Goal: Information Seeking & Learning: Compare options

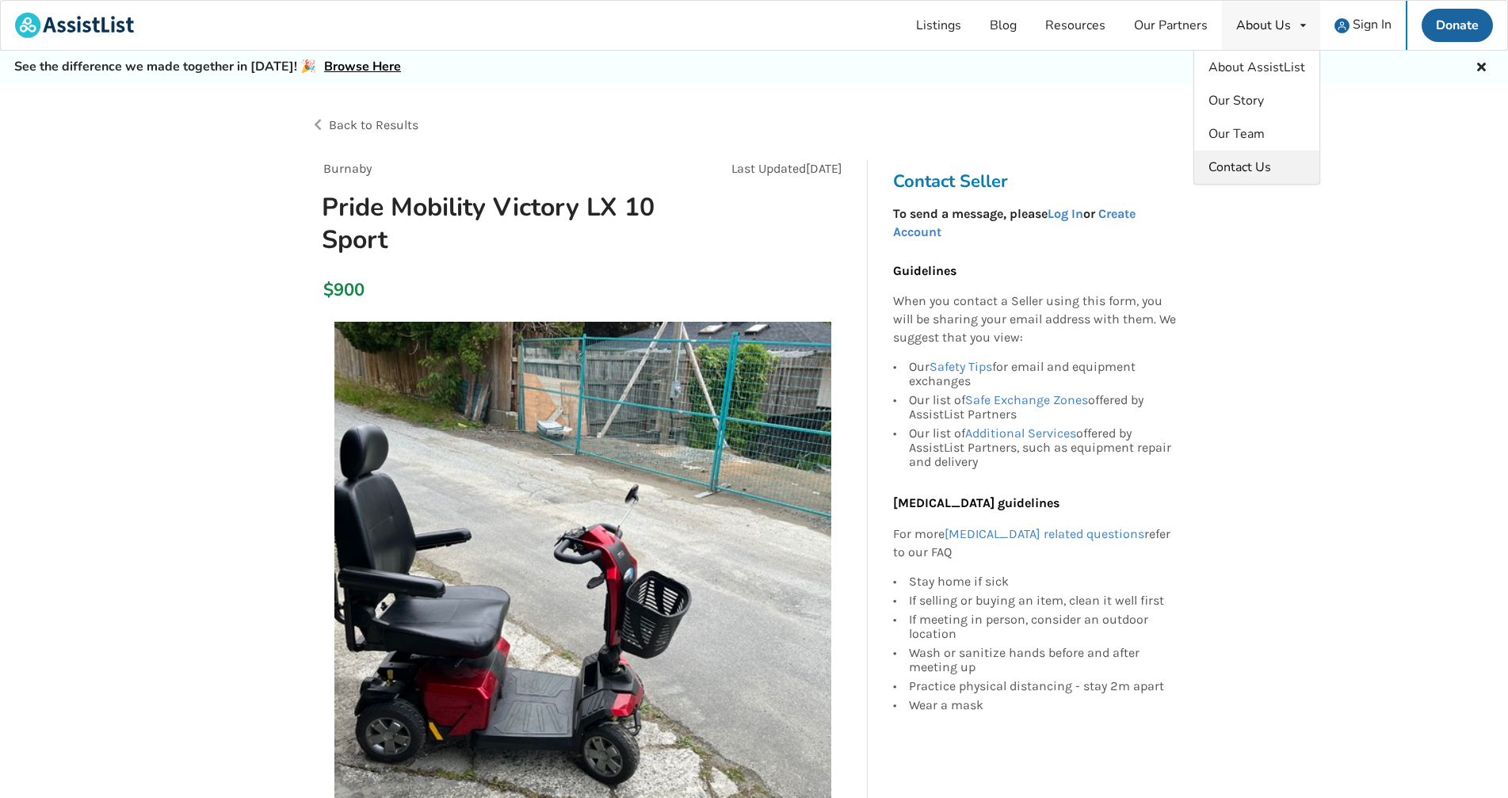
click at [1266, 169] on span "Contact Us" at bounding box center [1239, 166] width 63 height 17
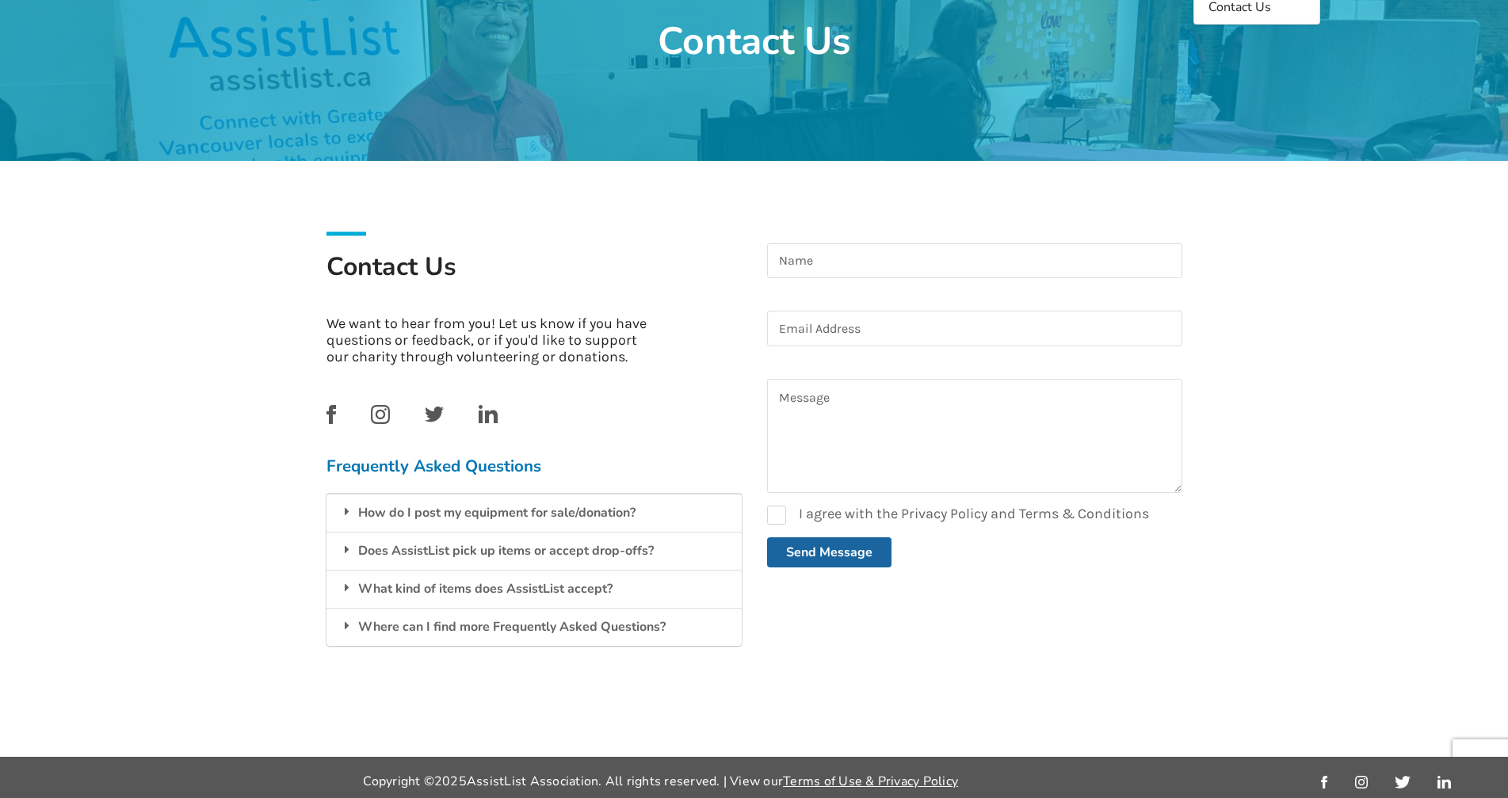
scroll to position [166, 0]
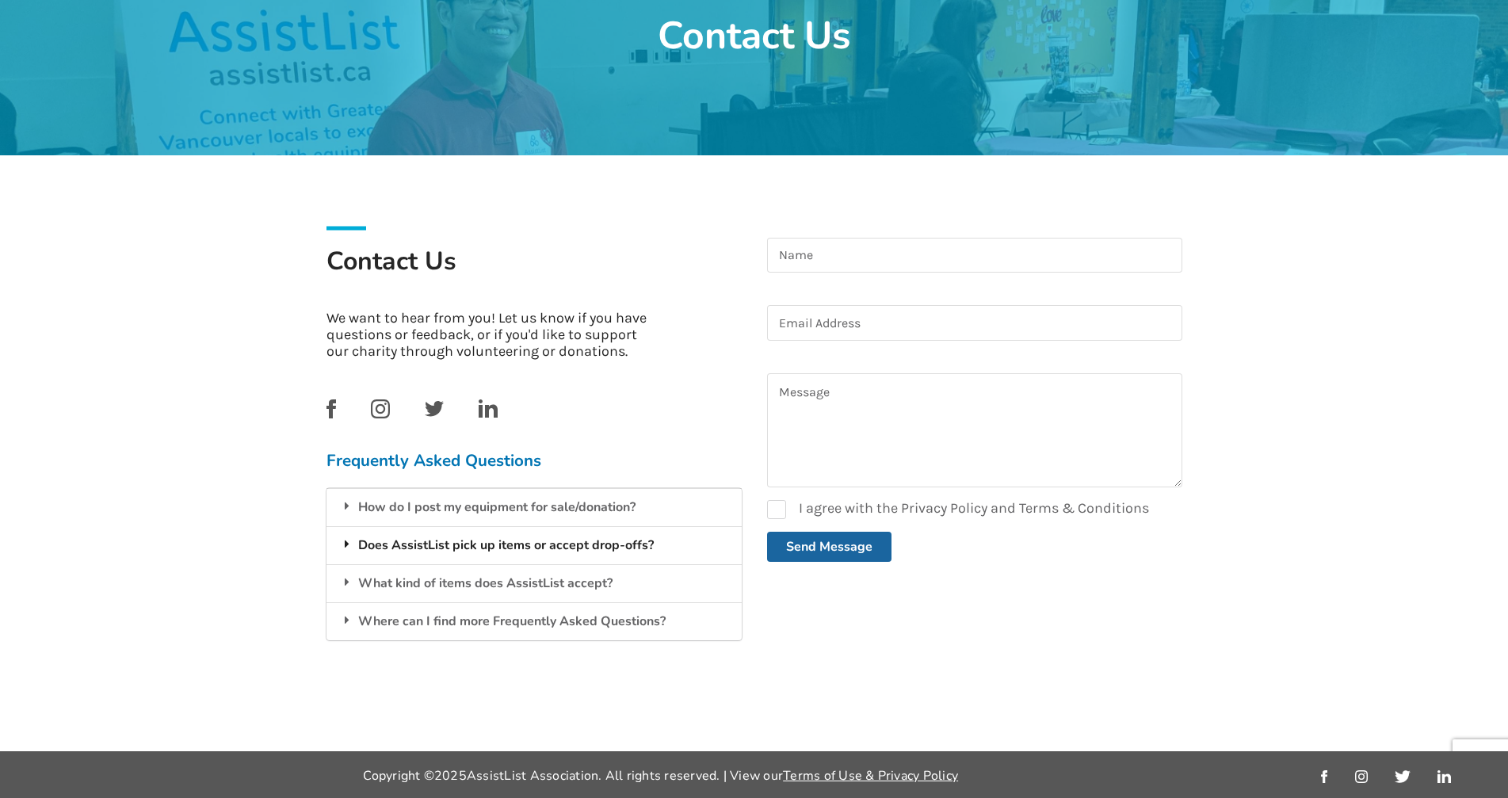
click at [343, 546] on icon at bounding box center [347, 543] width 16 height 13
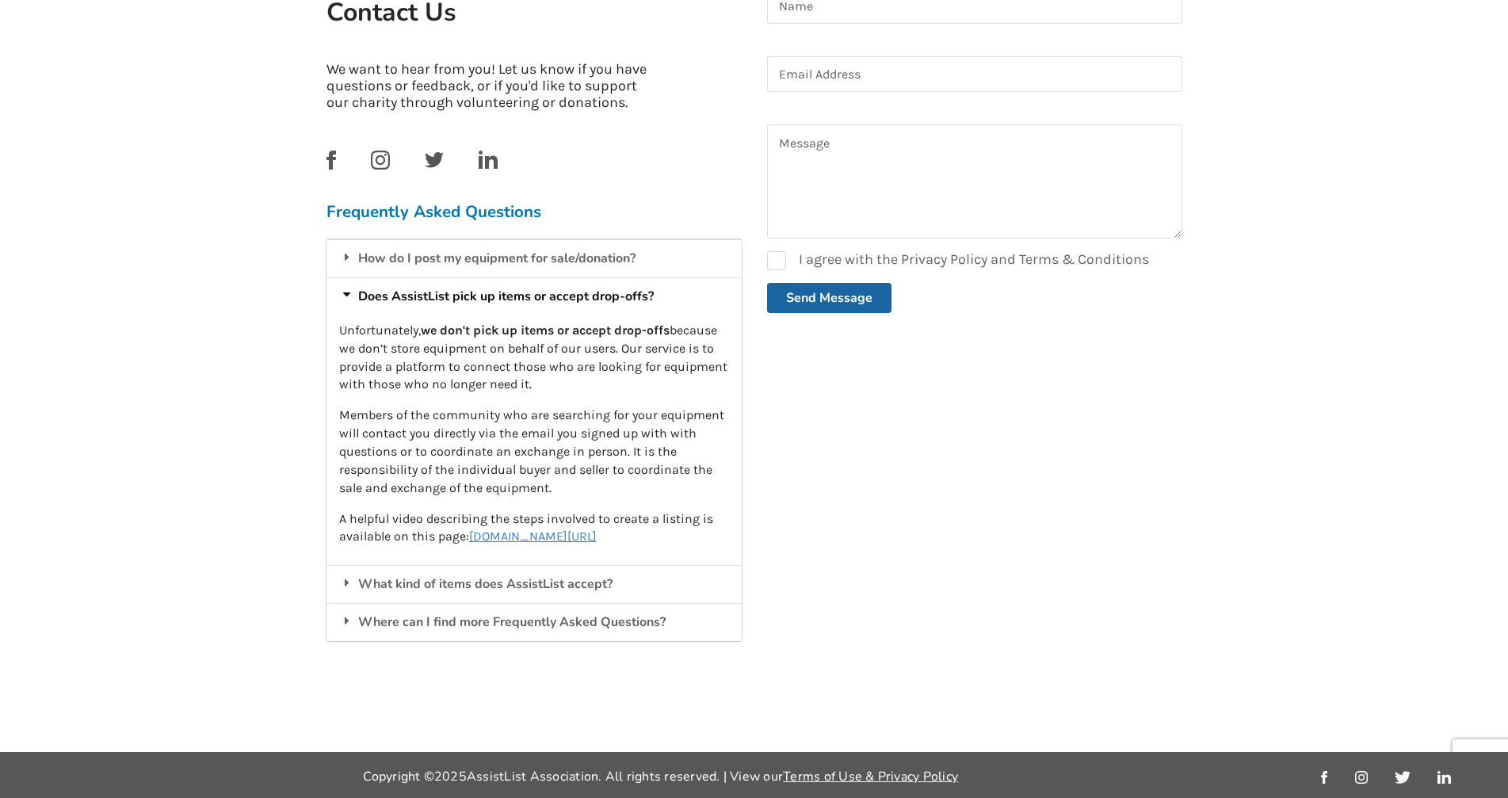
scroll to position [416, 0]
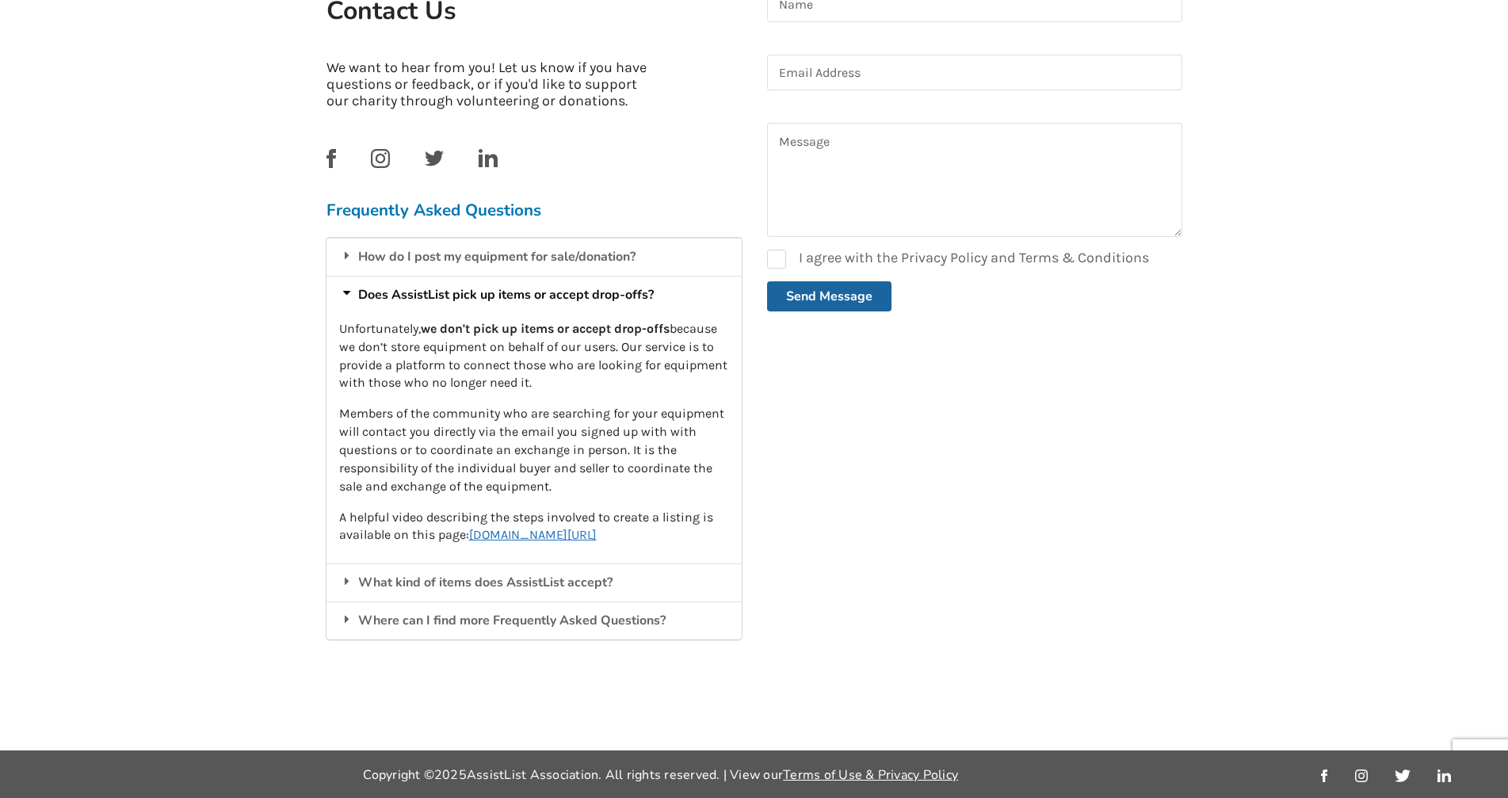
click at [597, 537] on u "www.assistlist.ca/resources/howitworks" at bounding box center [533, 534] width 128 height 15
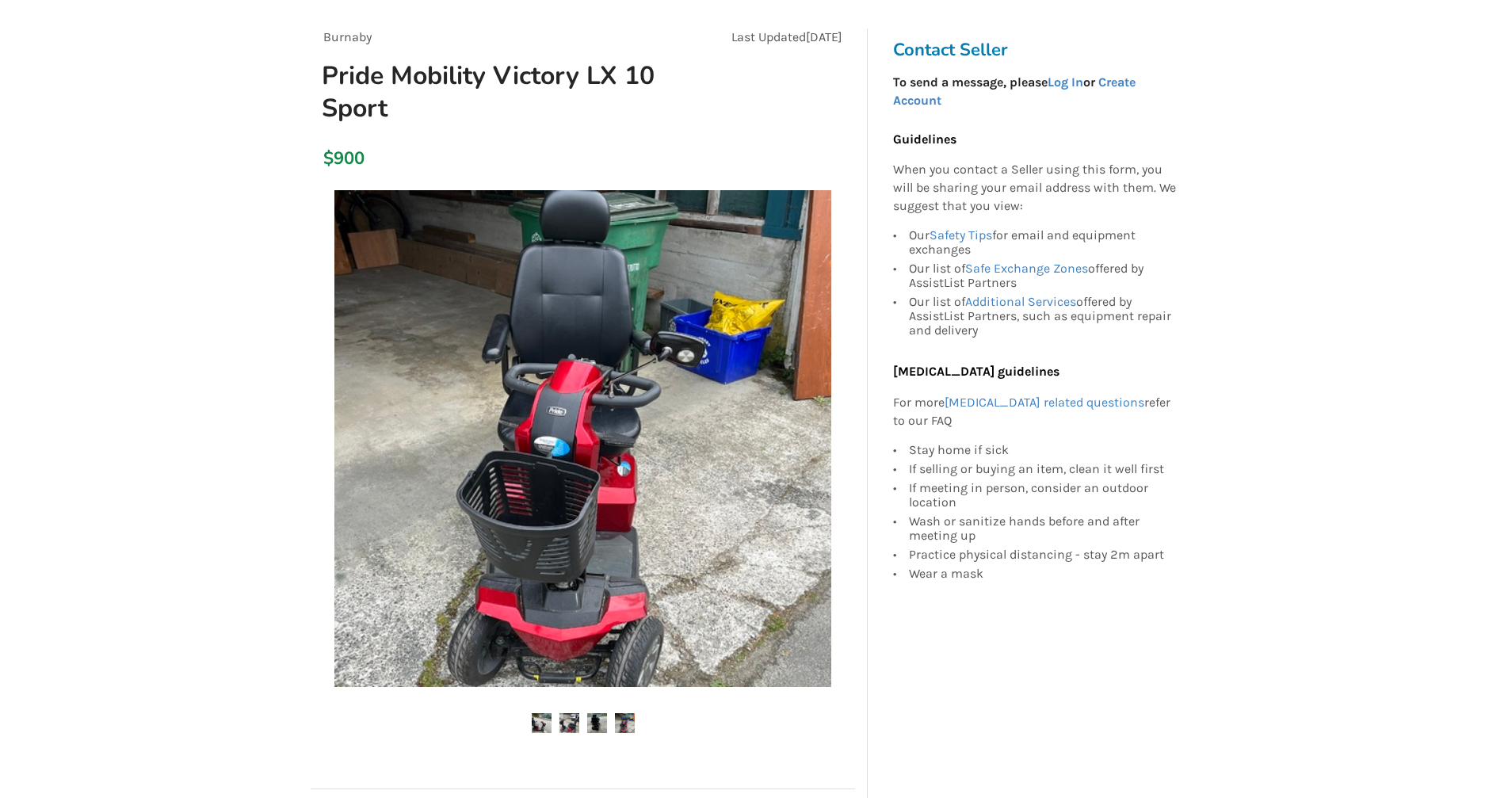
scroll to position [158, 0]
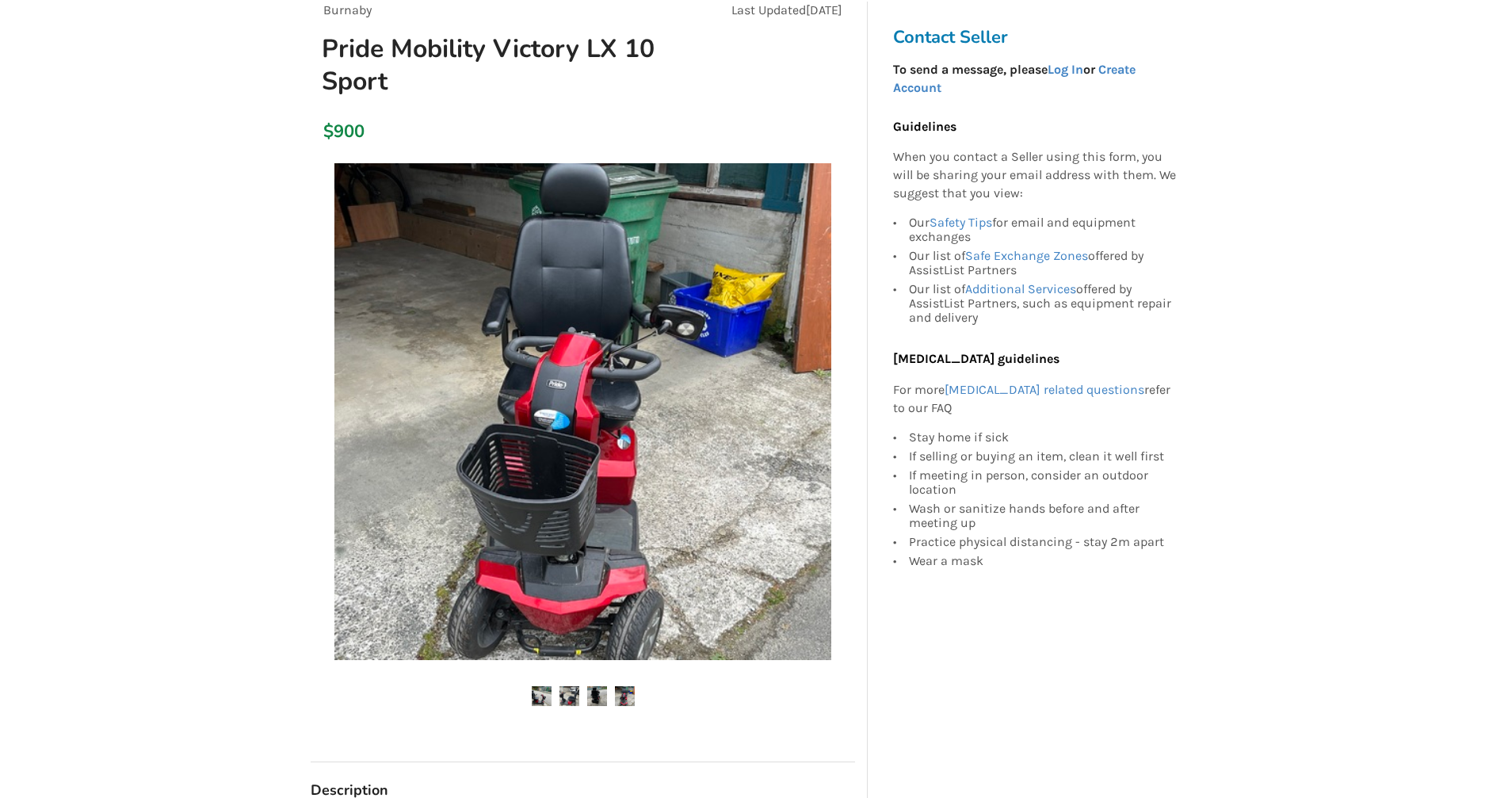
click at [538, 699] on img at bounding box center [542, 696] width 20 height 20
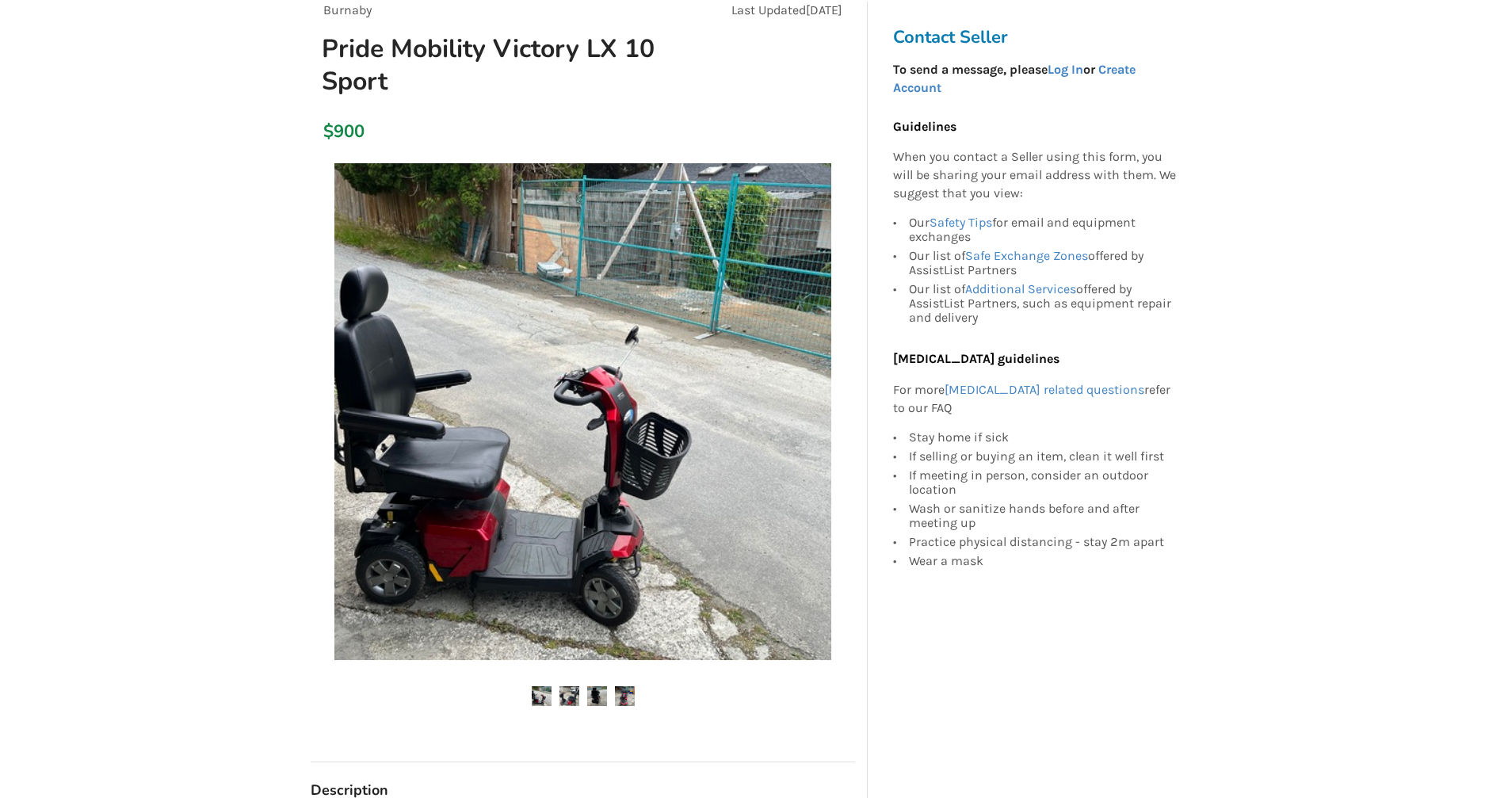
click at [571, 697] on img at bounding box center [569, 696] width 20 height 20
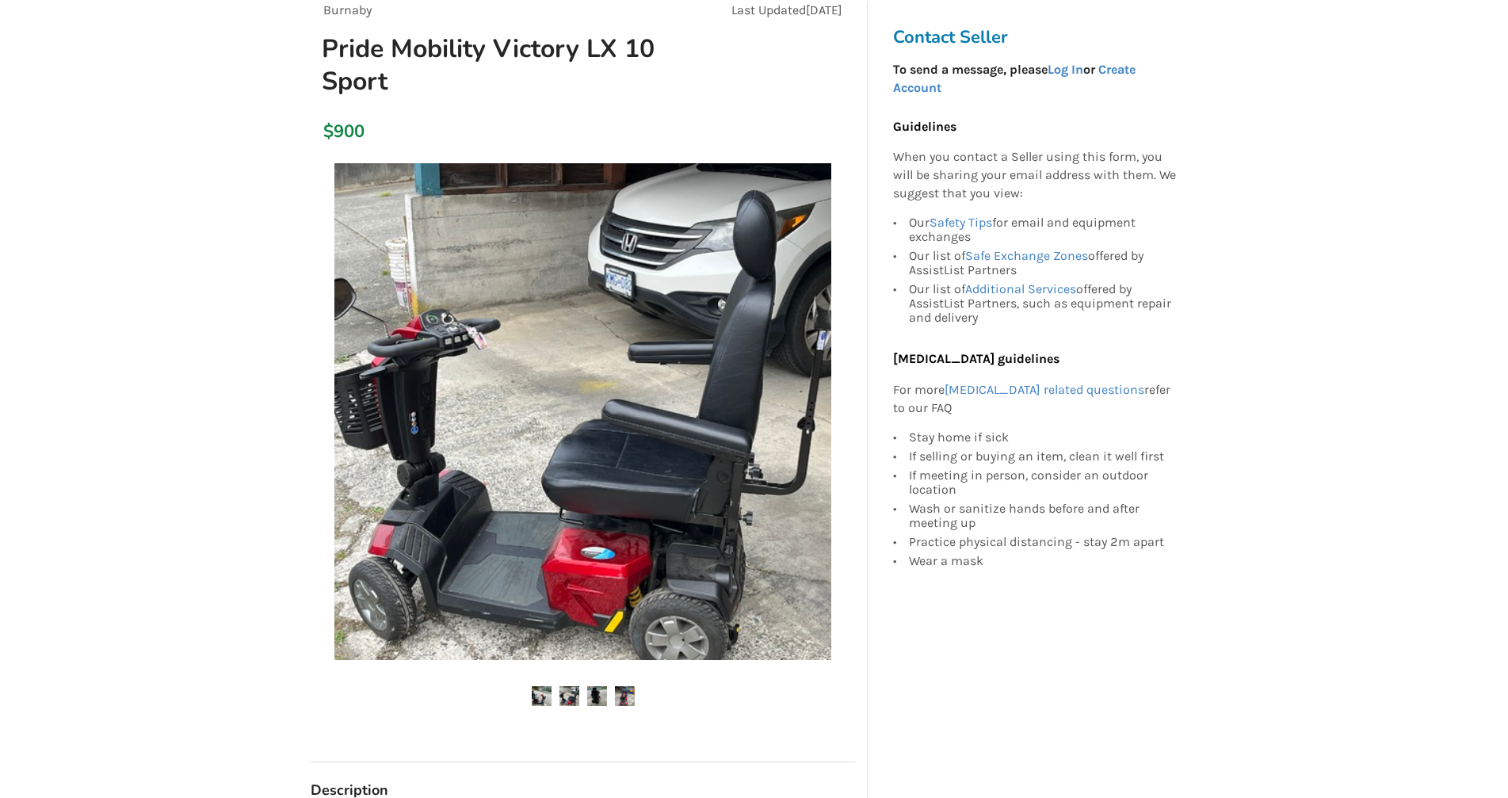
click at [606, 697] on img at bounding box center [597, 696] width 20 height 20
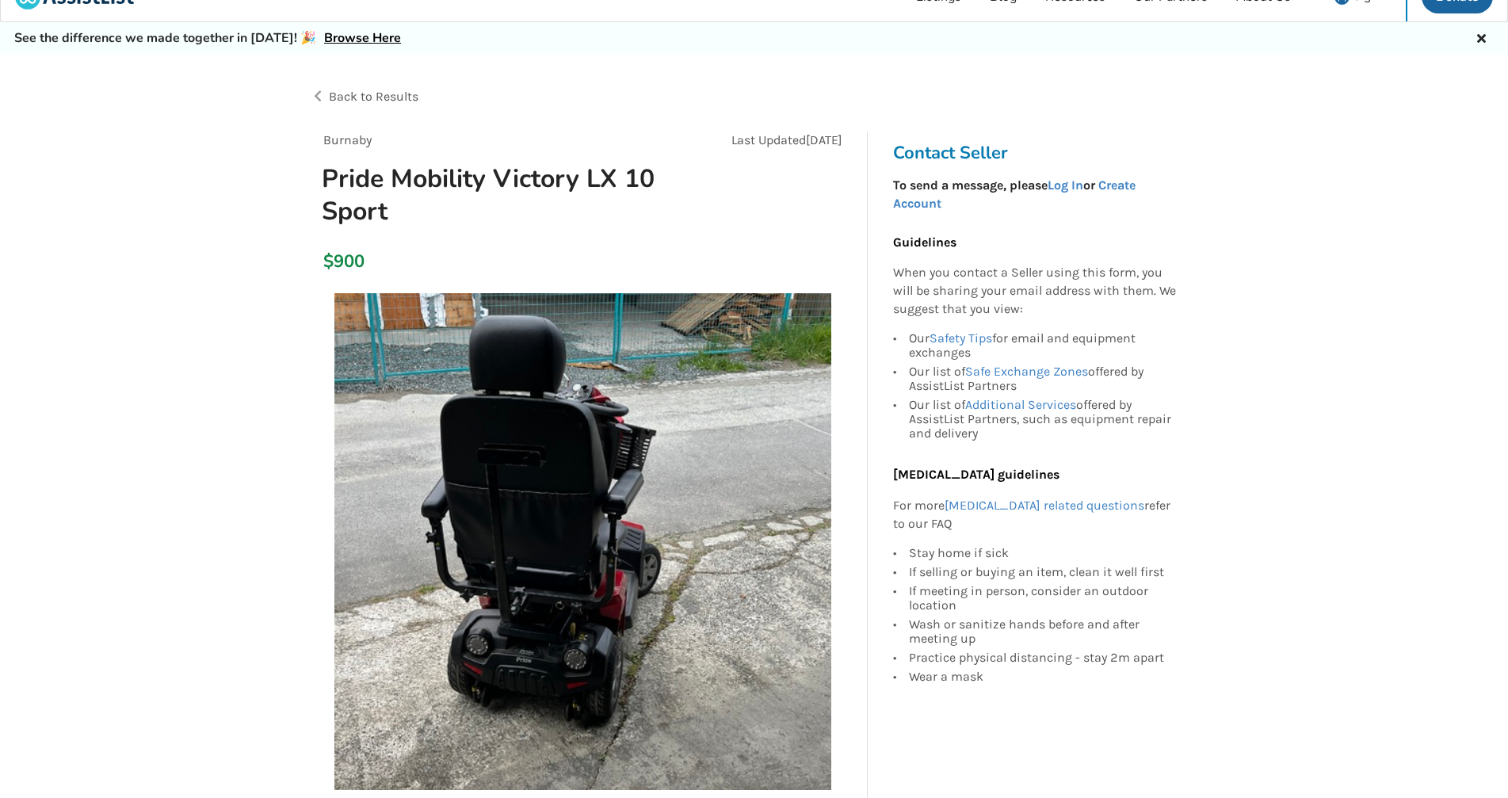
scroll to position [0, 0]
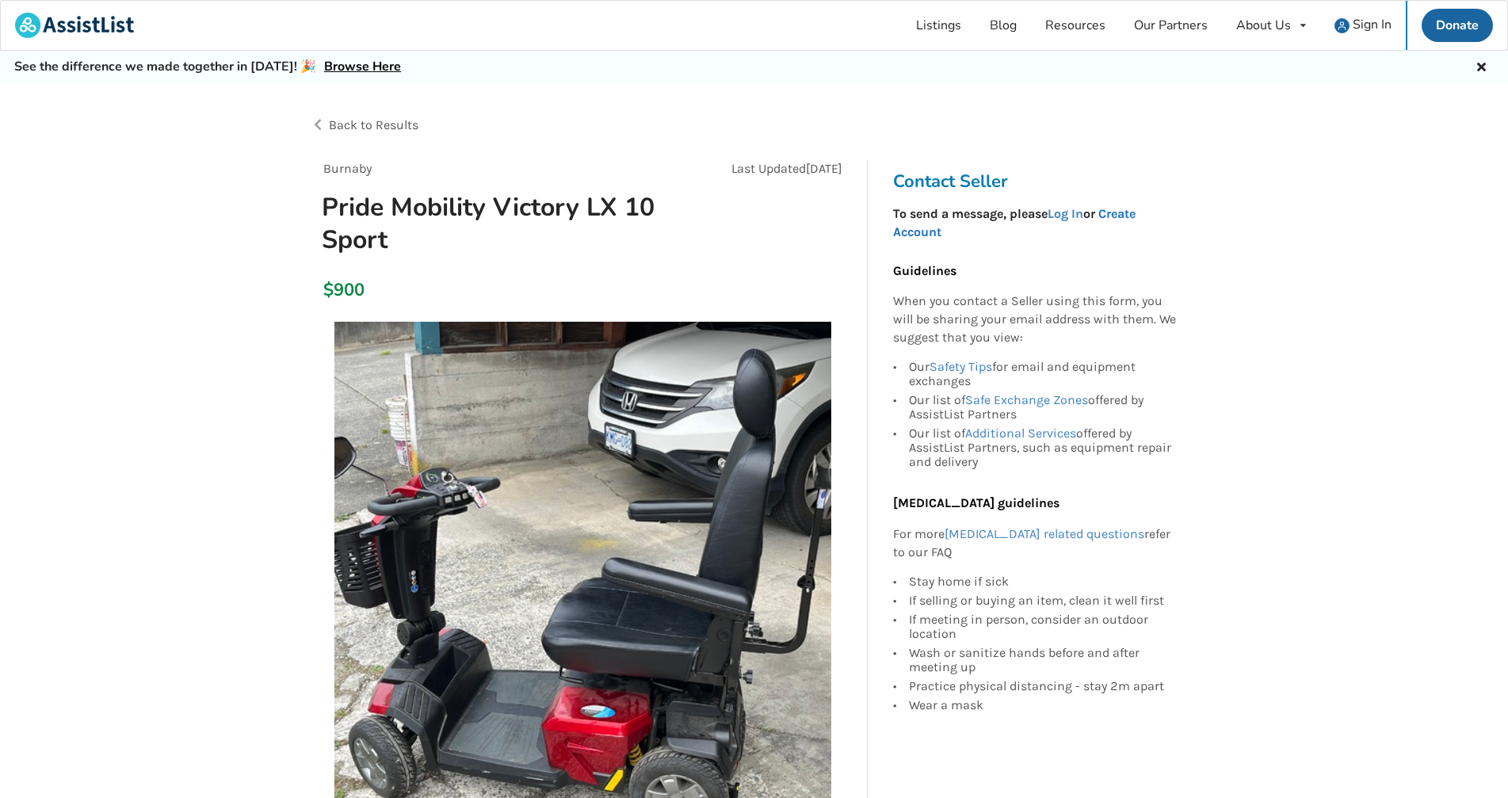
click at [1128, 214] on link "Create Account" at bounding box center [1014, 222] width 242 height 33
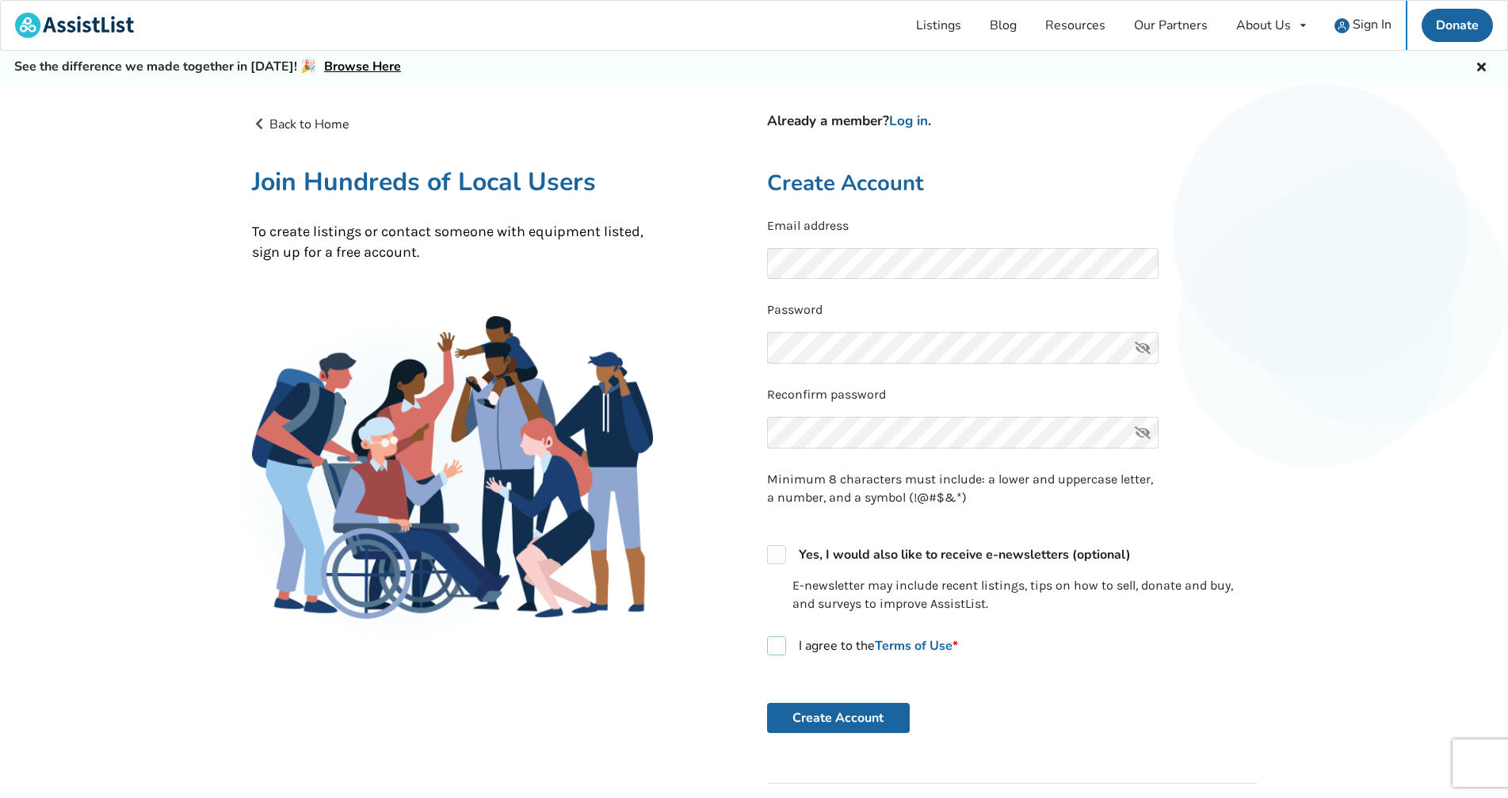
drag, startPoint x: 773, startPoint y: 646, endPoint x: 799, endPoint y: 657, distance: 28.4
click at [773, 646] on label "I agree to the Terms of Use *" at bounding box center [862, 645] width 191 height 19
checkbox input "true"
click at [850, 720] on button "Create Account" at bounding box center [838, 718] width 143 height 30
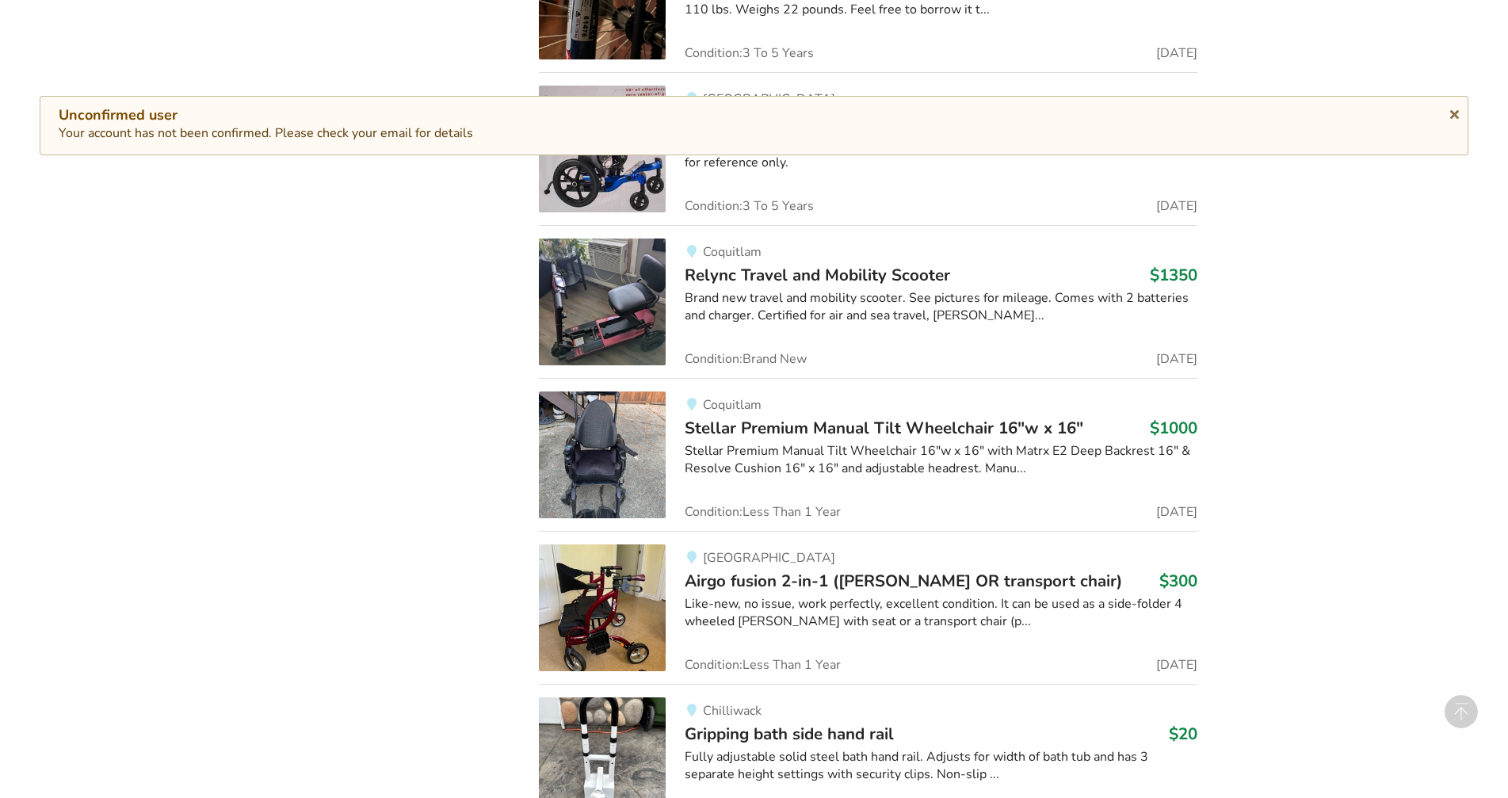
scroll to position [3316, 0]
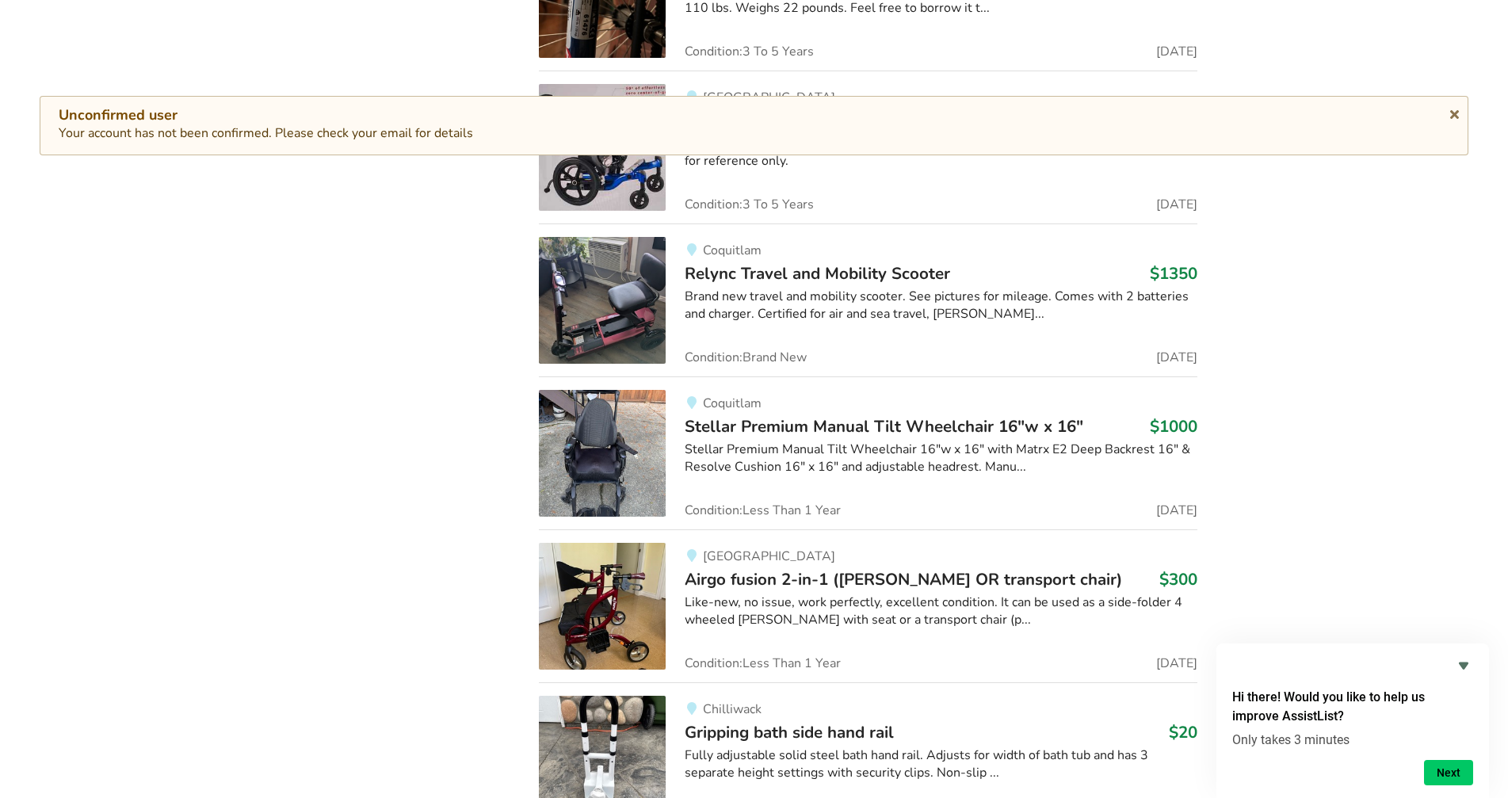
click at [834, 277] on span "Relync Travel and Mobility Scooter" at bounding box center [817, 273] width 265 height 22
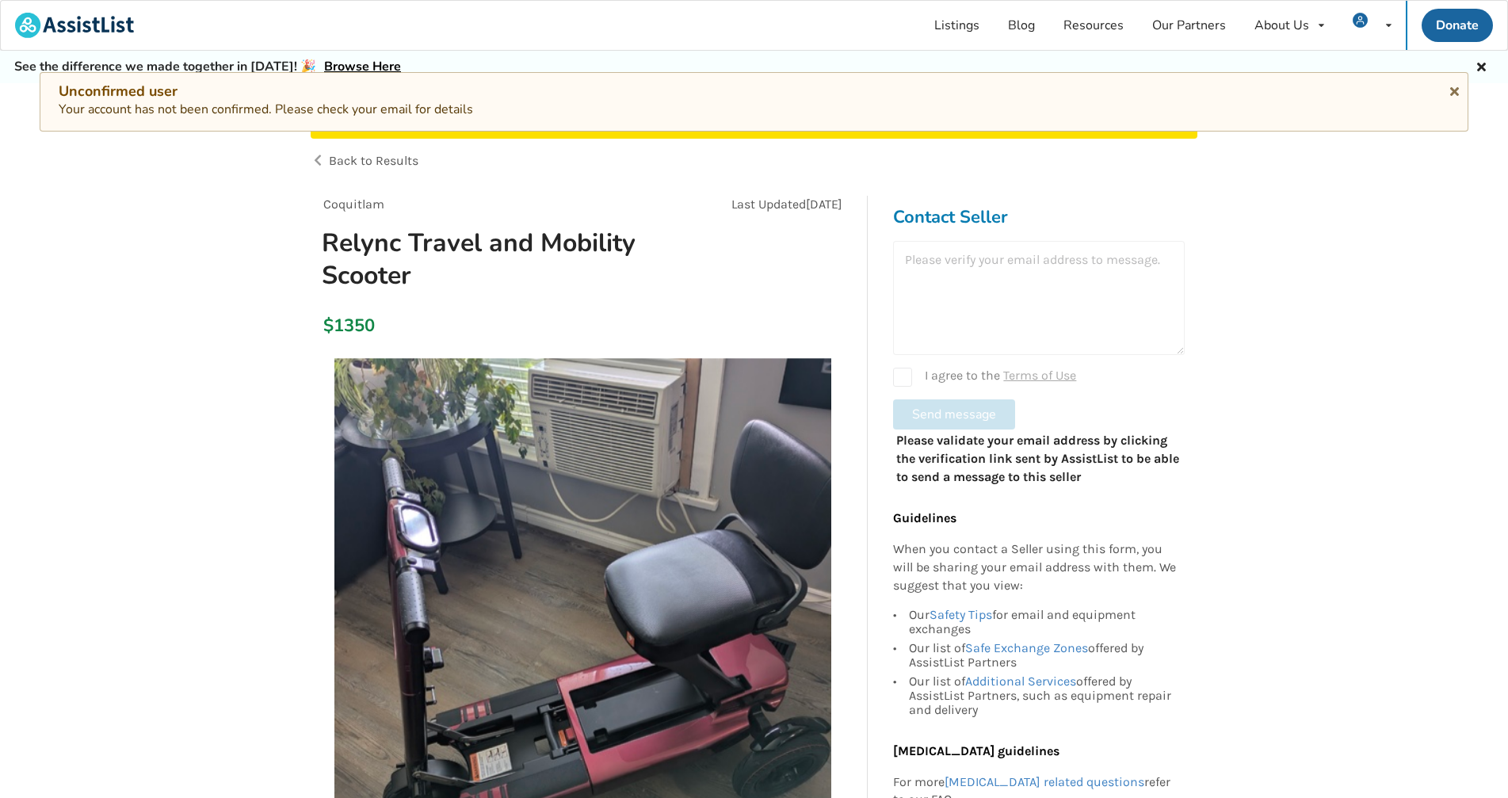
scroll to position [158, 0]
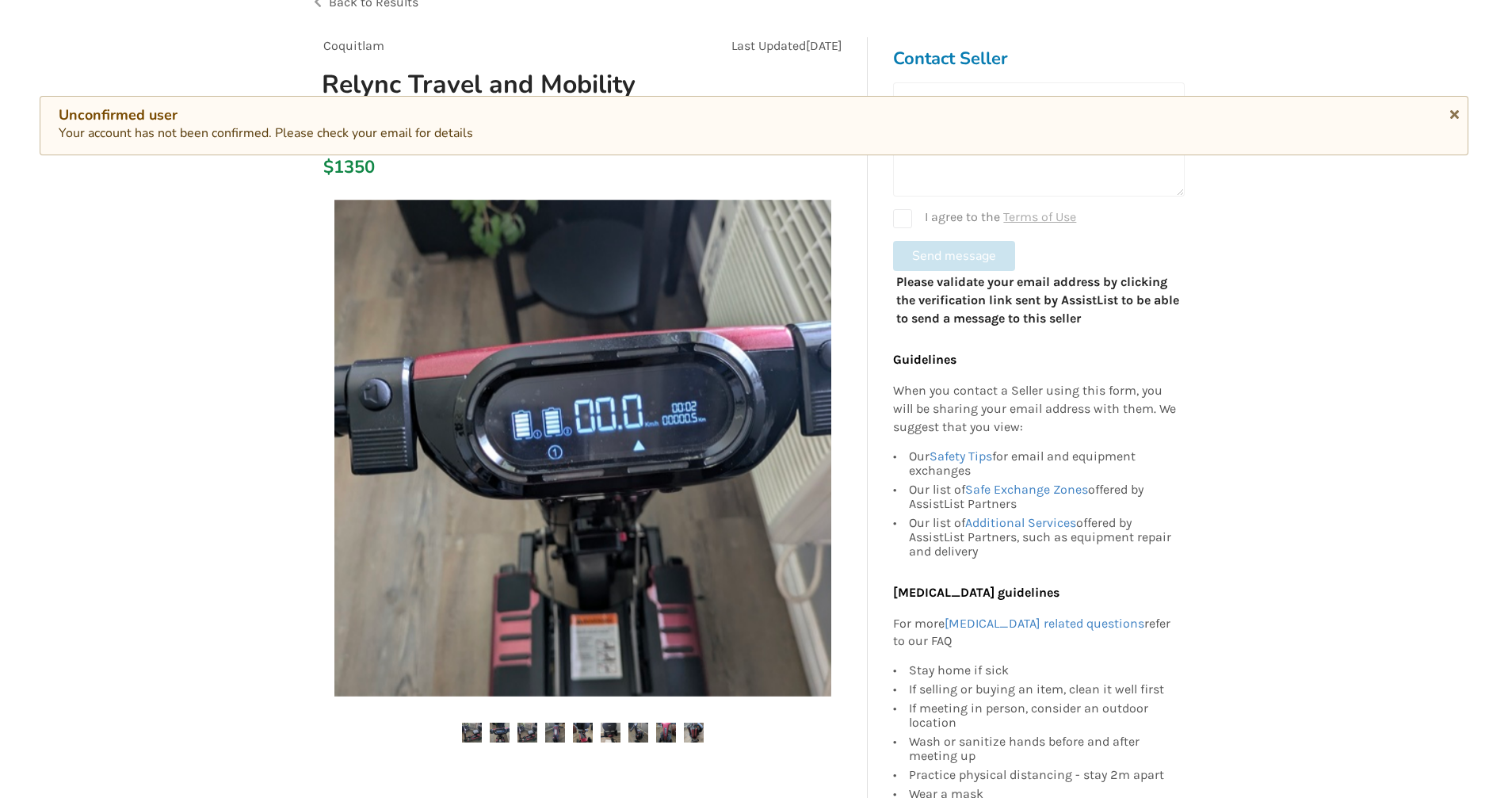
click at [1183, 392] on div "Contact Seller I agree to the Terms of Use Send message Please validate your em…" at bounding box center [1038, 435] width 317 height 797
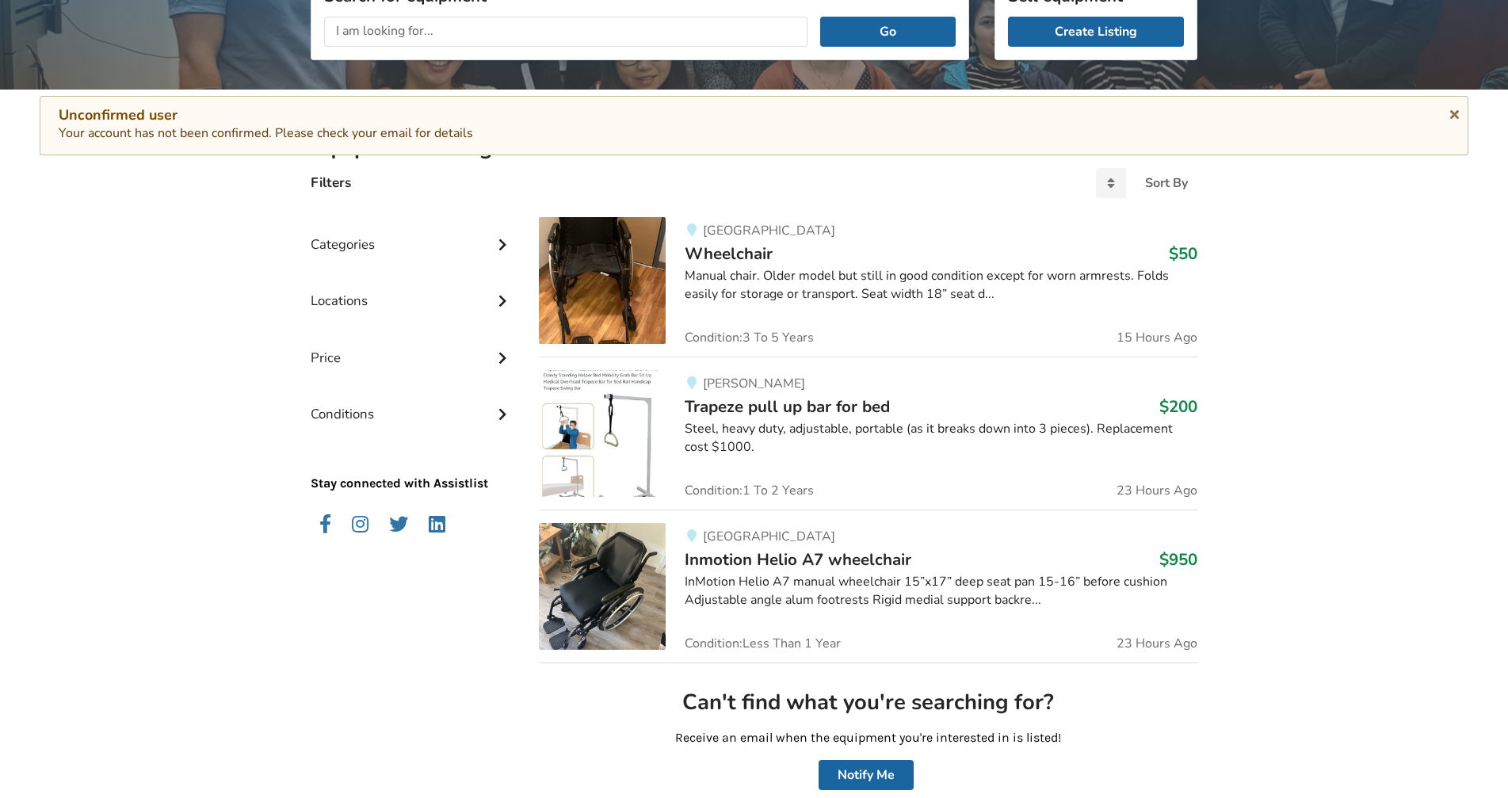
scroll to position [83, 0]
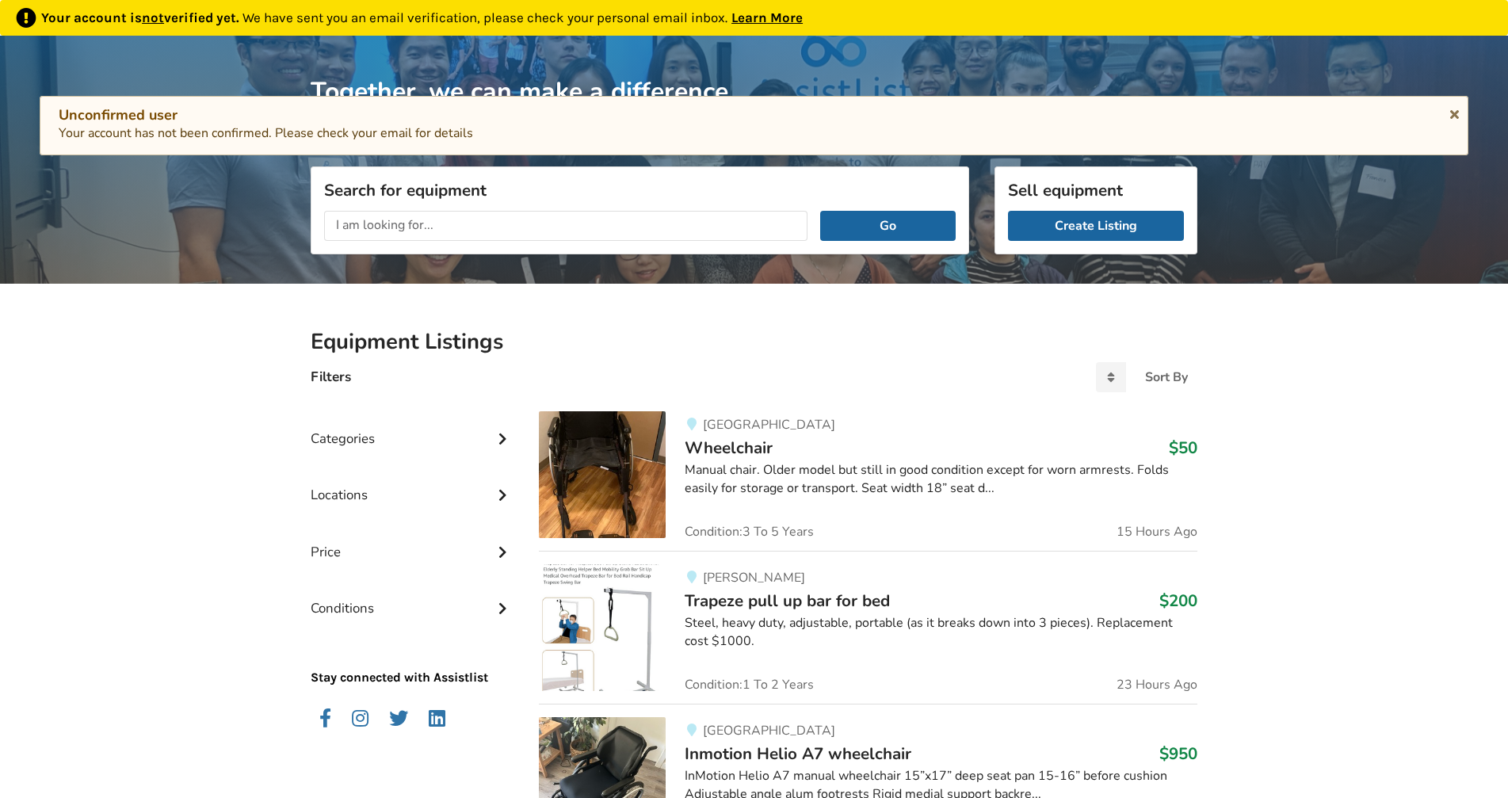
click at [495, 220] on input "text" at bounding box center [565, 226] width 483 height 30
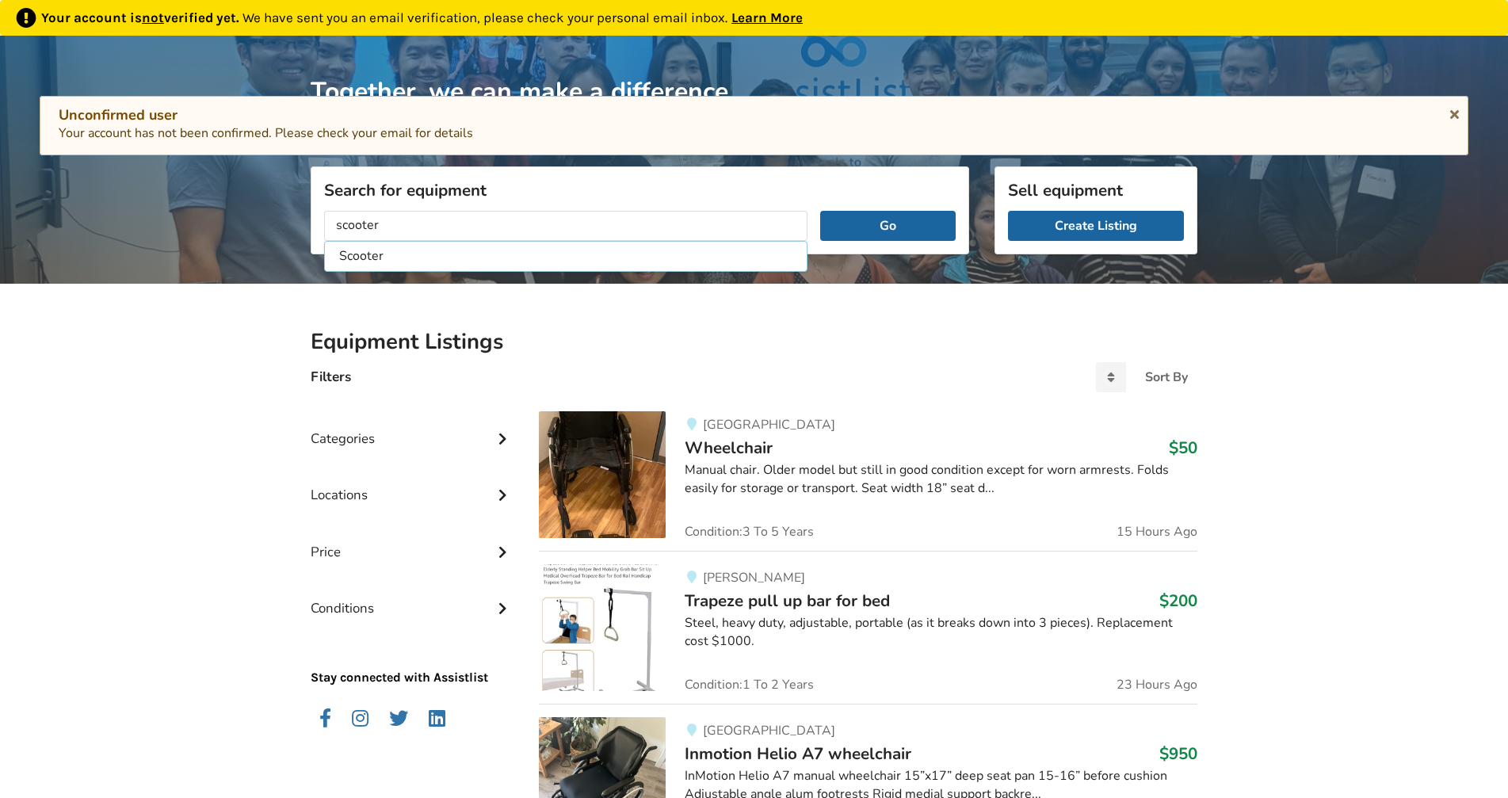
type input "scooter"
click at [820, 211] on button "Go" at bounding box center [888, 226] width 136 height 30
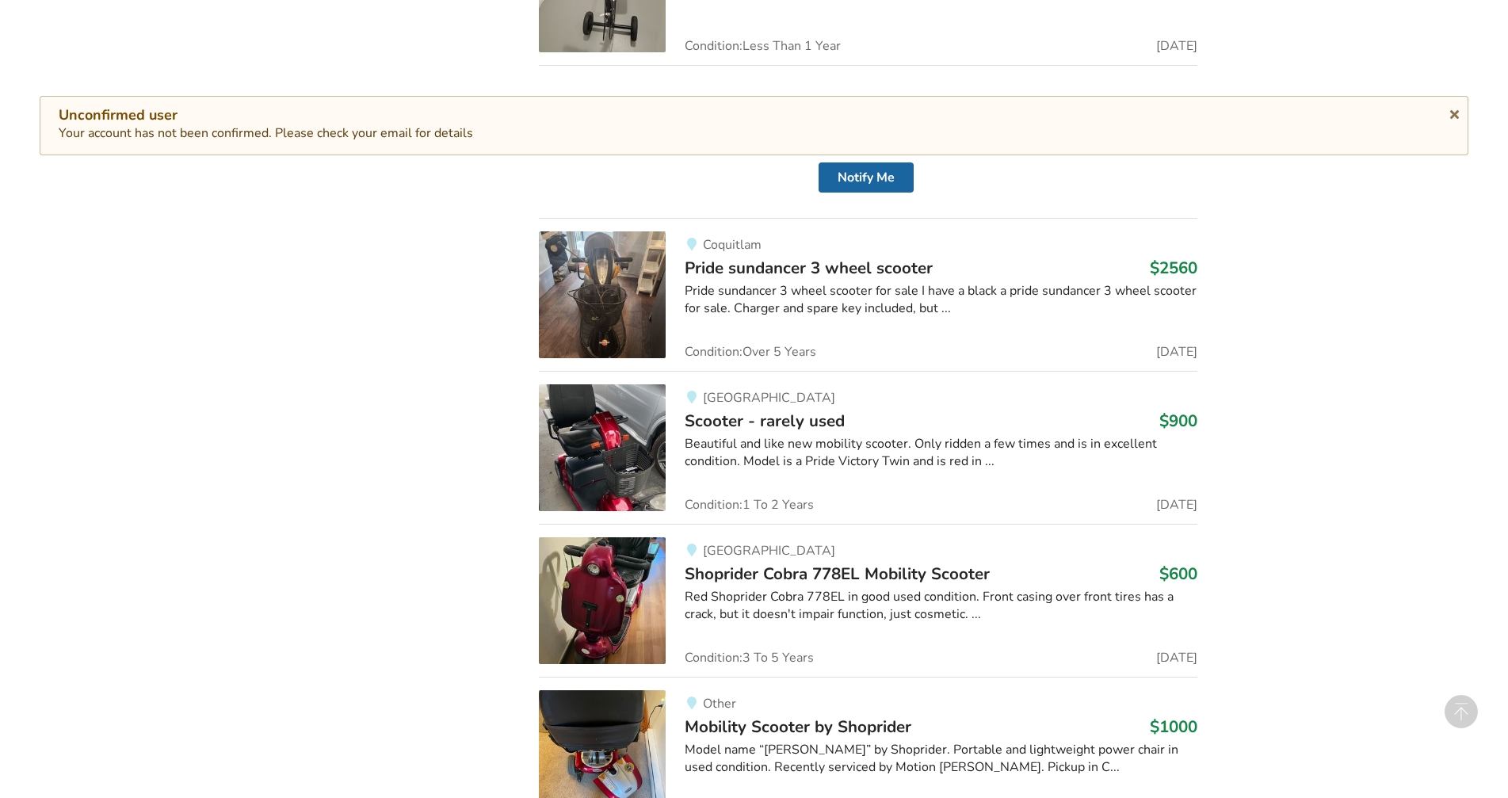
scroll to position [876, 0]
click at [765, 419] on span "Scooter - rarely used" at bounding box center [765, 420] width 160 height 22
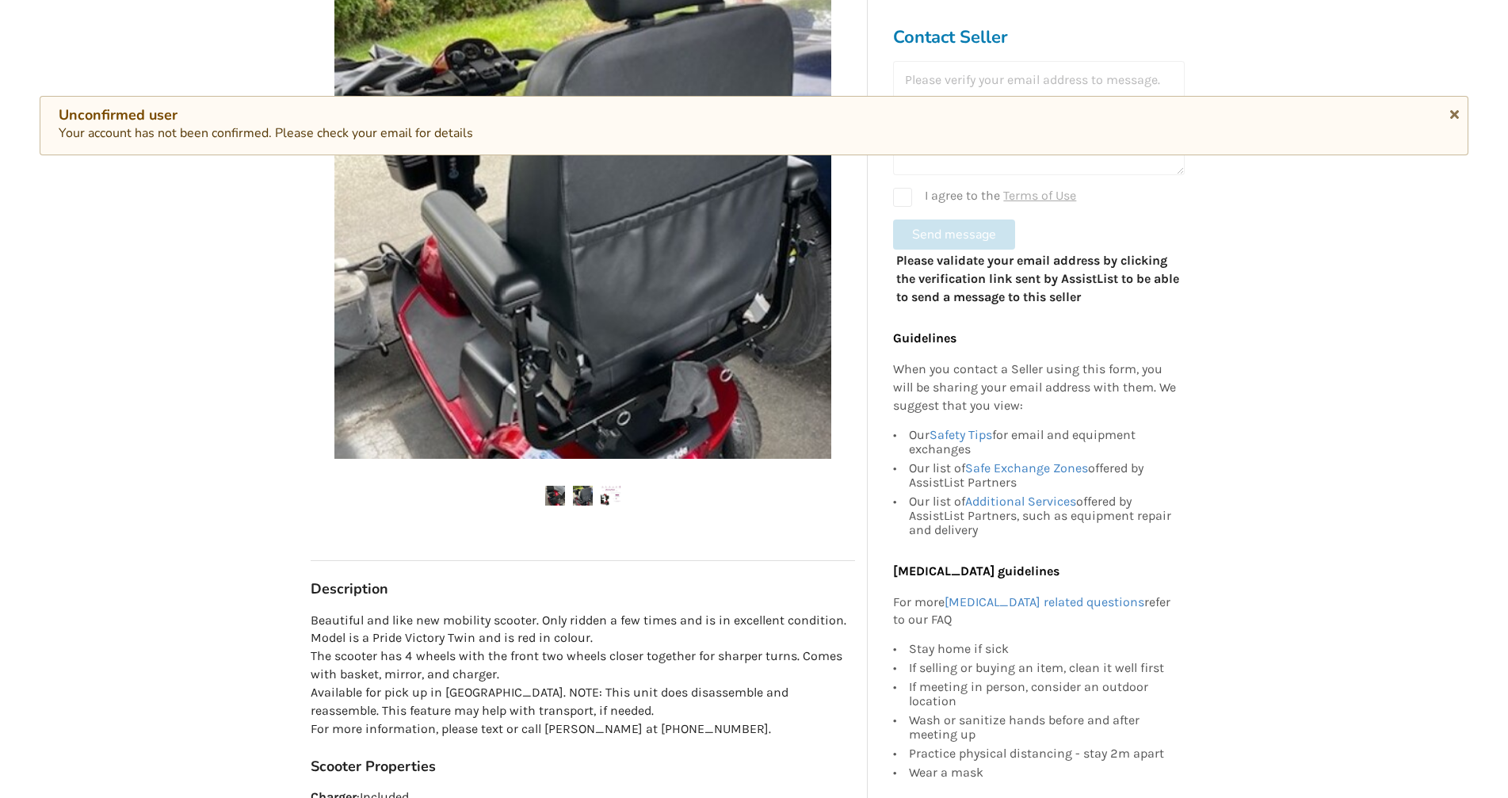
scroll to position [238, 0]
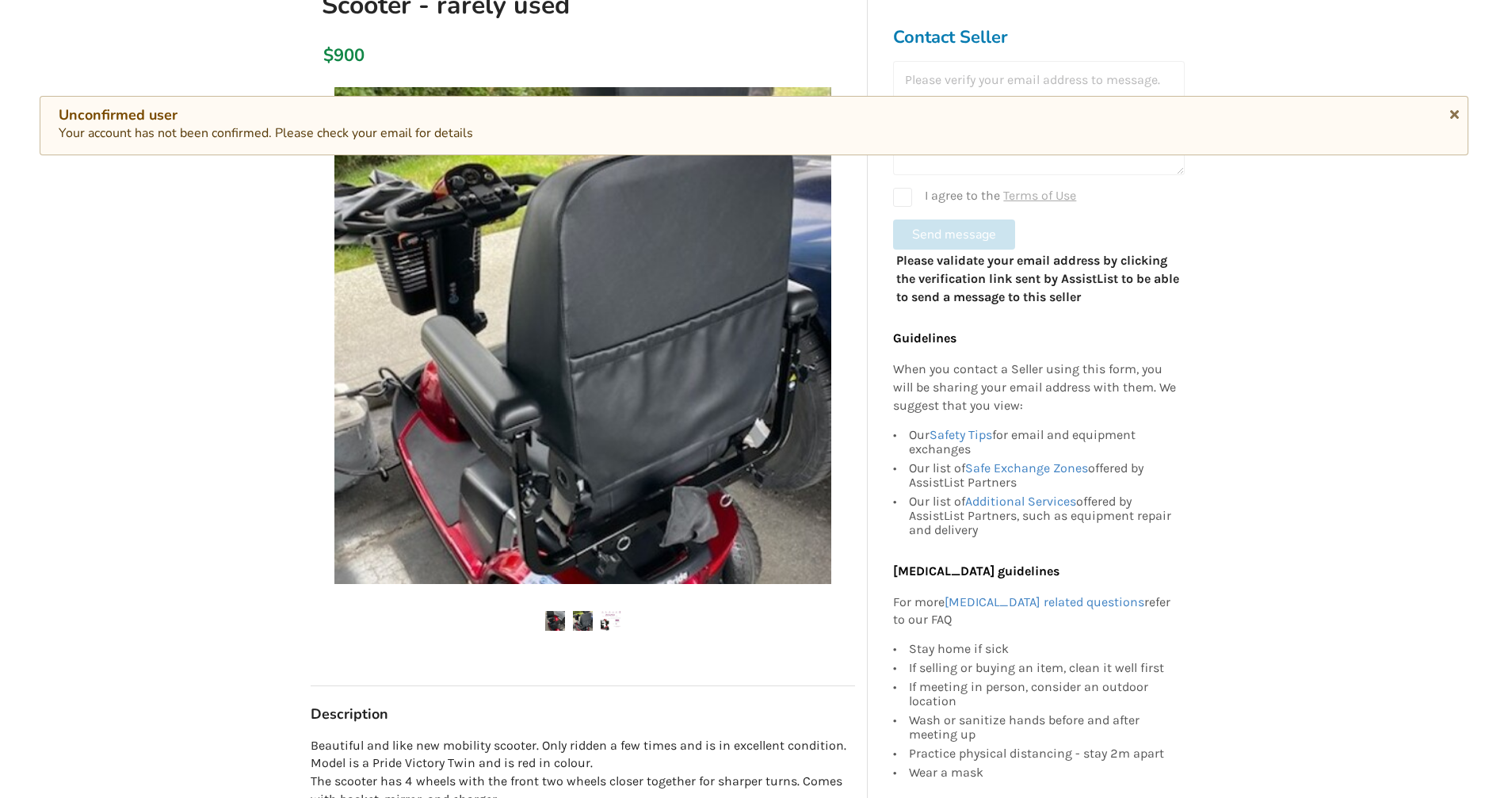
click at [609, 625] on img at bounding box center [611, 621] width 20 height 20
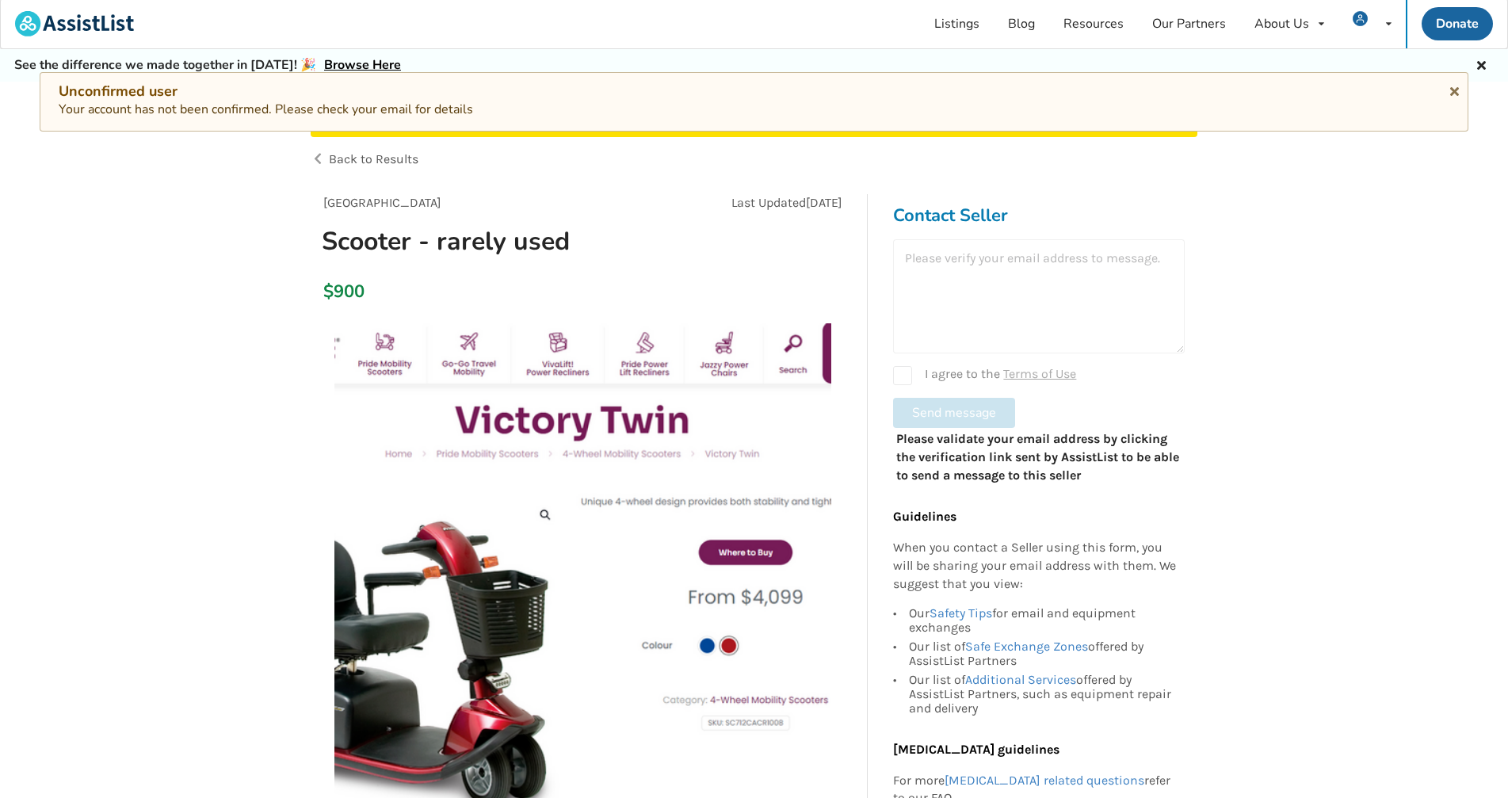
scroll to position [0, 0]
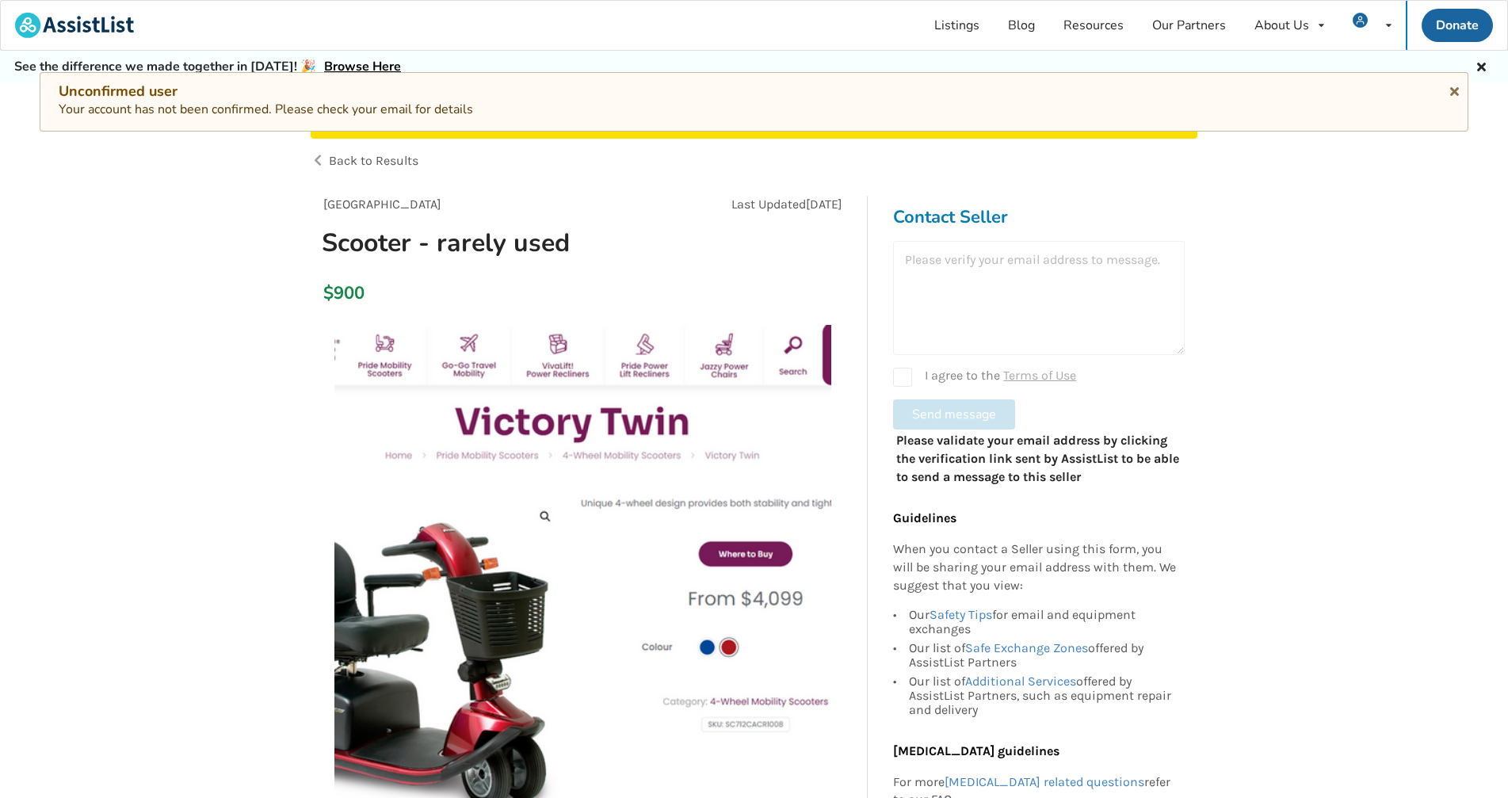
click at [897, 380] on div "I agree to the Terms of Use" at bounding box center [1039, 377] width 292 height 19
checkbox input "true"
click at [985, 285] on div at bounding box center [1039, 298] width 292 height 114
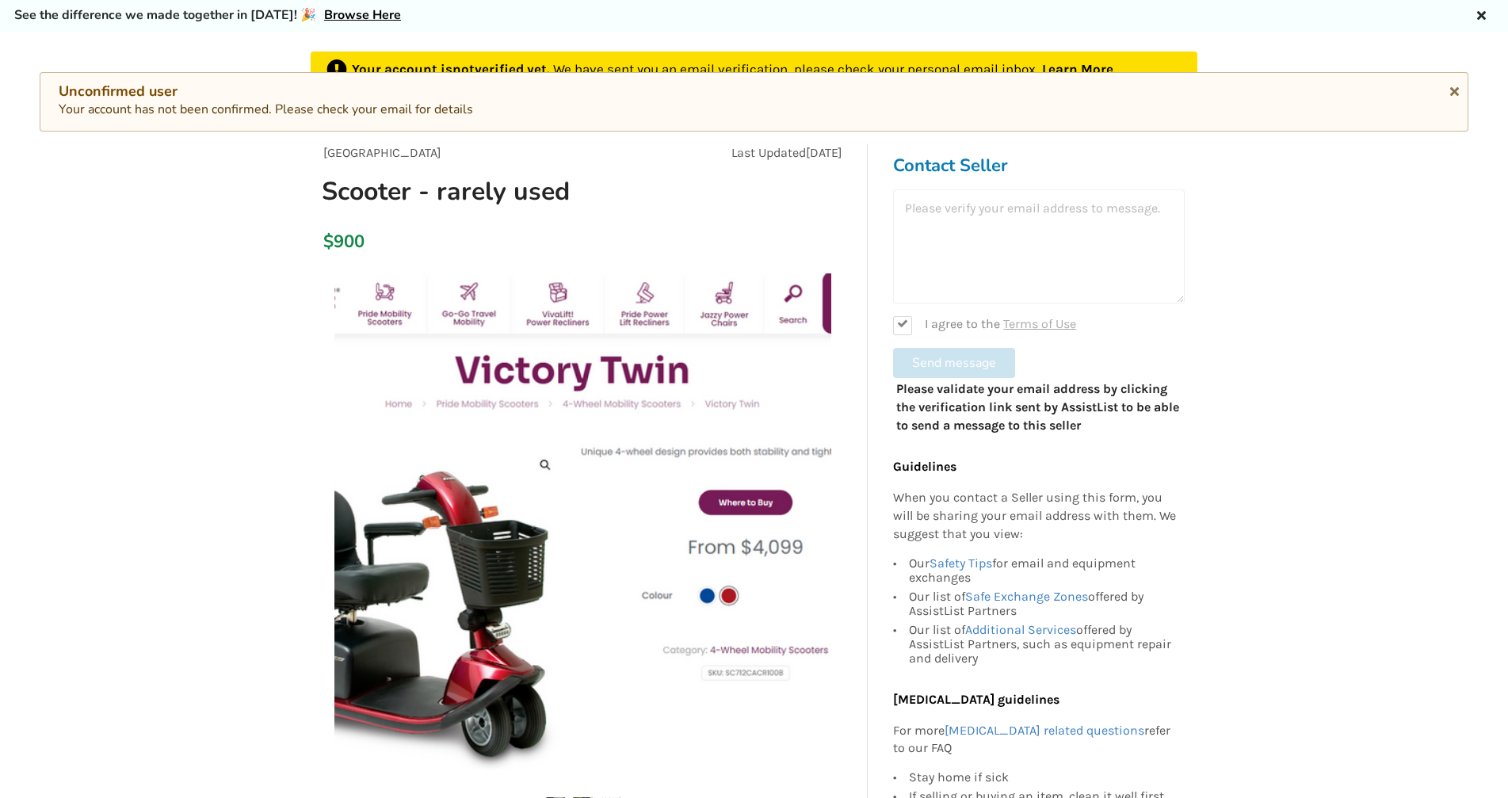
scroll to position [79, 0]
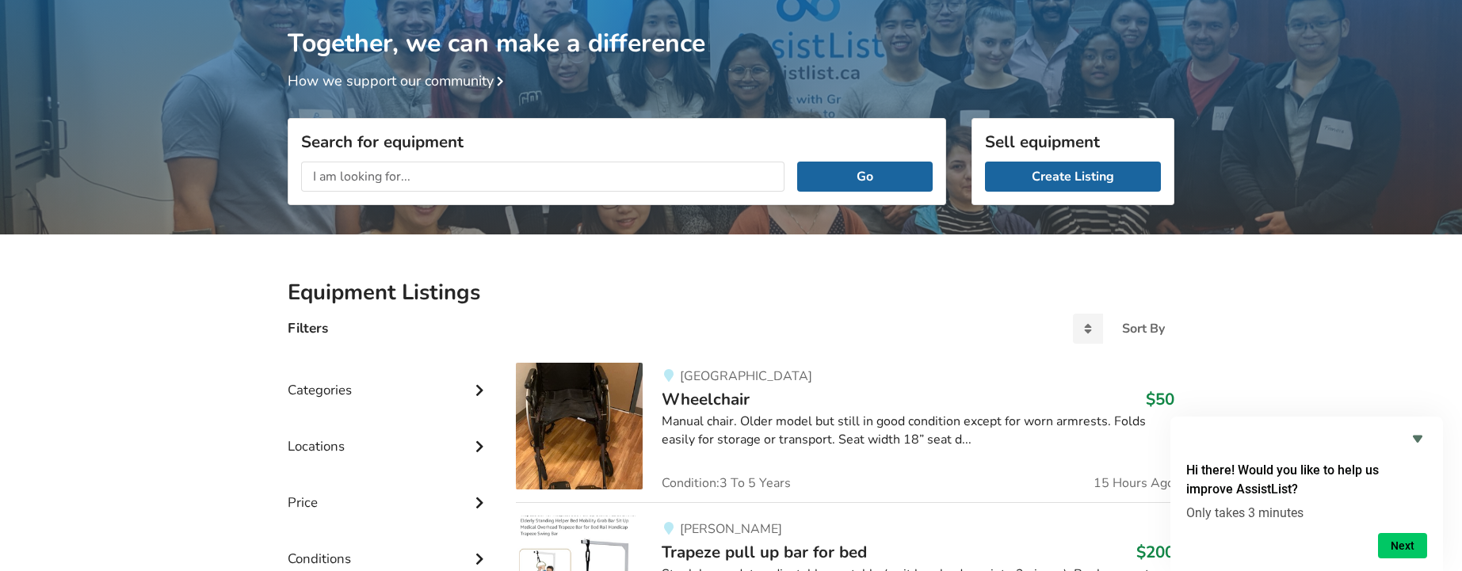
scroll to position [4, 0]
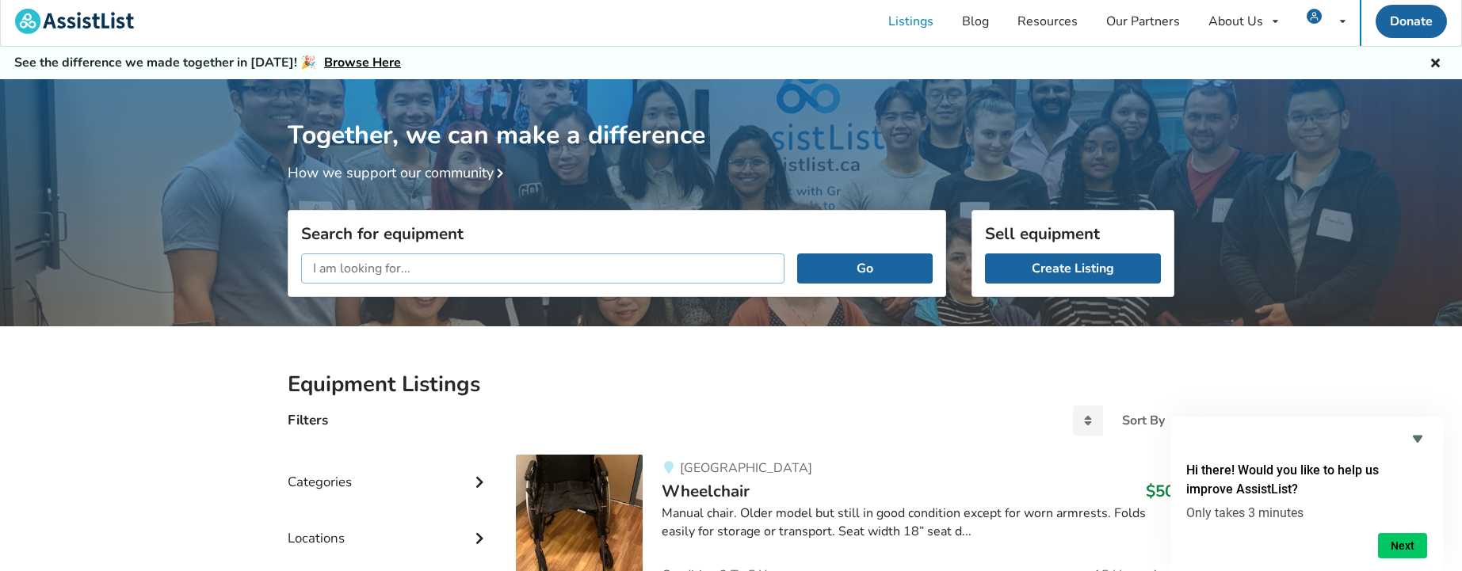
click at [385, 278] on input "text" at bounding box center [542, 269] width 483 height 30
click at [381, 281] on input "text" at bounding box center [542, 269] width 483 height 30
type input "mobility scooter"
click at [797, 254] on button "Go" at bounding box center [865, 269] width 136 height 30
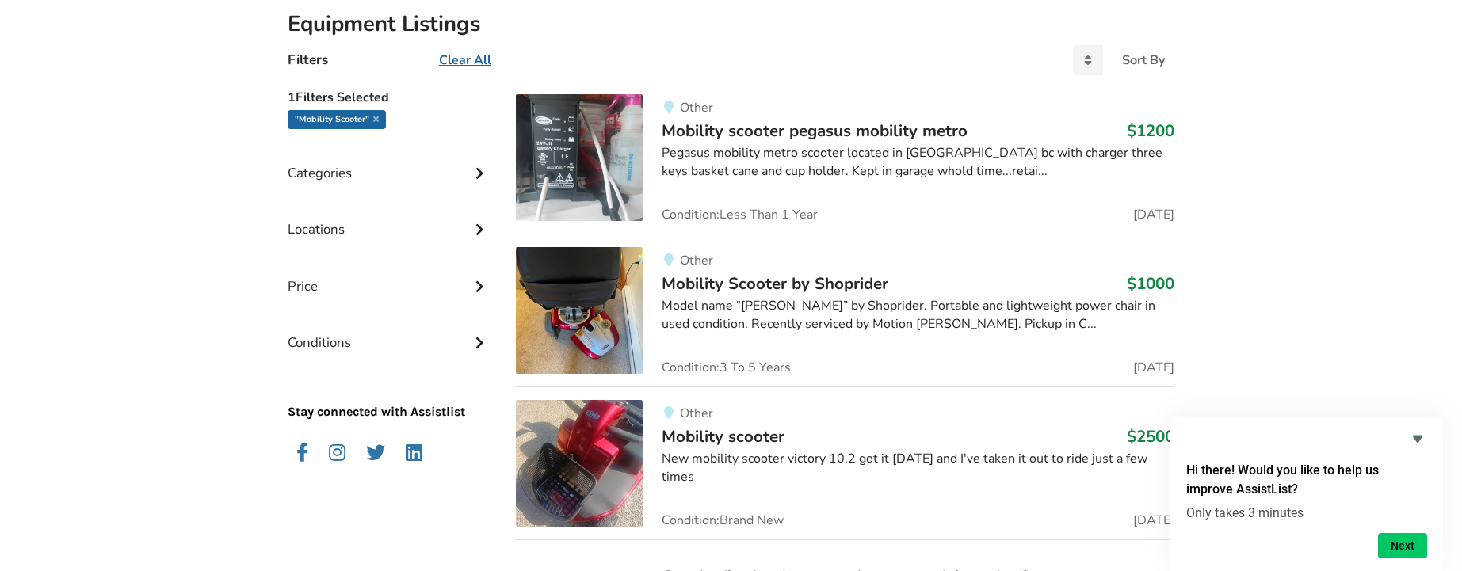
scroll to position [479, 0]
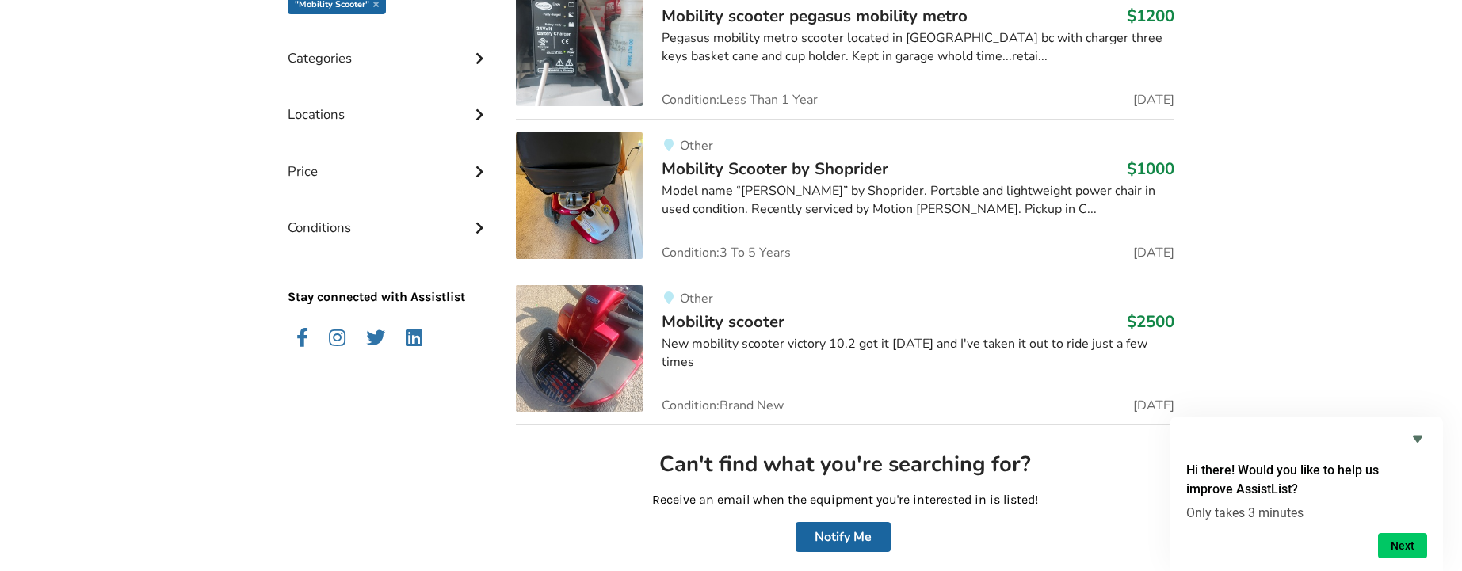
click at [790, 167] on span "Mobility Scooter by Shoprider" at bounding box center [775, 169] width 227 height 22
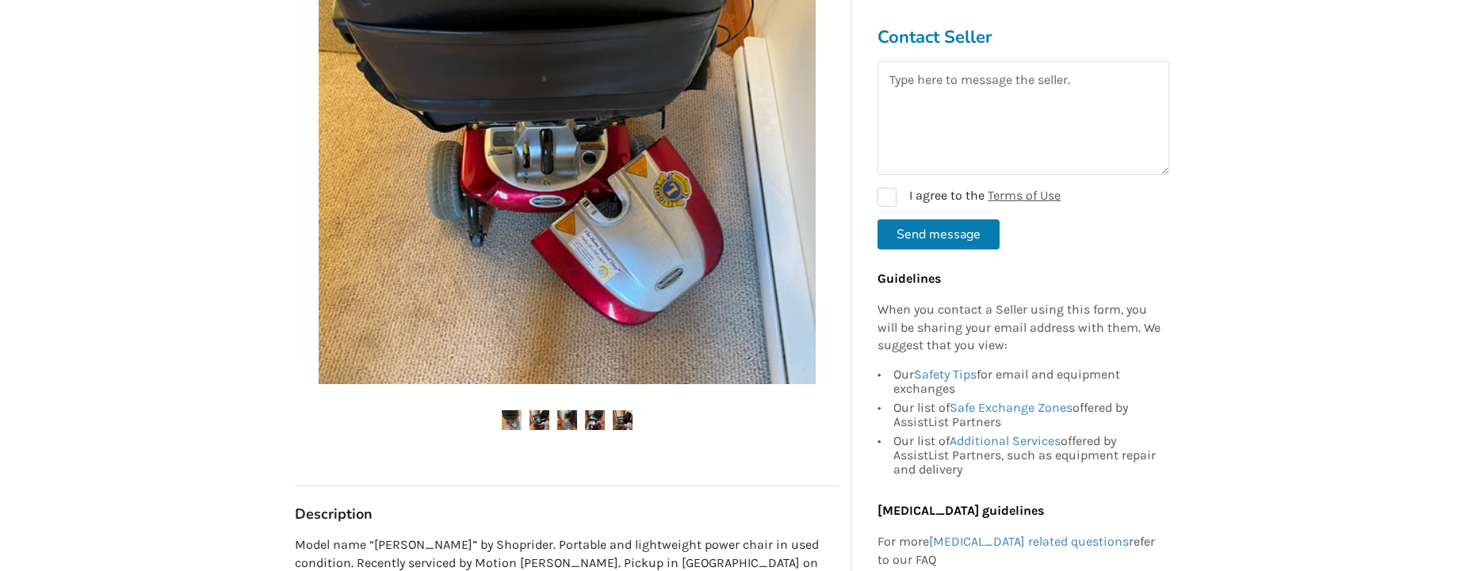
scroll to position [317, 0]
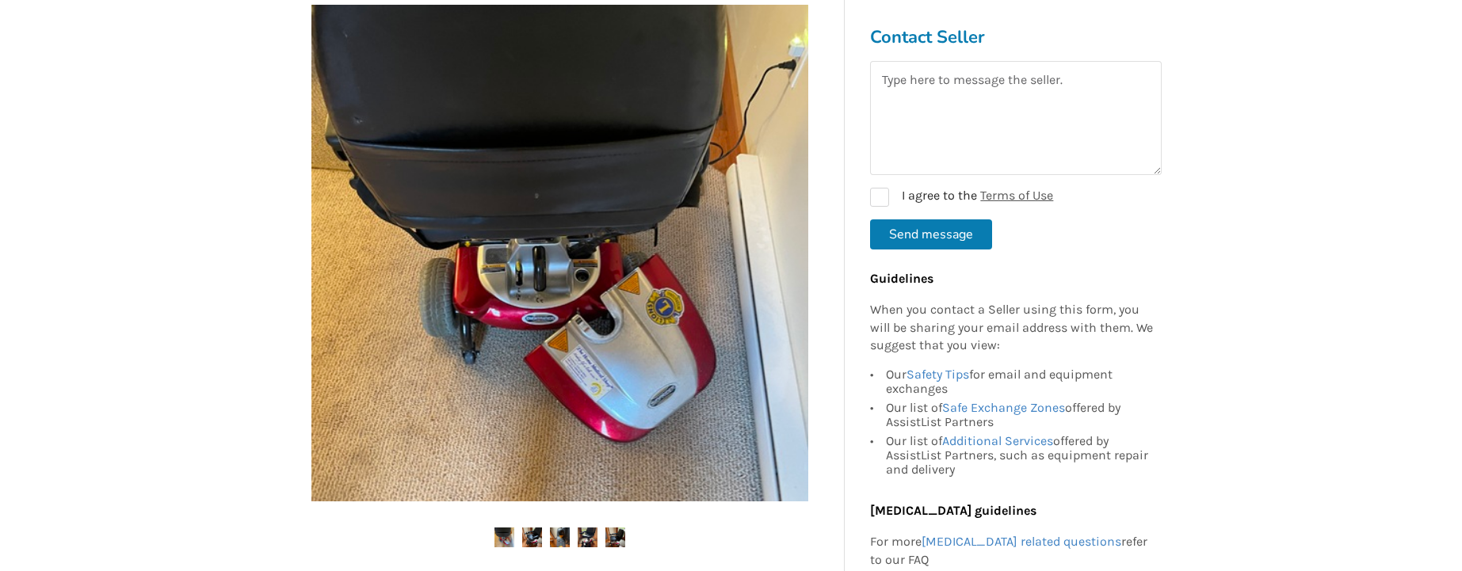
click at [765, 244] on img at bounding box center [559, 253] width 497 height 497
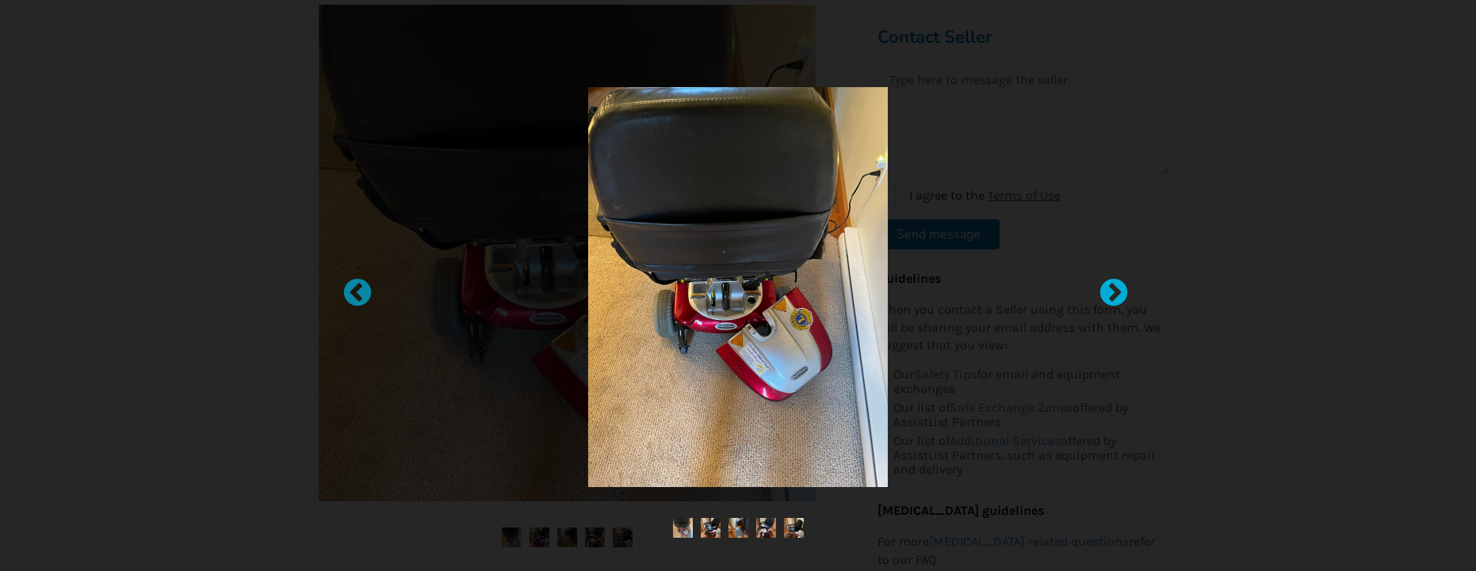
click at [1113, 294] on div at bounding box center [1106, 286] width 16 height 16
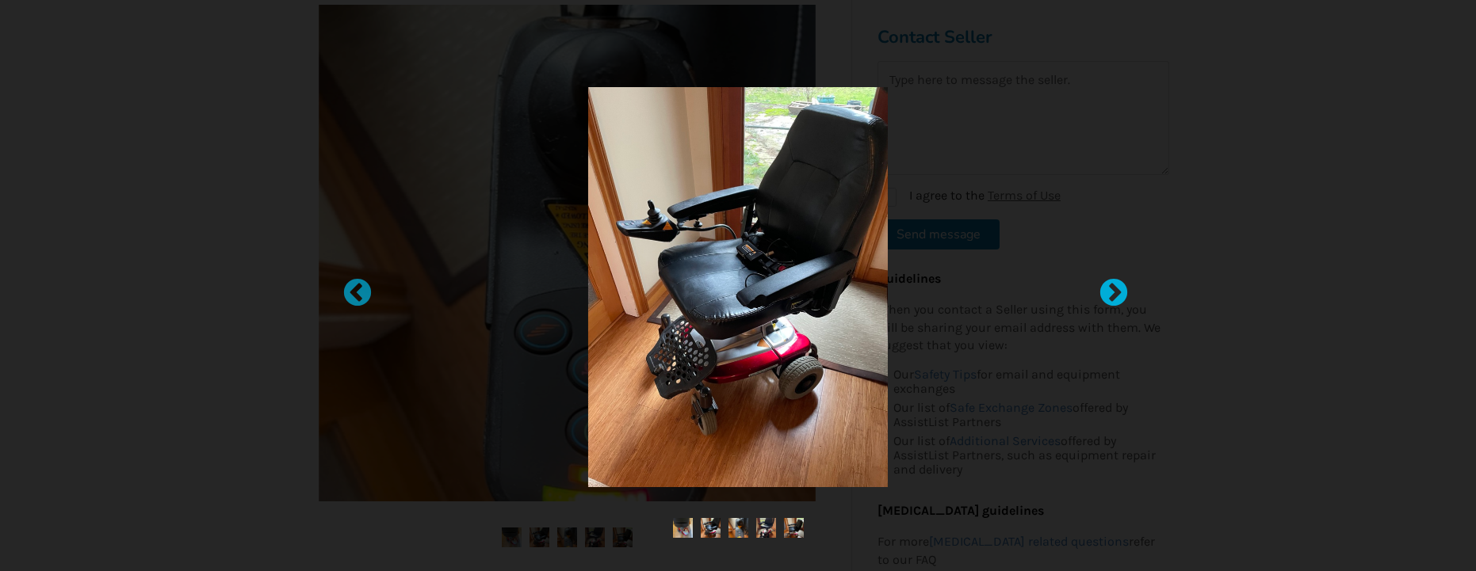
click at [1113, 294] on div at bounding box center [1106, 286] width 16 height 16
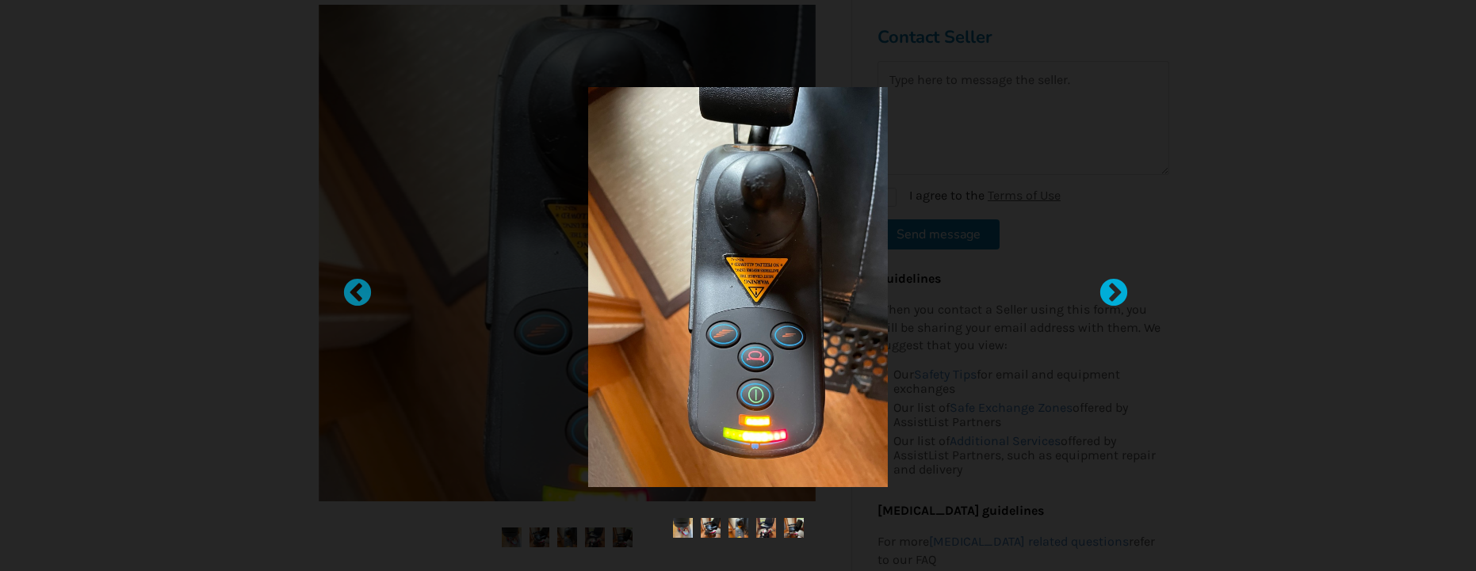
click at [1113, 294] on div at bounding box center [1106, 286] width 16 height 16
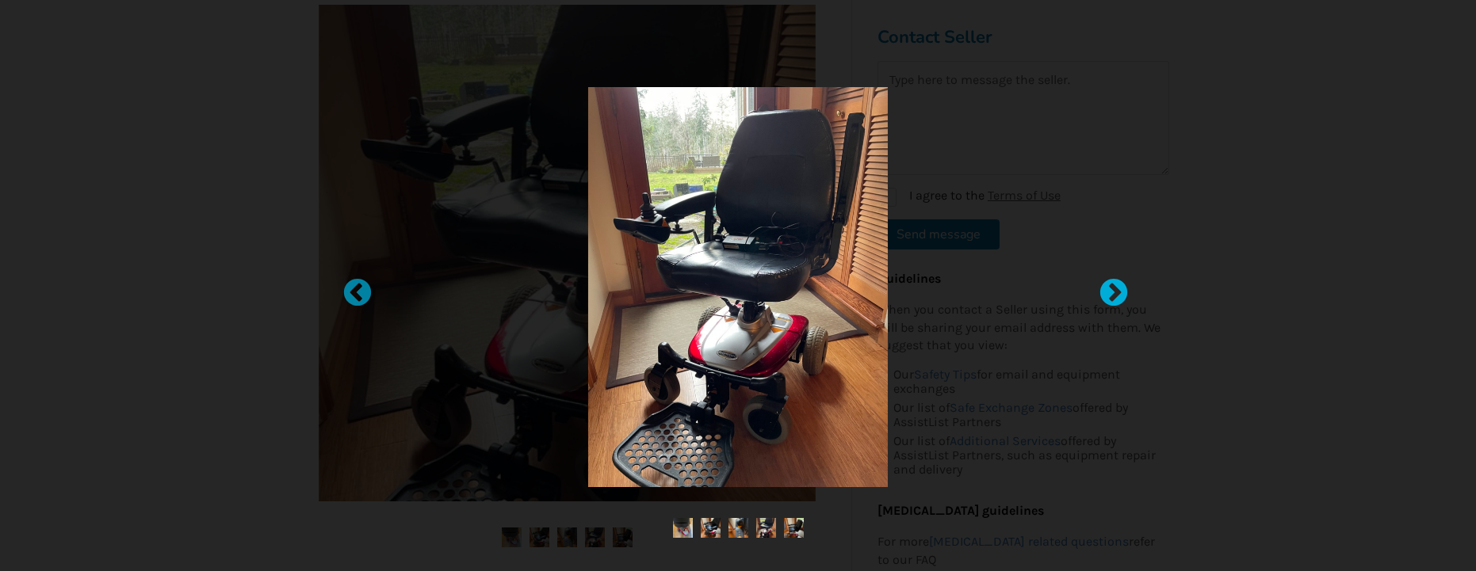
click at [1113, 294] on div at bounding box center [1106, 286] width 16 height 16
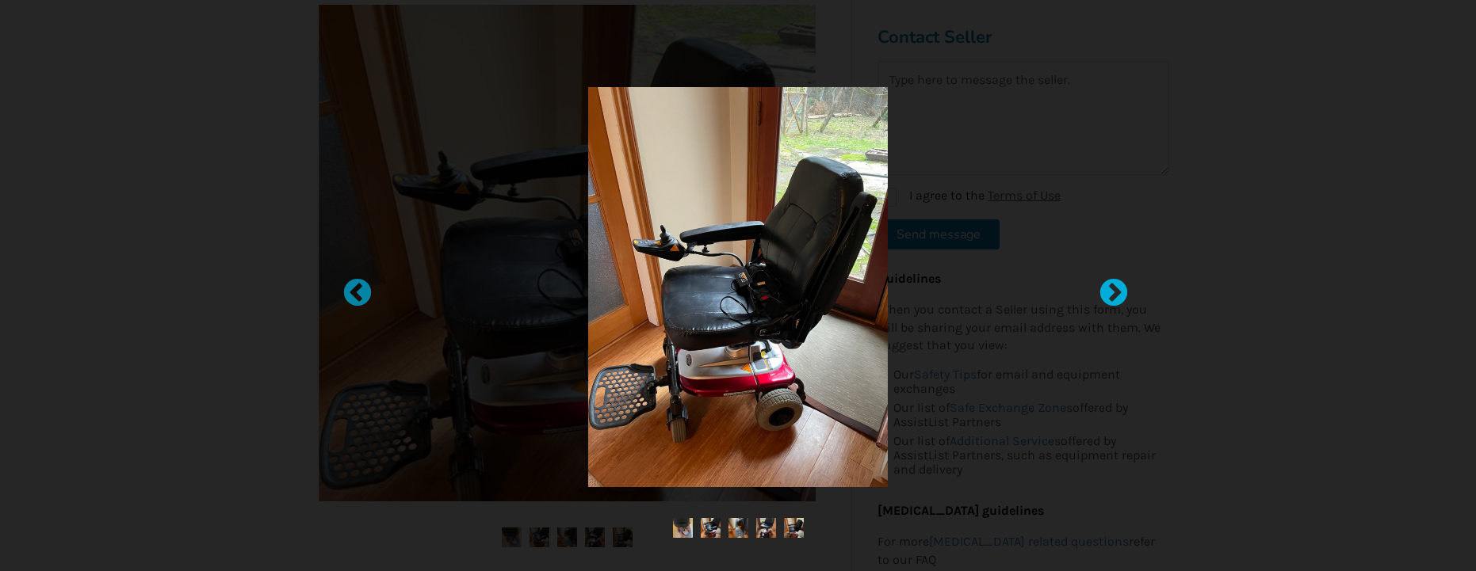
click at [1113, 294] on div at bounding box center [1106, 286] width 16 height 16
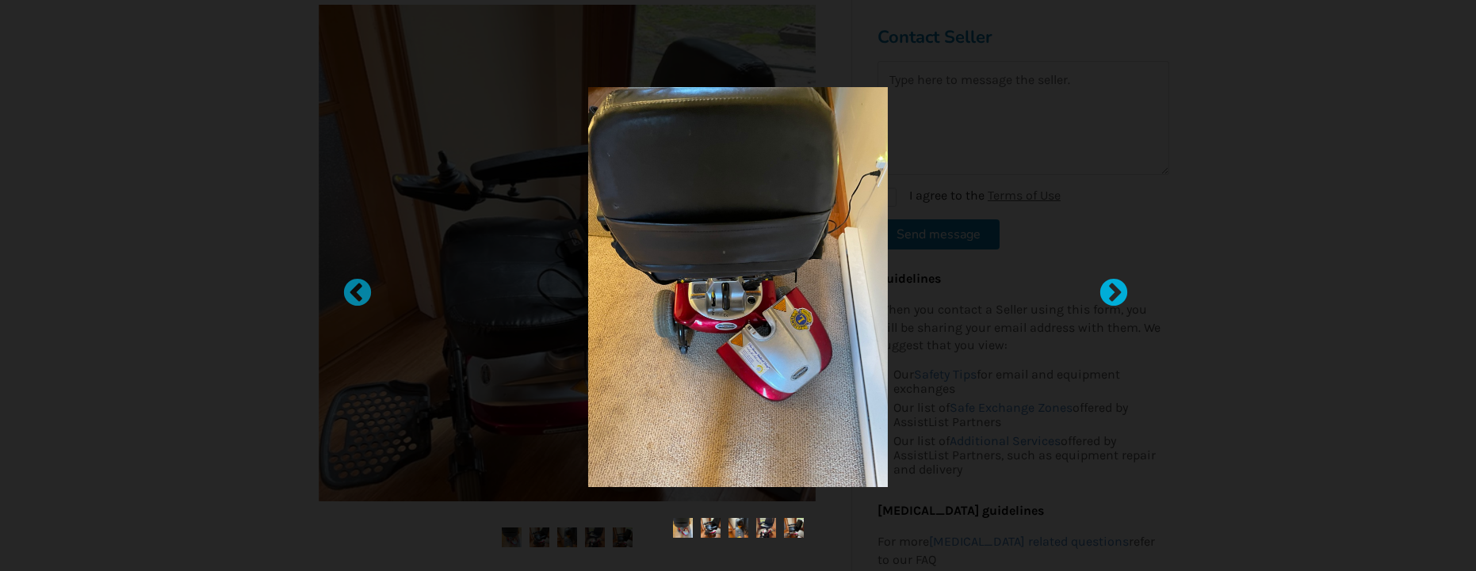
click at [1113, 294] on div at bounding box center [1106, 286] width 16 height 16
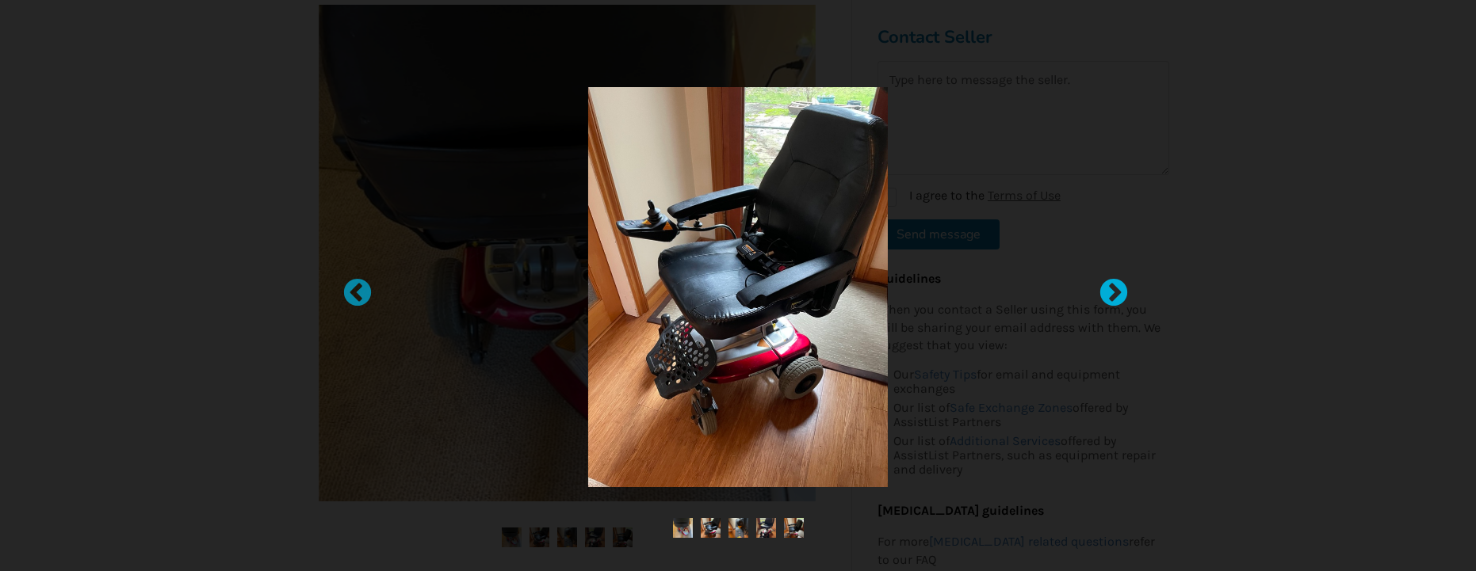
click at [1113, 294] on div at bounding box center [1106, 286] width 16 height 16
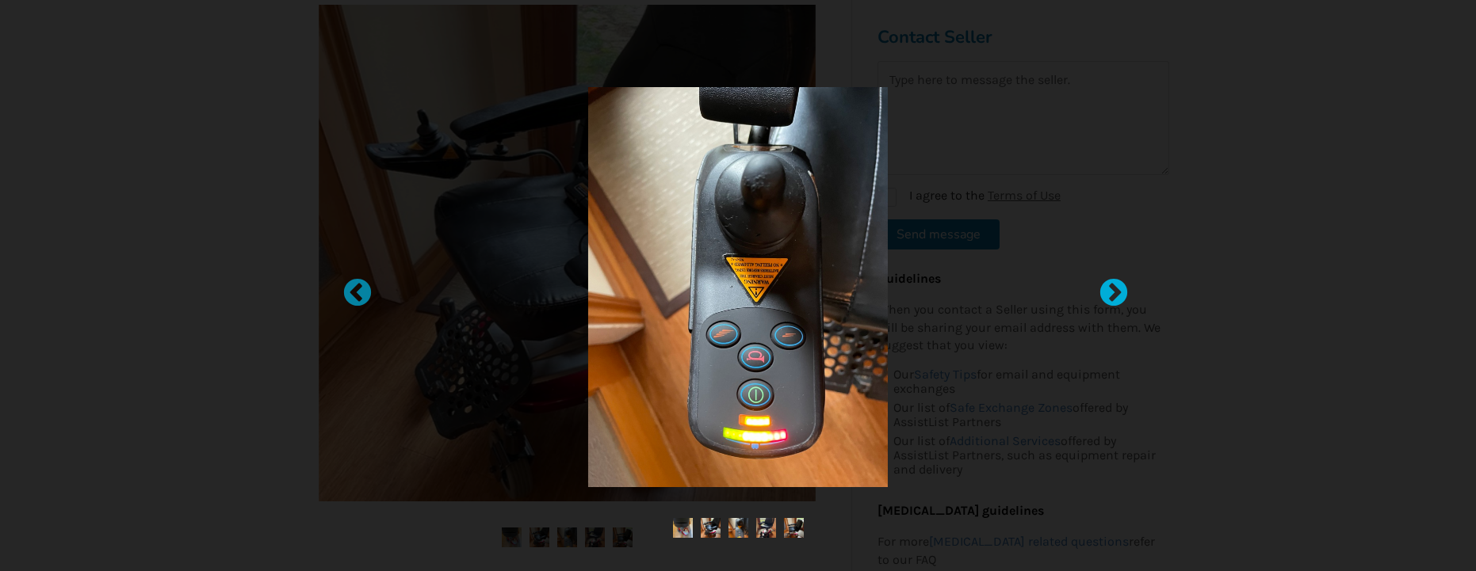
click at [1113, 294] on div at bounding box center [1106, 286] width 16 height 16
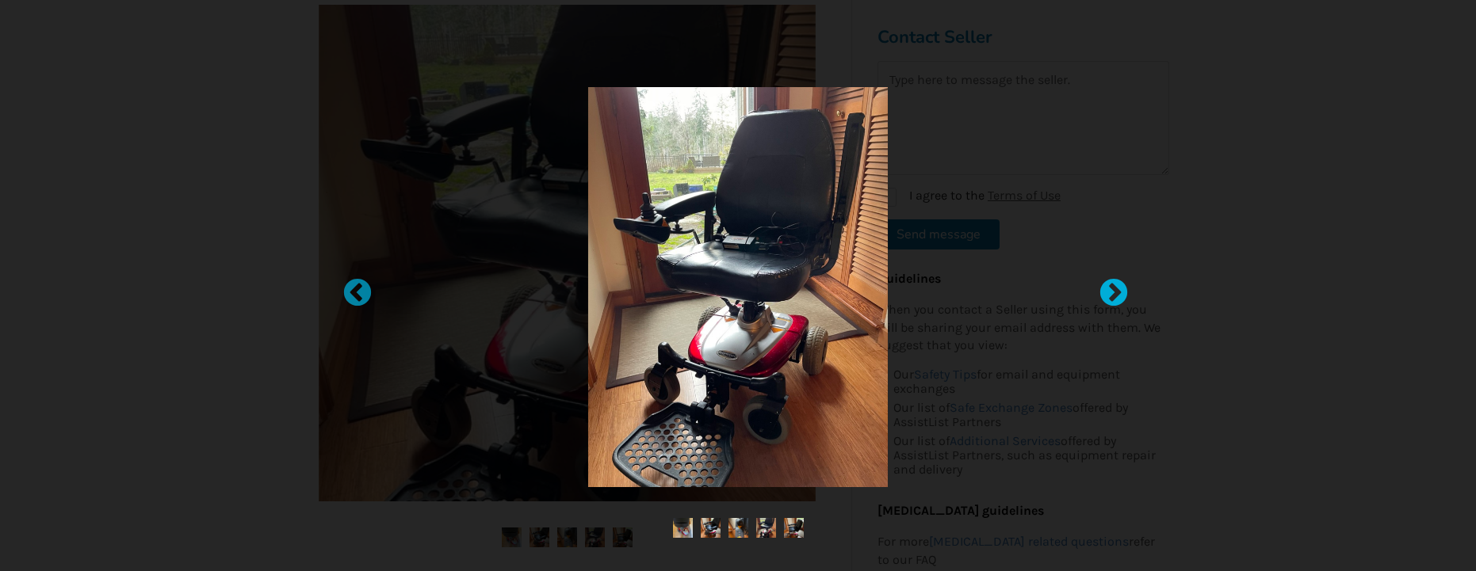
click at [1113, 288] on div at bounding box center [1106, 286] width 16 height 16
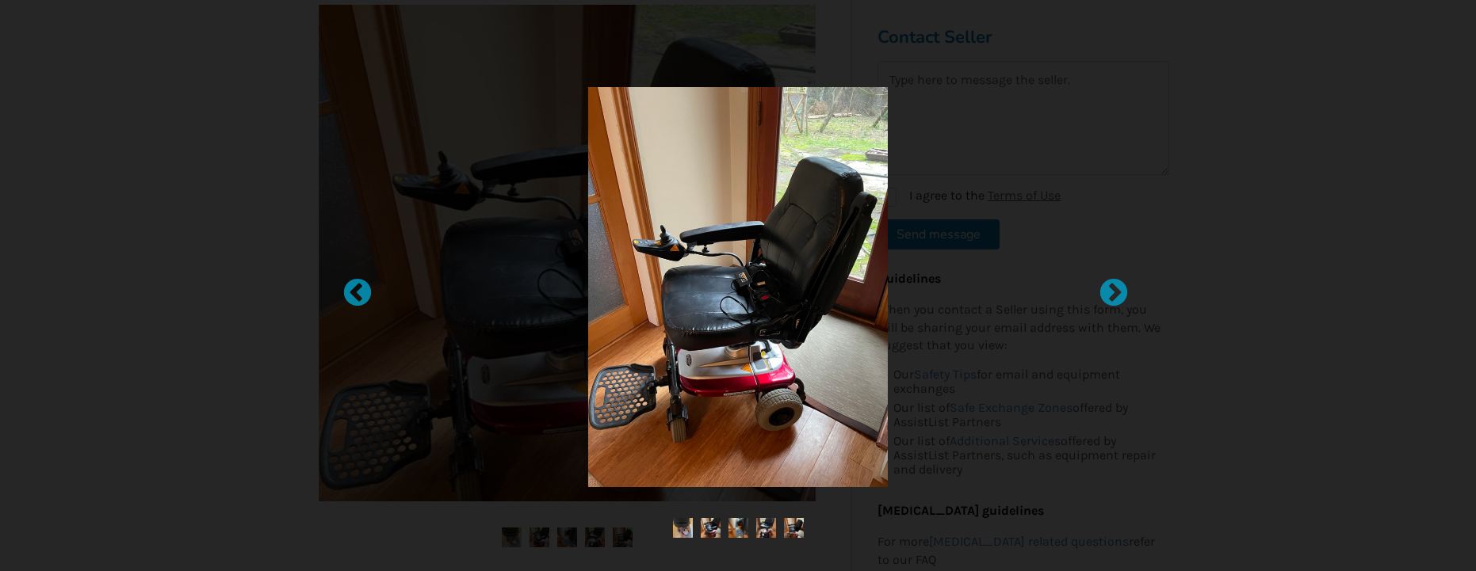
click at [640, 378] on img at bounding box center [738, 287] width 300 height 400
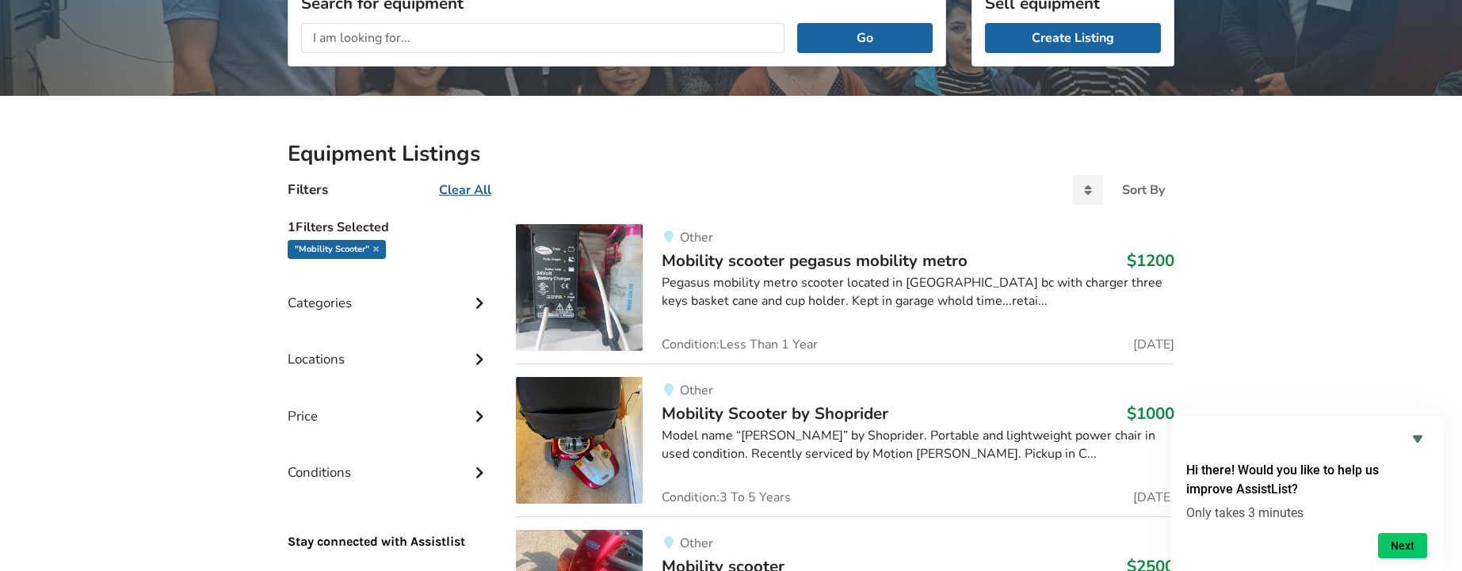
scroll to position [314, 0]
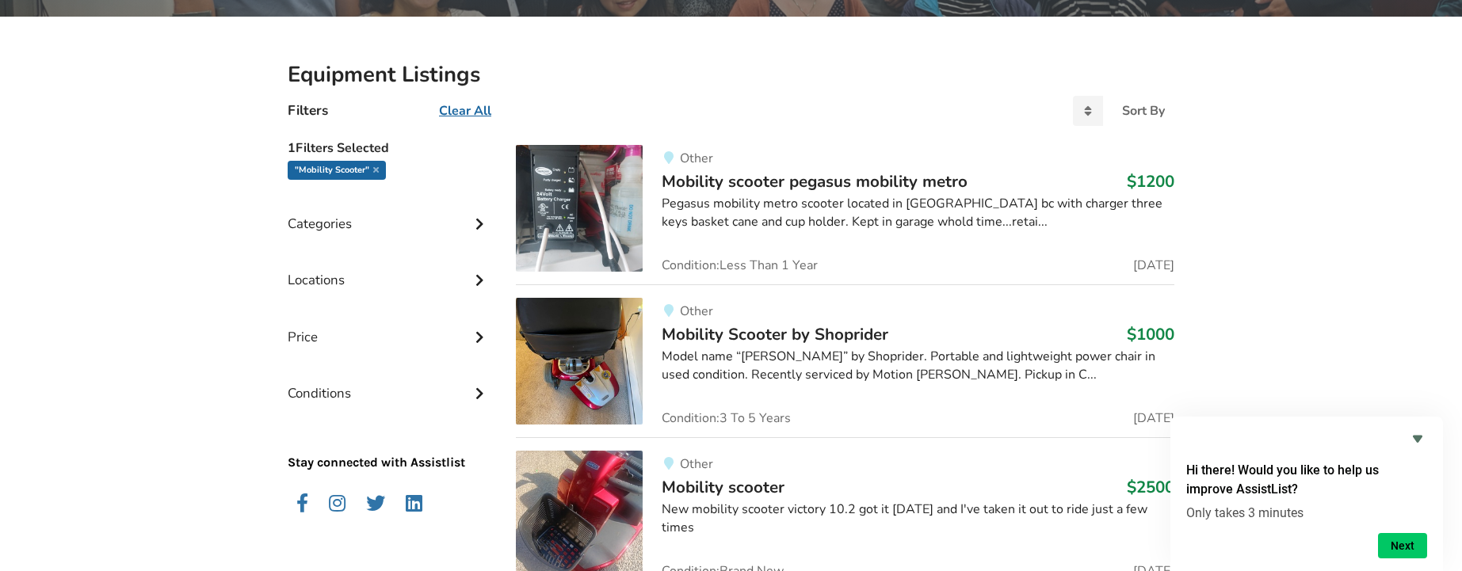
click at [744, 183] on span "Mobility scooter pegasus mobility metro" at bounding box center [815, 181] width 306 height 22
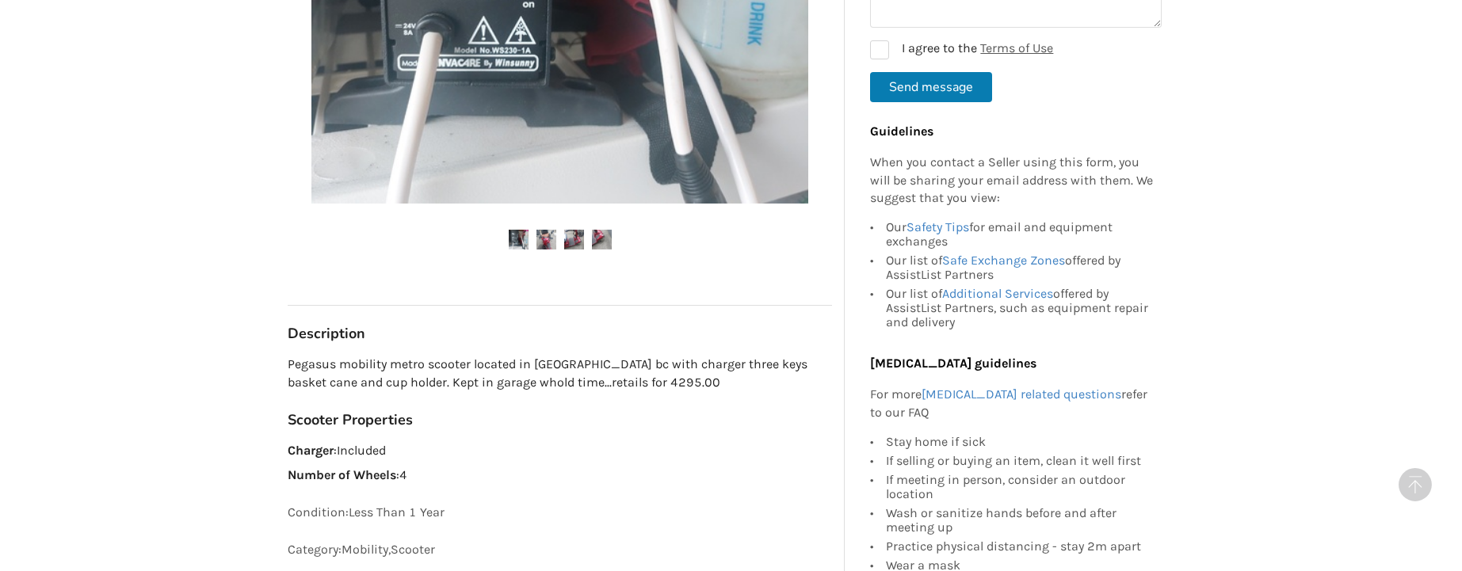
scroll to position [634, 0]
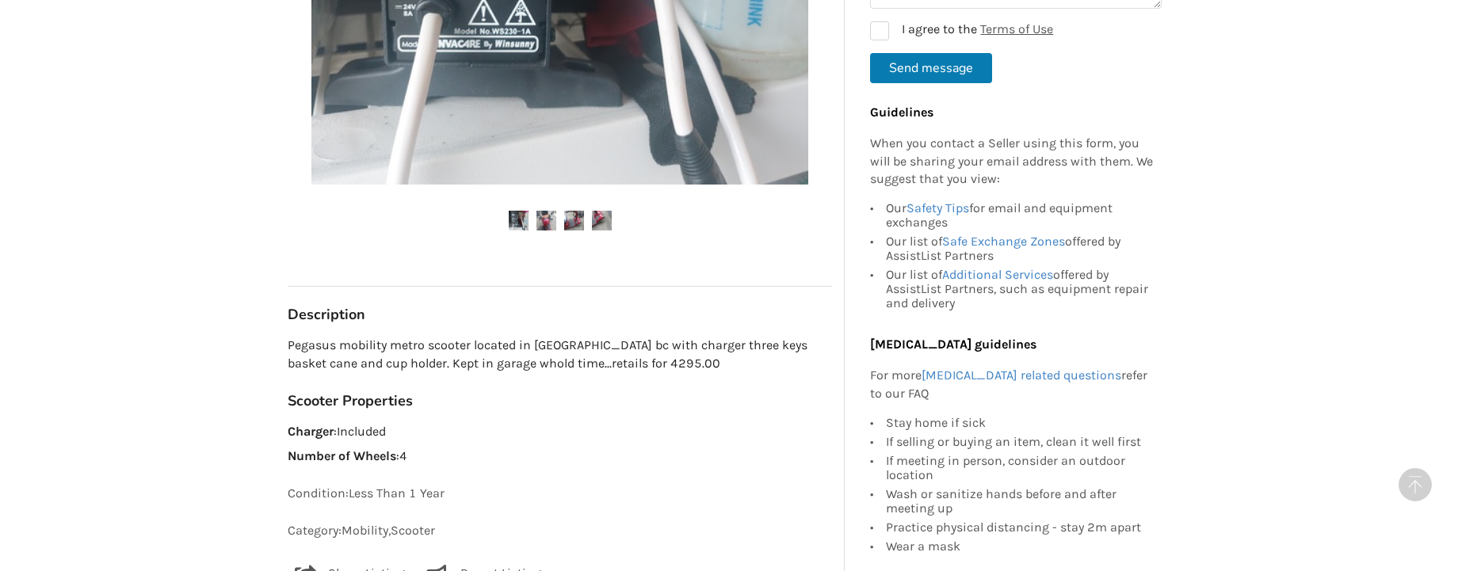
click at [536, 221] on img at bounding box center [546, 221] width 20 height 20
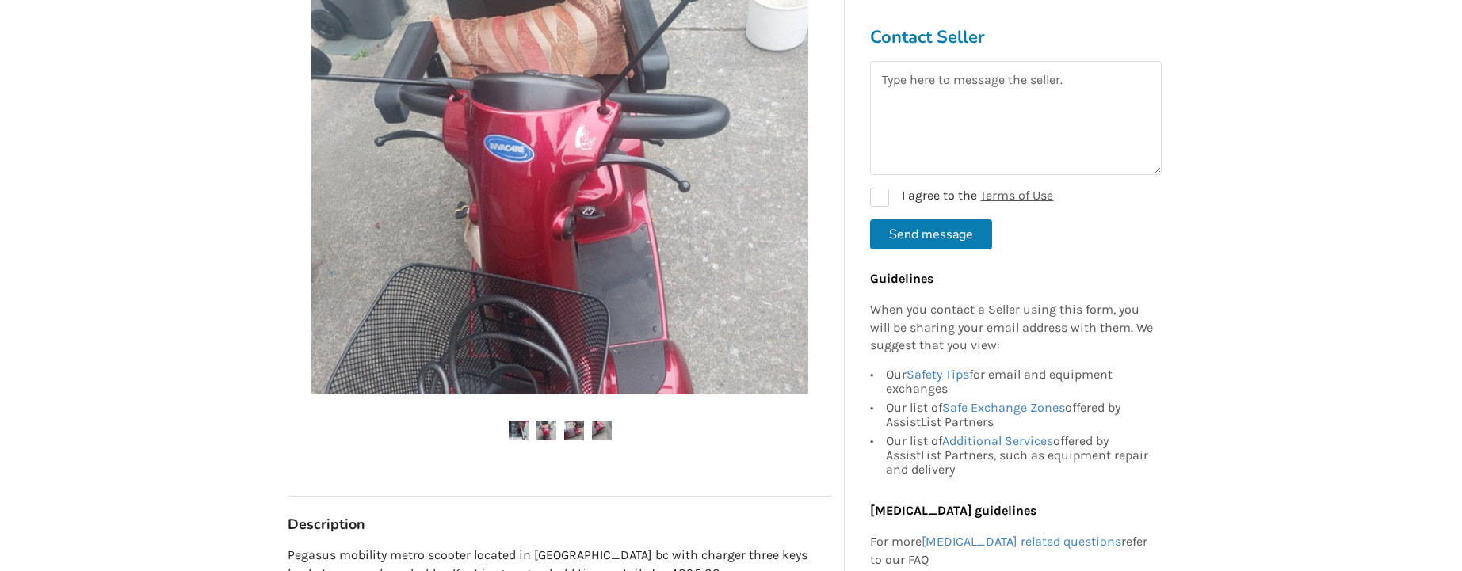
scroll to position [396, 0]
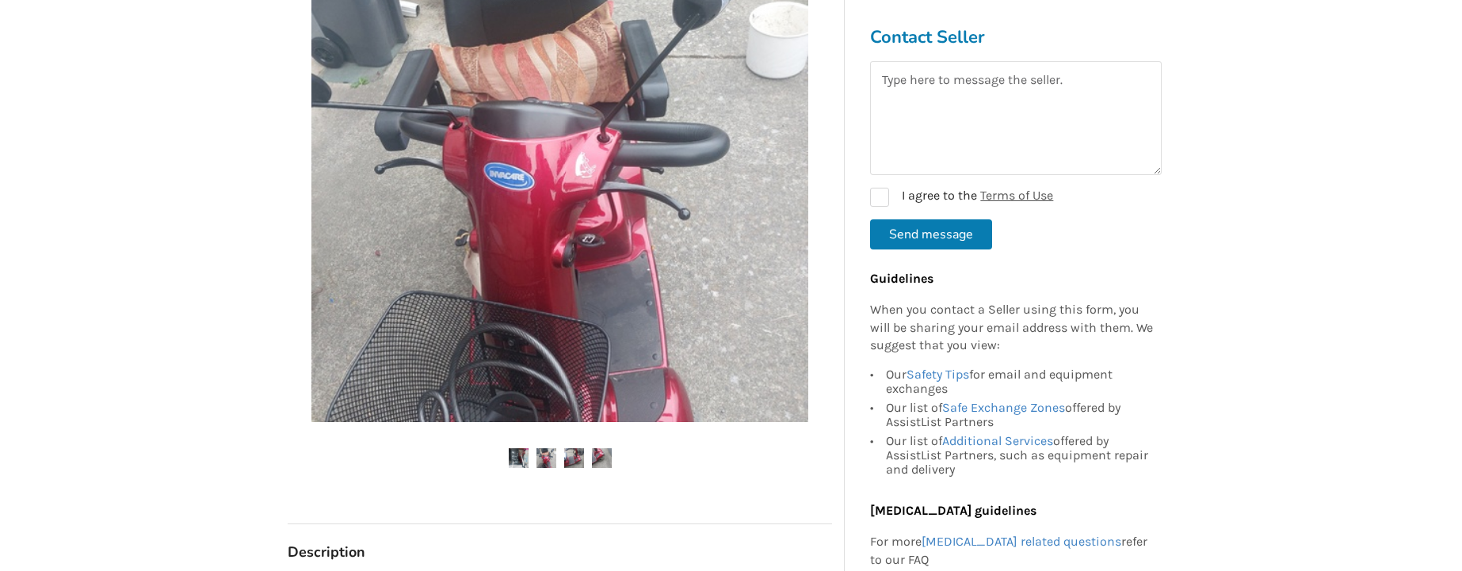
click at [557, 461] on ul at bounding box center [560, 459] width 544 height 21
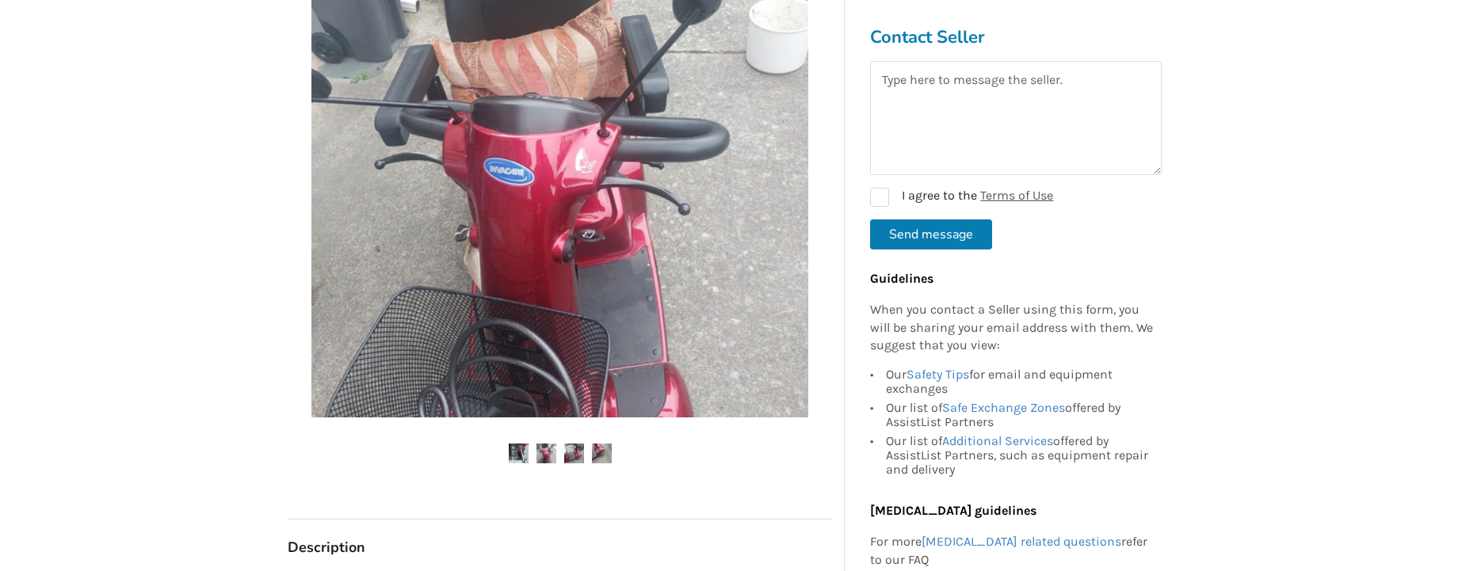
scroll to position [475, 0]
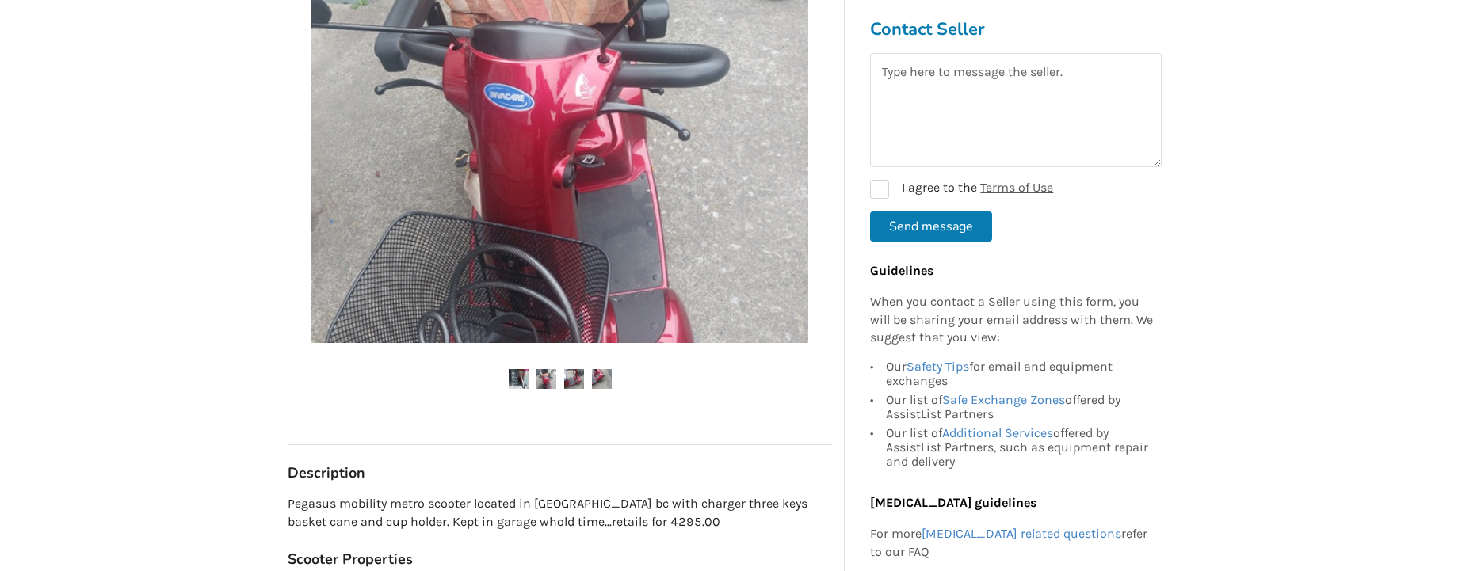
click at [586, 374] on ul at bounding box center [560, 379] width 544 height 21
click at [606, 380] on img at bounding box center [602, 379] width 20 height 20
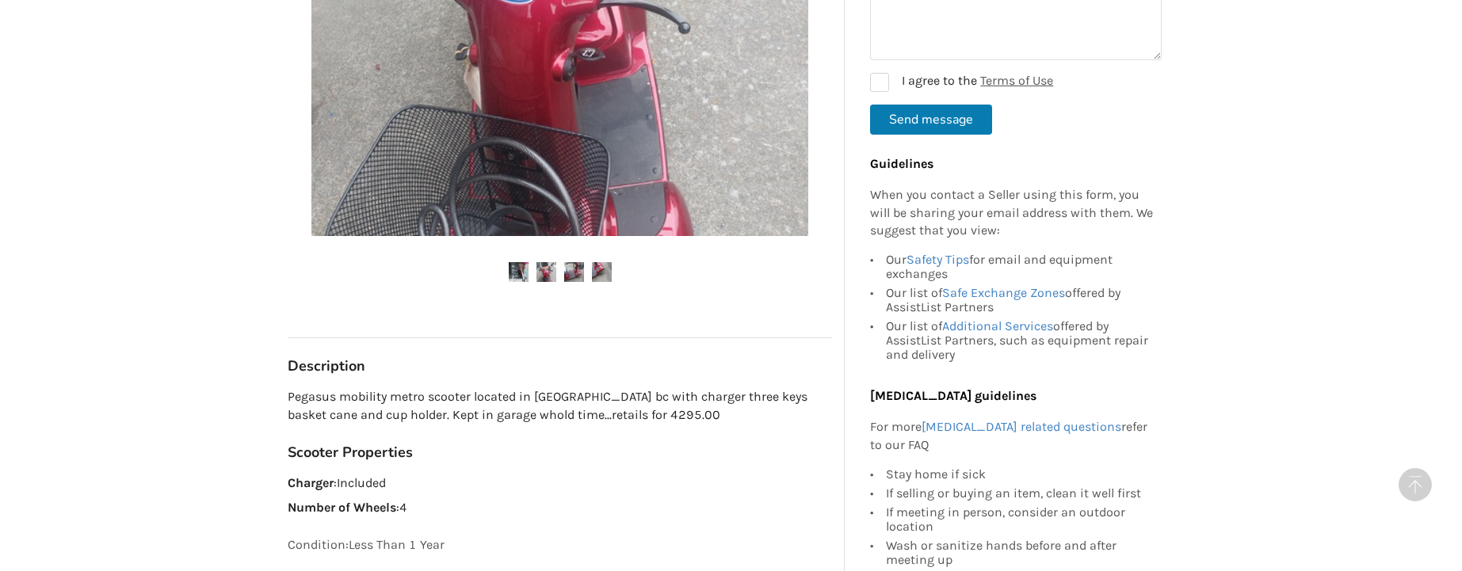
scroll to position [555, 0]
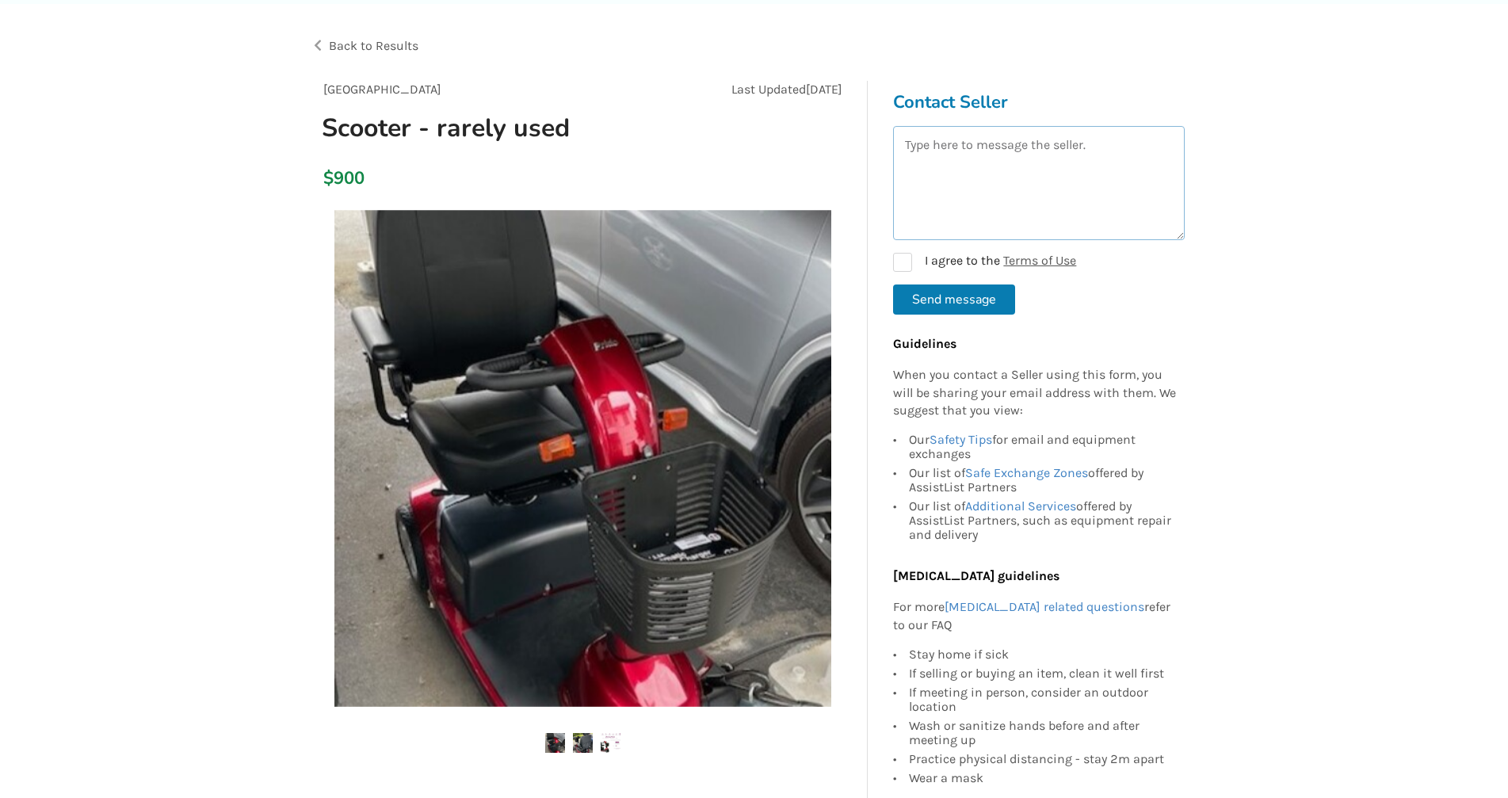
click at [1017, 155] on textarea at bounding box center [1039, 183] width 292 height 114
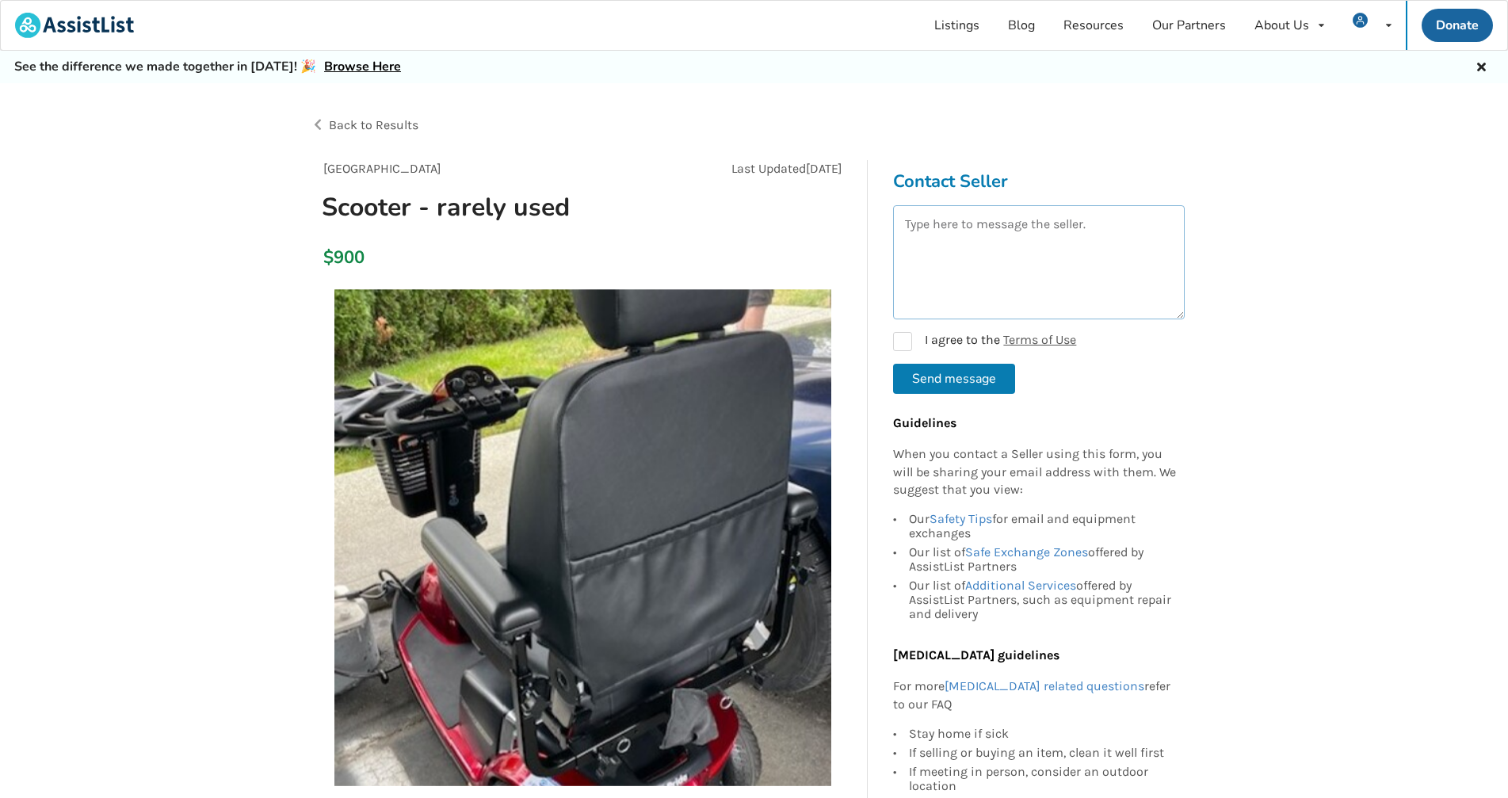
click at [1002, 232] on textarea at bounding box center [1039, 262] width 292 height 114
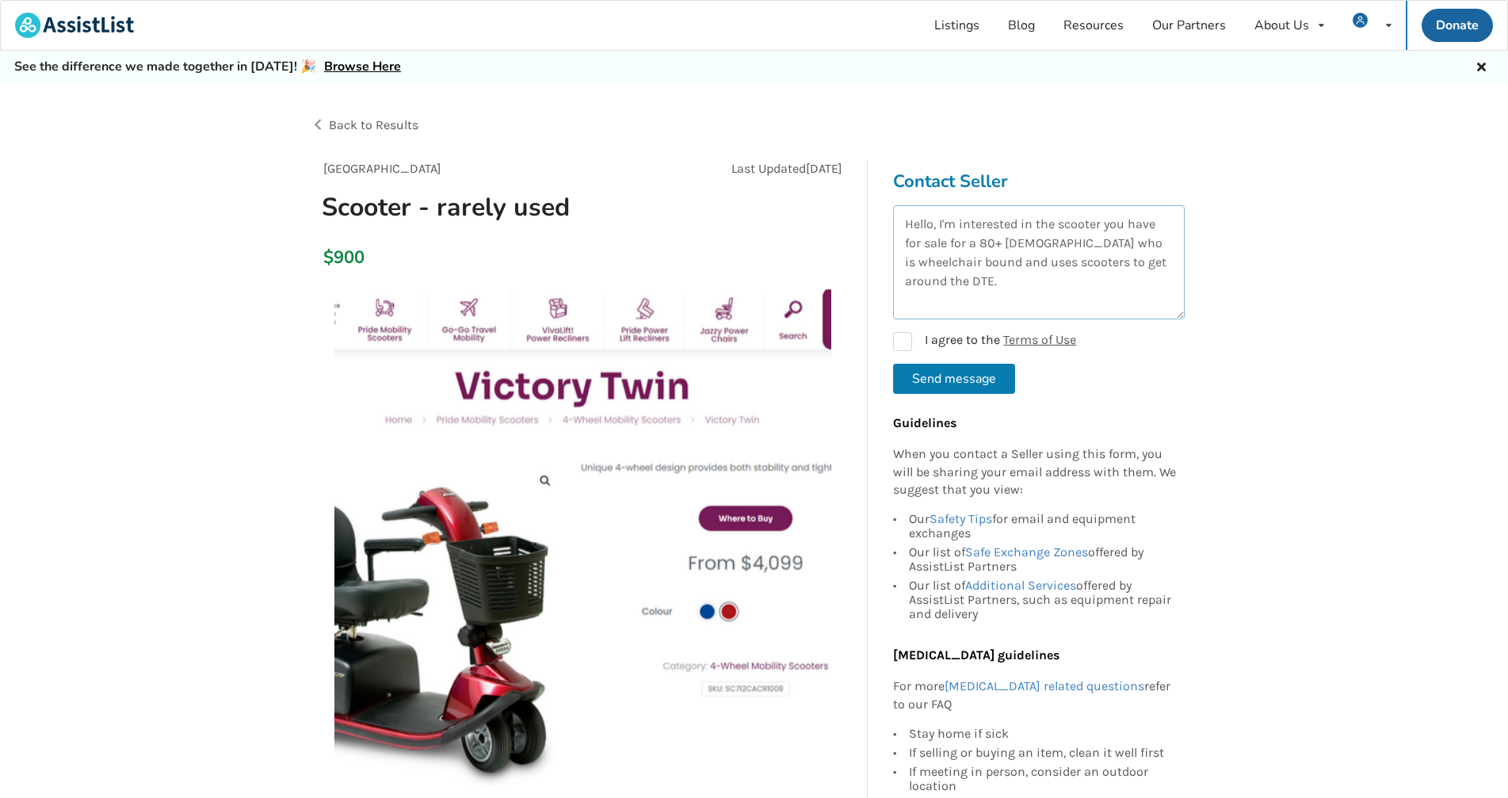
click at [974, 282] on textarea "Hello, I'm interested in the scooter you have for sale for a 80+ [DEMOGRAPHIC_D…" at bounding box center [1039, 262] width 292 height 114
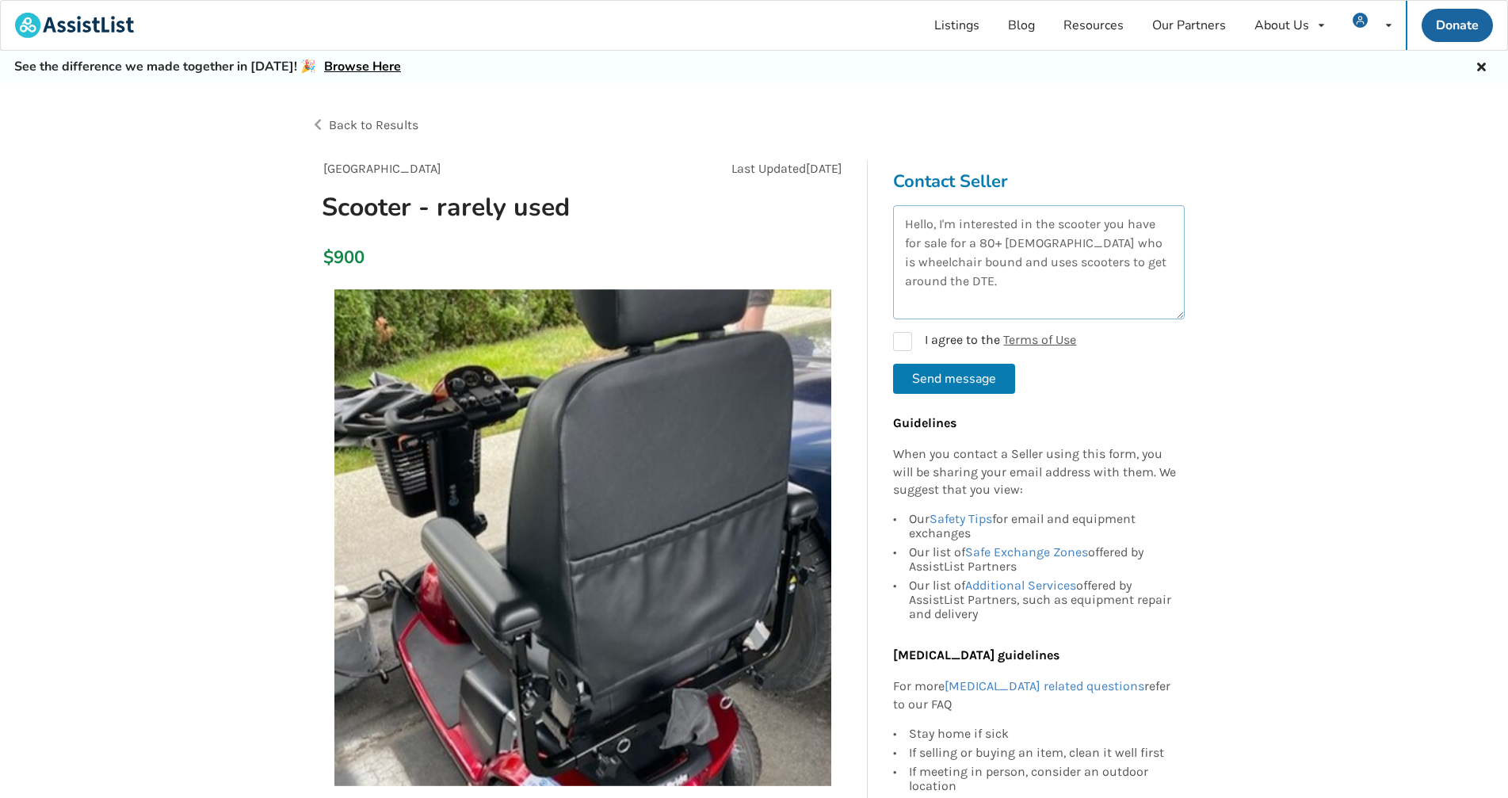
drag, startPoint x: 972, startPoint y: 265, endPoint x: 998, endPoint y: 265, distance: 26.2
click at [998, 265] on textarea "Hello, I'm interested in the scooter you have for sale for a 80+ male who is wh…" at bounding box center [1039, 262] width 292 height 114
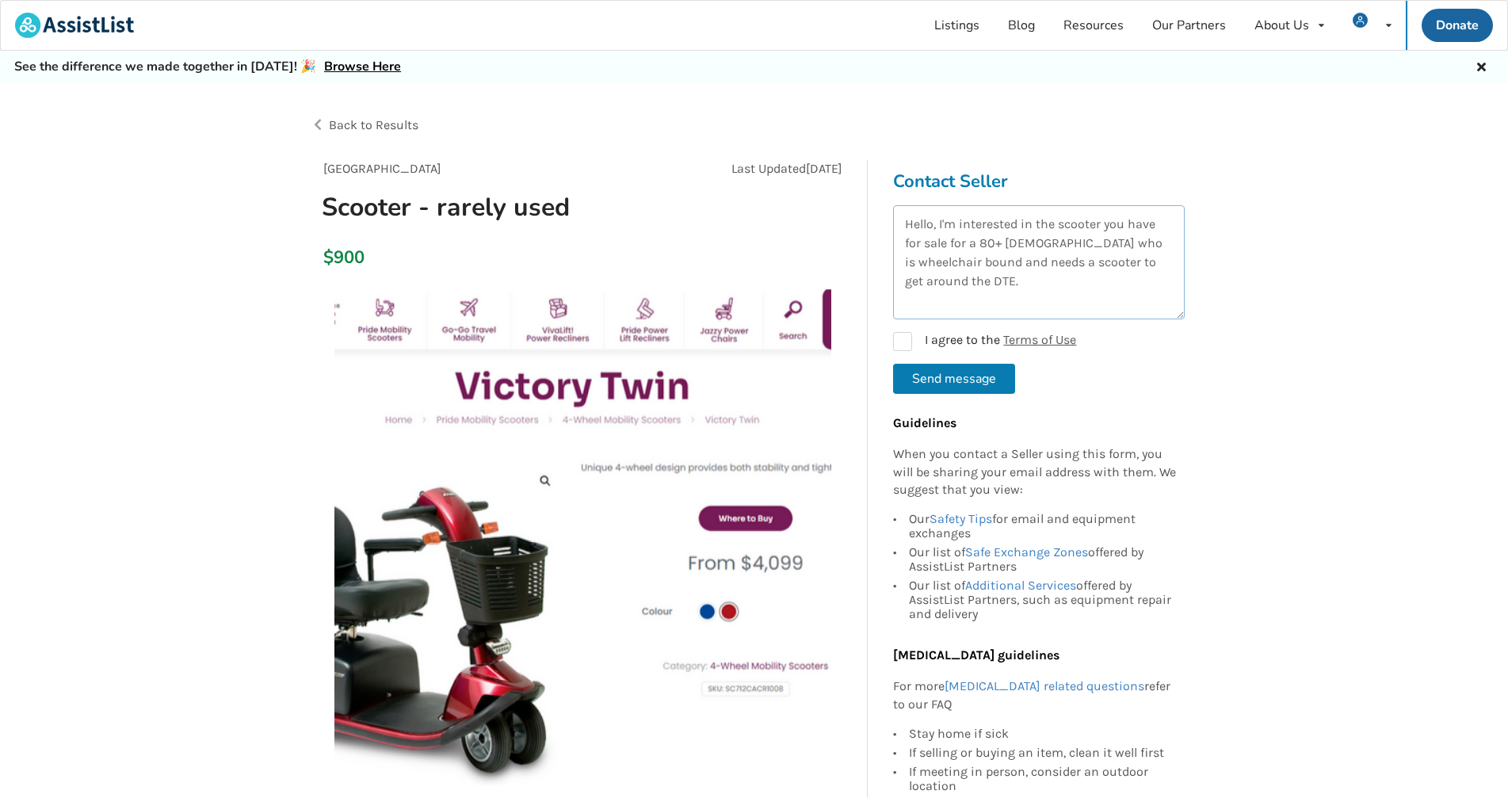
click at [964, 284] on textarea "Hello, I'm interested in the scooter you have for sale for a 80+ male who is wh…" at bounding box center [1039, 262] width 292 height 114
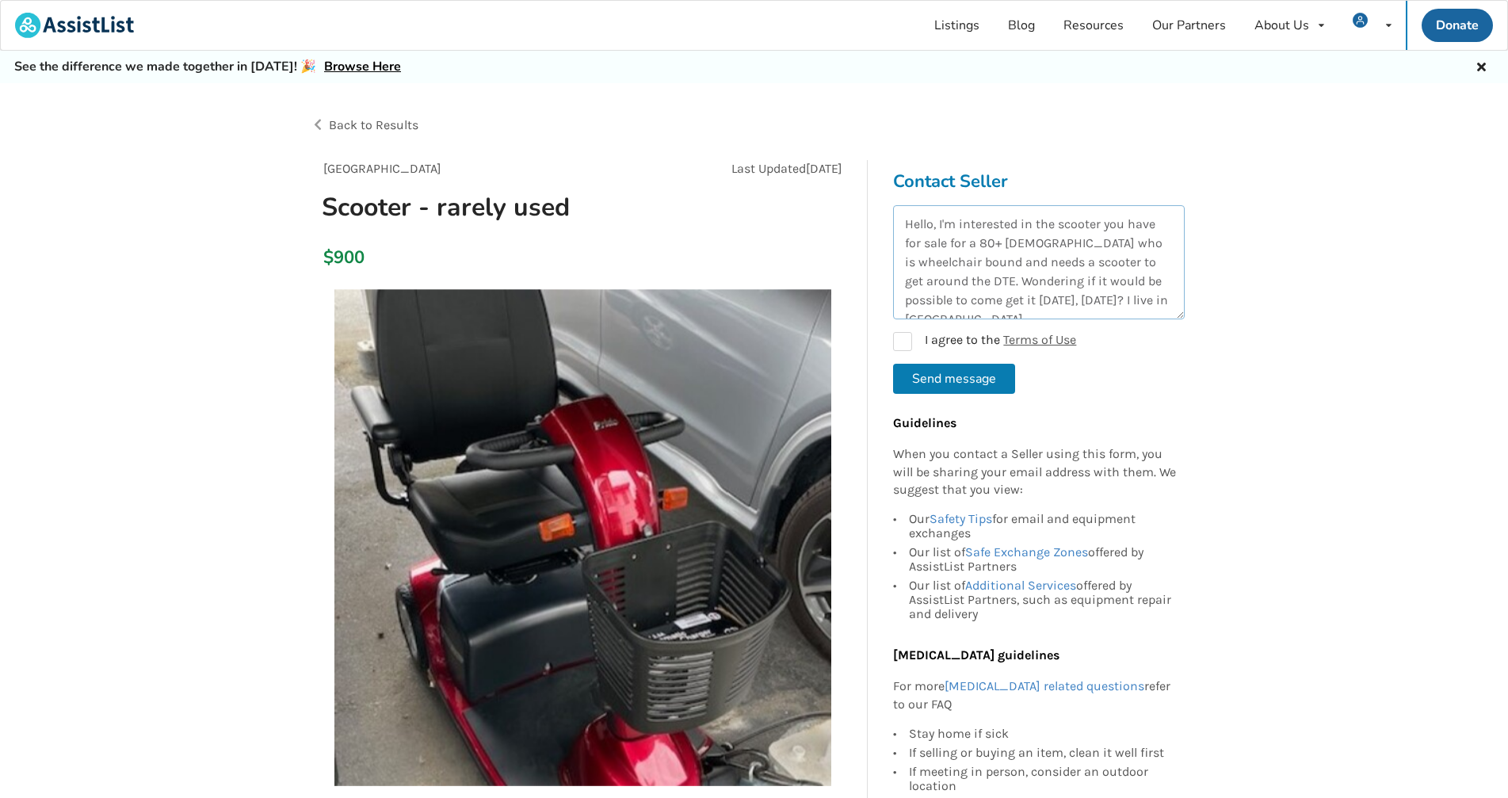
scroll to position [8, 0]
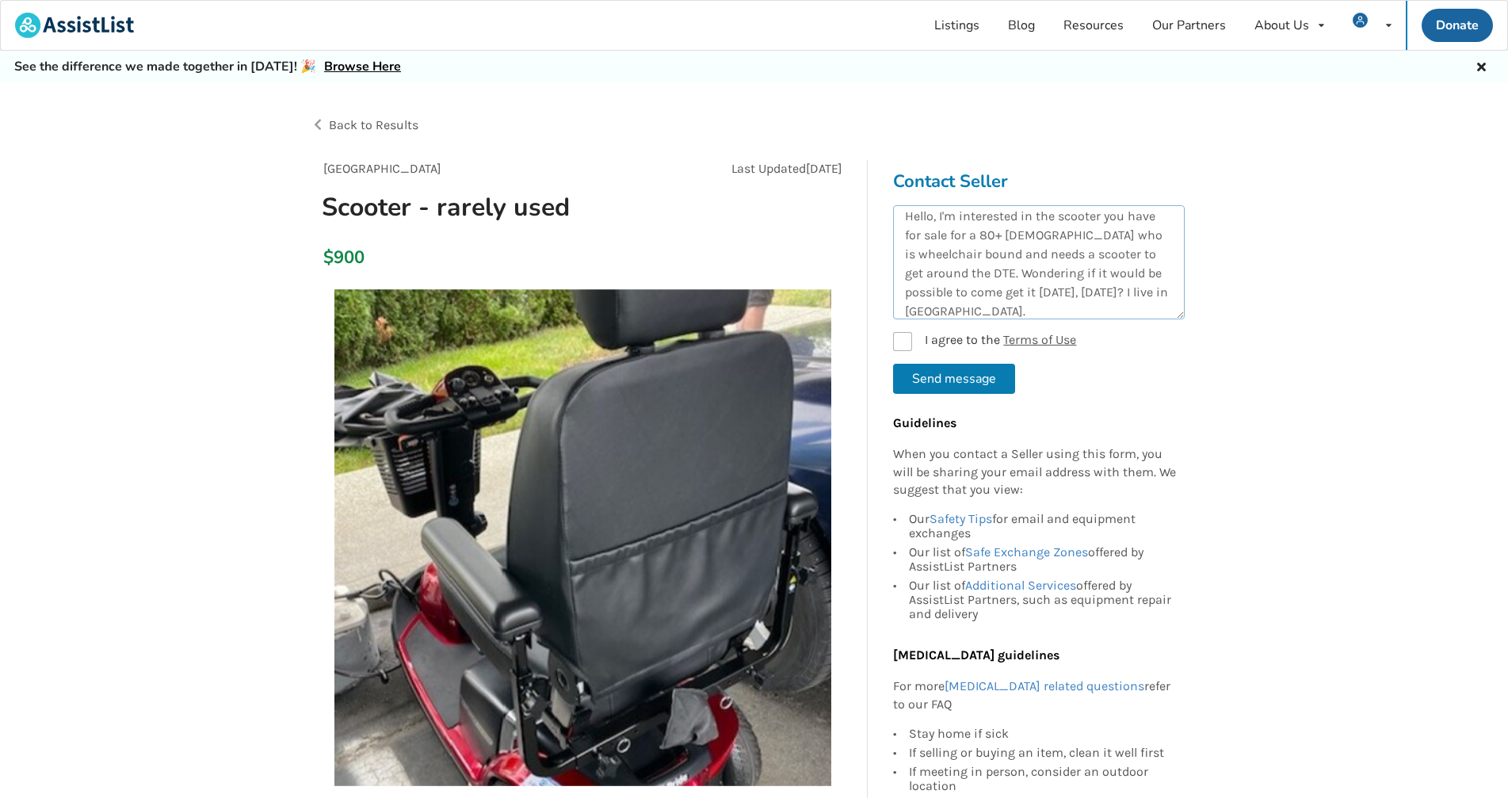
type textarea "Hello, I'm interested in the scooter you have for sale for a 80+ male who is wh…"
click at [903, 343] on label "I agree to the Terms of Use" at bounding box center [984, 341] width 183 height 19
click at [963, 380] on button "Send message" at bounding box center [954, 379] width 122 height 30
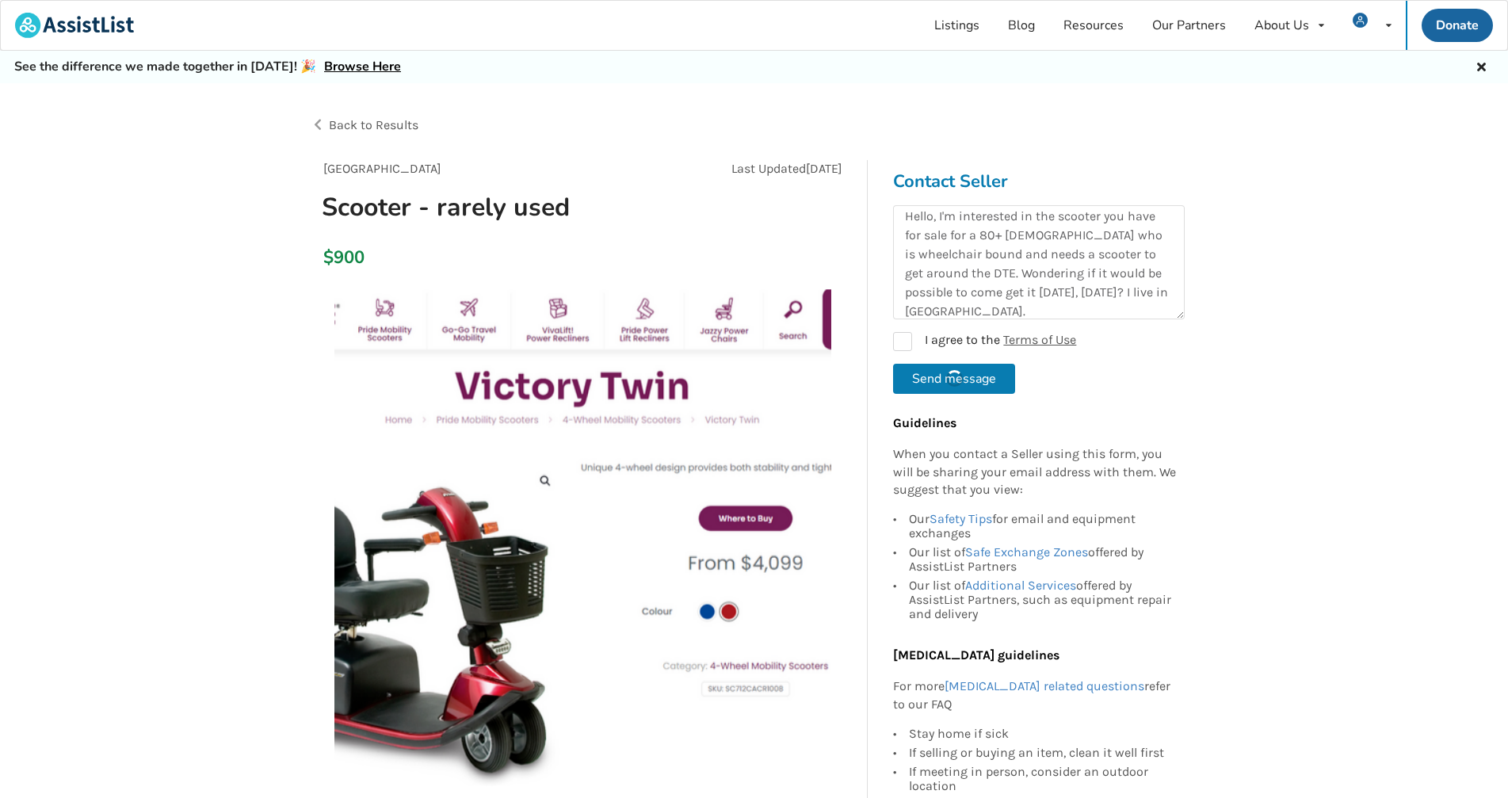
checkbox input "false"
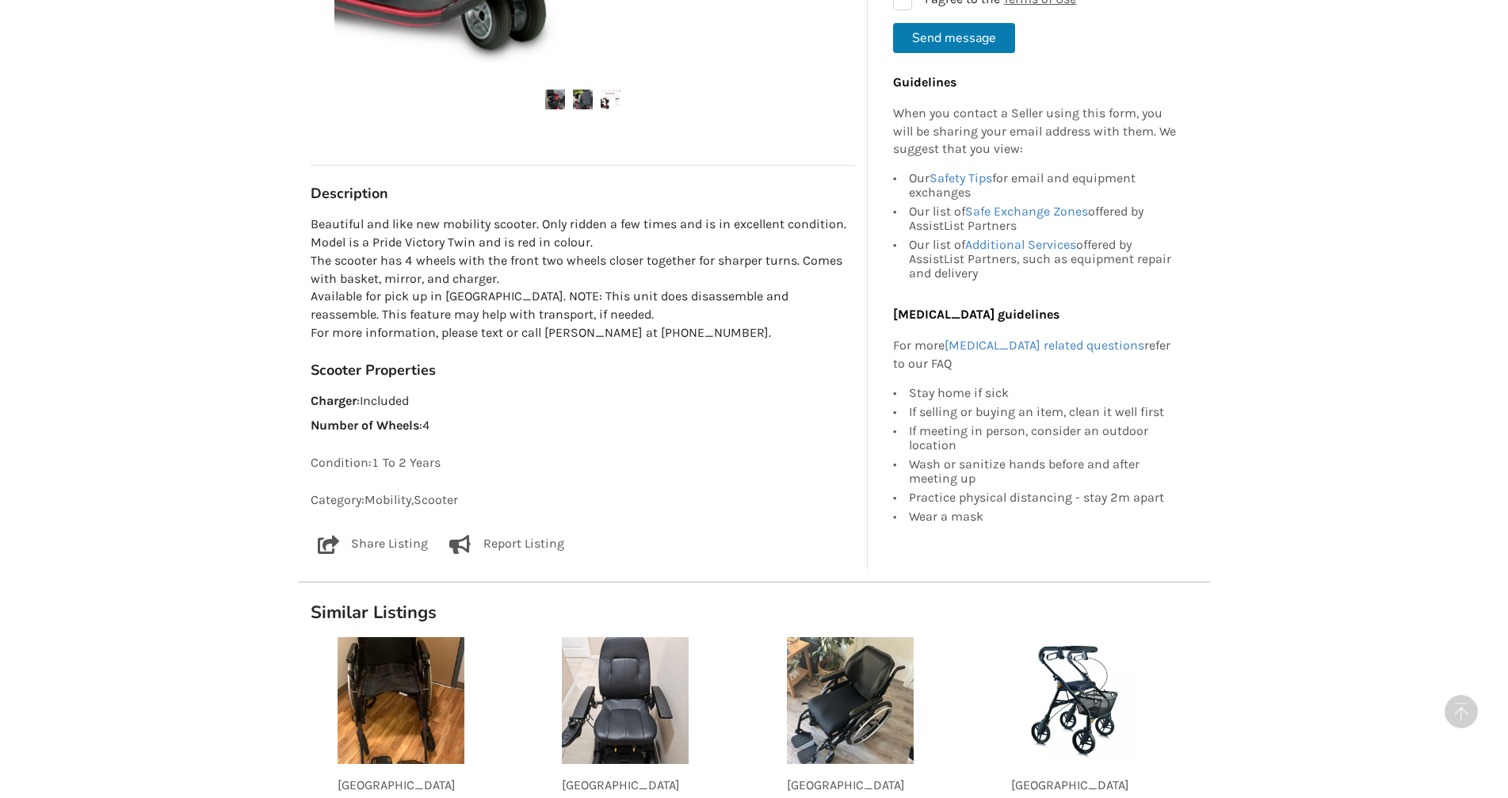
scroll to position [713, 0]
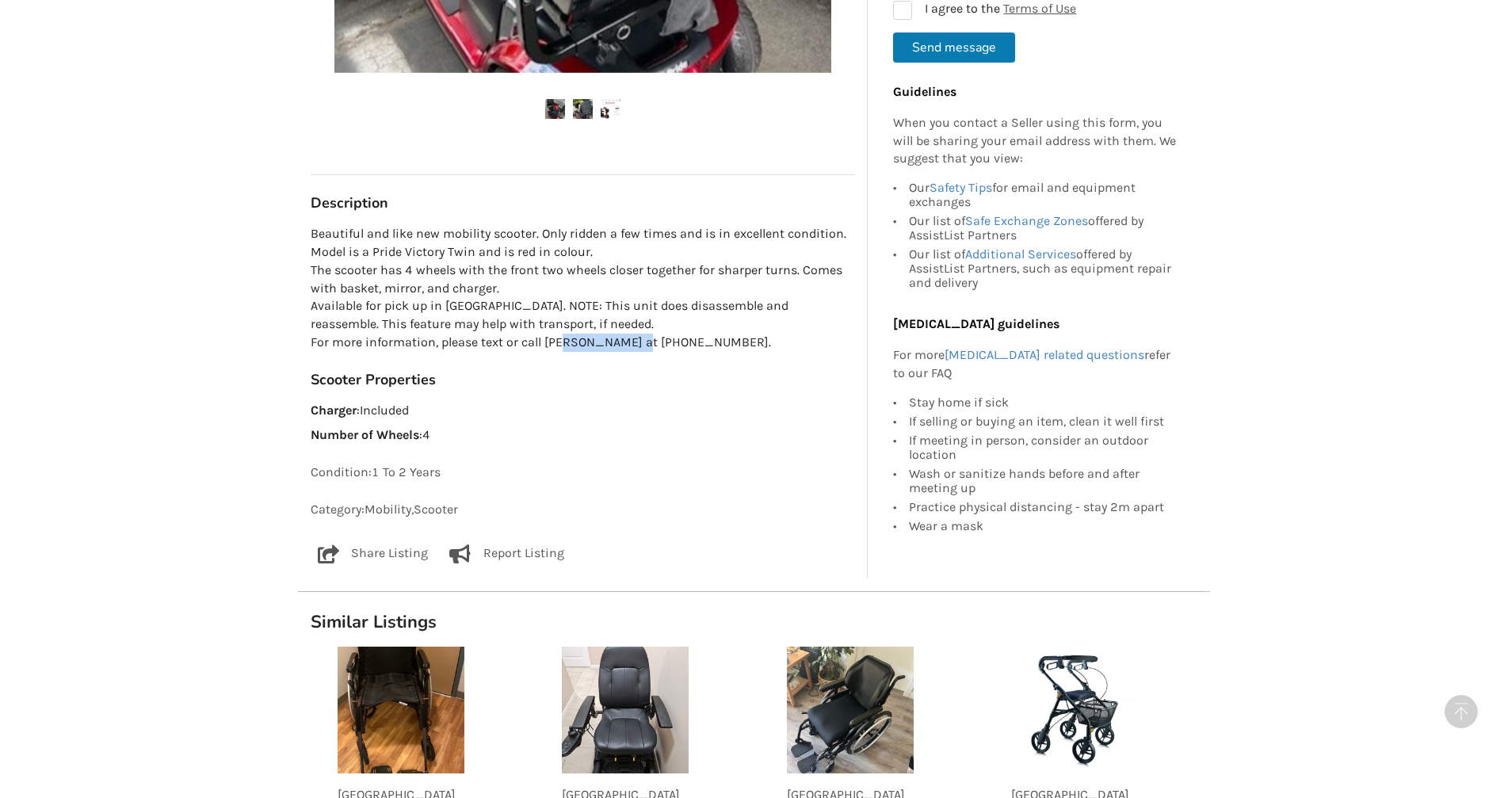
drag, startPoint x: 602, startPoint y: 343, endPoint x: 718, endPoint y: 343, distance: 115.7
click at [718, 343] on p "Beautiful and like new mobility scooter. Only ridden a few times and is in exce…" at bounding box center [583, 288] width 544 height 127
click at [701, 409] on p "Charger : Included" at bounding box center [583, 411] width 544 height 18
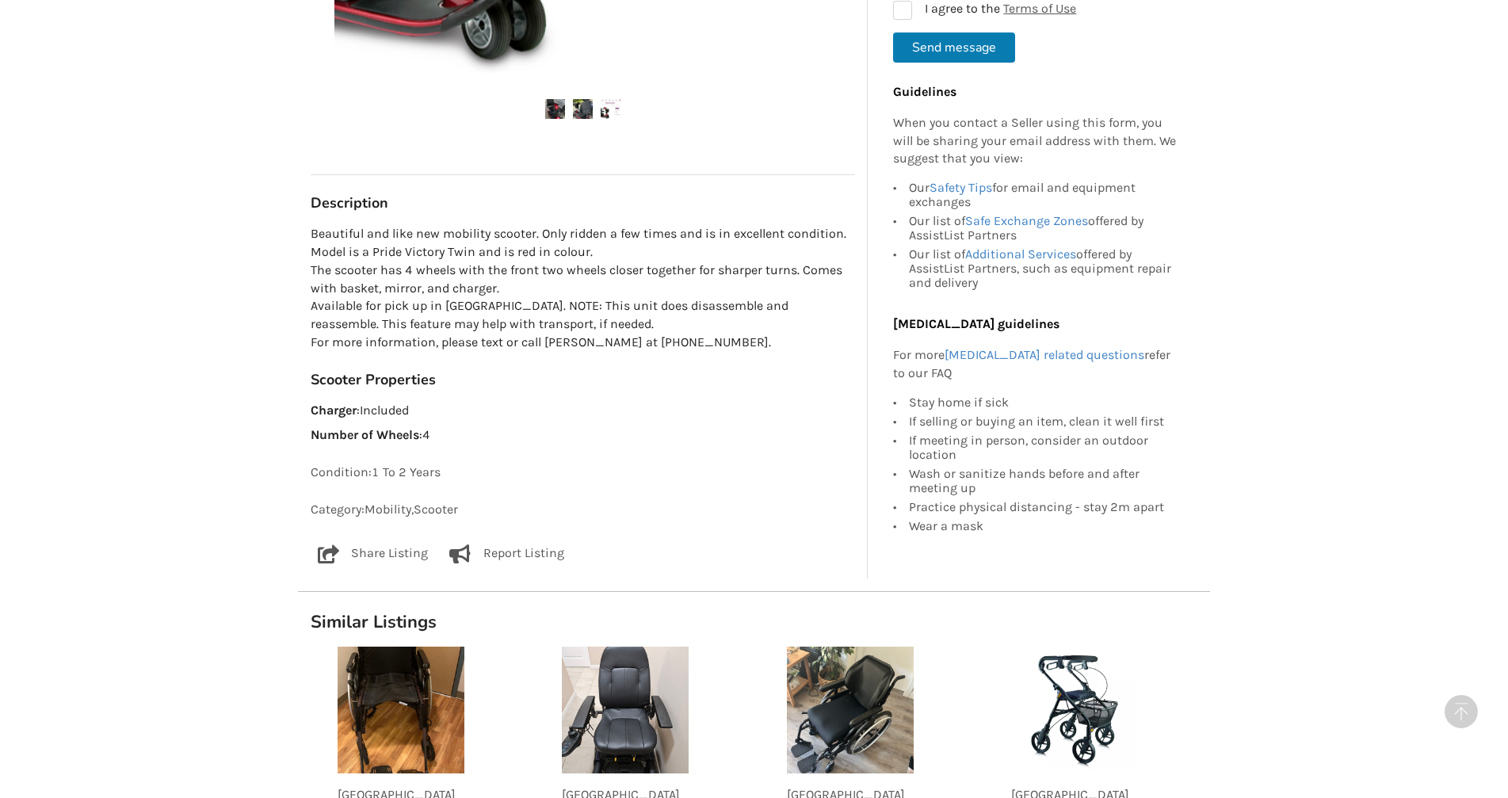
click at [155, 423] on div "Back to Results Abbotsford Last Updated Oct 07 Scooter - rarely used $900 Abbot…" at bounding box center [754, 356] width 1508 height 1973
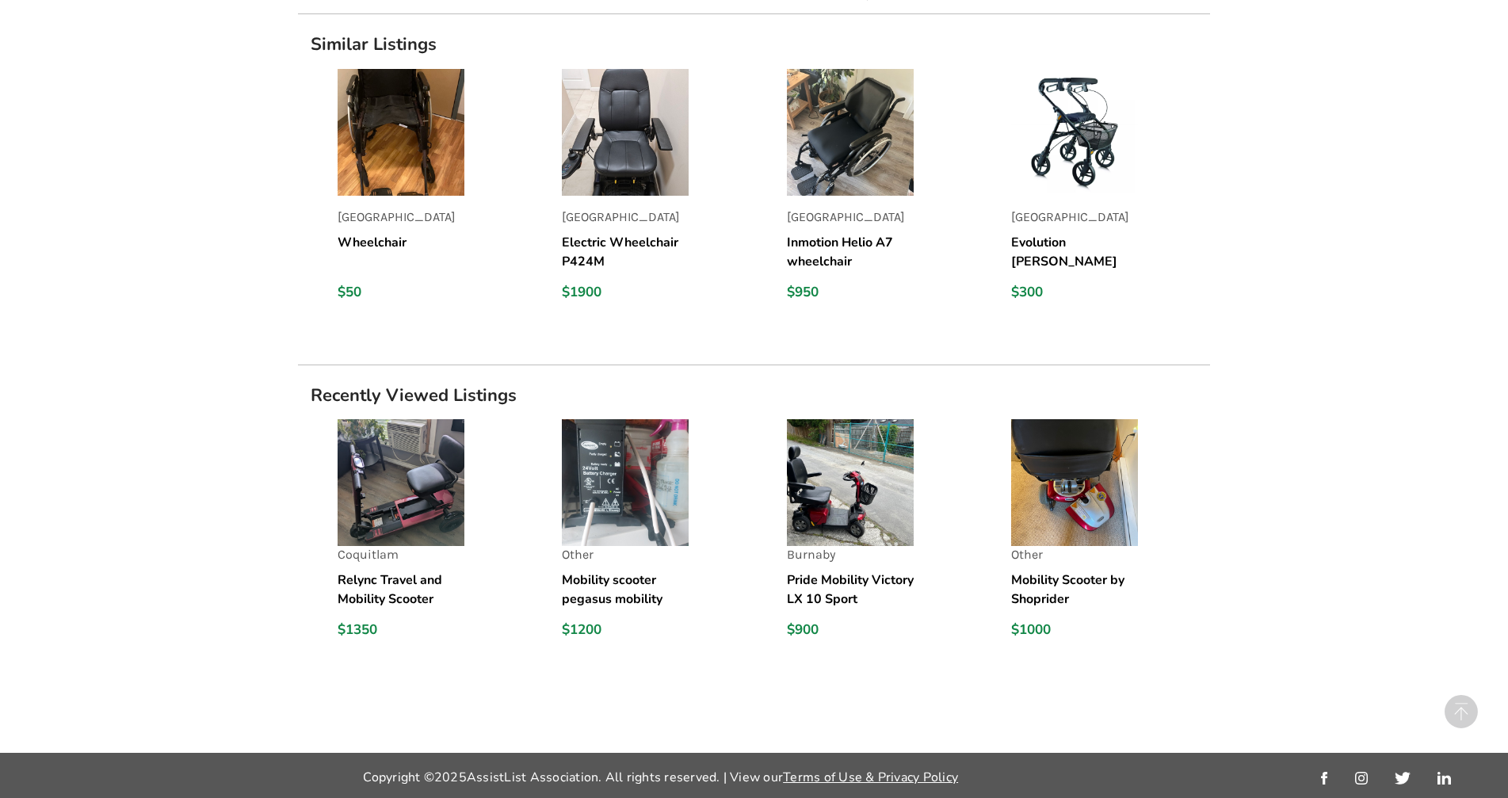
scroll to position [1293, 0]
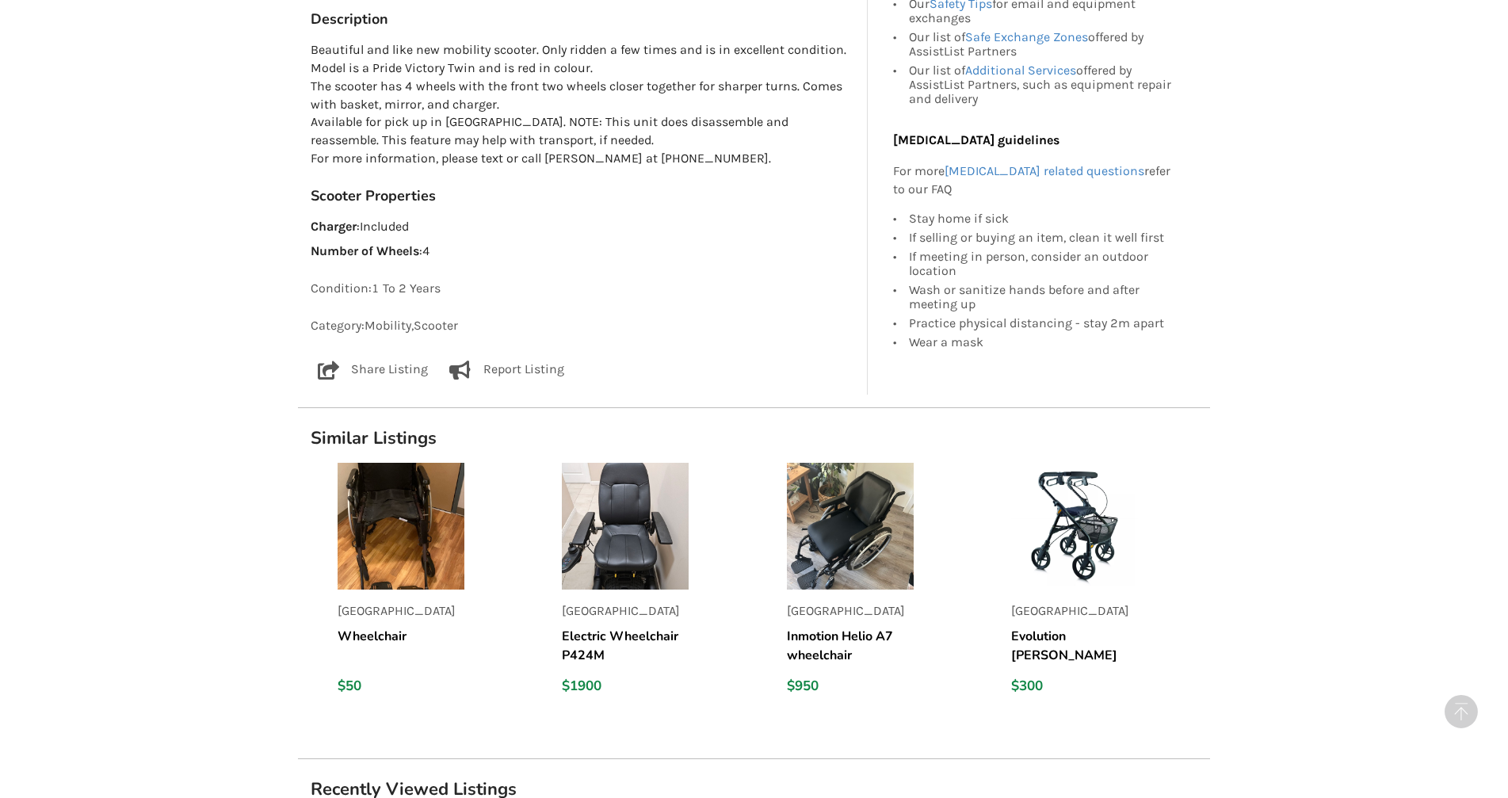
scroll to position [976, 0]
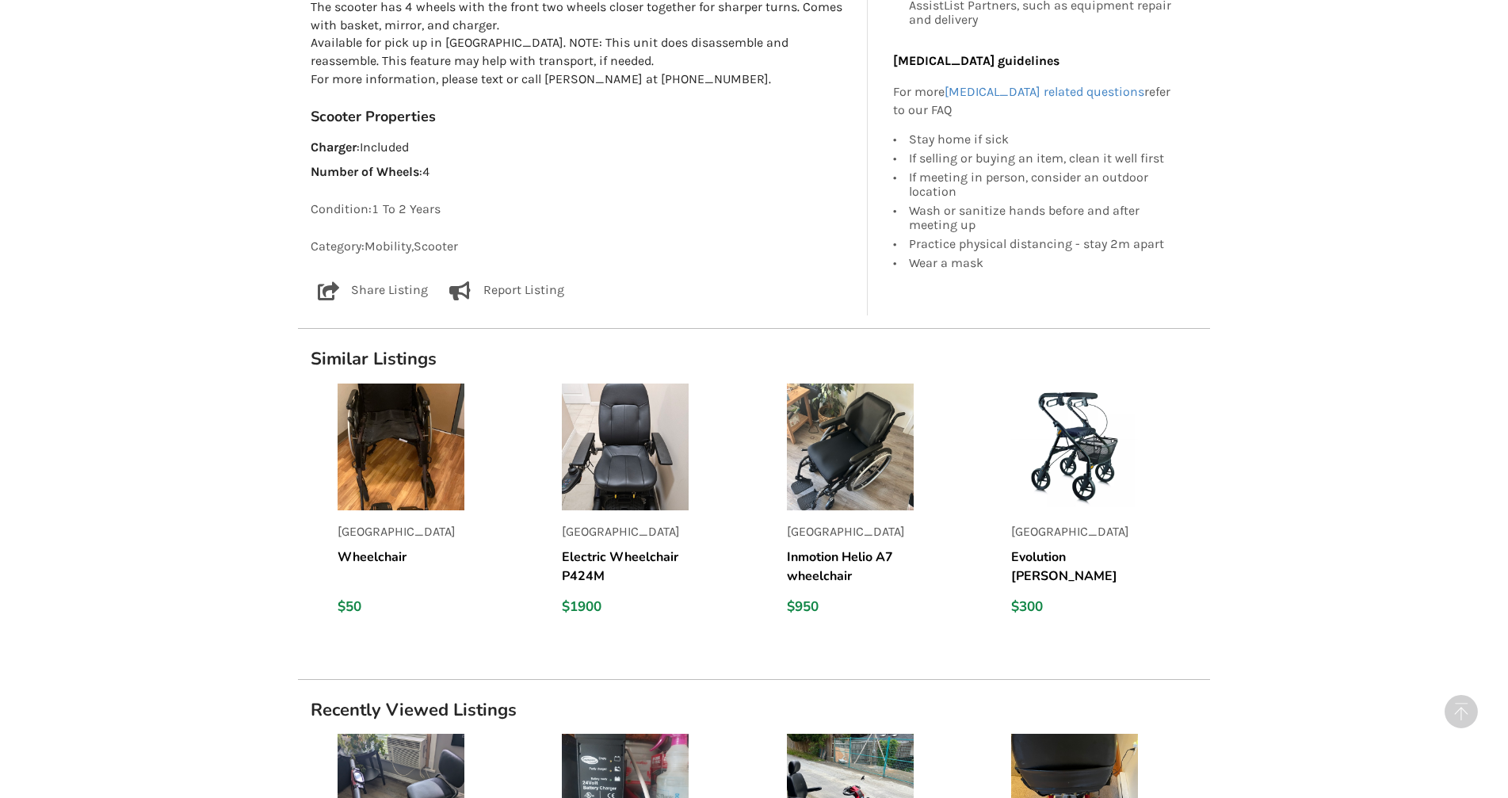
click at [1282, 400] on div "Back to Results Abbotsford Last Updated Oct 07 Scooter - rarely used $900 Abbot…" at bounding box center [754, 93] width 1508 height 1973
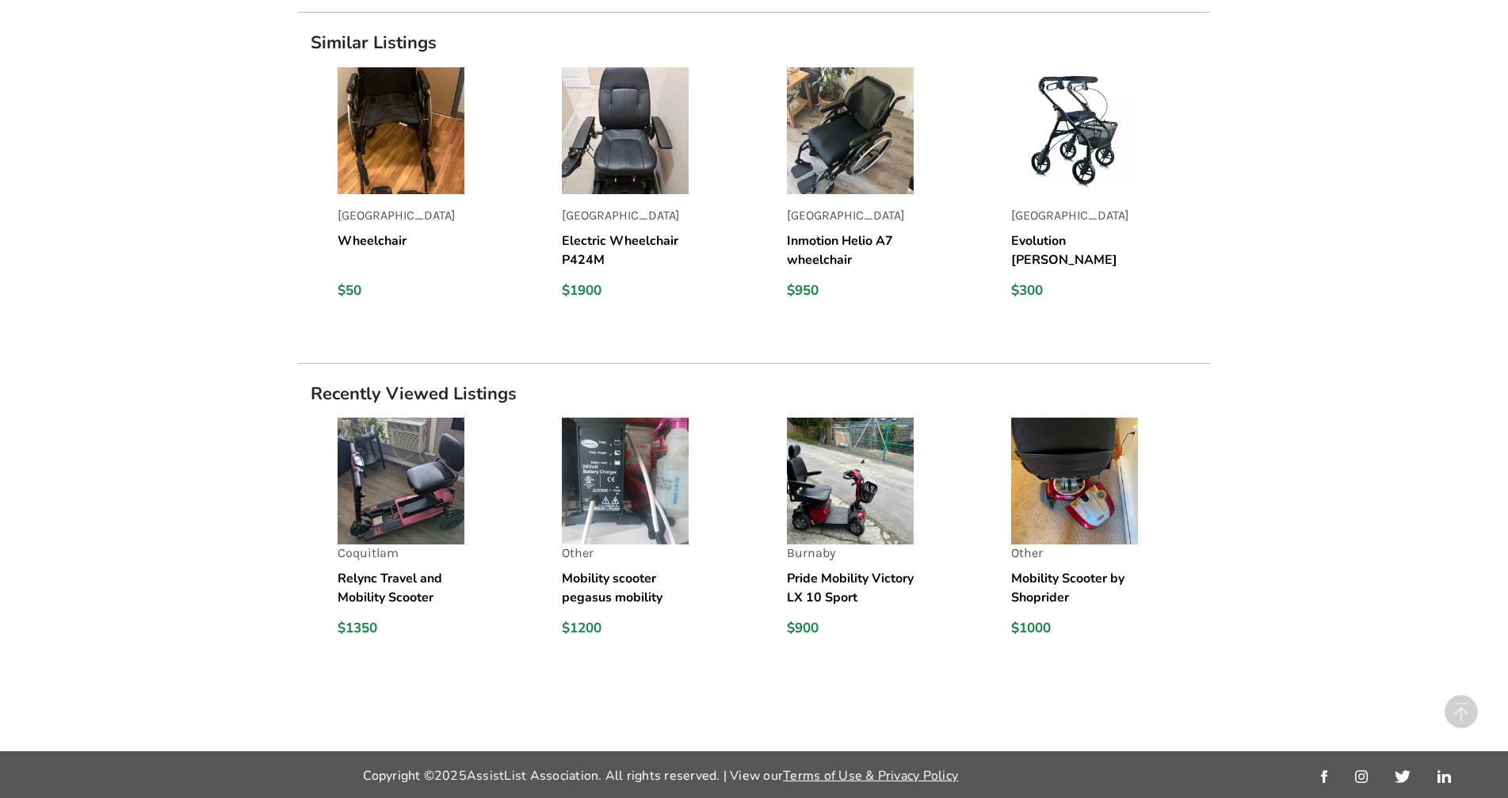
scroll to position [1293, 0]
click at [845, 508] on img at bounding box center [850, 480] width 127 height 127
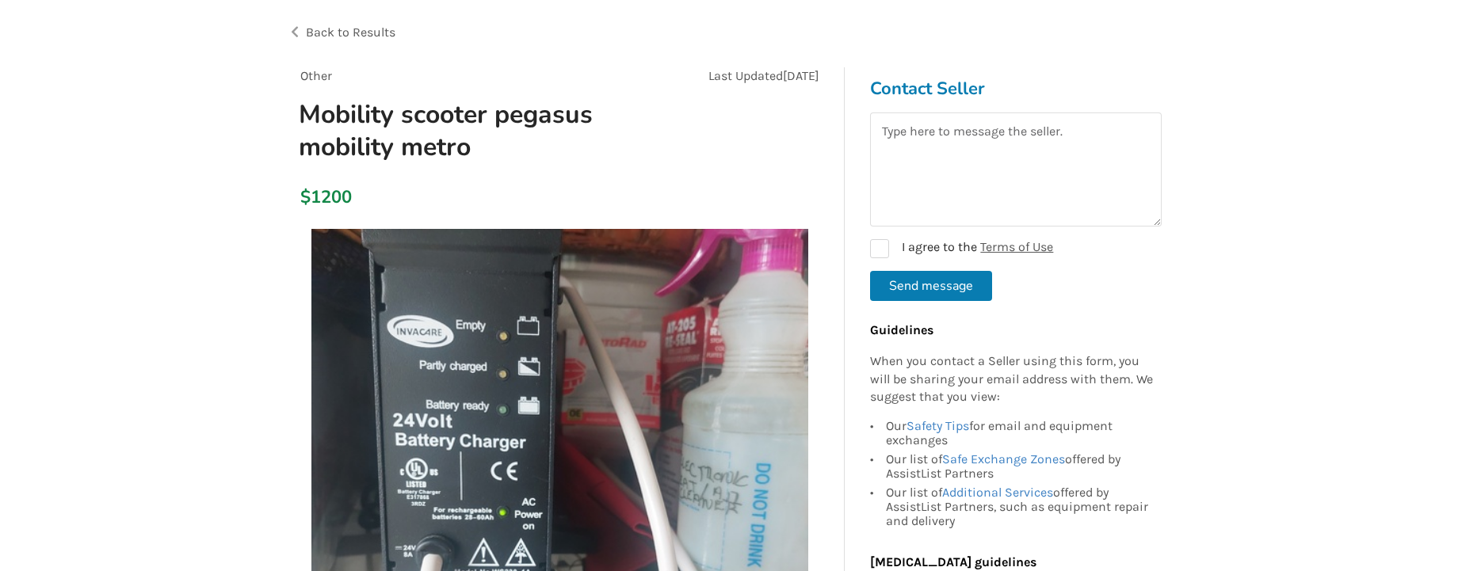
scroll to position [158, 0]
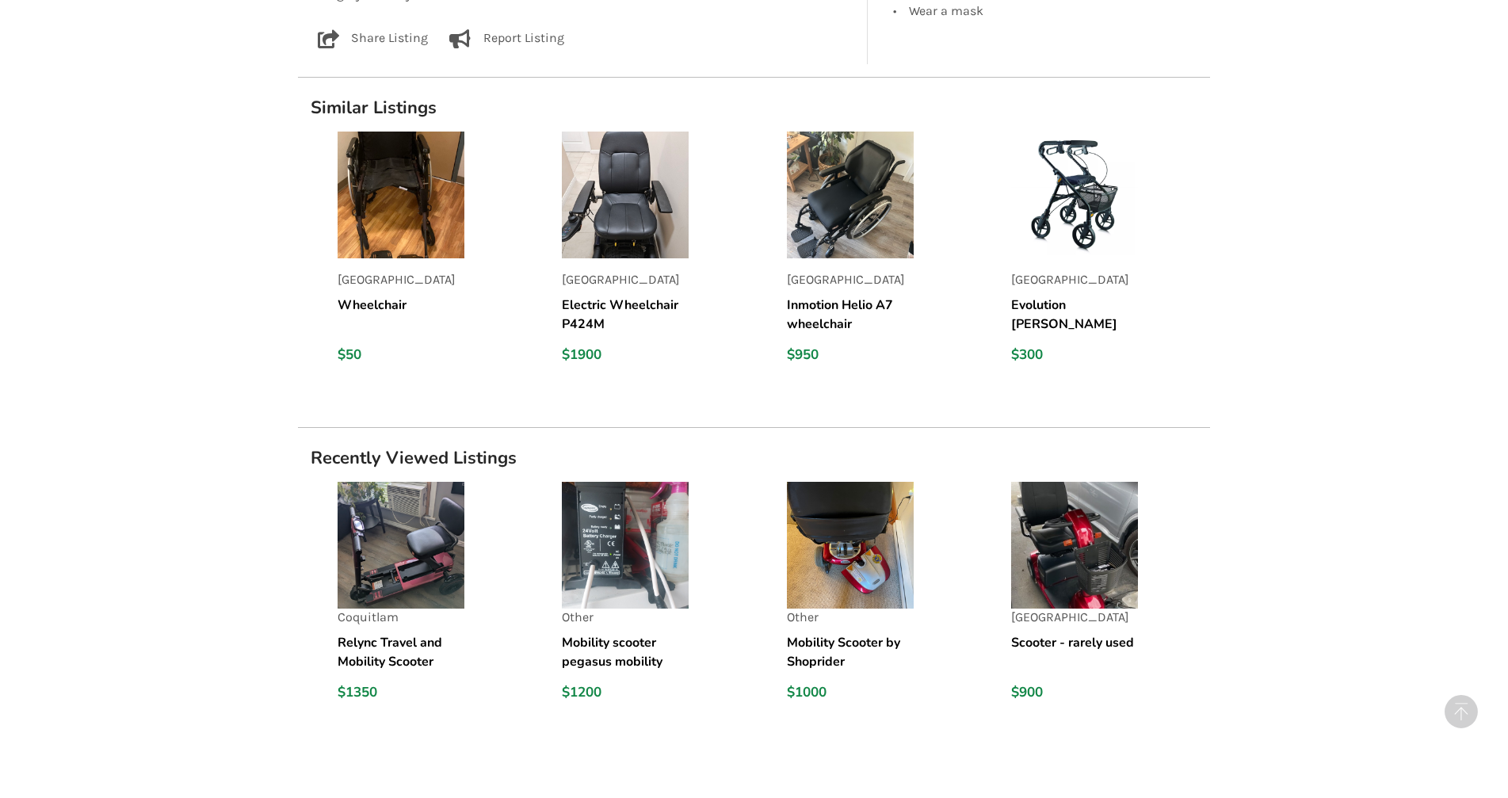
scroll to position [1268, 0]
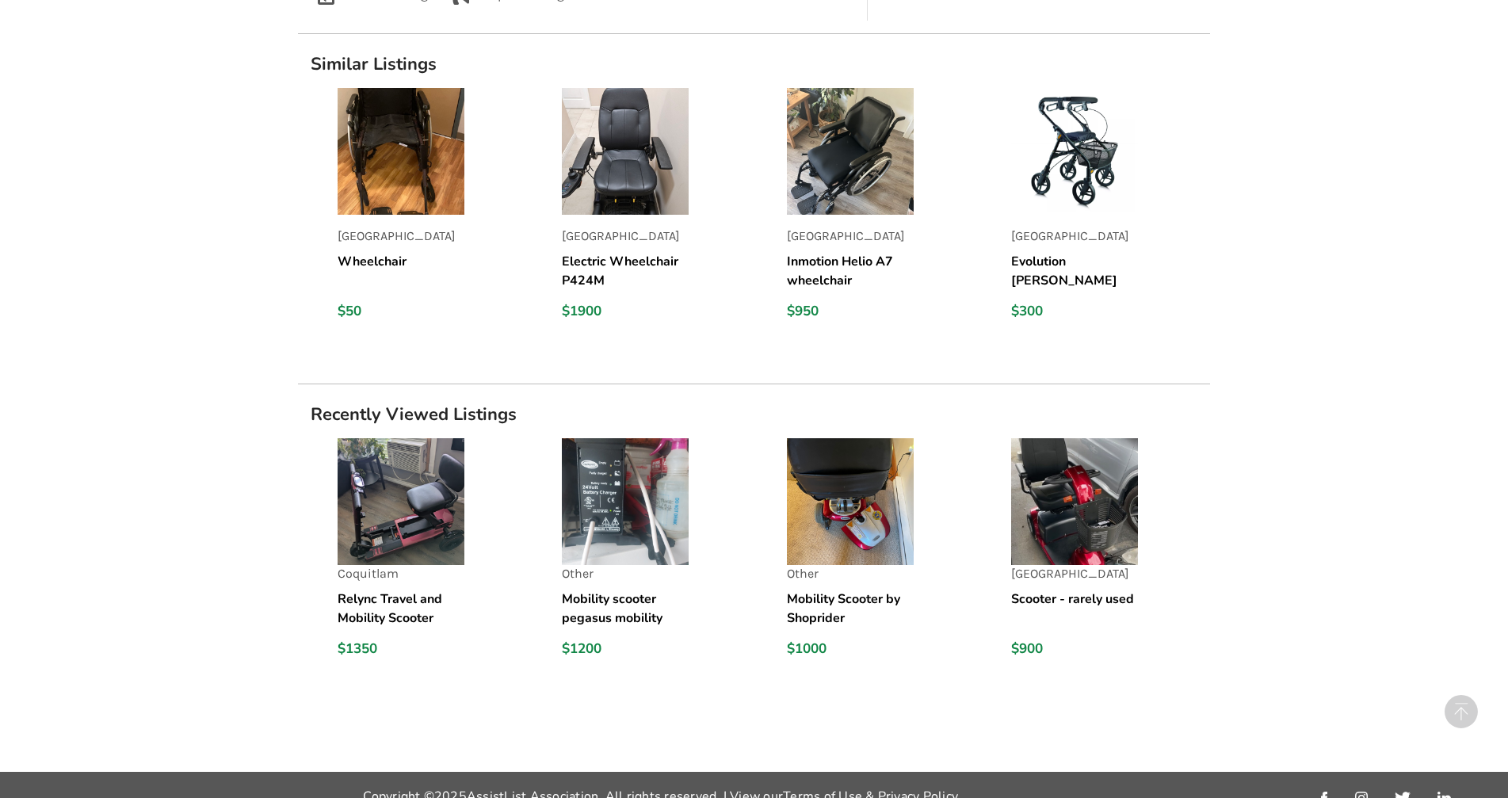
click at [424, 514] on img at bounding box center [401, 501] width 127 height 127
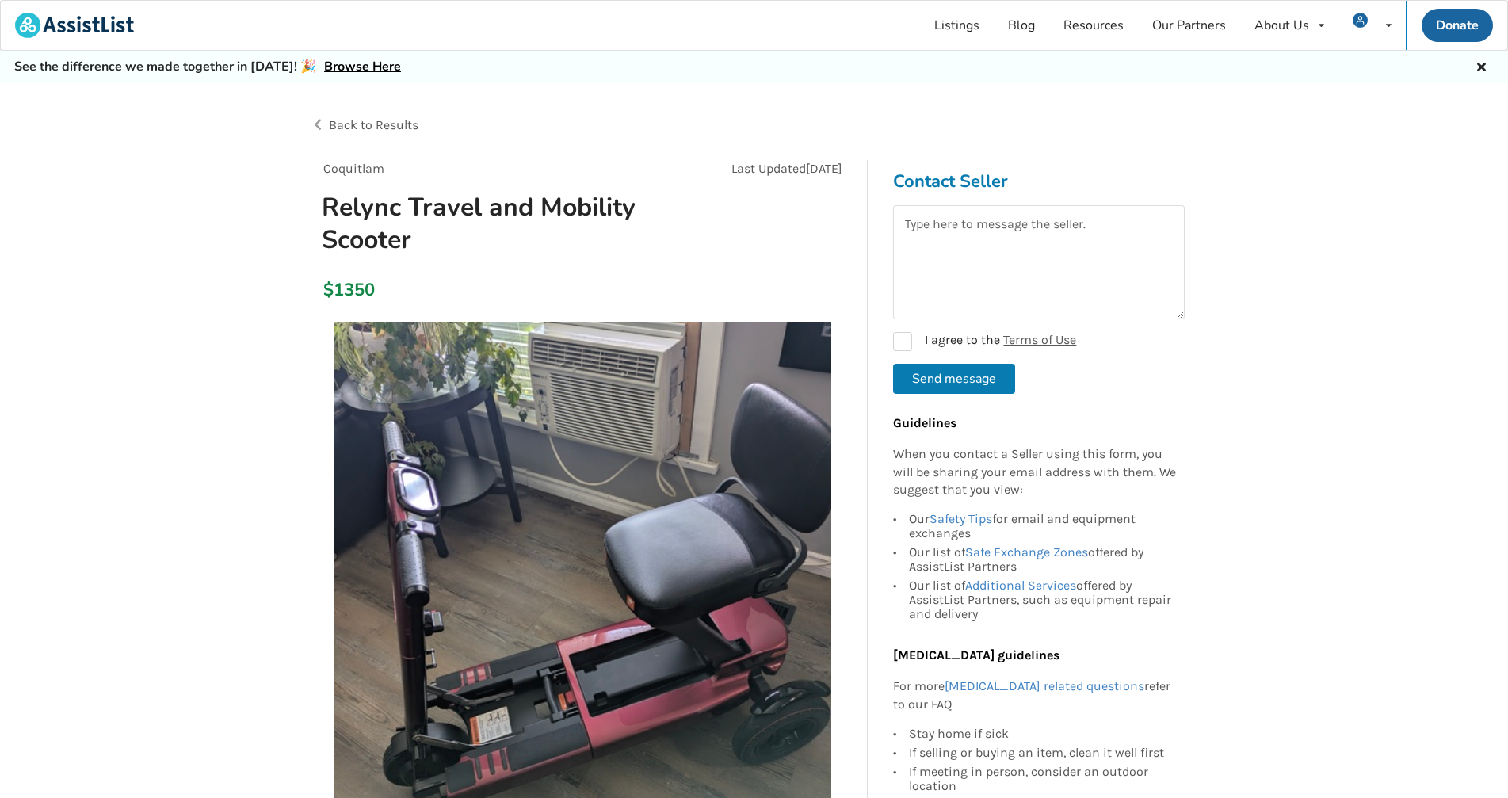
click at [341, 125] on span "Back to Results" at bounding box center [374, 124] width 90 height 15
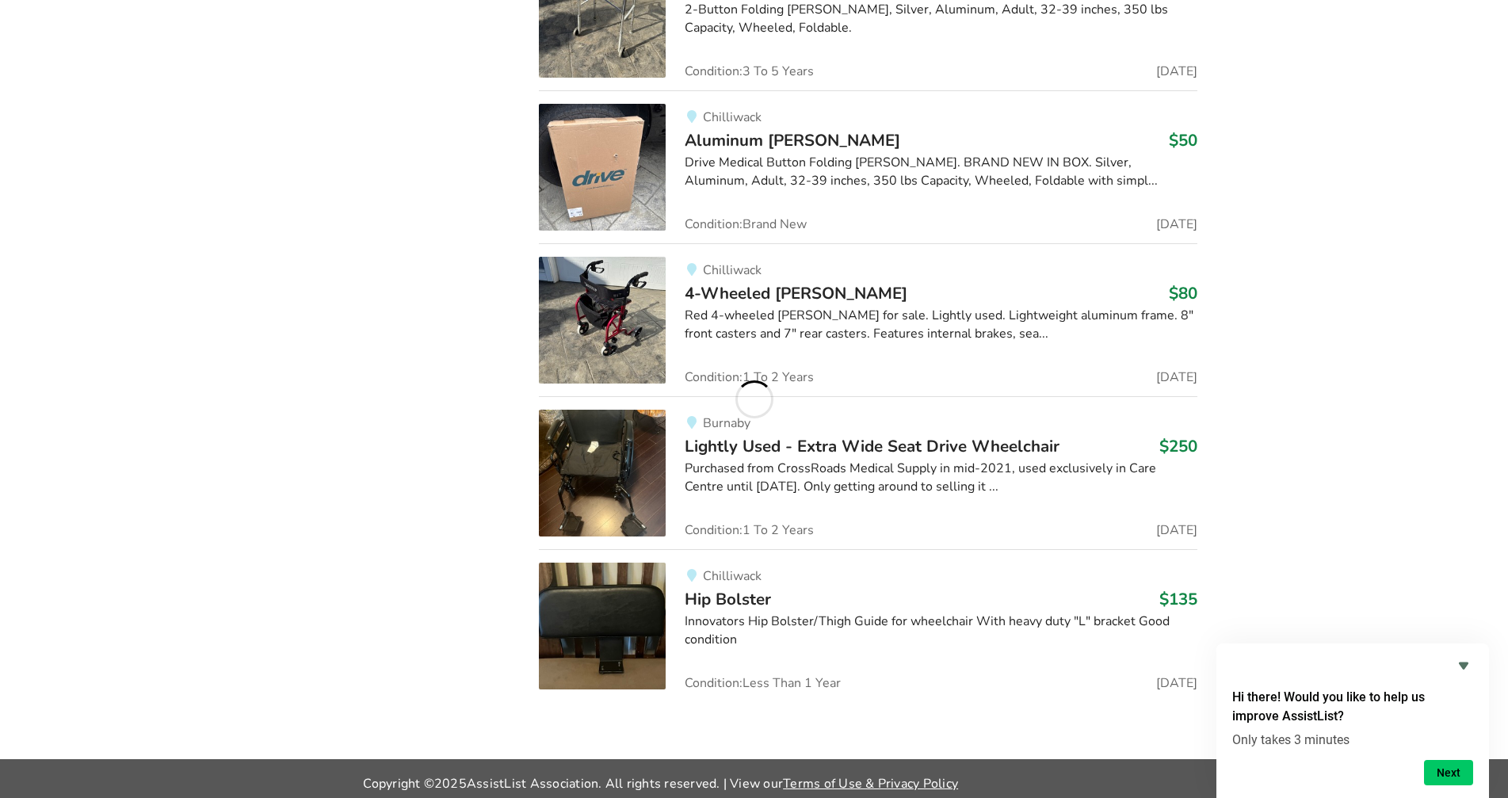
scroll to position [4646, 0]
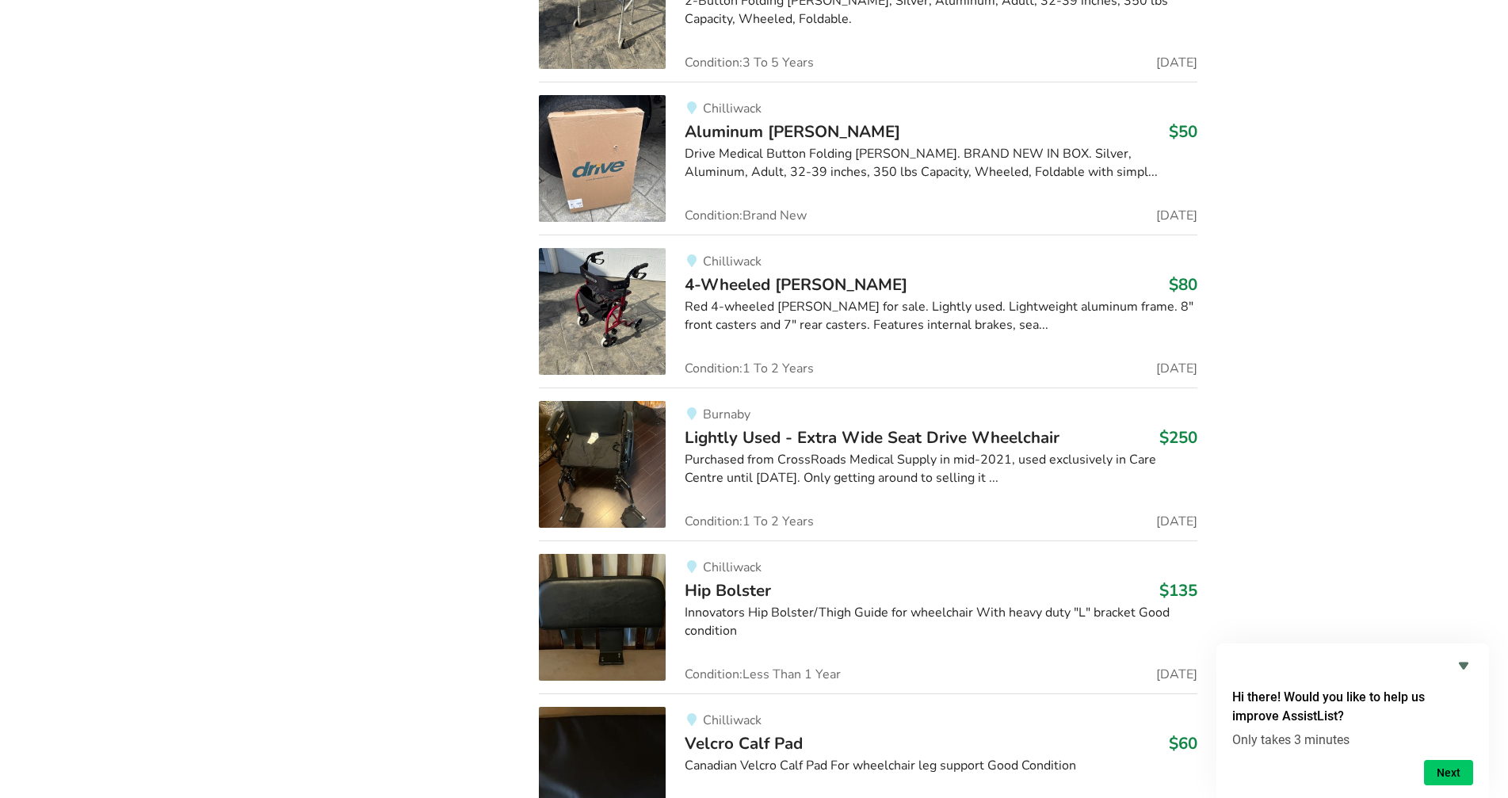
click at [850, 601] on div "Chilliwack Hip Bolster $135 Innovators Hip Bolster/Thigh Guide for wheelchair W…" at bounding box center [932, 617] width 532 height 127
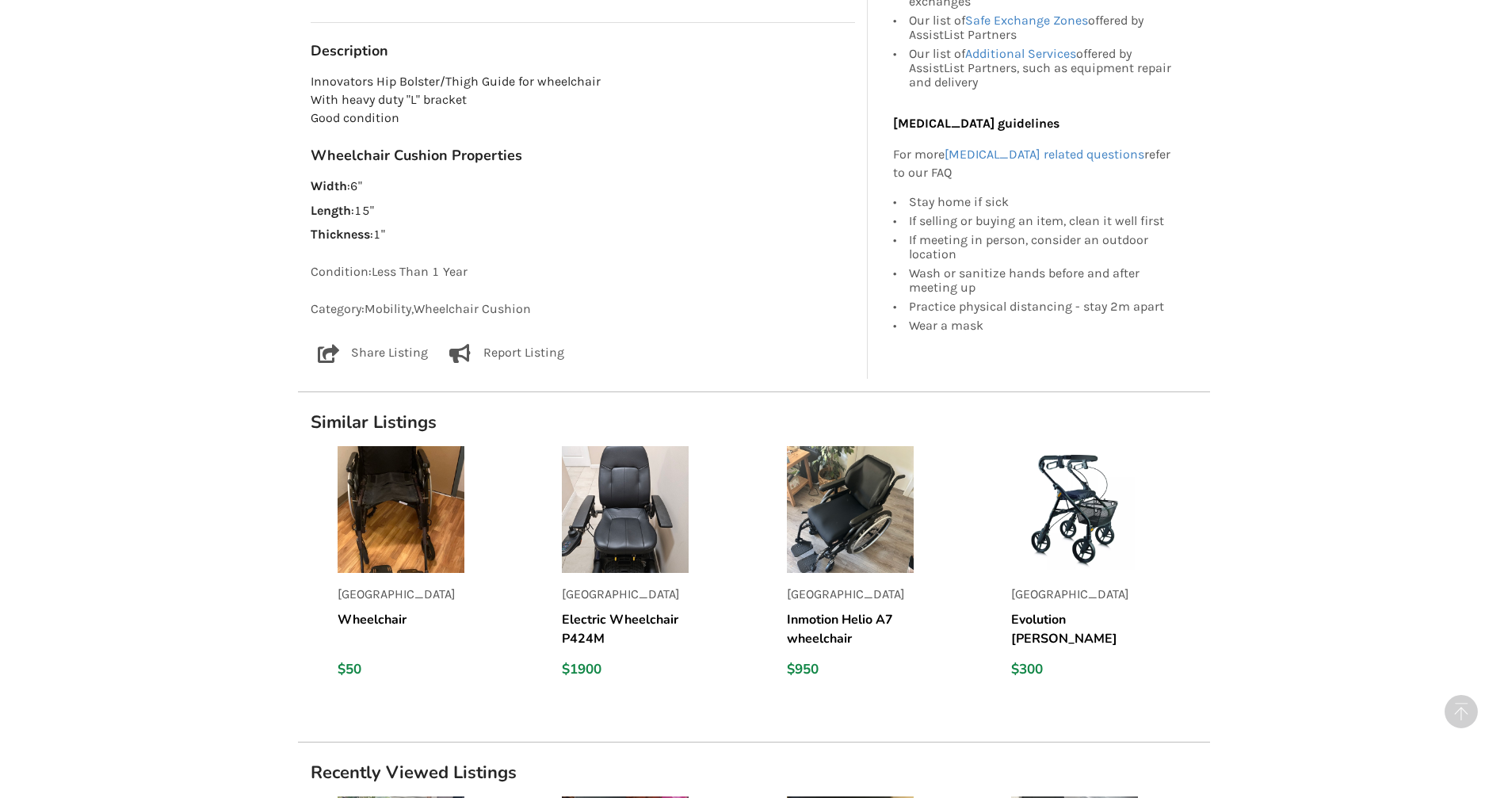
scroll to position [872, 0]
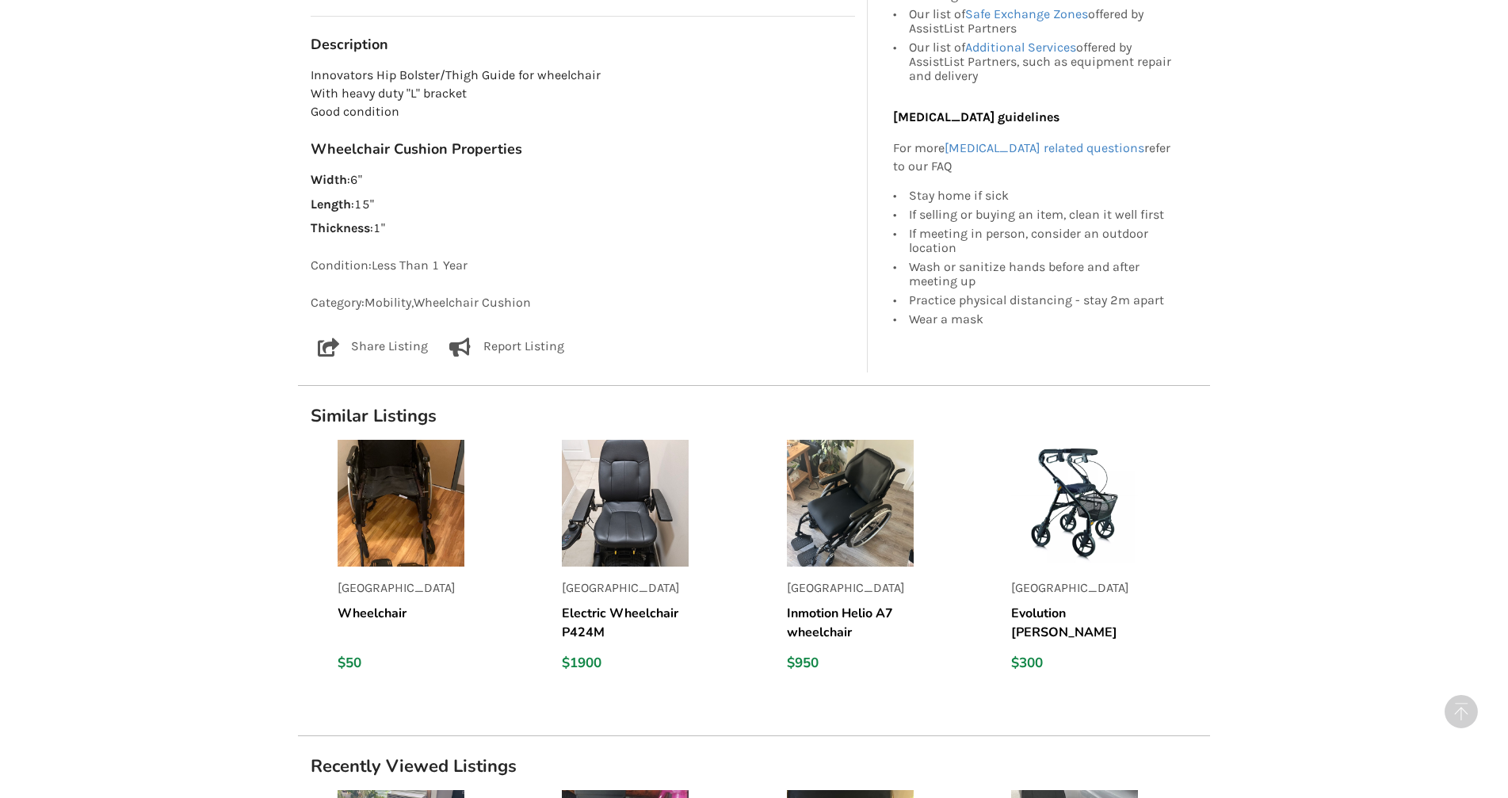
click at [391, 514] on img at bounding box center [401, 503] width 127 height 127
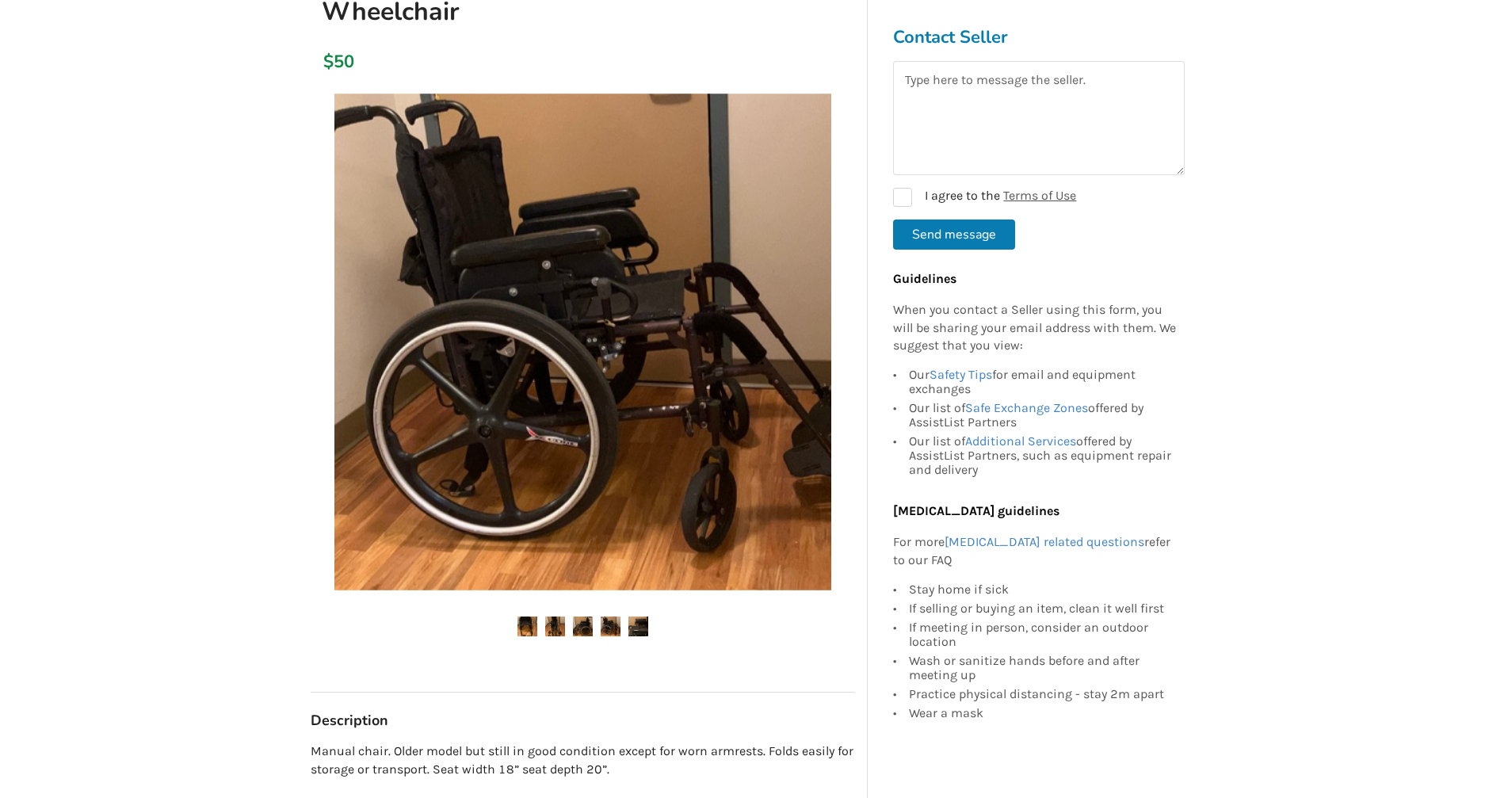
scroll to position [158, 0]
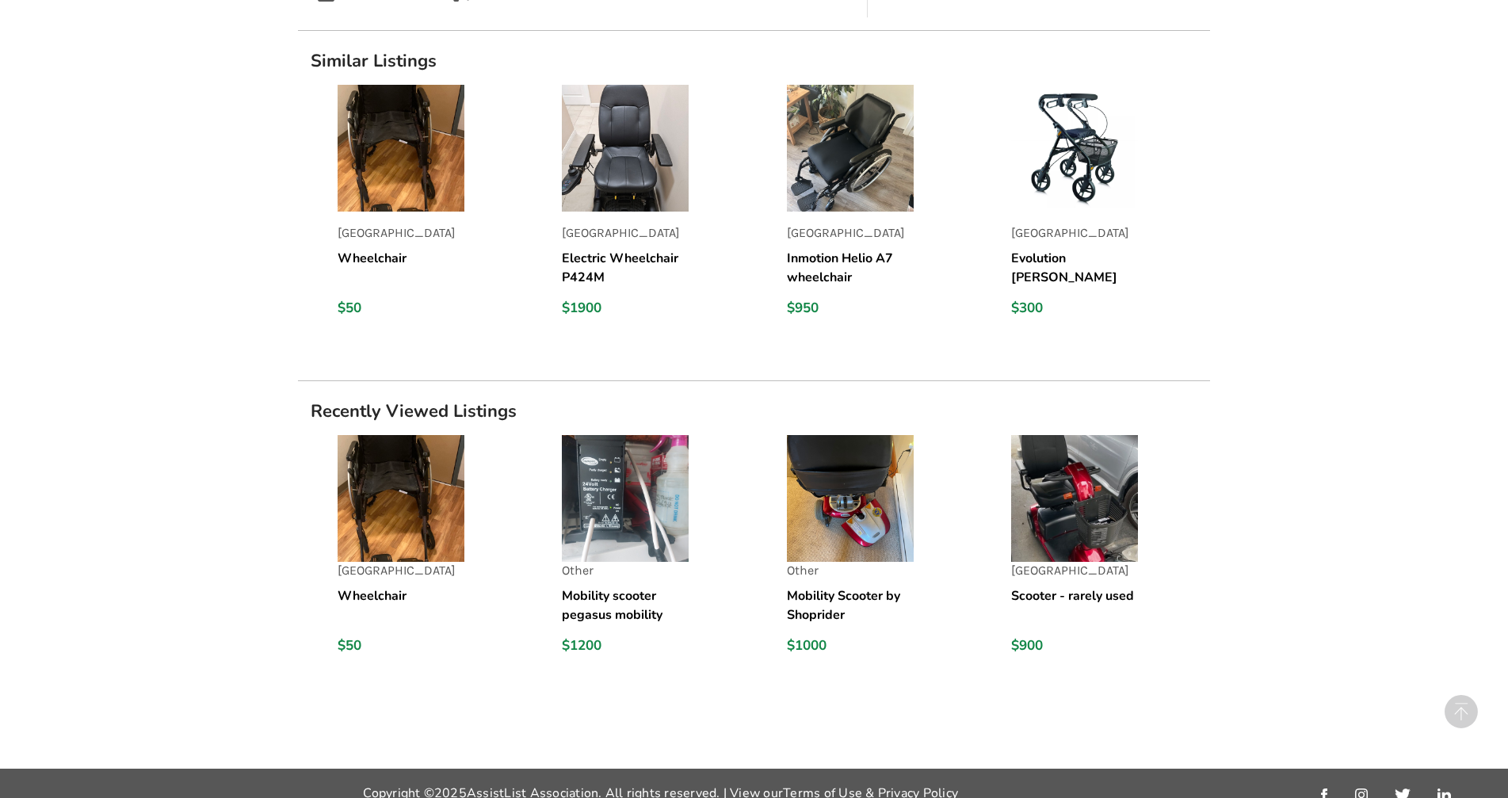
scroll to position [1245, 0]
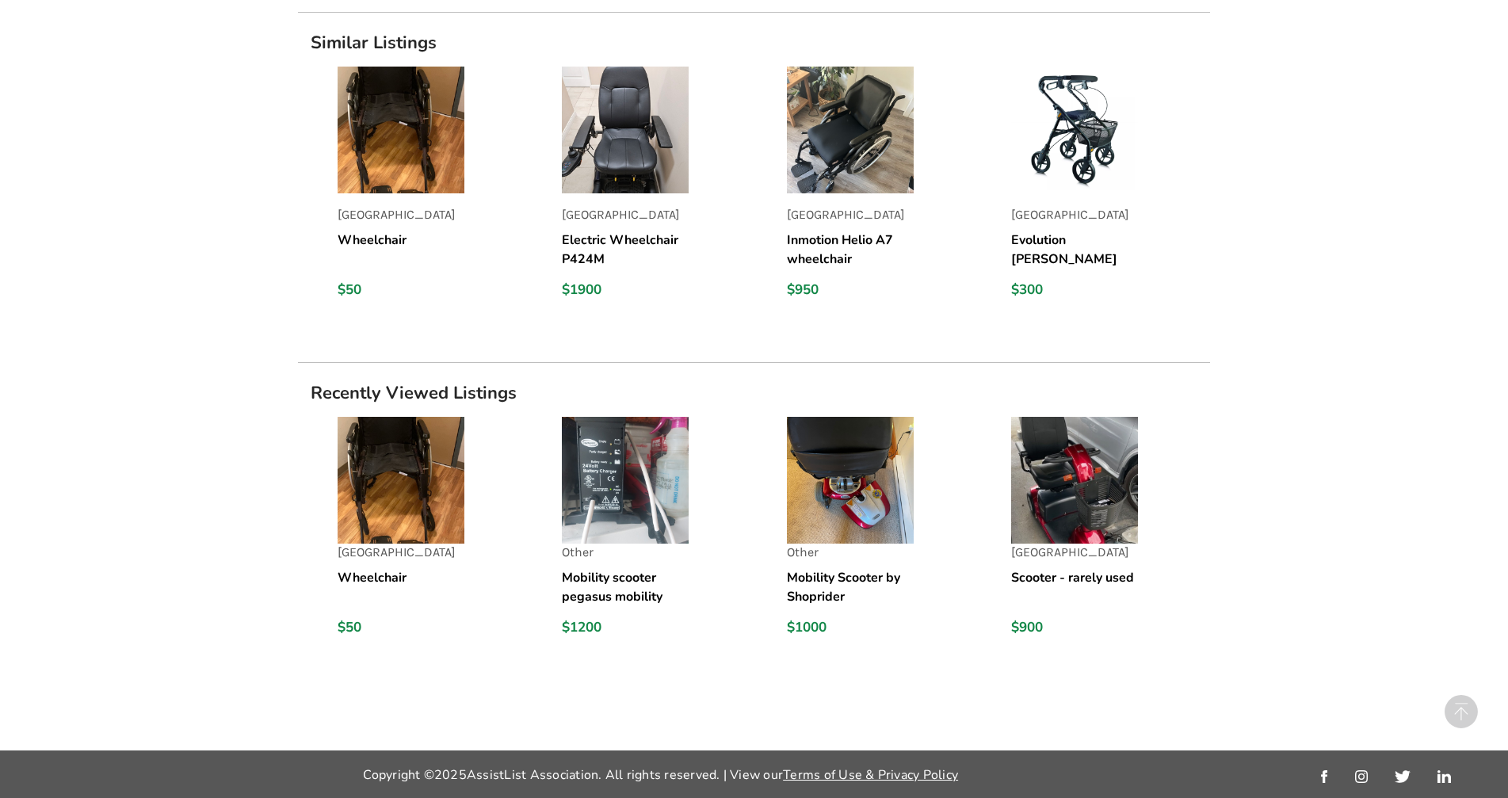
click at [639, 498] on img at bounding box center [625, 480] width 127 height 127
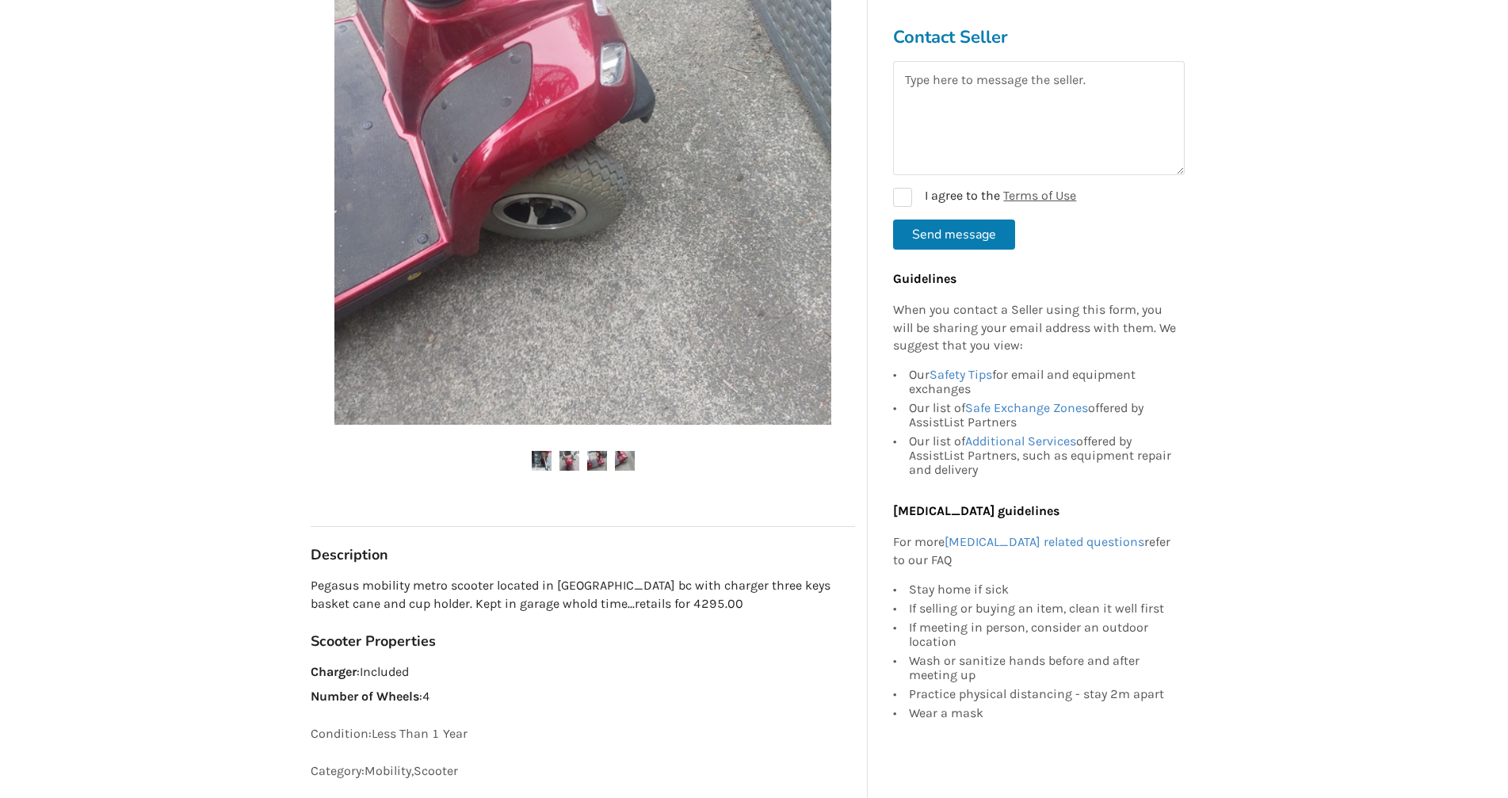
scroll to position [205, 0]
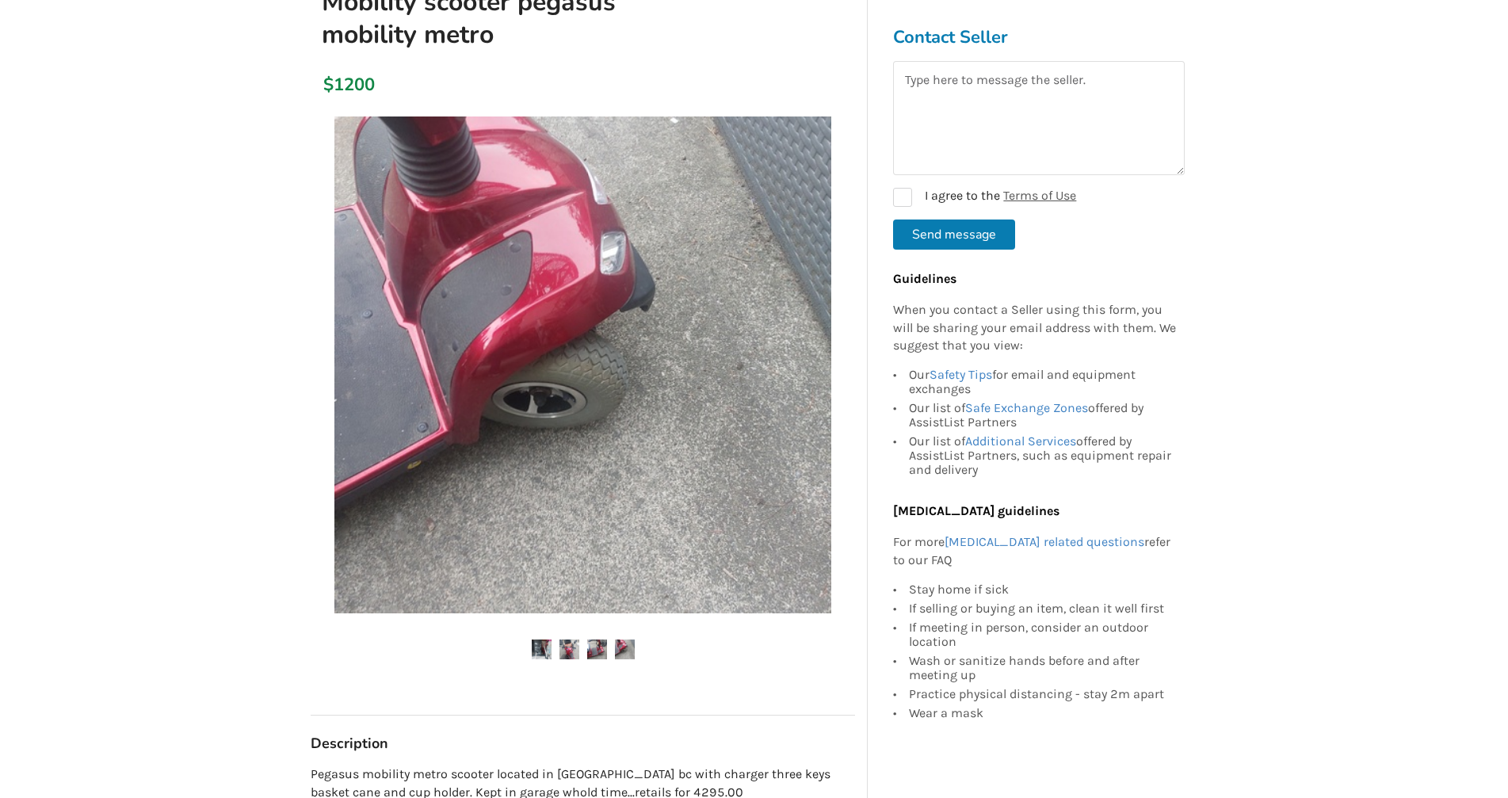
click at [576, 651] on img at bounding box center [569, 650] width 20 height 20
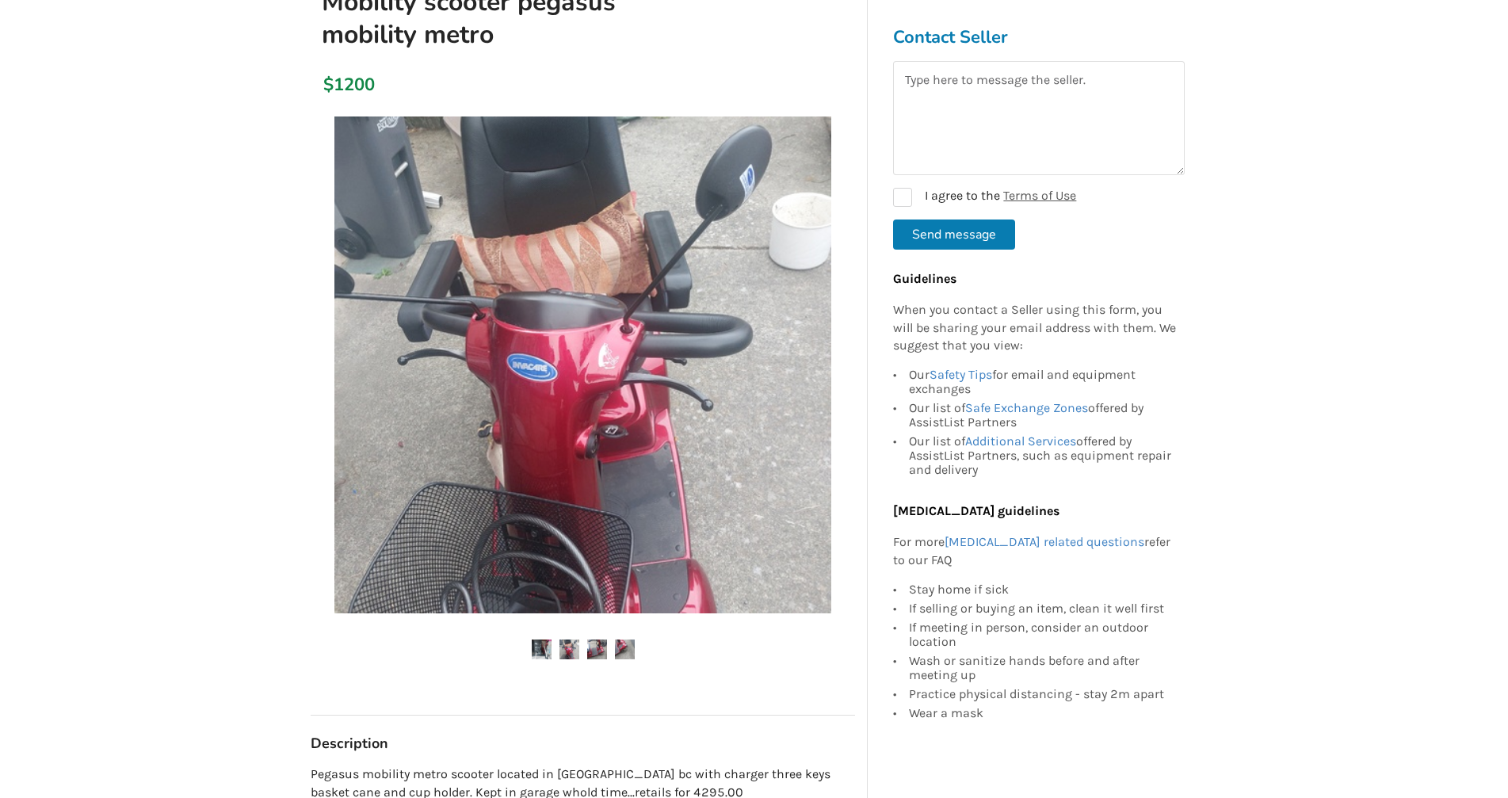
click at [598, 651] on img at bounding box center [597, 650] width 20 height 20
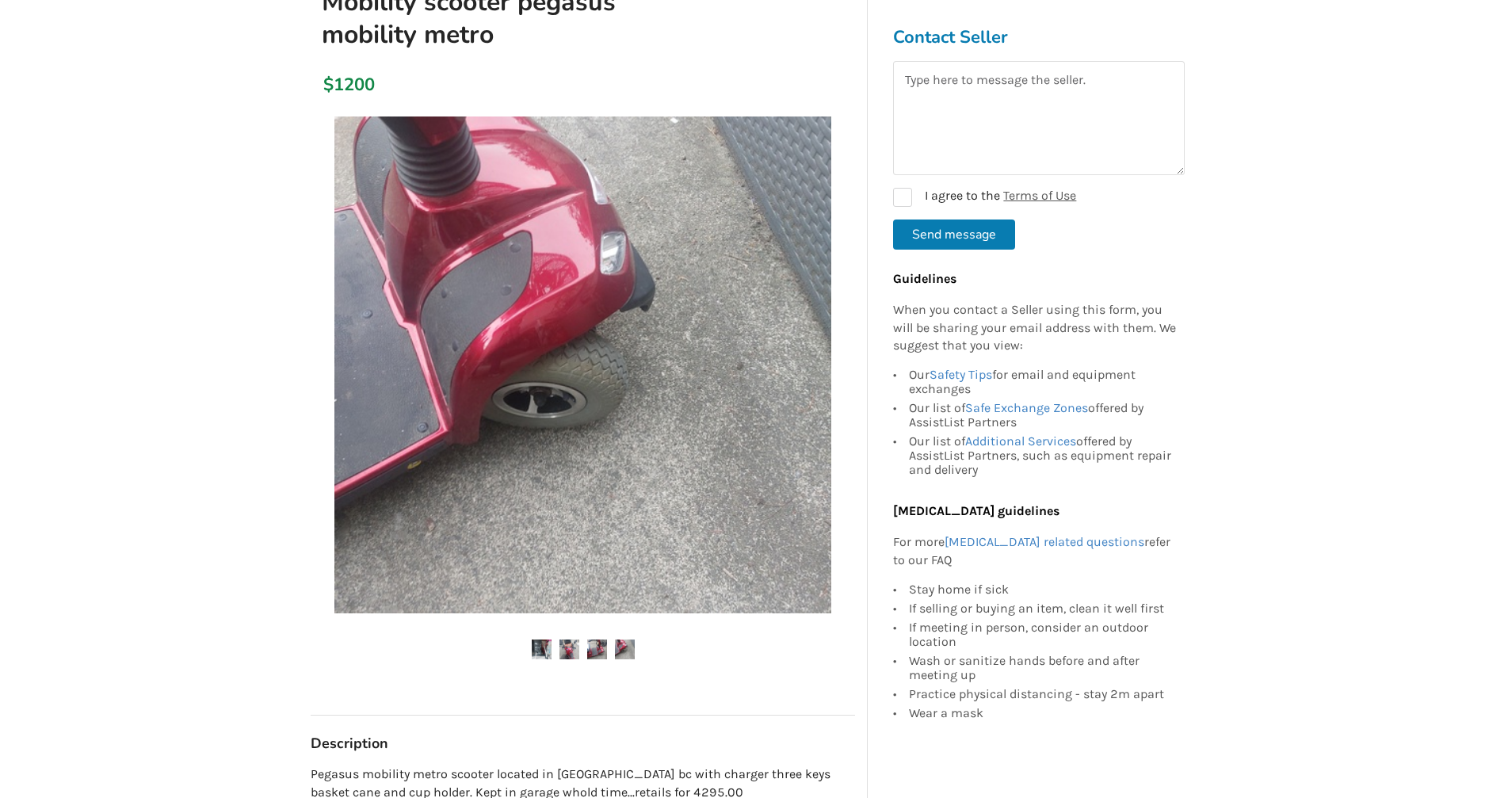
click at [627, 651] on img at bounding box center [625, 650] width 20 height 20
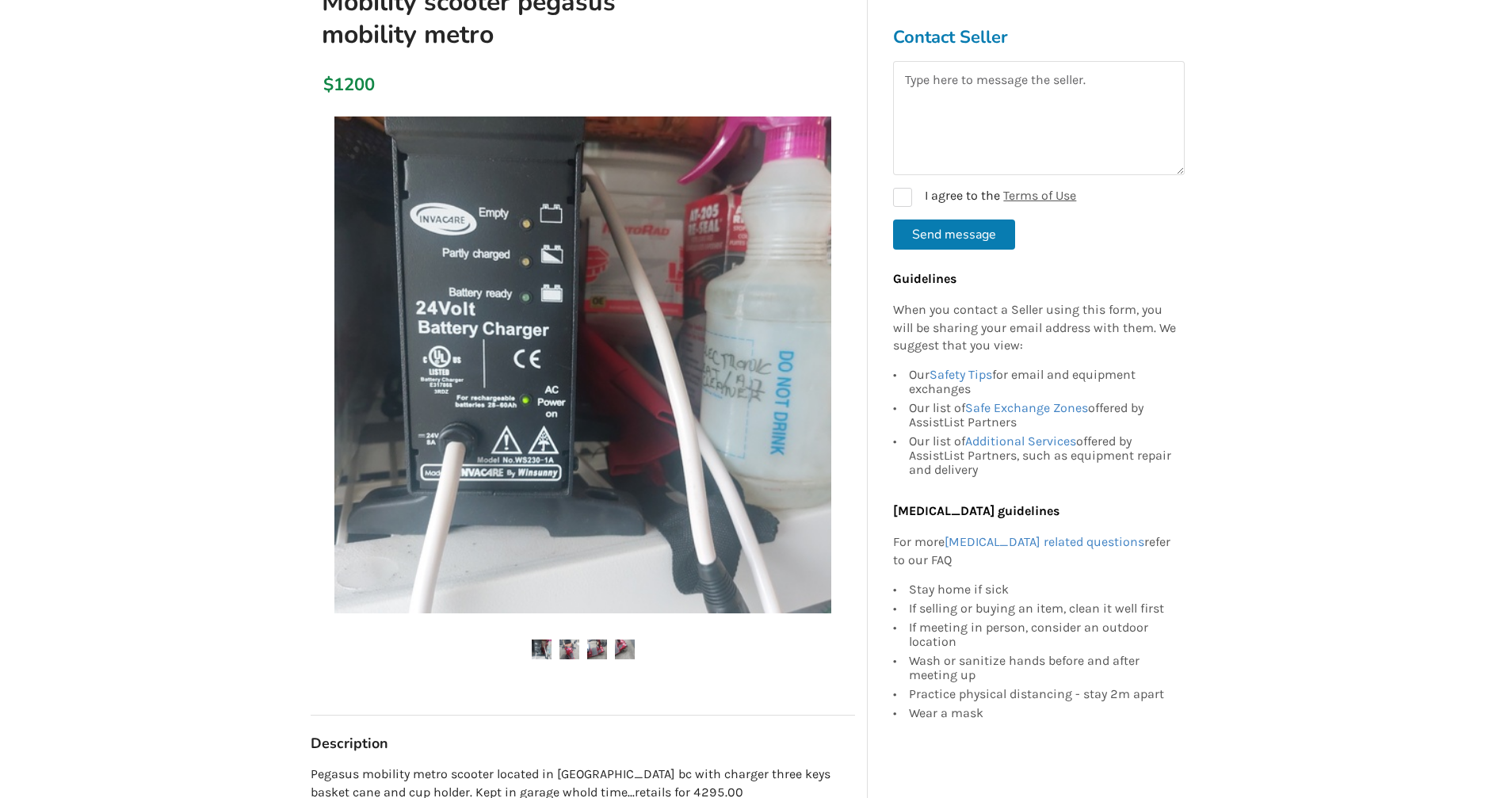
click at [627, 650] on img at bounding box center [625, 650] width 20 height 20
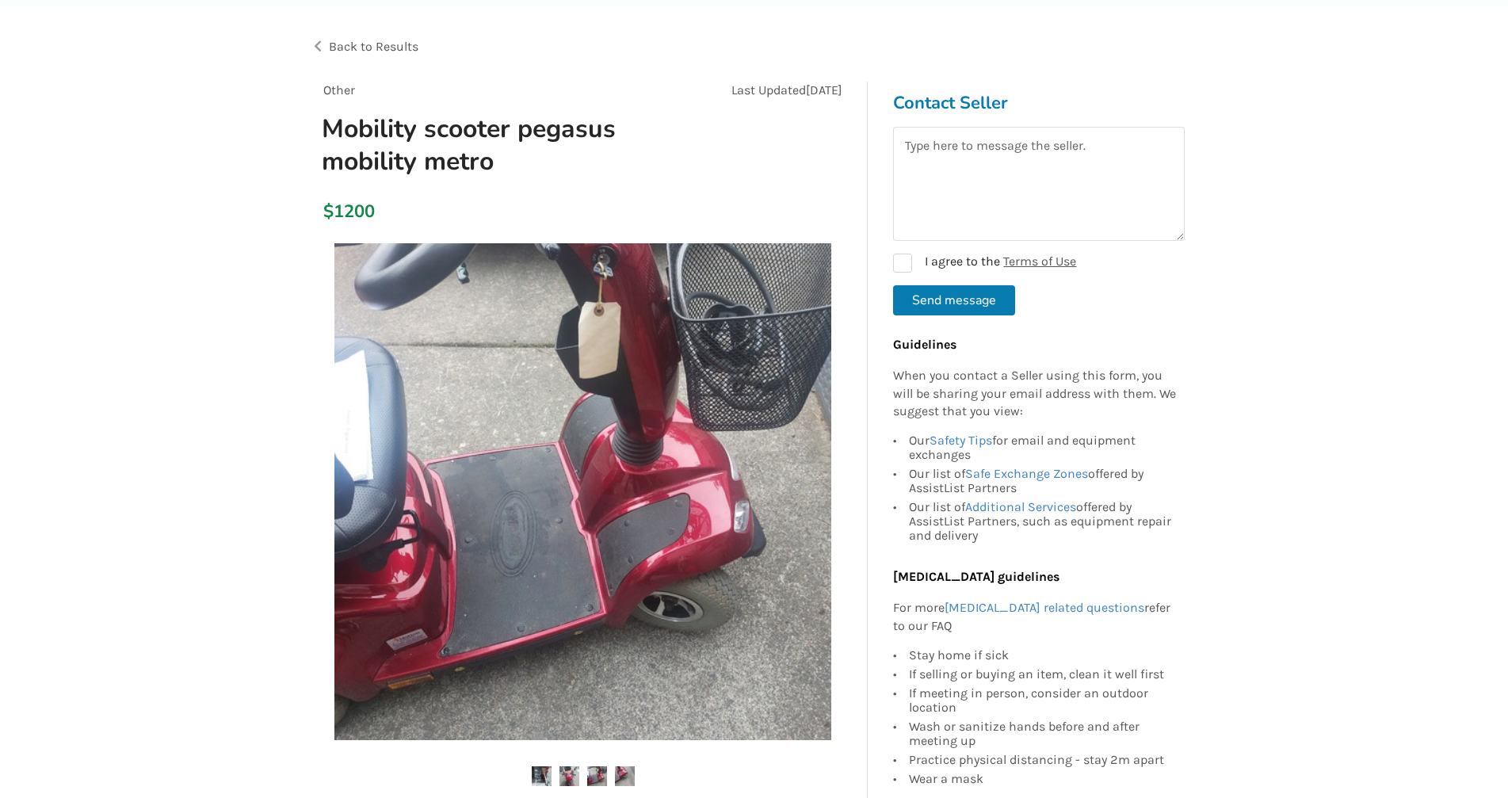
scroll to position [0, 0]
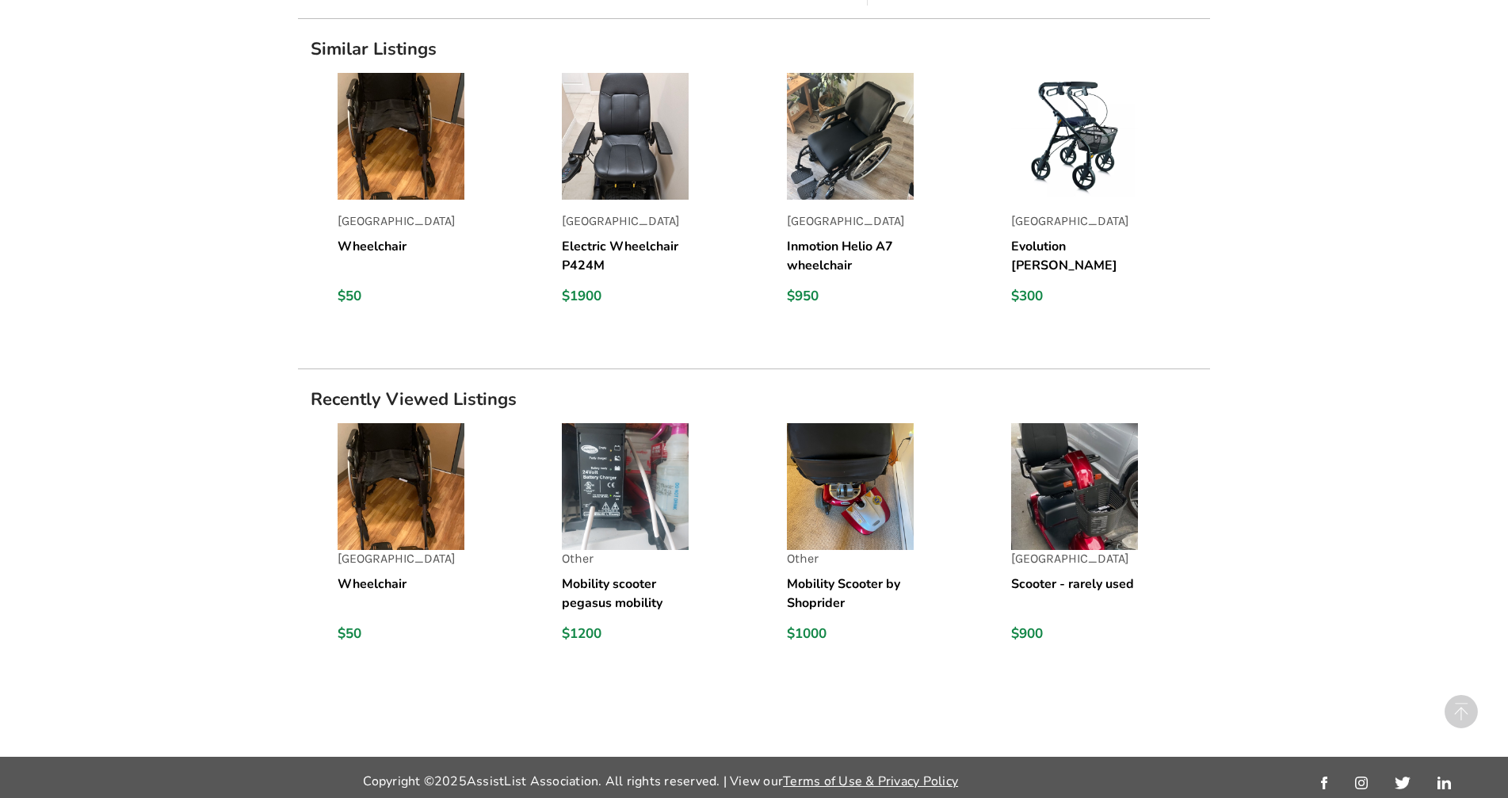
scroll to position [1245, 0]
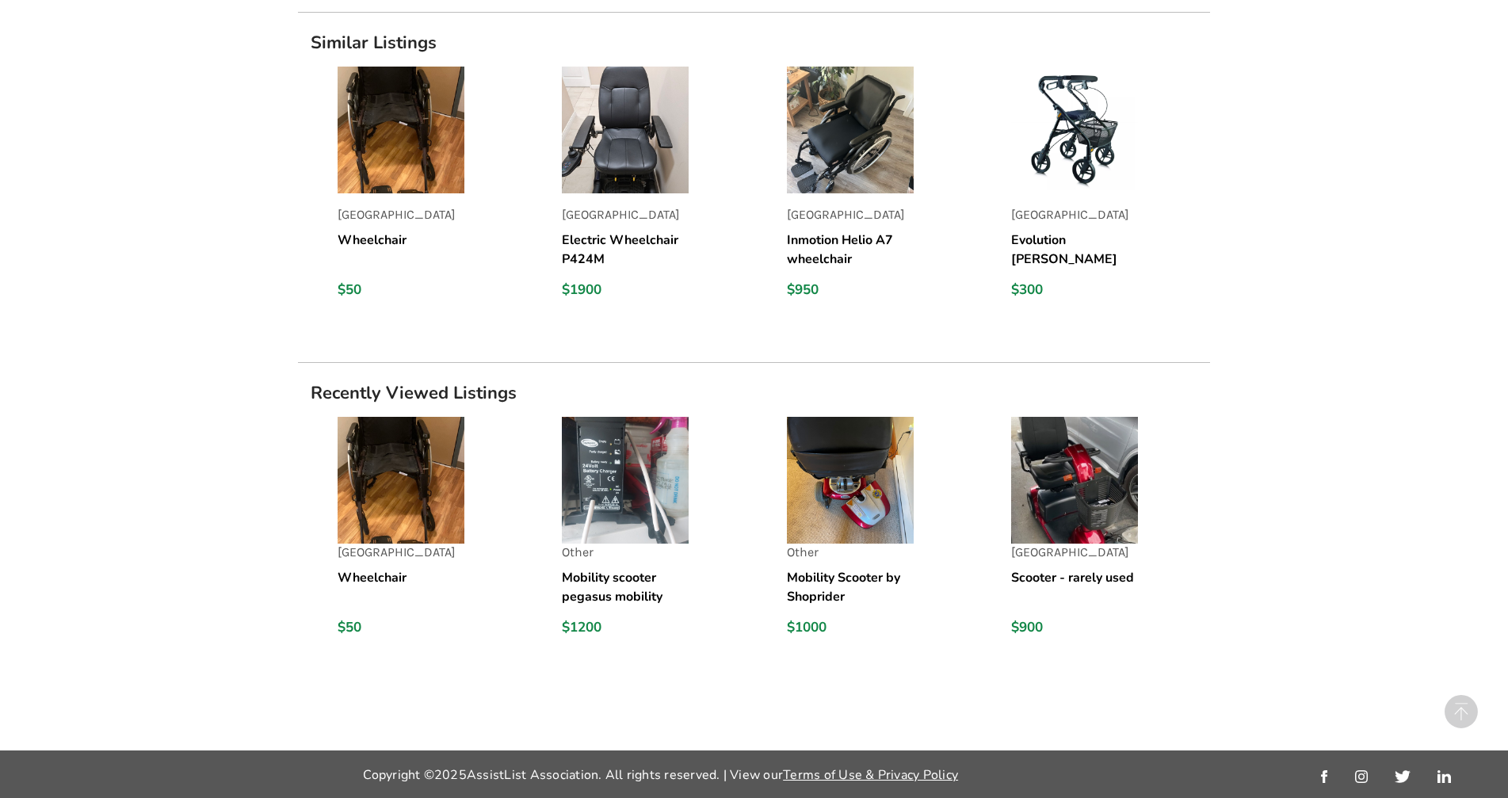
click at [1080, 511] on img at bounding box center [1074, 480] width 127 height 127
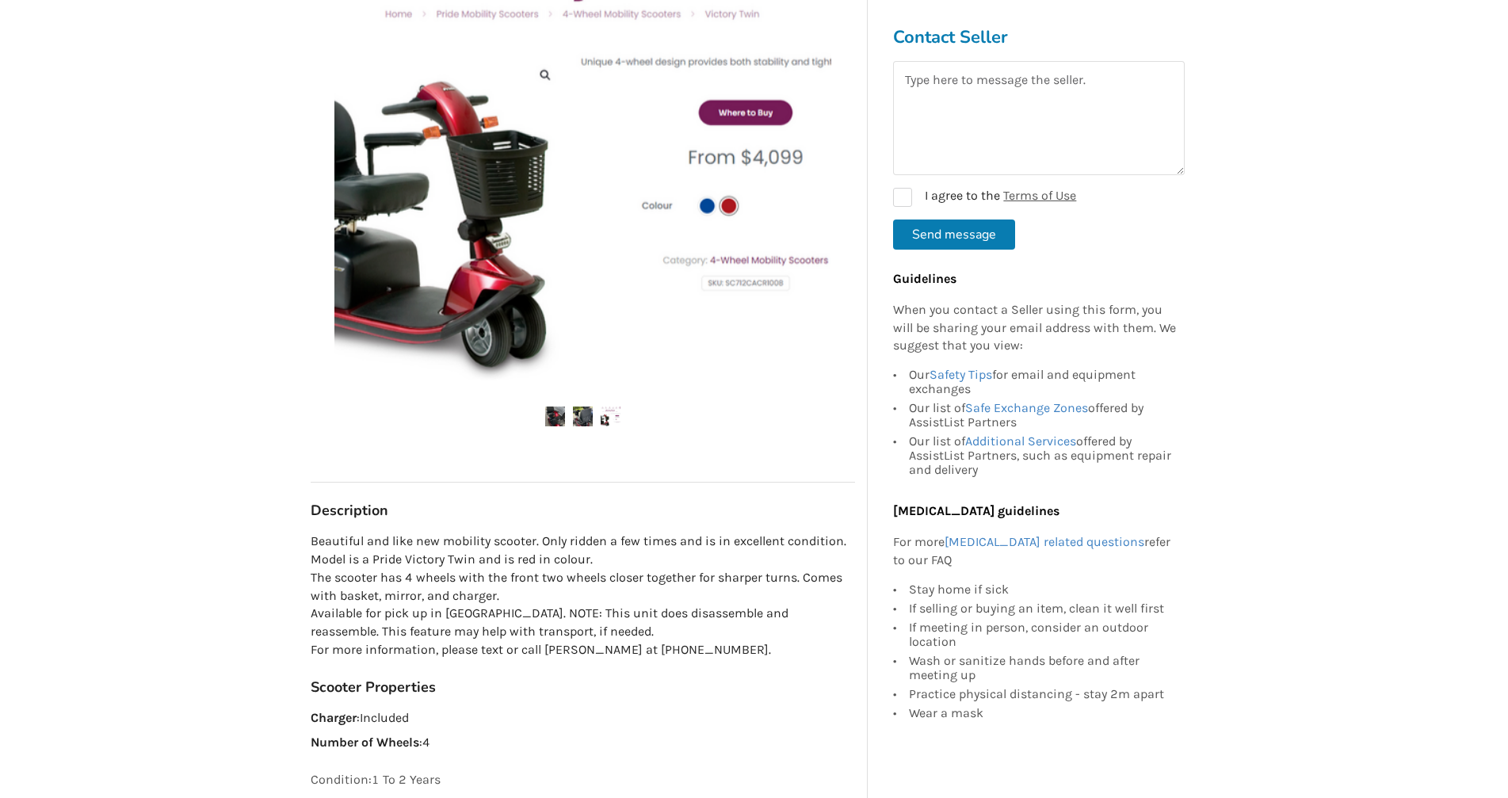
scroll to position [396, 0]
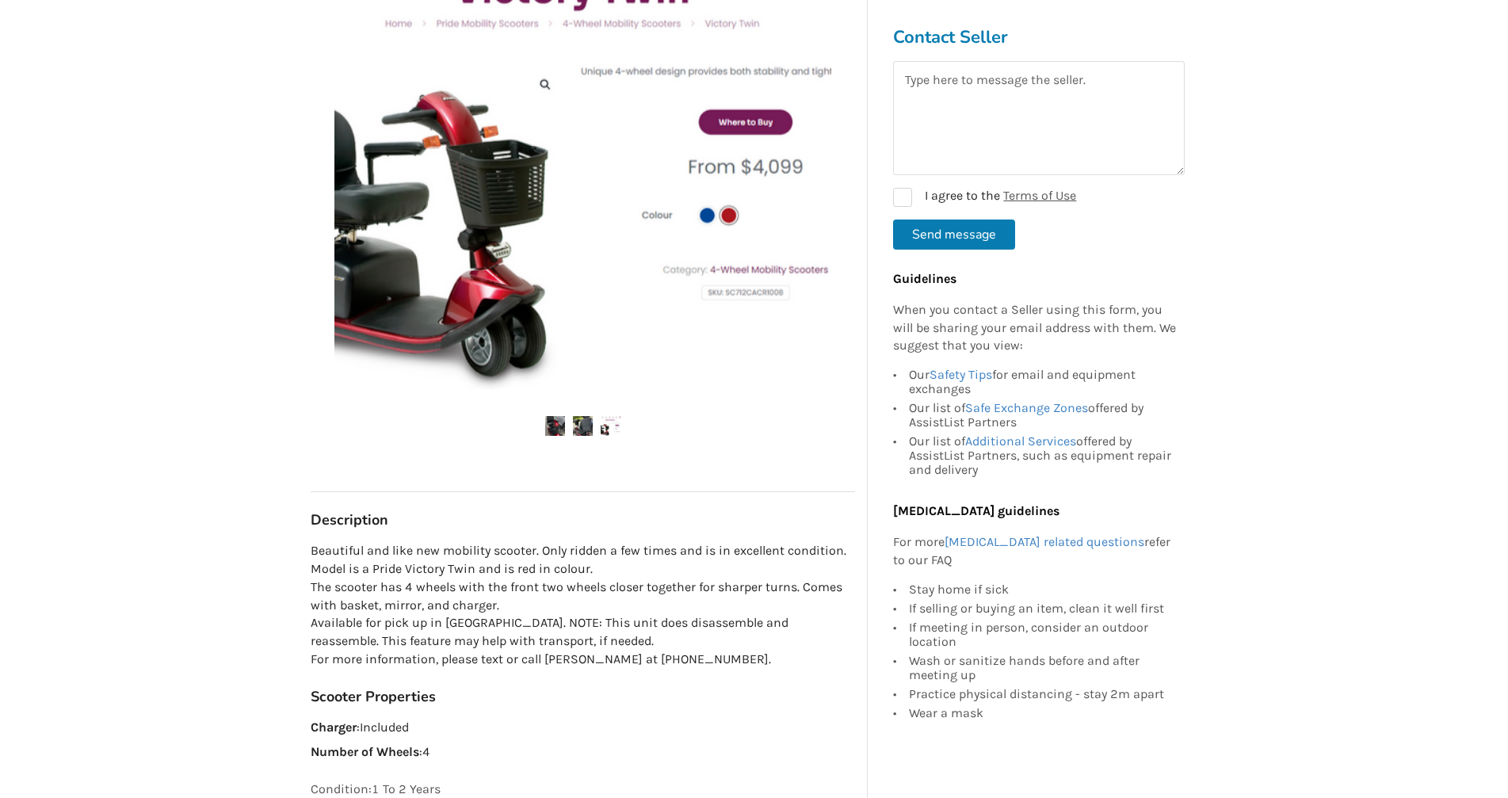
click at [559, 423] on img at bounding box center [555, 426] width 20 height 20
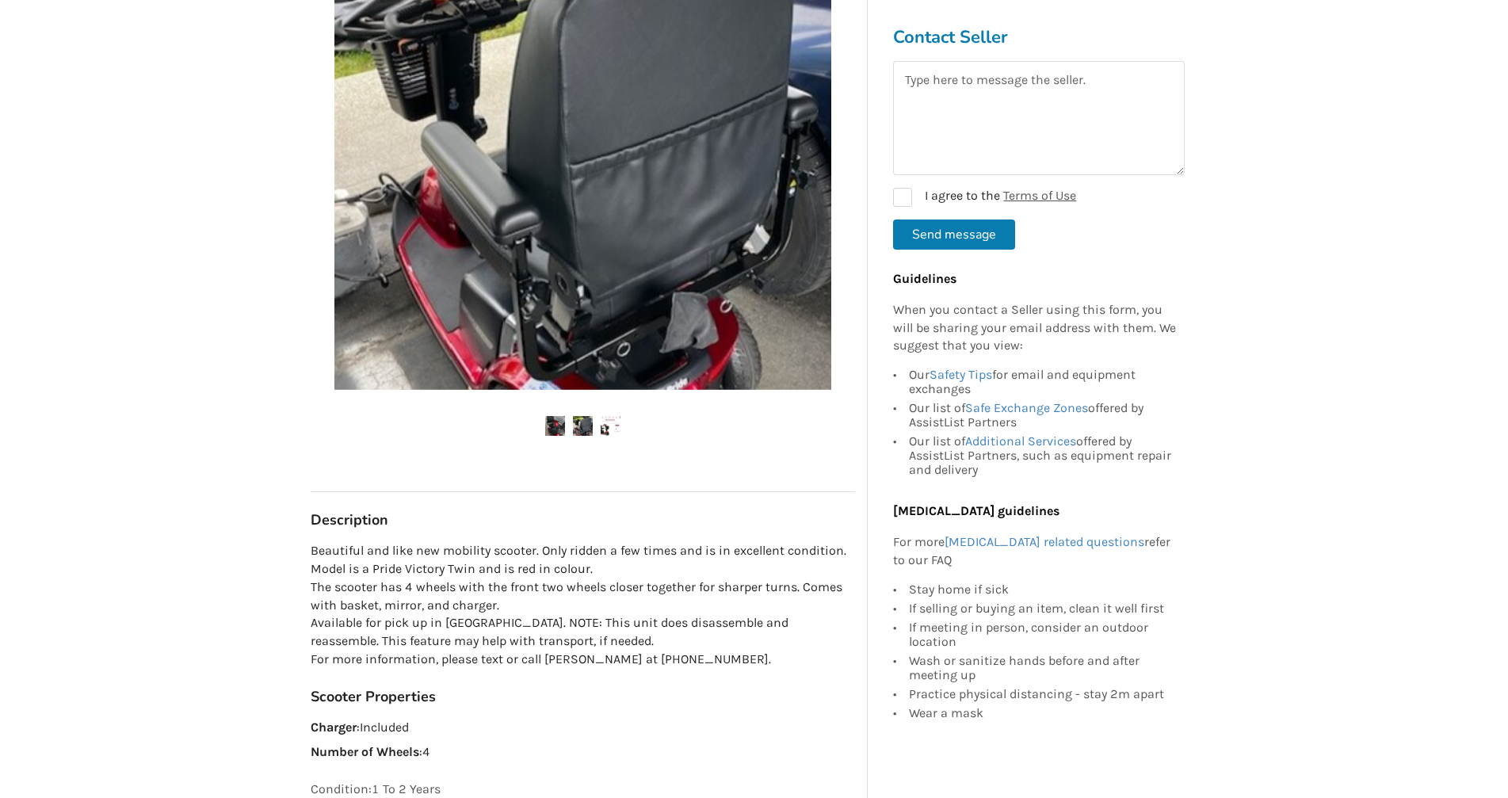
click at [443, 451] on div at bounding box center [583, 175] width 544 height 581
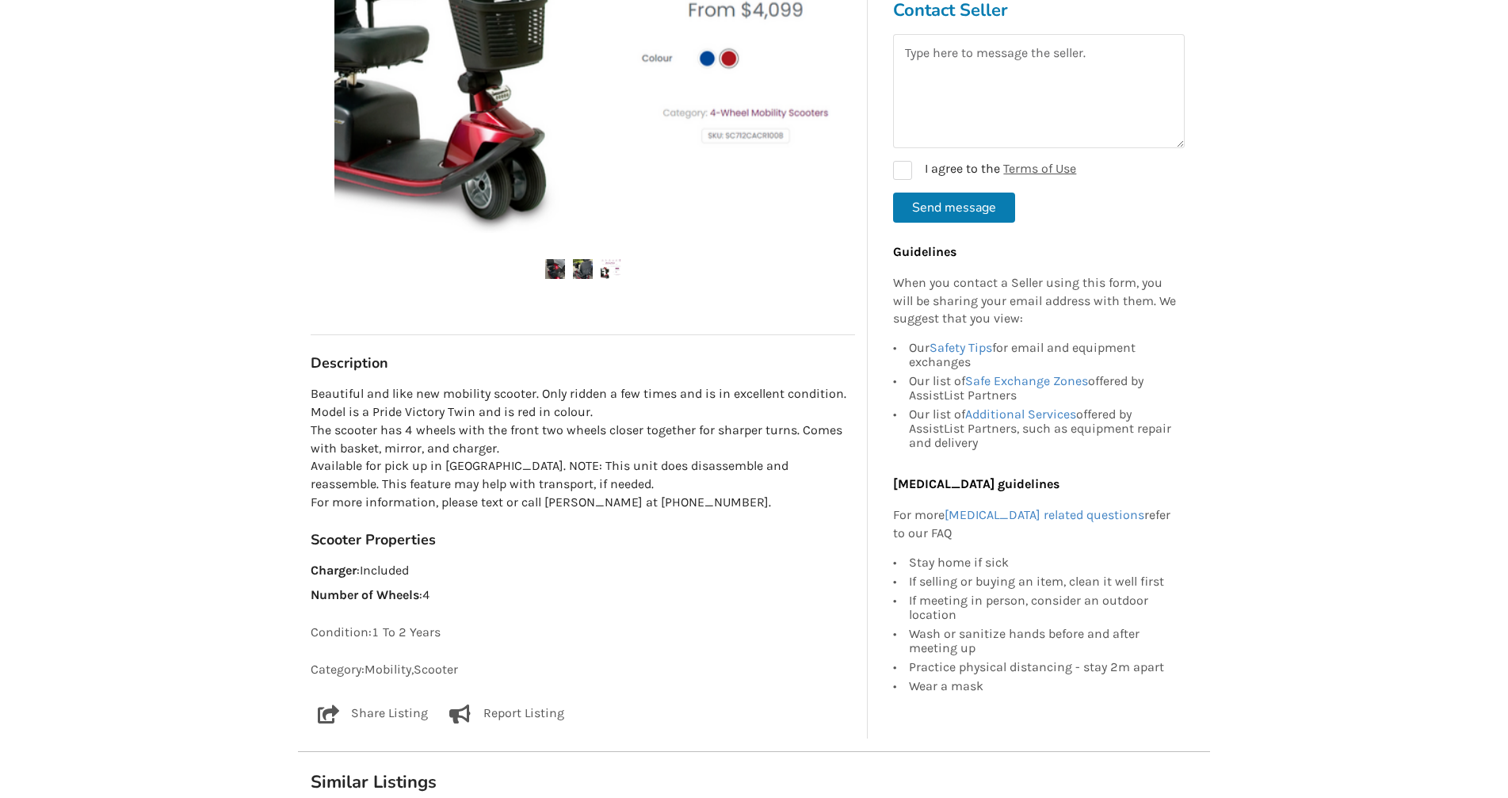
scroll to position [555, 0]
click at [614, 563] on p "Charger : Included" at bounding box center [583, 569] width 544 height 18
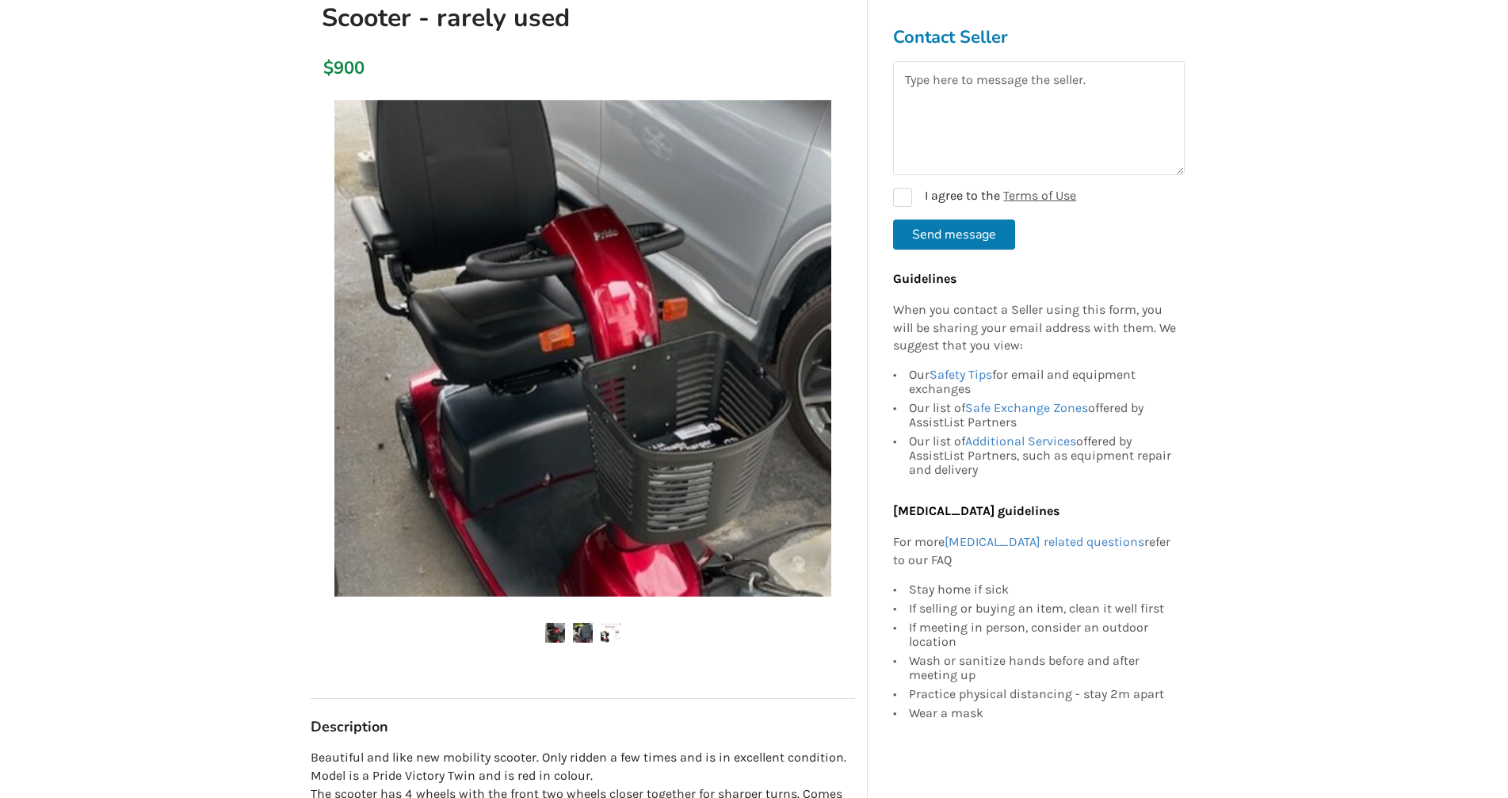
scroll to position [238, 0]
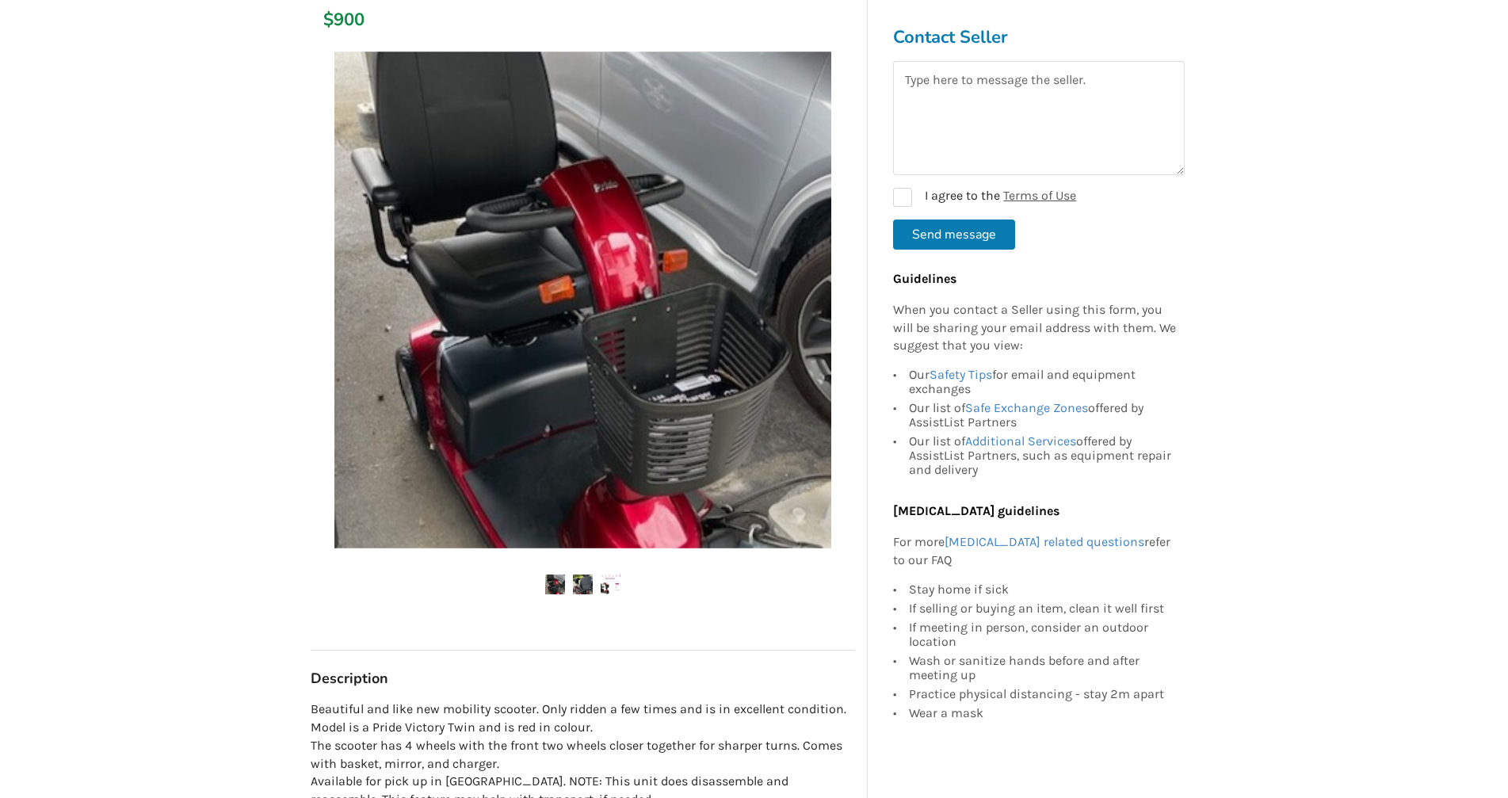
click at [589, 380] on img at bounding box center [582, 300] width 497 height 497
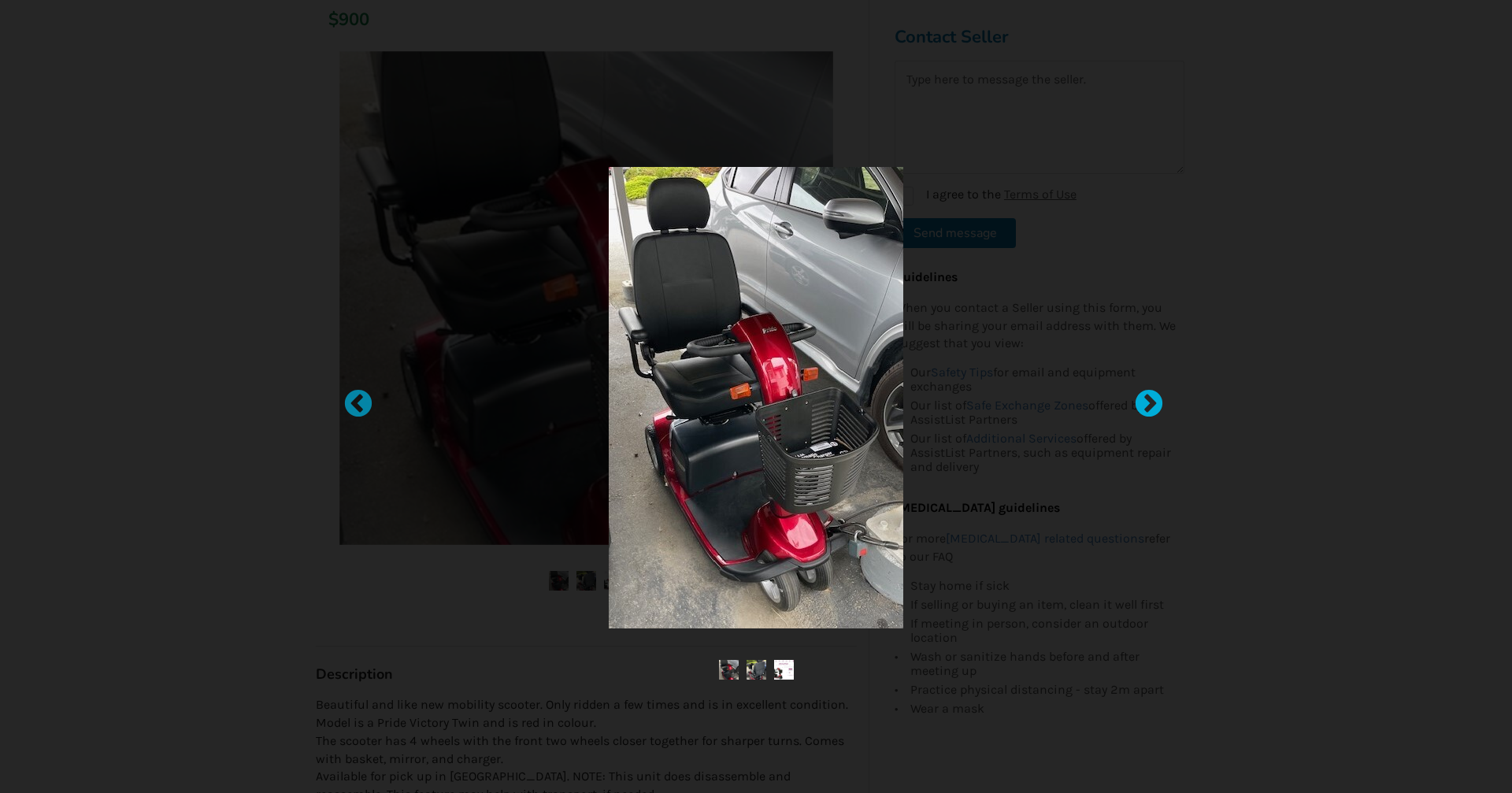
click at [1145, 401] on div at bounding box center [1141, 396] width 16 height 16
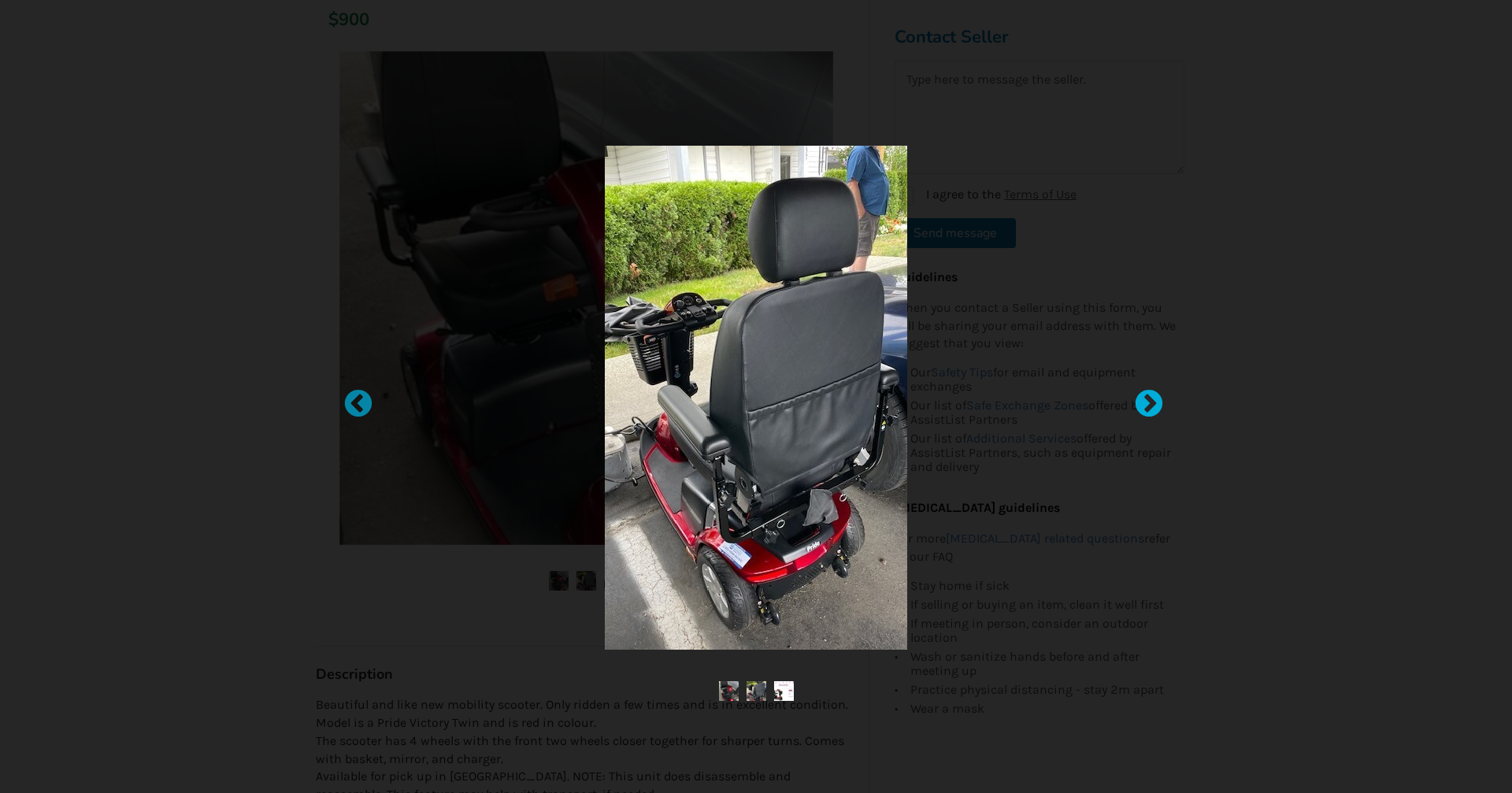
click at [1149, 396] on div at bounding box center [1141, 396] width 16 height 16
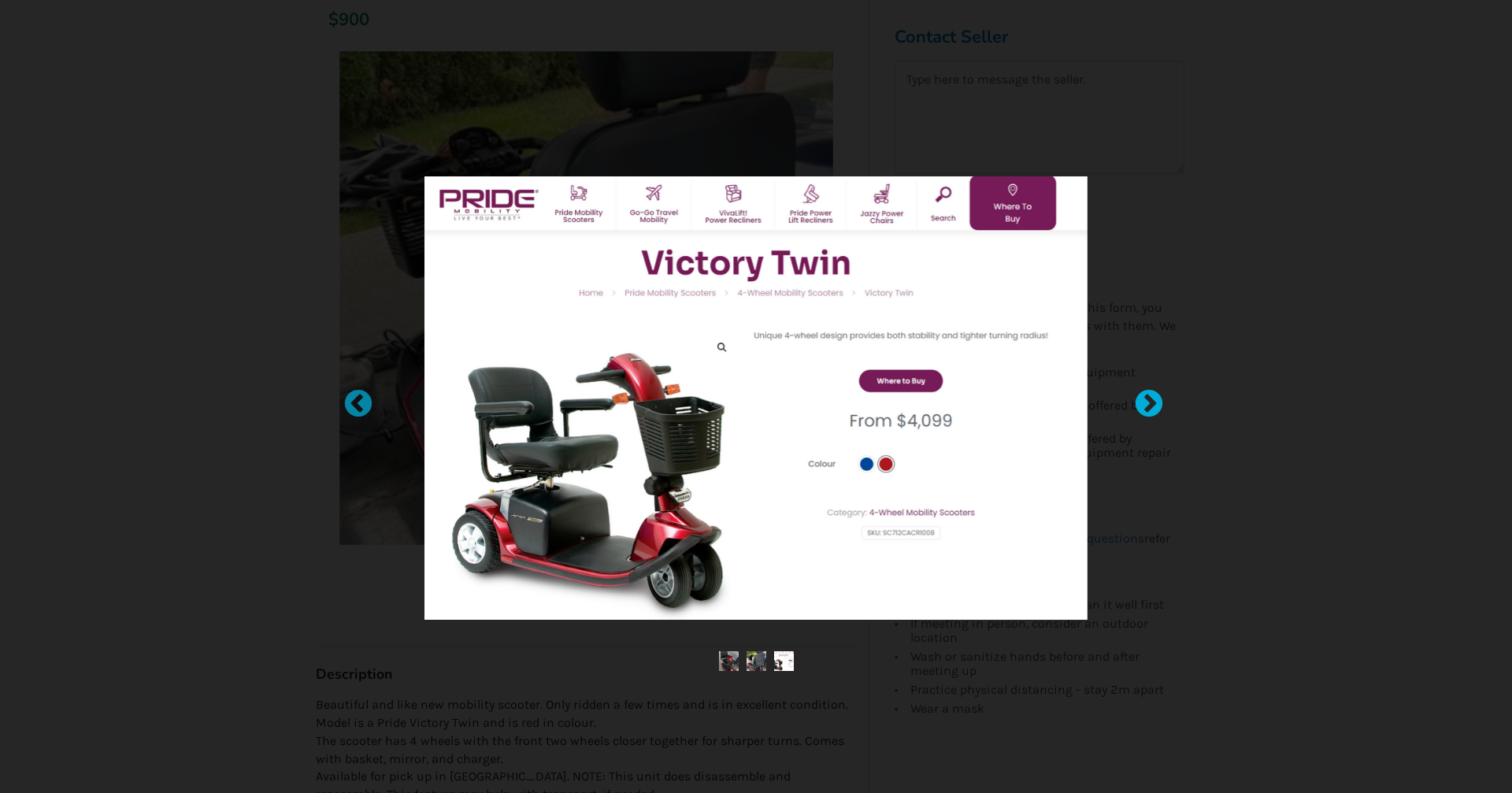
click at [1146, 401] on div at bounding box center [1141, 396] width 16 height 16
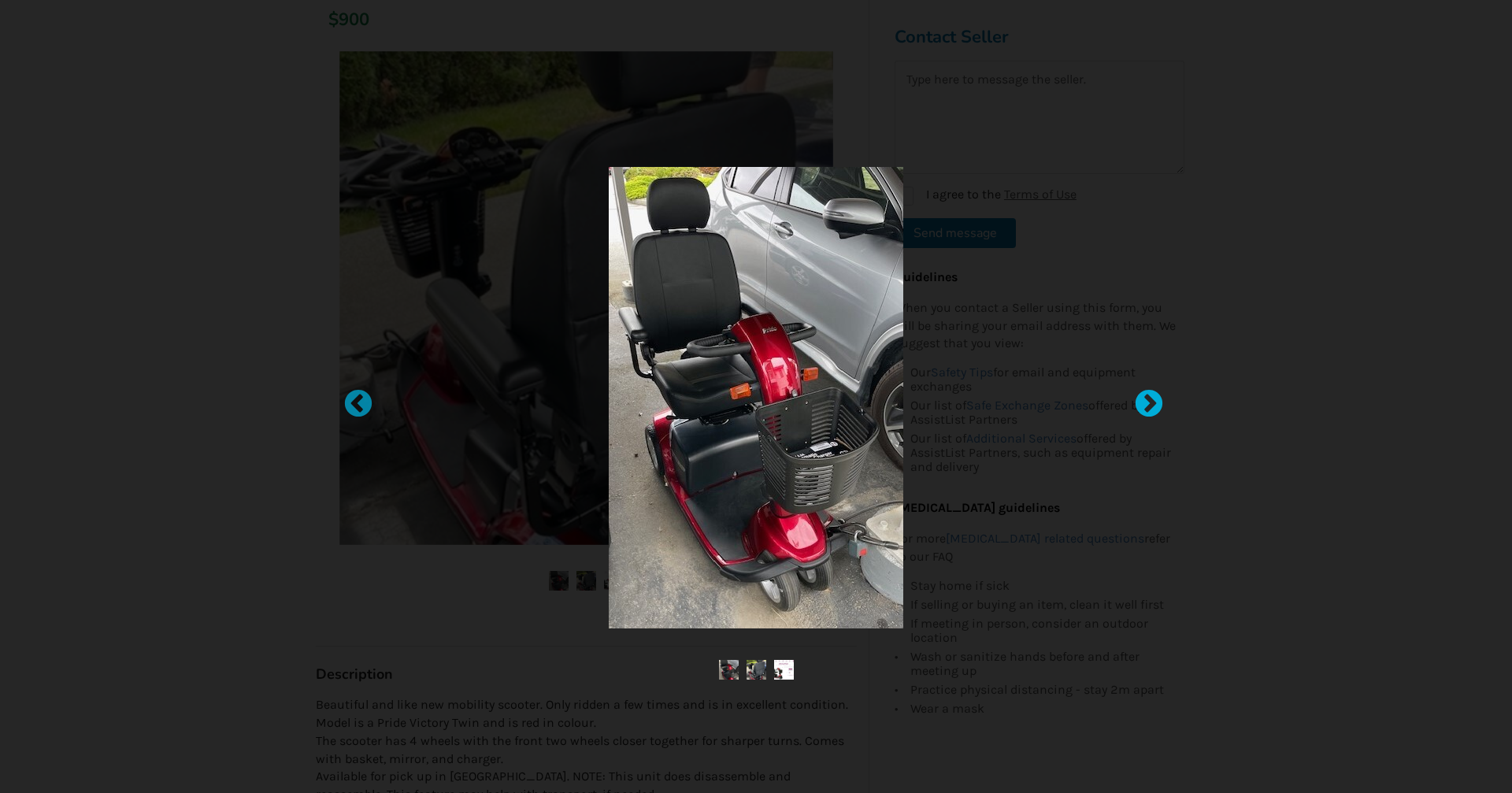
click at [1144, 402] on div at bounding box center [1141, 396] width 16 height 16
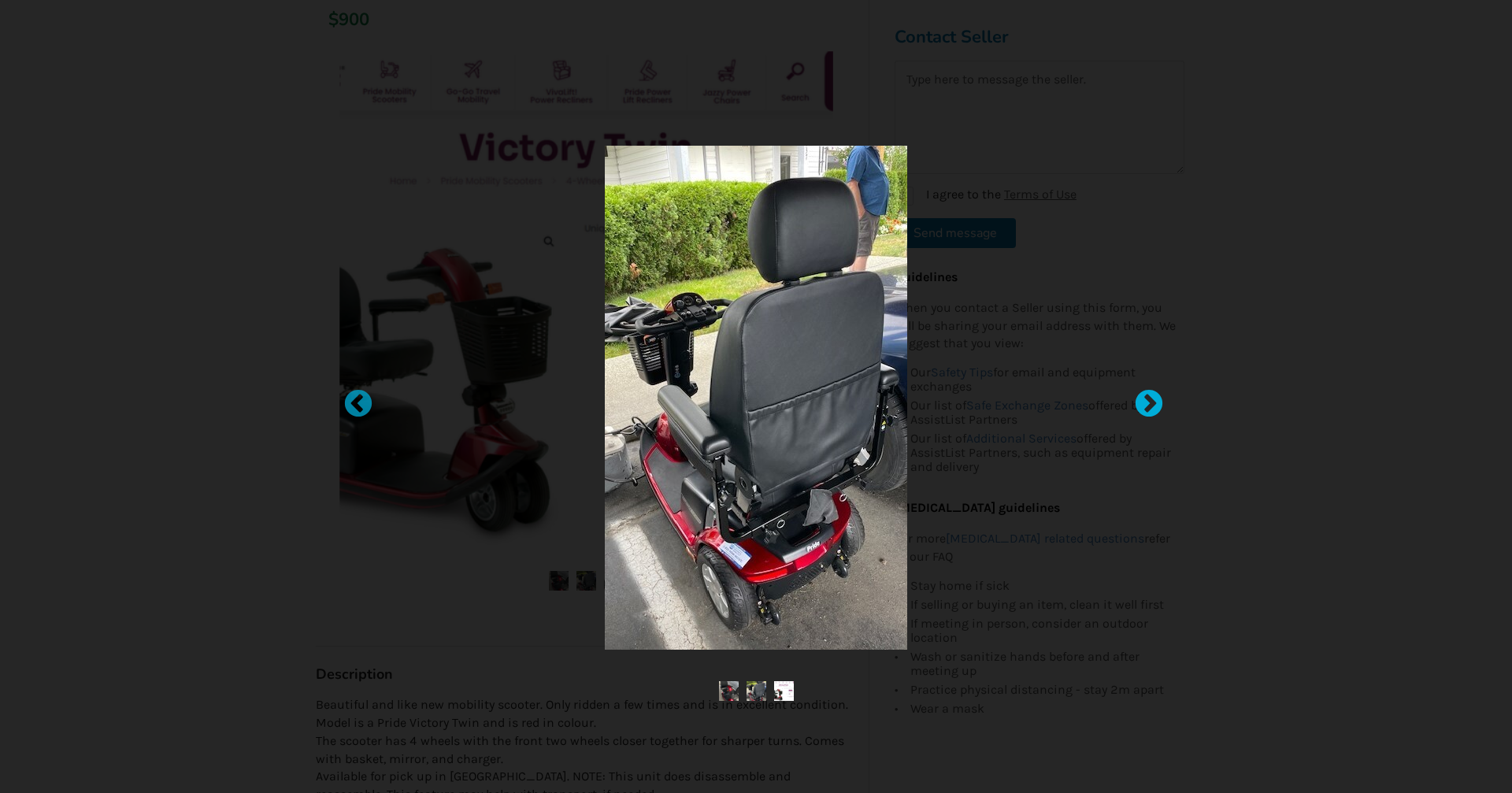
click at [1147, 404] on div at bounding box center [1141, 396] width 16 height 16
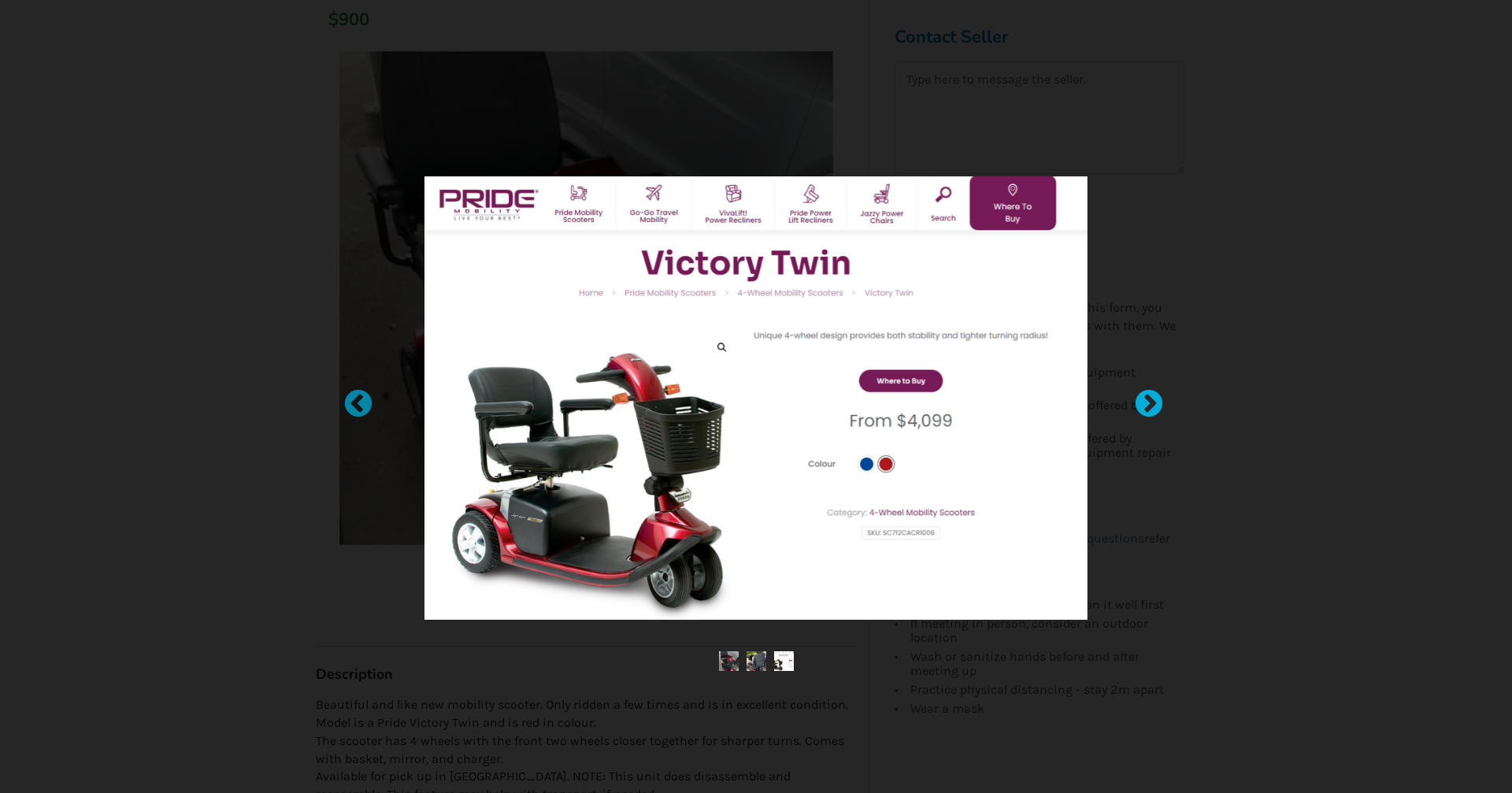
click at [1144, 404] on div at bounding box center [1141, 396] width 16 height 16
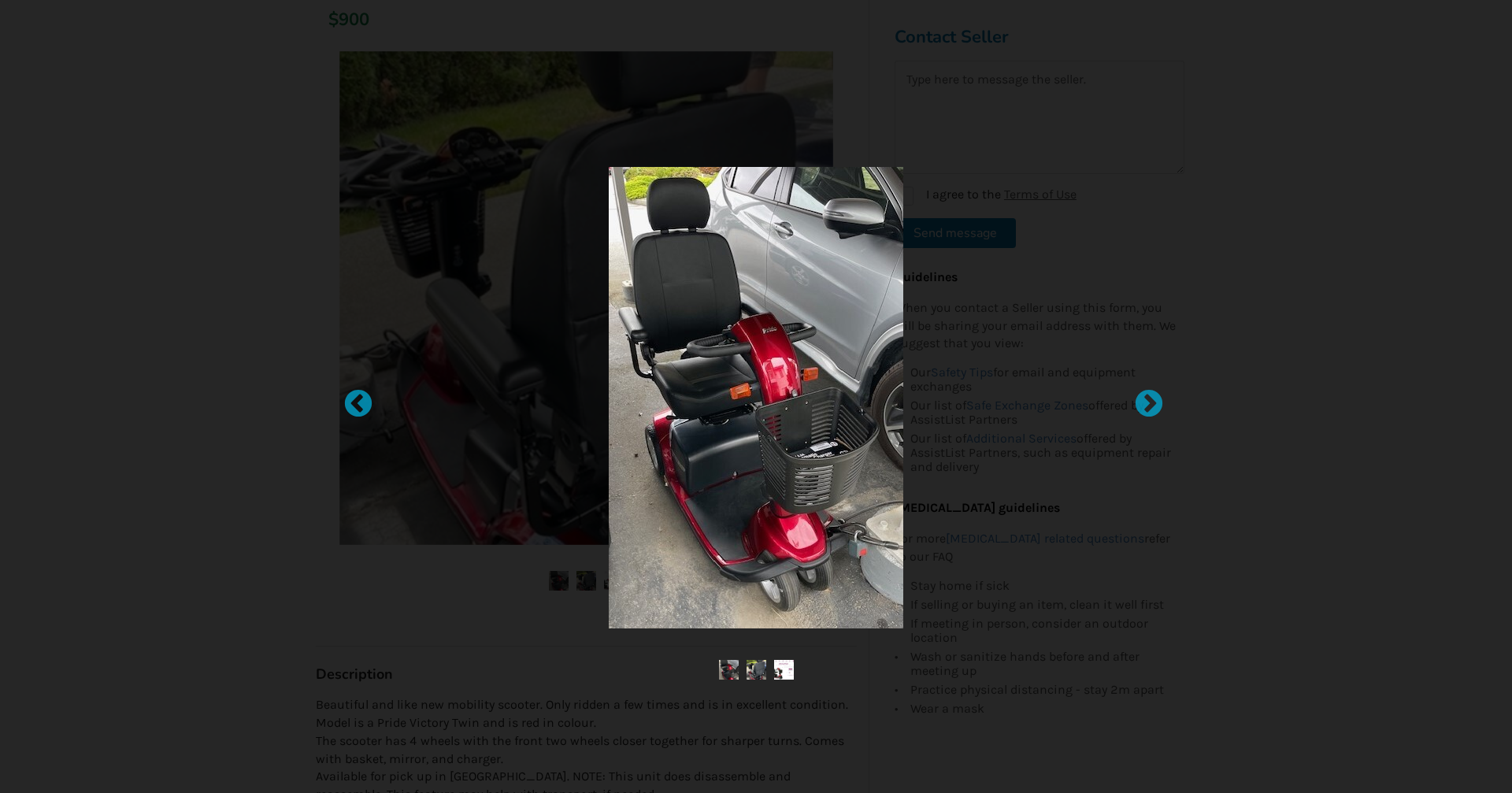
click at [1153, 128] on div at bounding box center [756, 396] width 1512 height 793
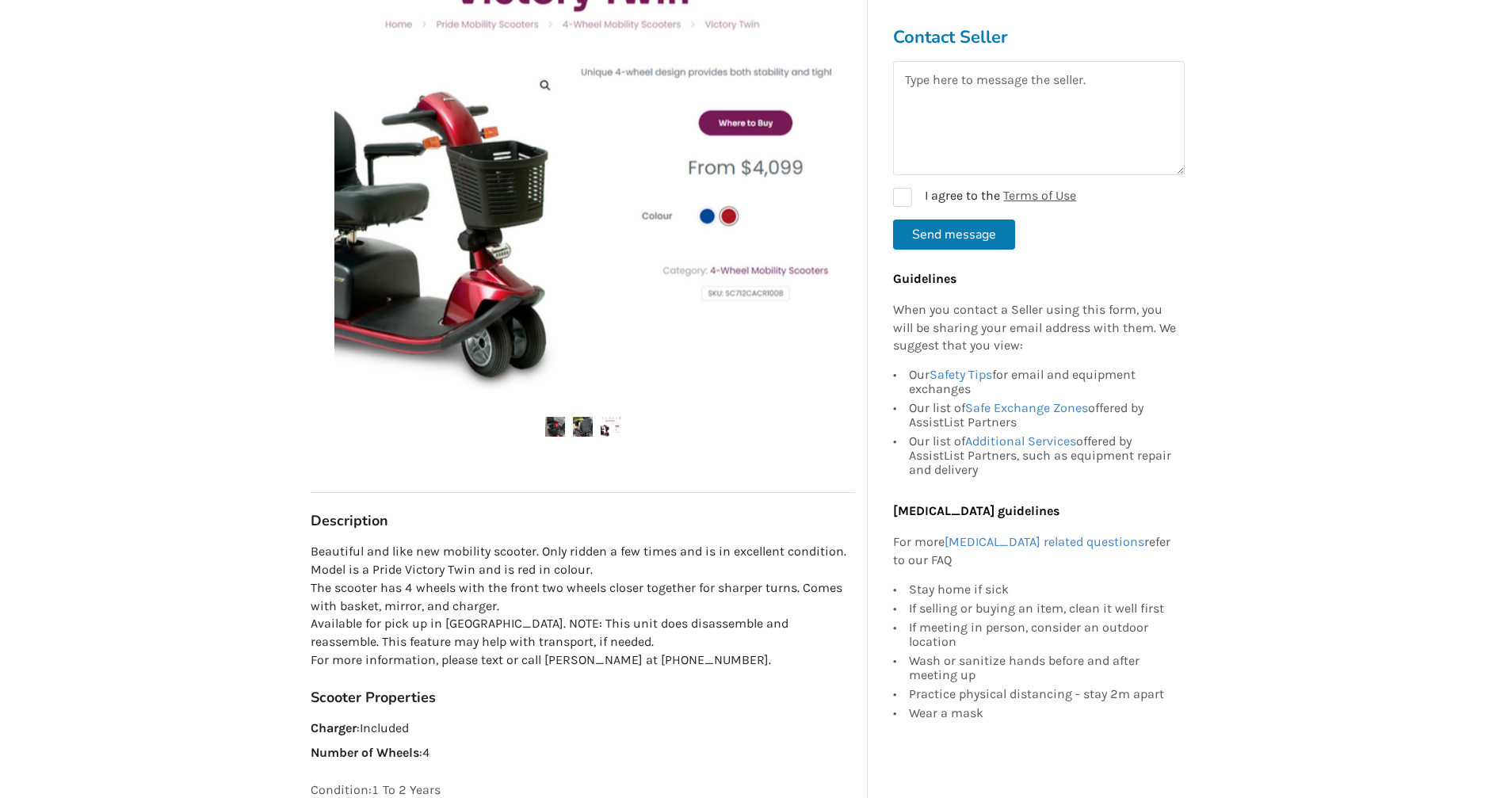
scroll to position [396, 0]
click at [1332, 347] on div "Back to Results Abbotsford Last Updated Oct 07 Scooter - rarely used $900 Abbot…" at bounding box center [754, 673] width 1508 height 1973
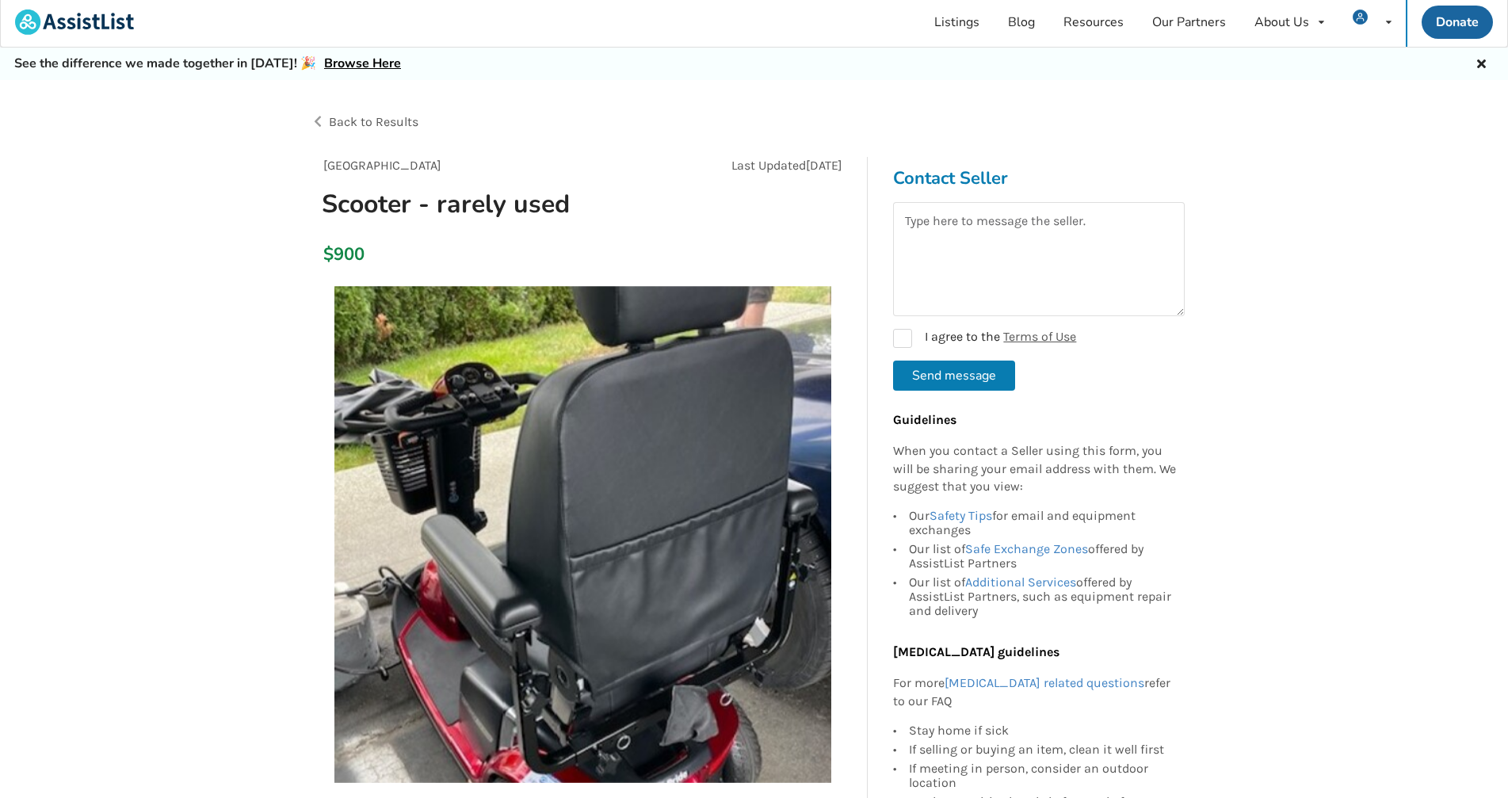
scroll to position [0, 0]
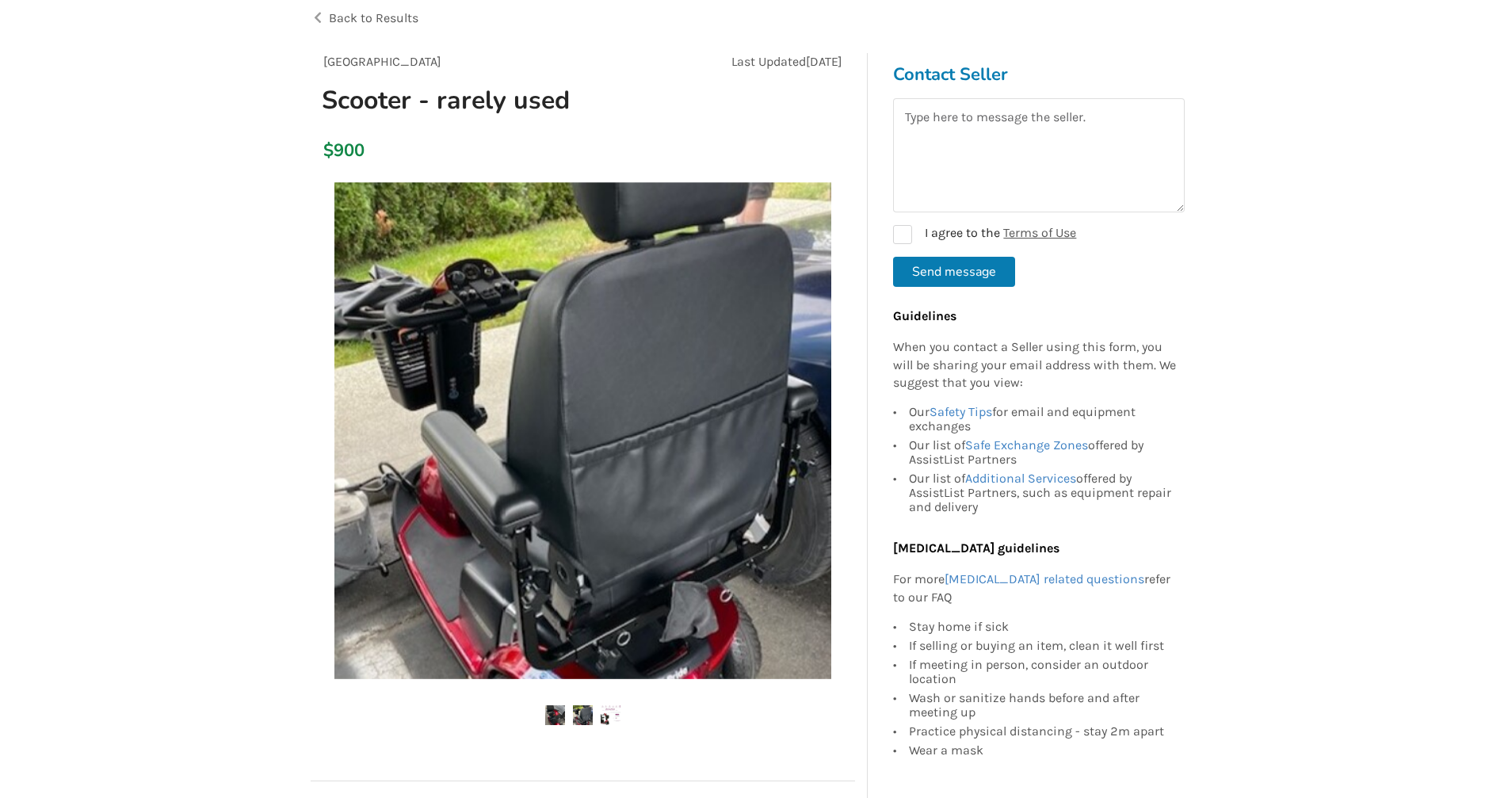
scroll to position [105, 0]
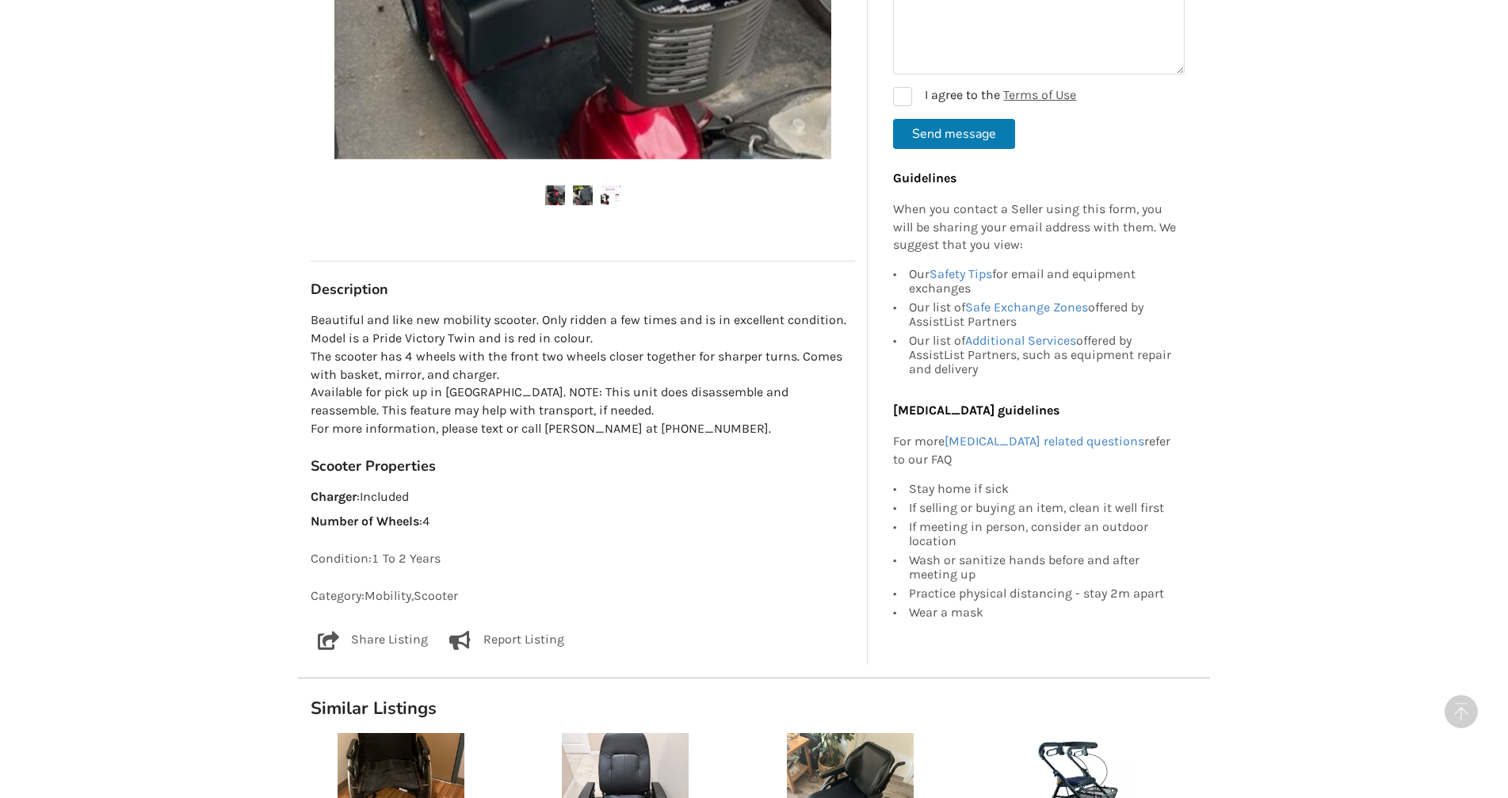
scroll to position [634, 0]
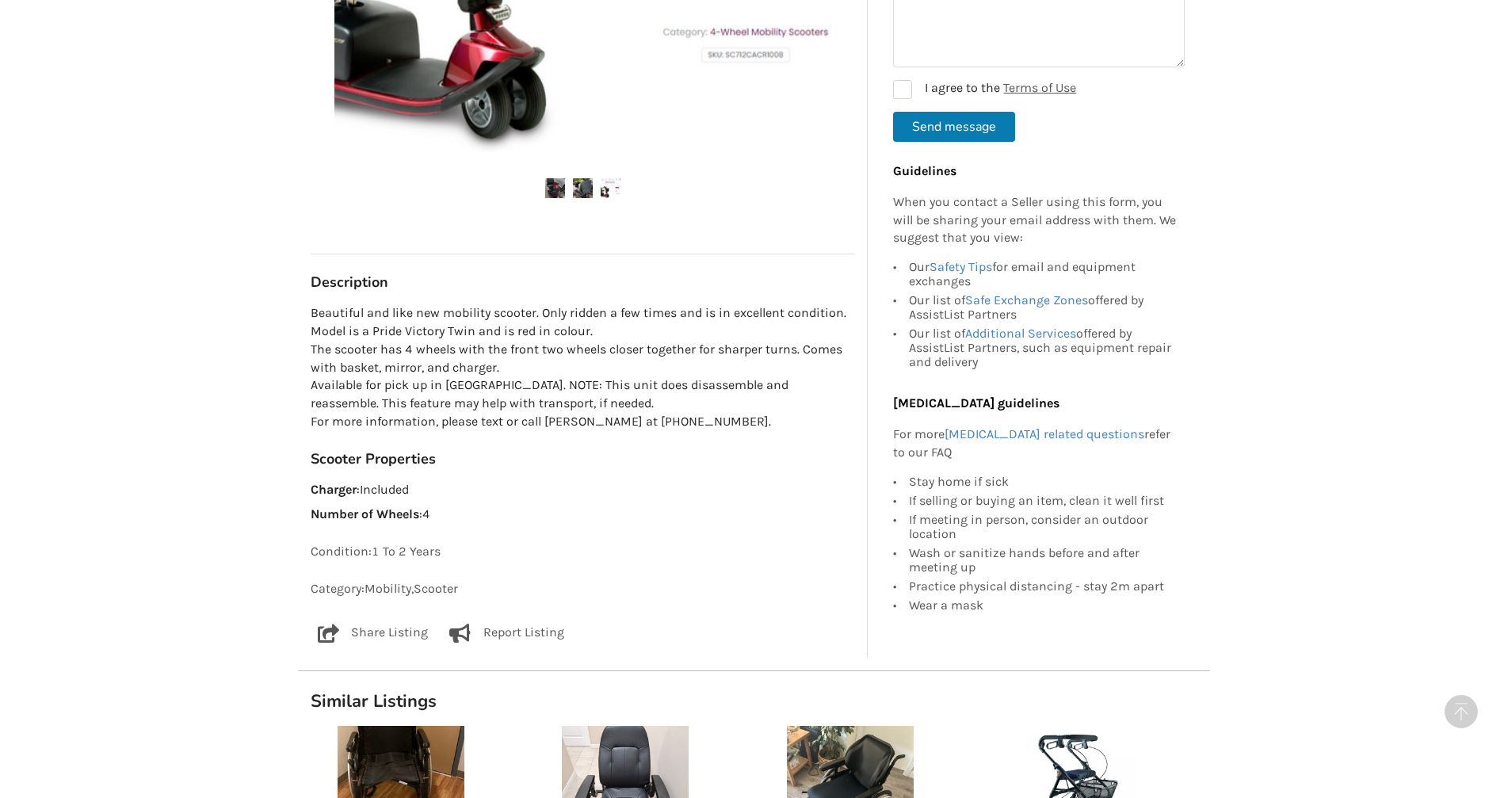
click at [1379, 368] on div "Back to Results Abbotsford Last Updated Oct 07 Scooter - rarely used $900 Abbot…" at bounding box center [754, 435] width 1508 height 1973
click at [1376, 364] on div "Back to Results Abbotsford Last Updated Oct 07 Scooter - rarely used $900 Abbot…" at bounding box center [754, 435] width 1508 height 1973
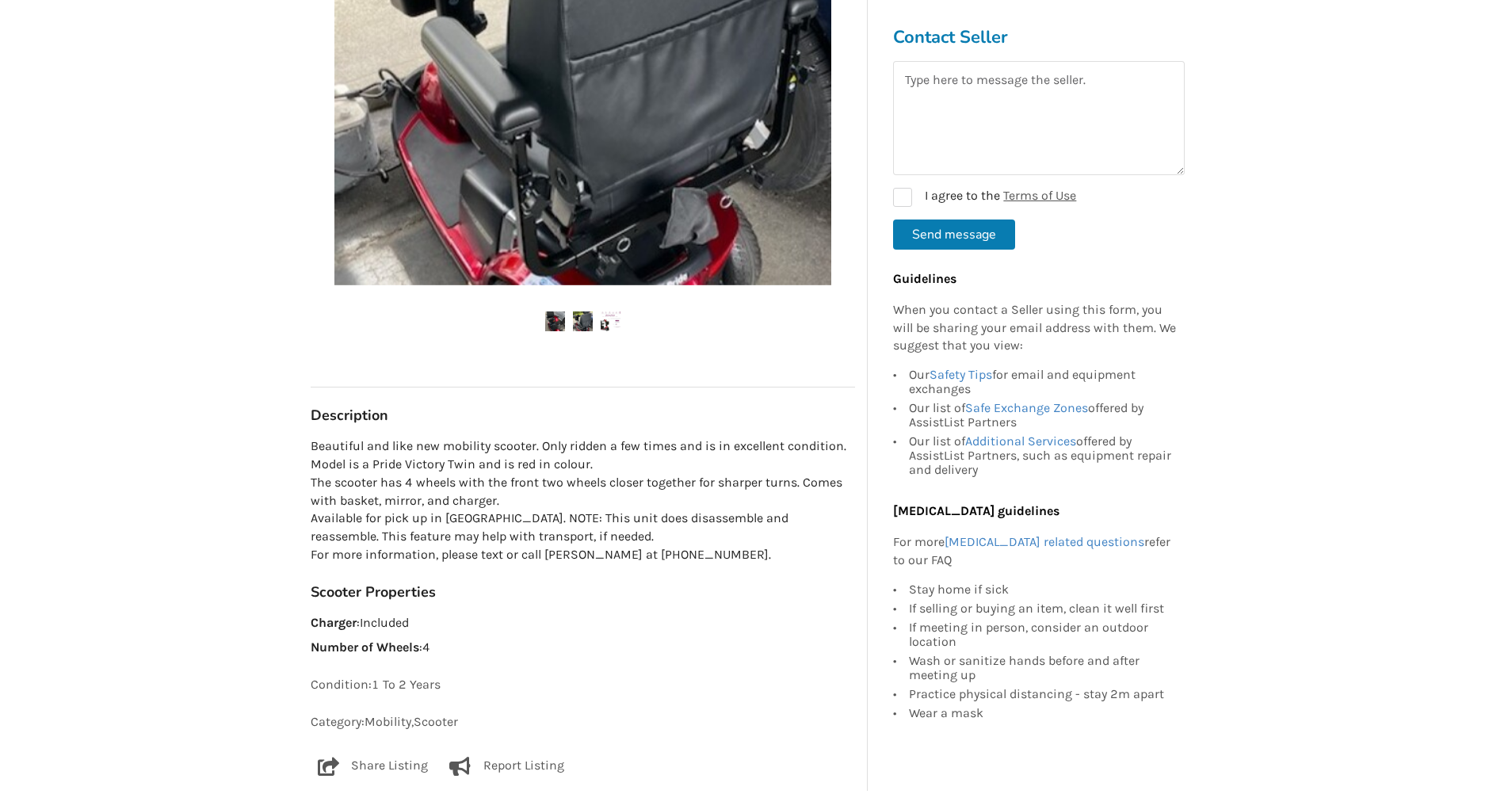
scroll to position [184, 0]
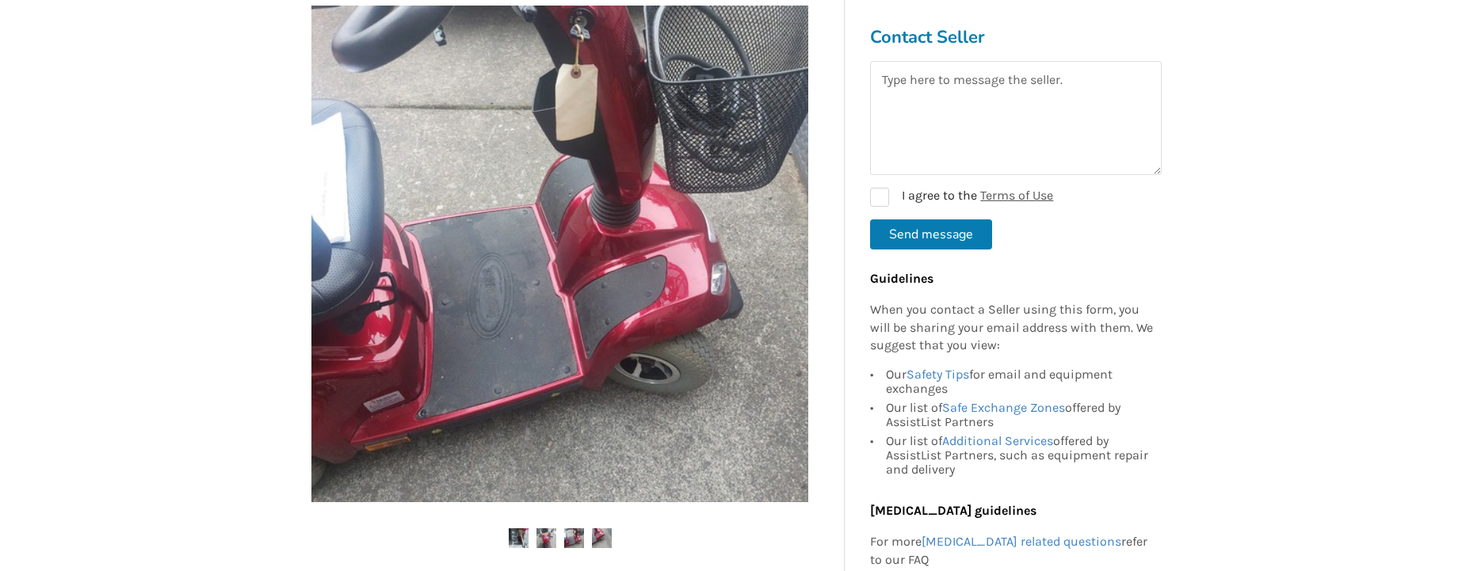
scroll to position [317, 0]
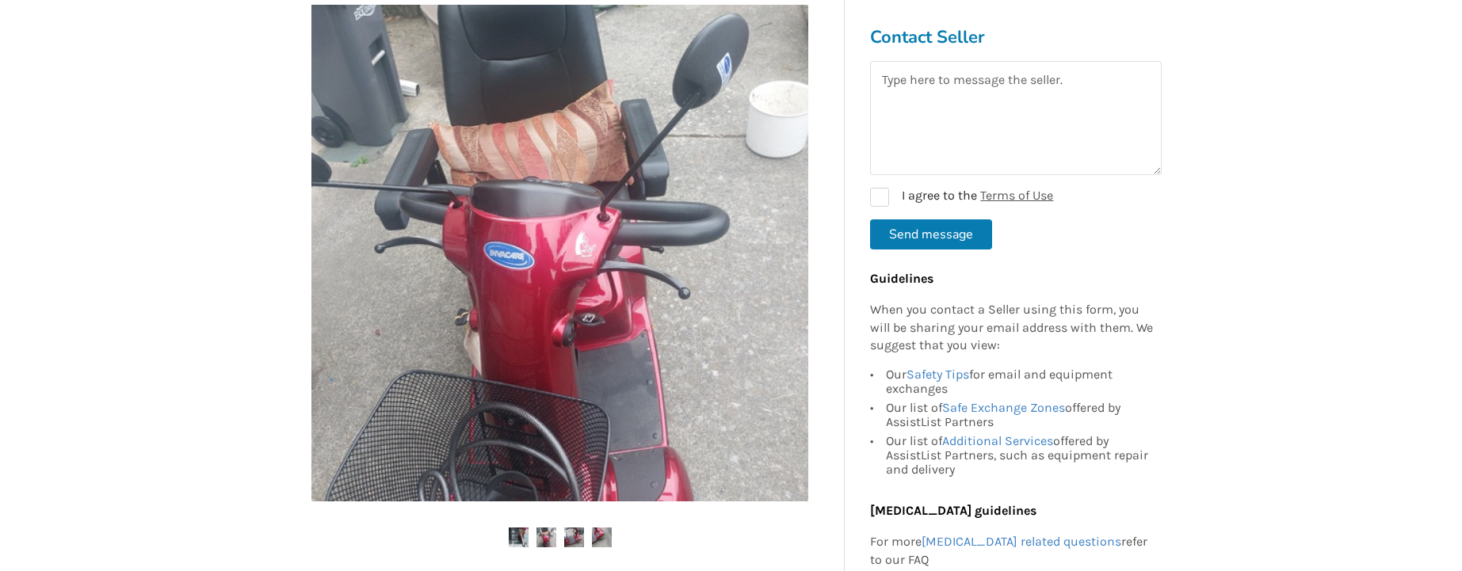
drag, startPoint x: 1254, startPoint y: 270, endPoint x: 1238, endPoint y: 270, distance: 15.8
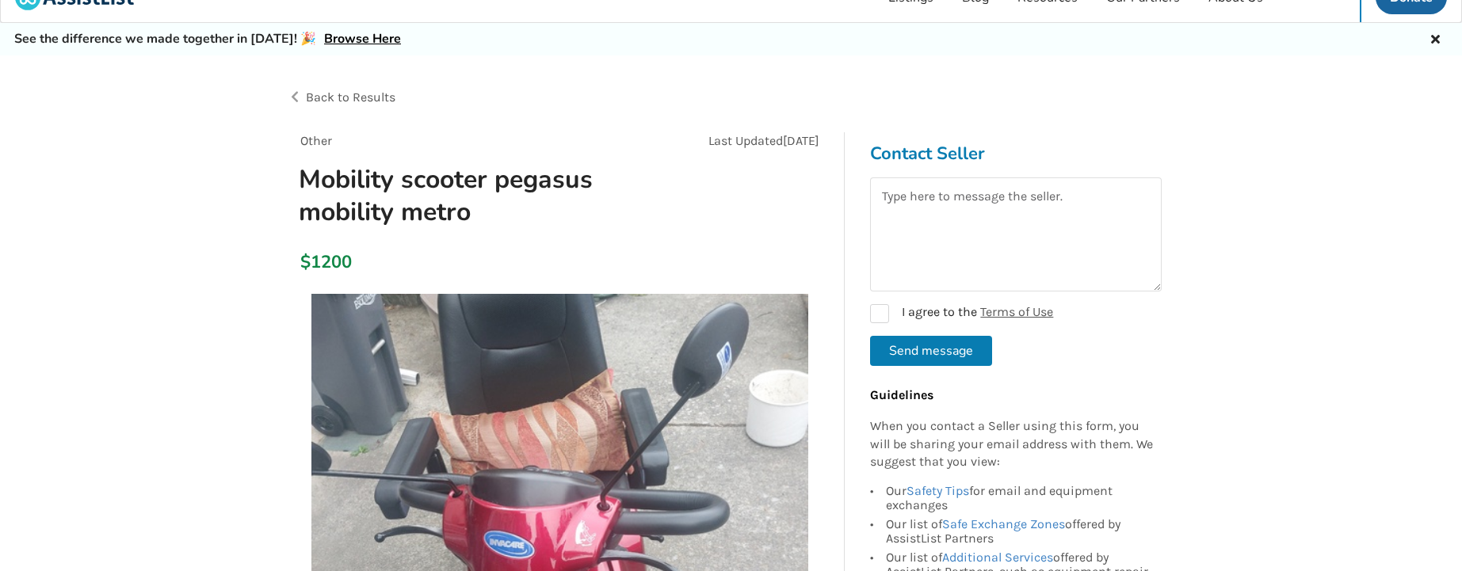
scroll to position [0, 0]
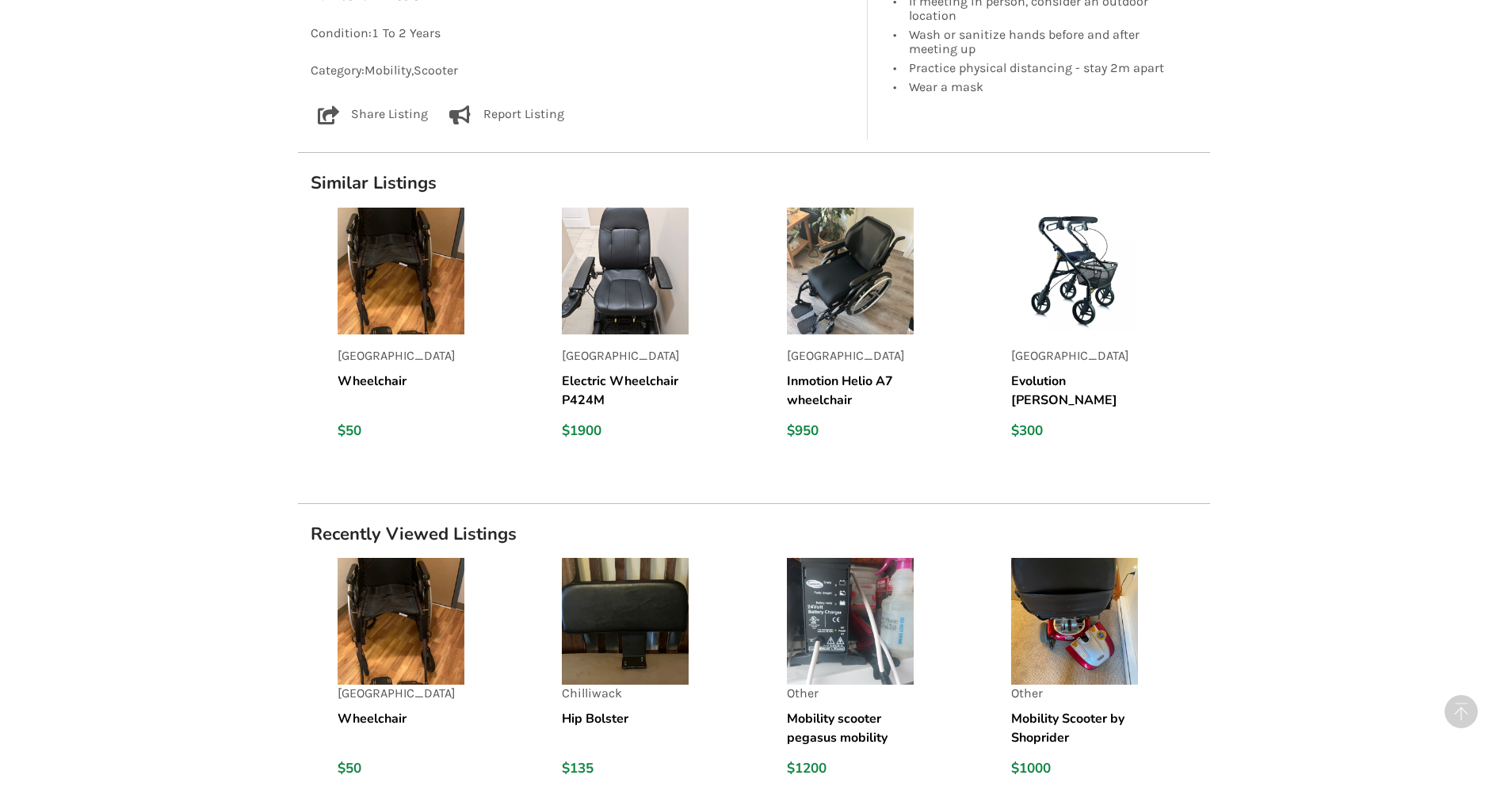
scroll to position [1293, 0]
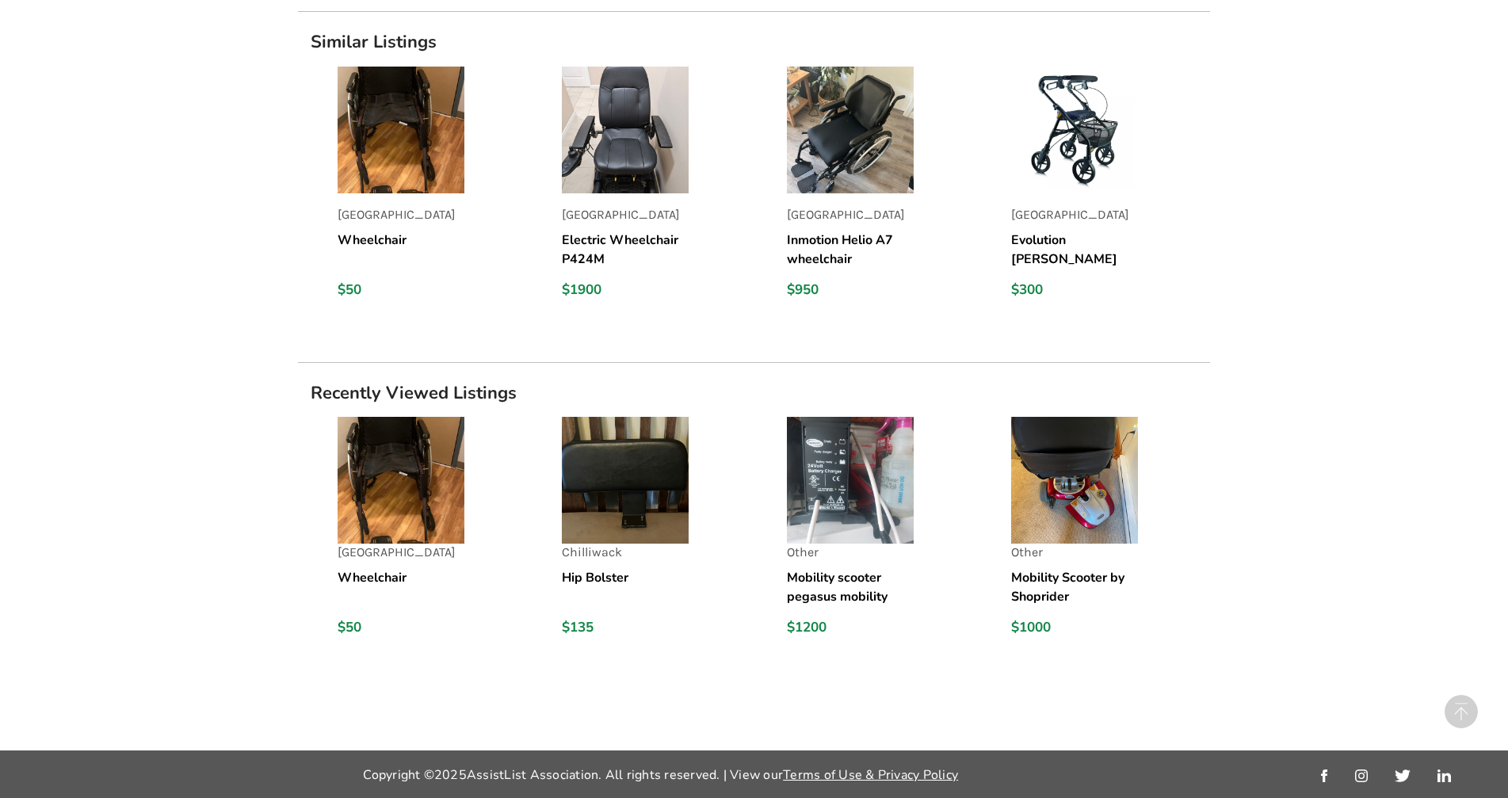
click at [1074, 482] on img at bounding box center [1074, 480] width 127 height 127
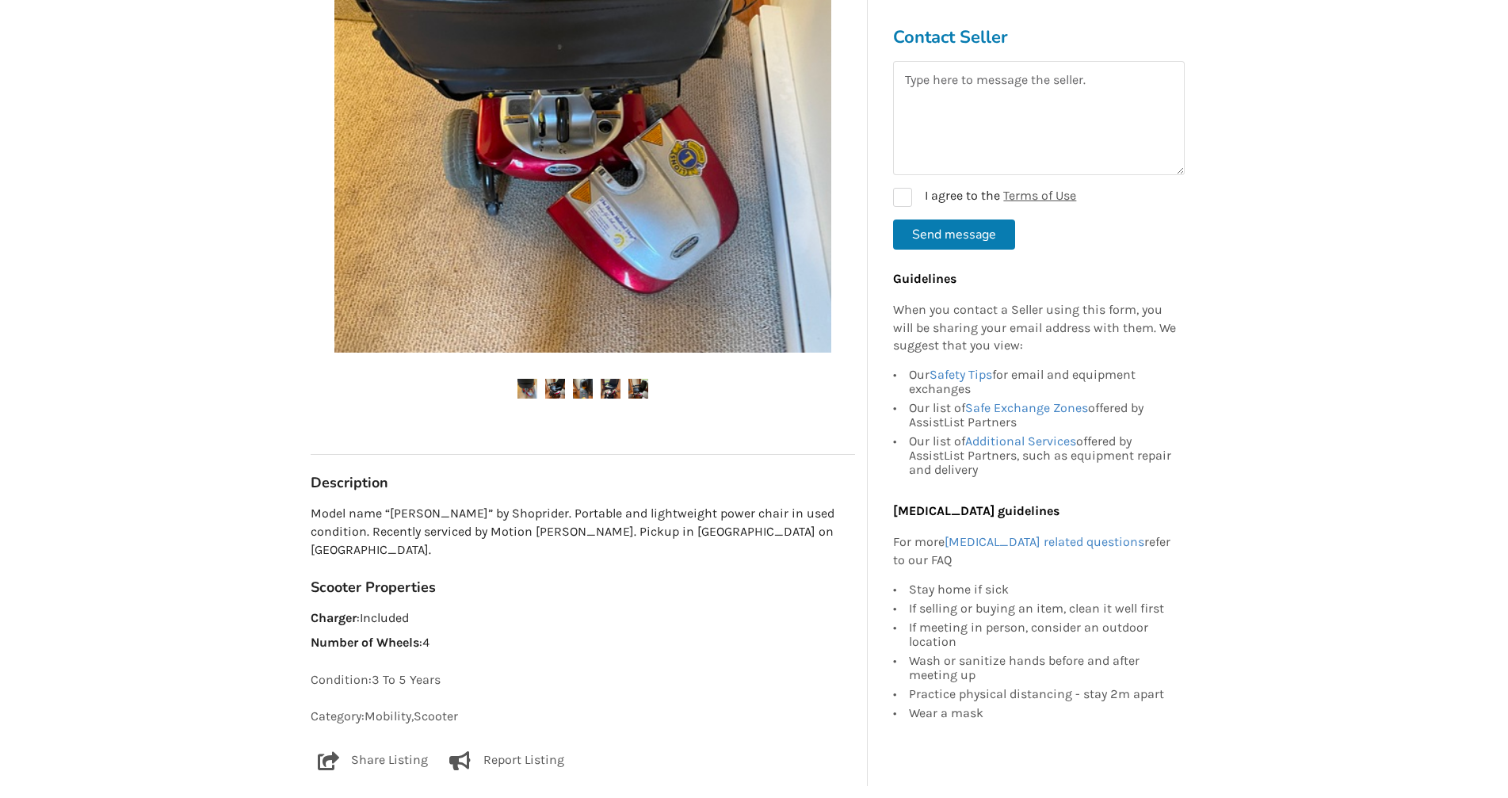
scroll to position [475, 0]
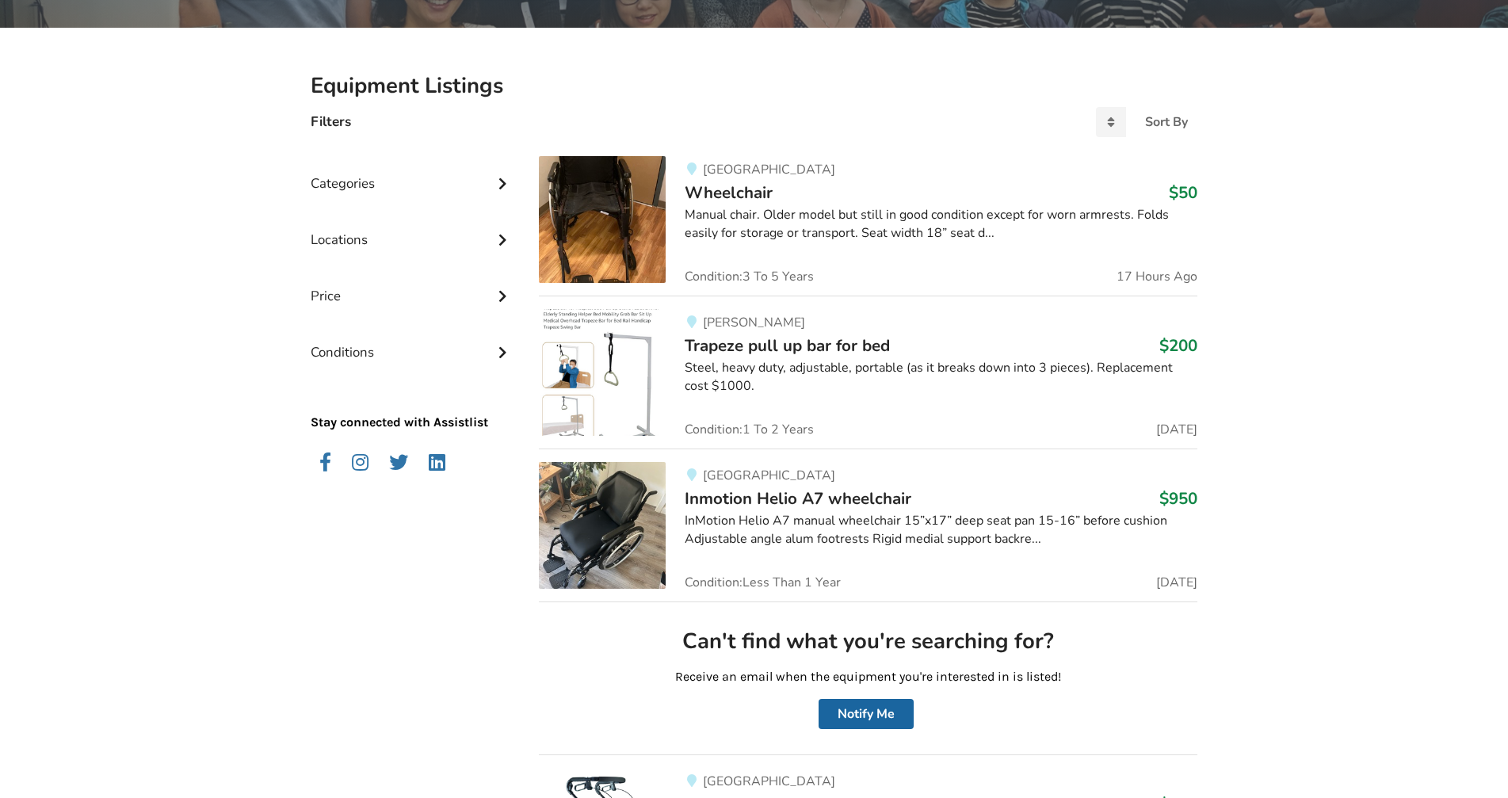
scroll to position [83, 0]
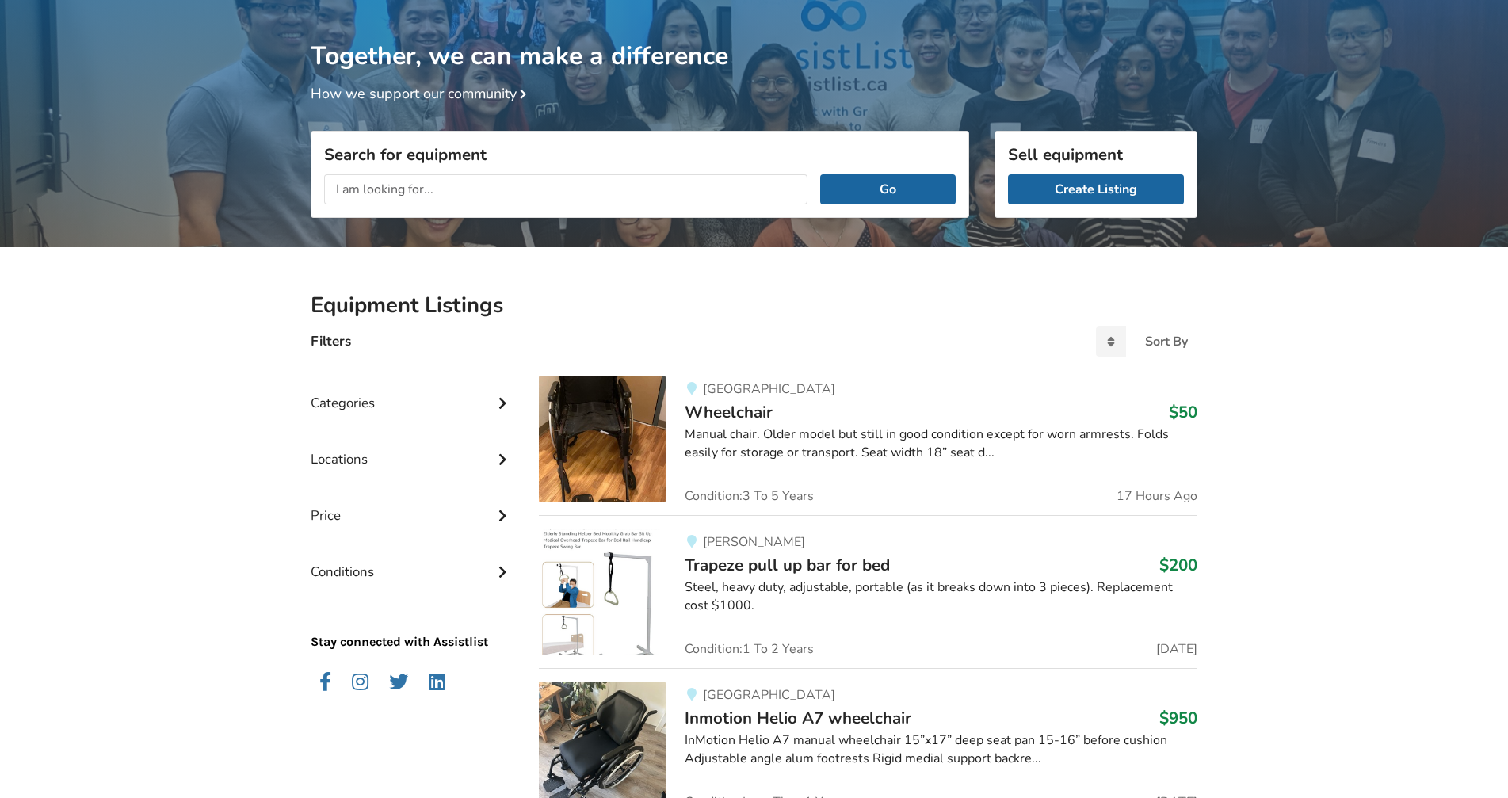
click at [512, 194] on input "text" at bounding box center [565, 189] width 483 height 30
type input "mobility scooter"
click at [820, 174] on button "Go" at bounding box center [888, 189] width 136 height 30
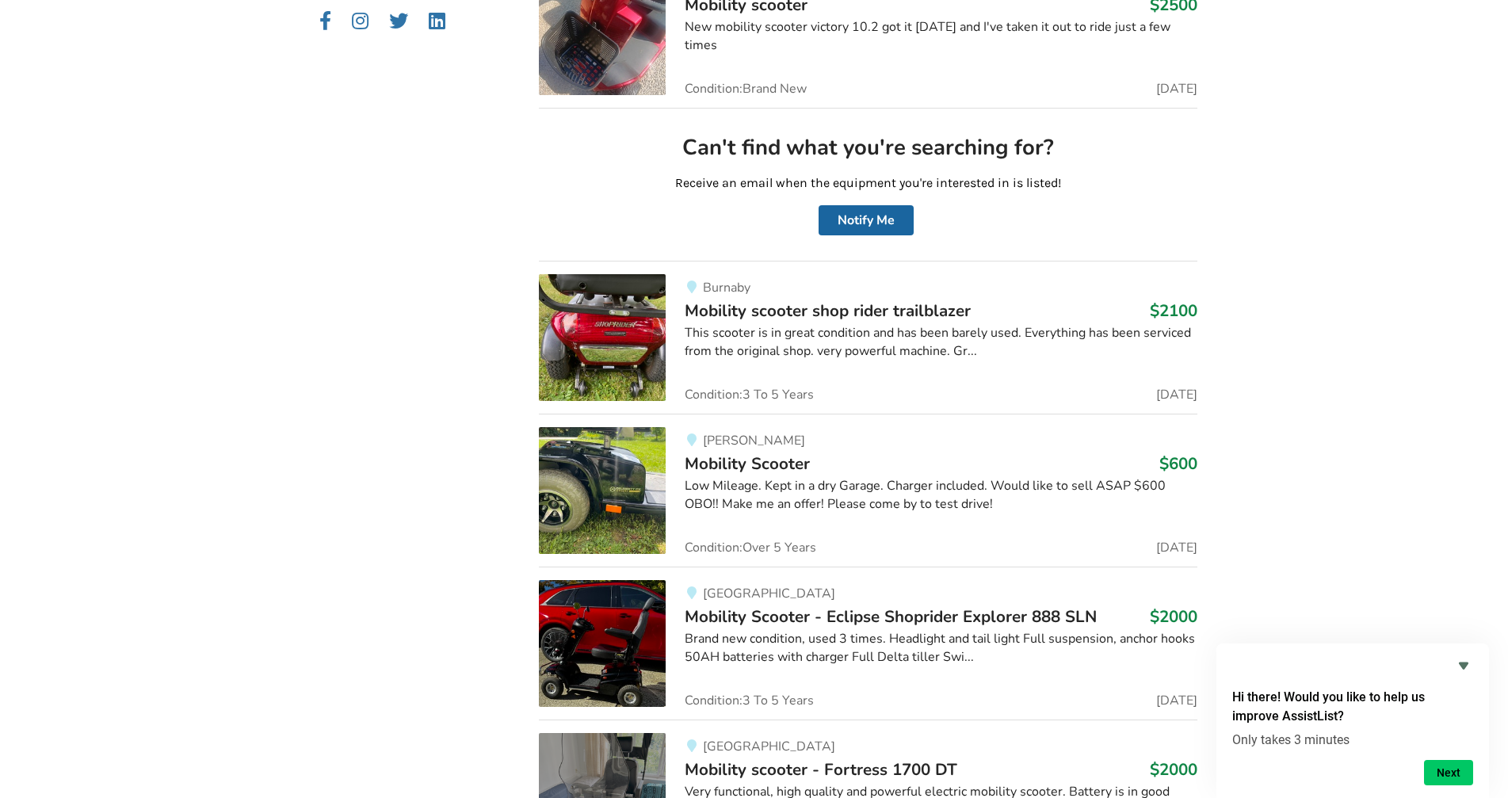
scroll to position [955, 0]
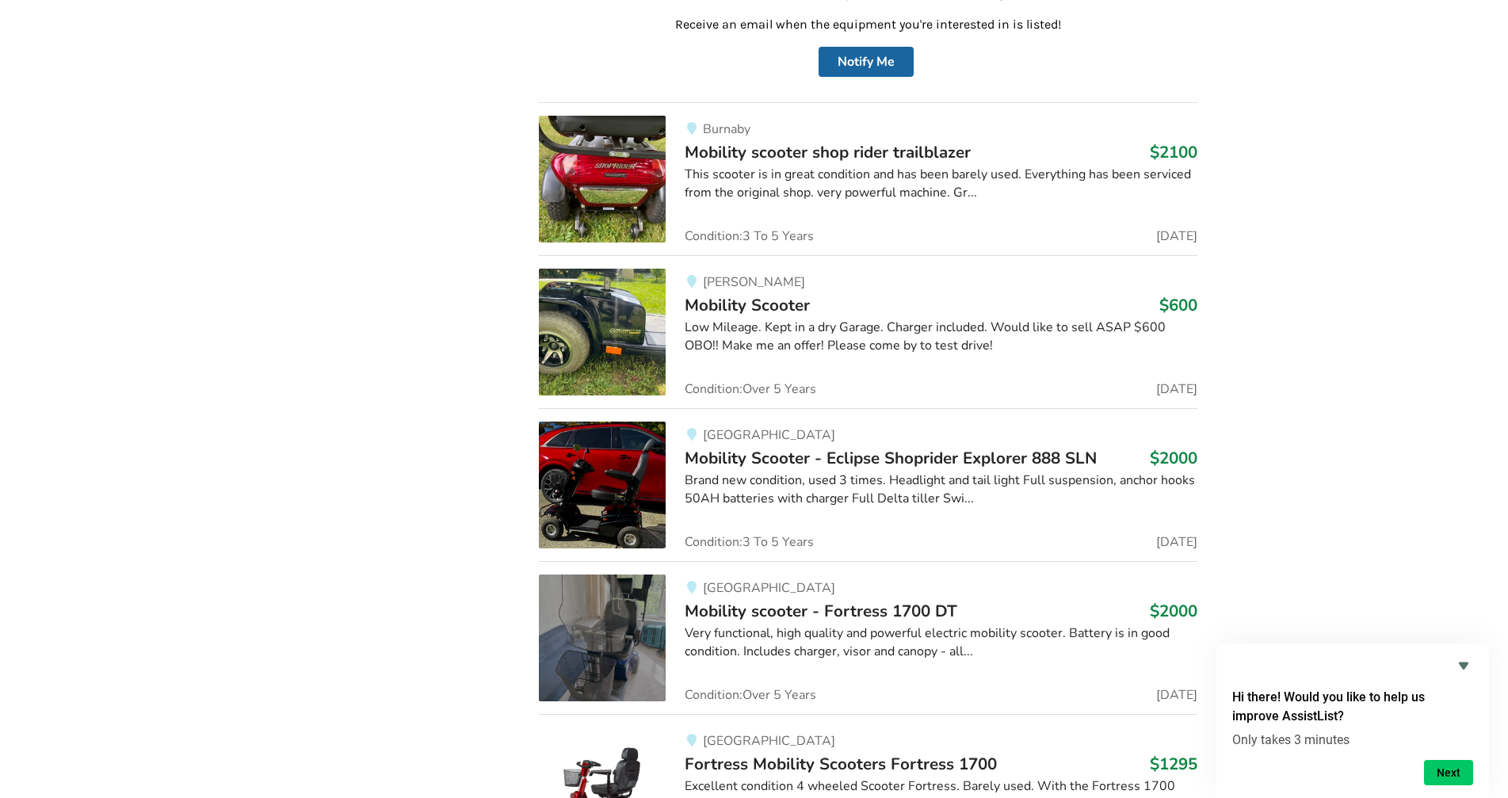
click at [774, 307] on span "Mobility Scooter" at bounding box center [747, 305] width 125 height 22
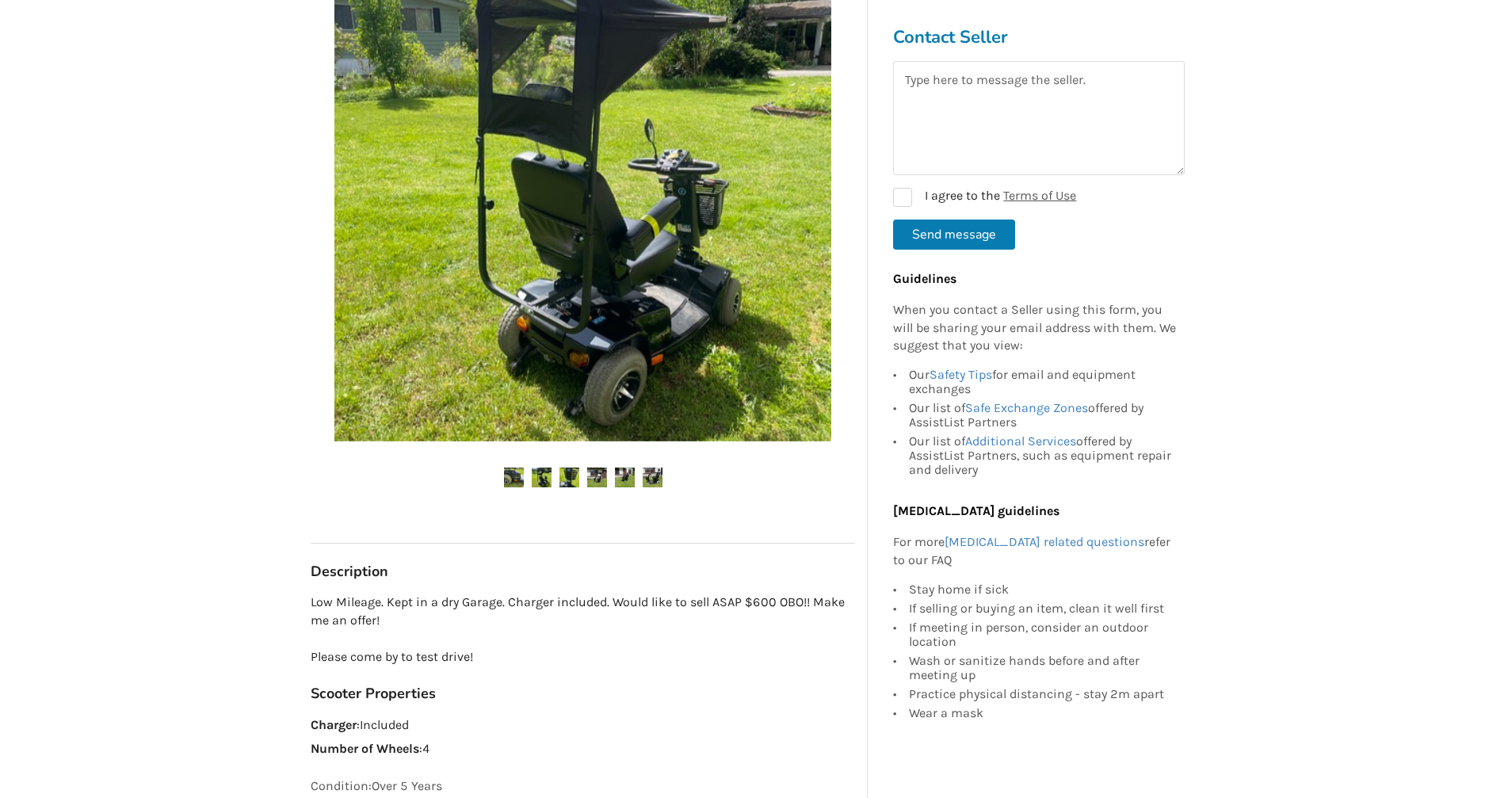
scroll to position [317, 0]
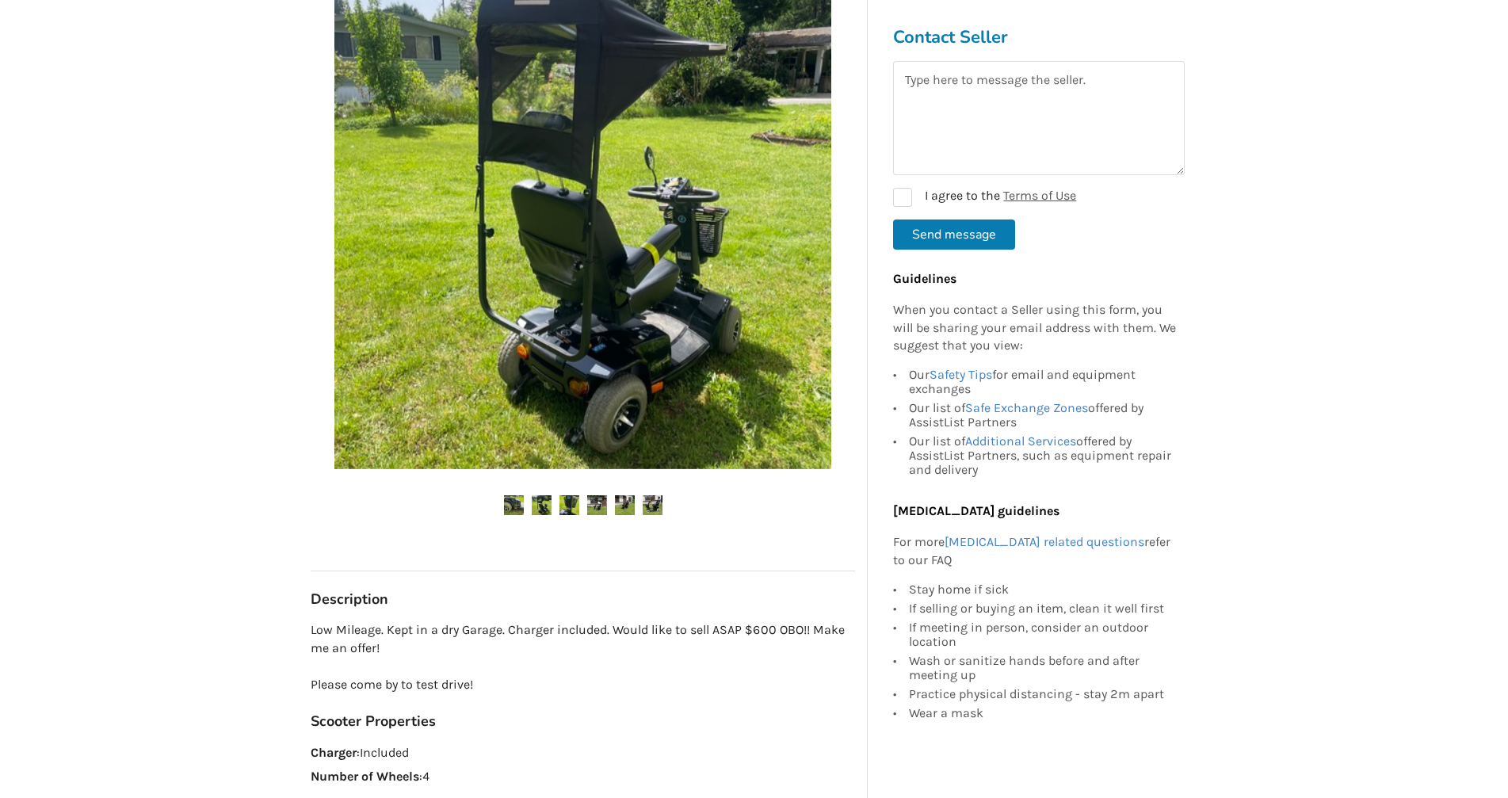
click at [536, 506] on img at bounding box center [542, 505] width 20 height 20
click at [567, 510] on img at bounding box center [569, 505] width 20 height 20
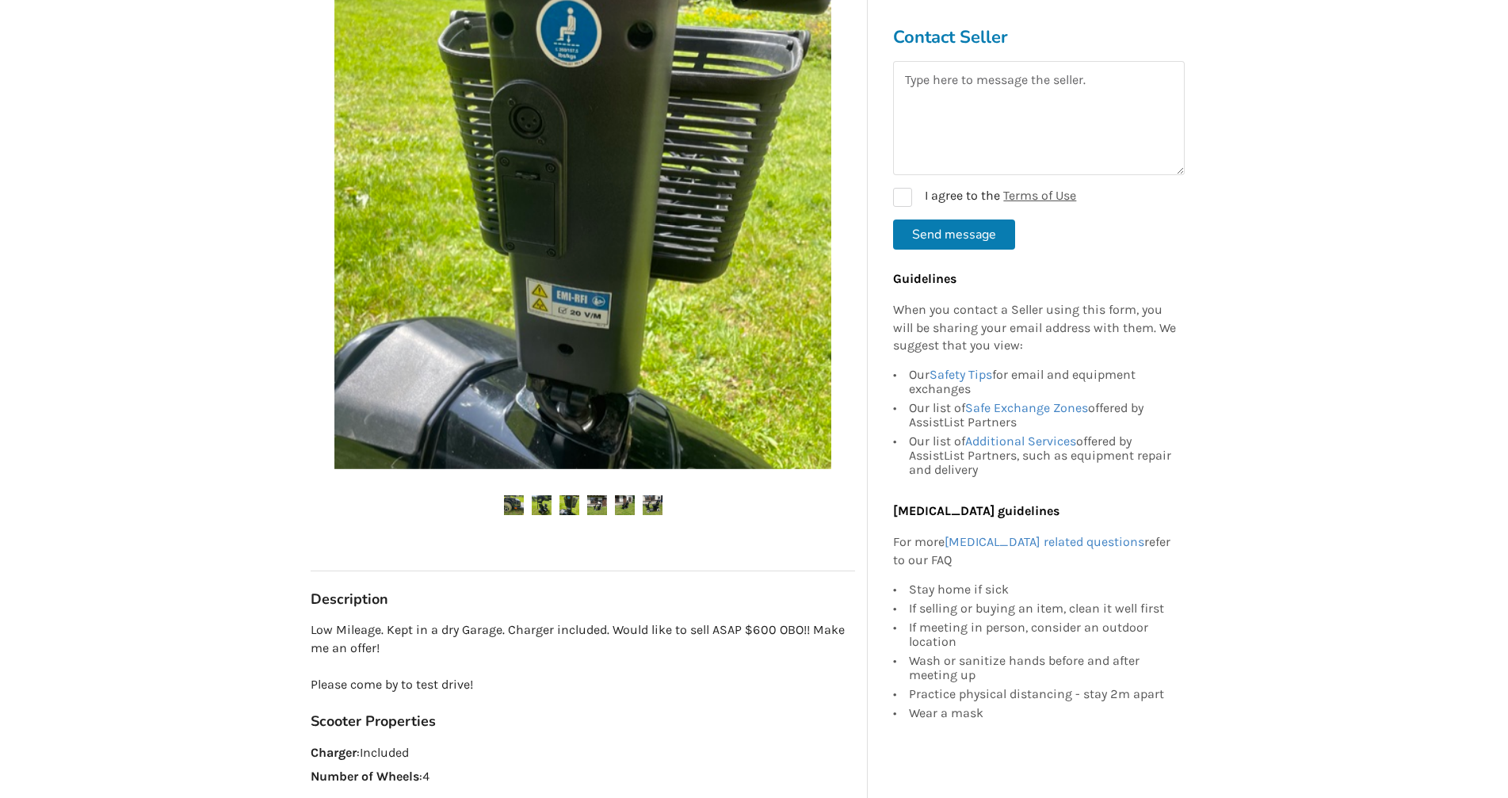
click at [597, 510] on img at bounding box center [597, 505] width 20 height 20
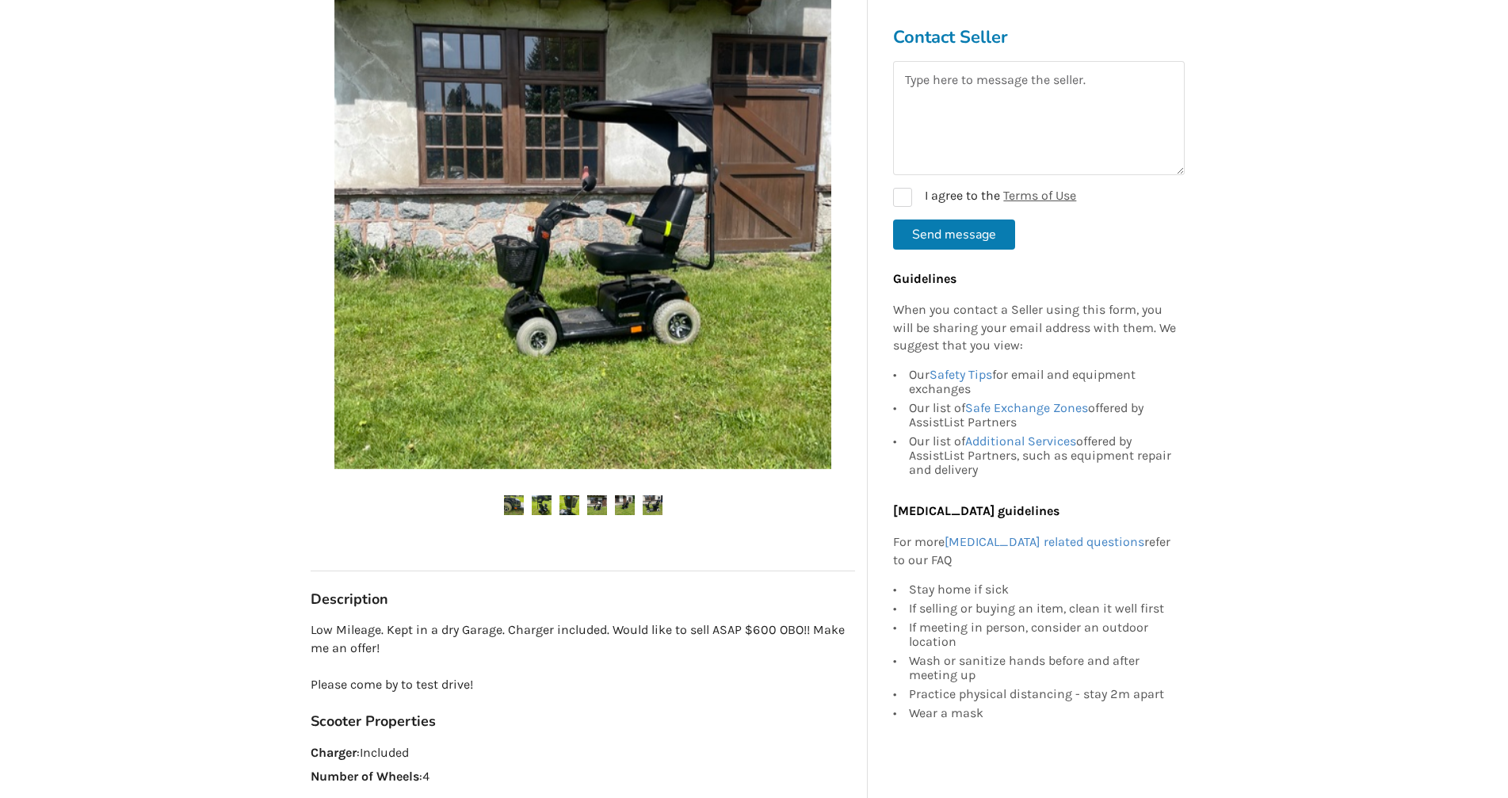
click at [630, 504] on img at bounding box center [625, 505] width 20 height 20
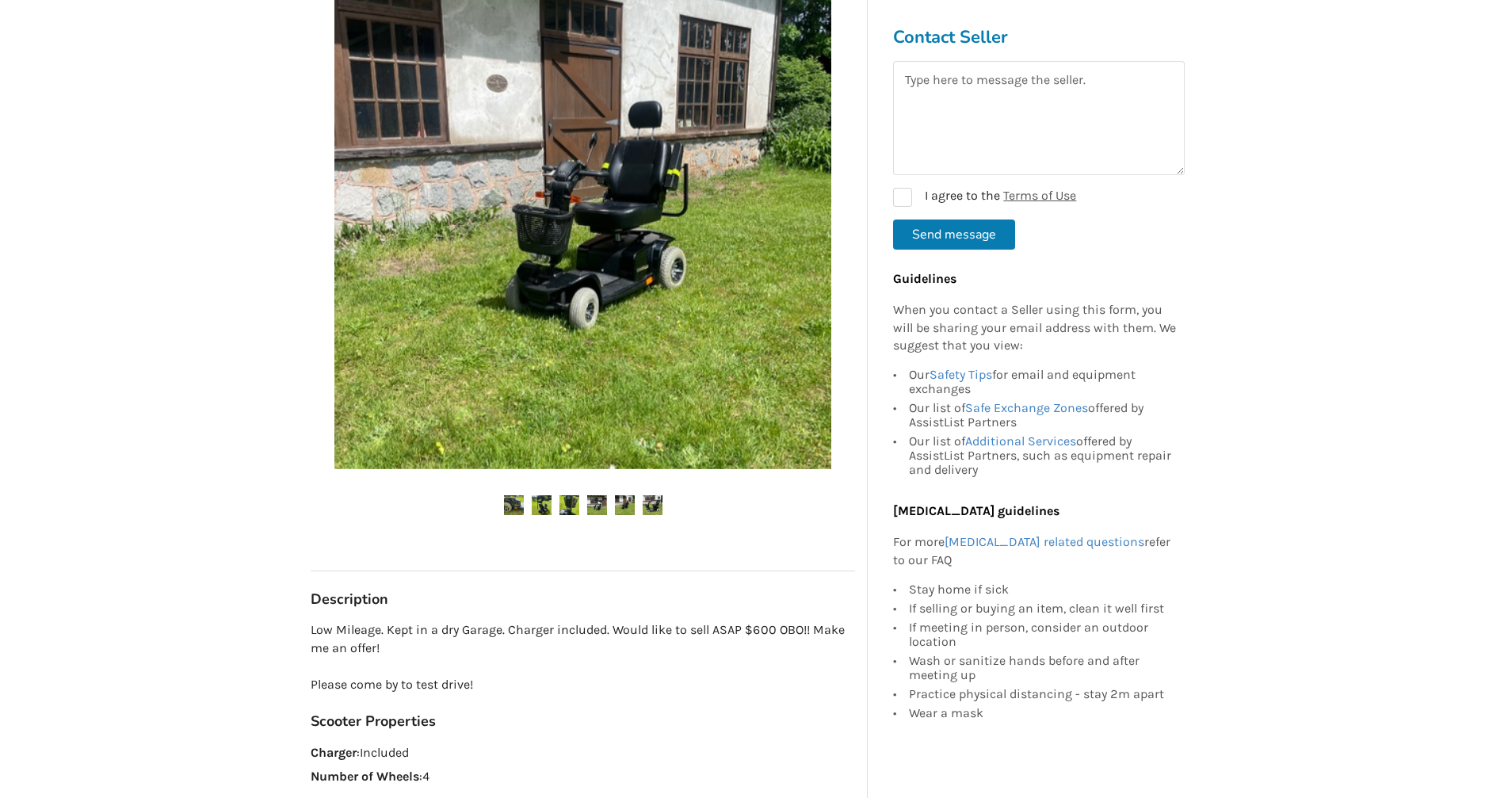
click at [659, 502] on img at bounding box center [653, 505] width 20 height 20
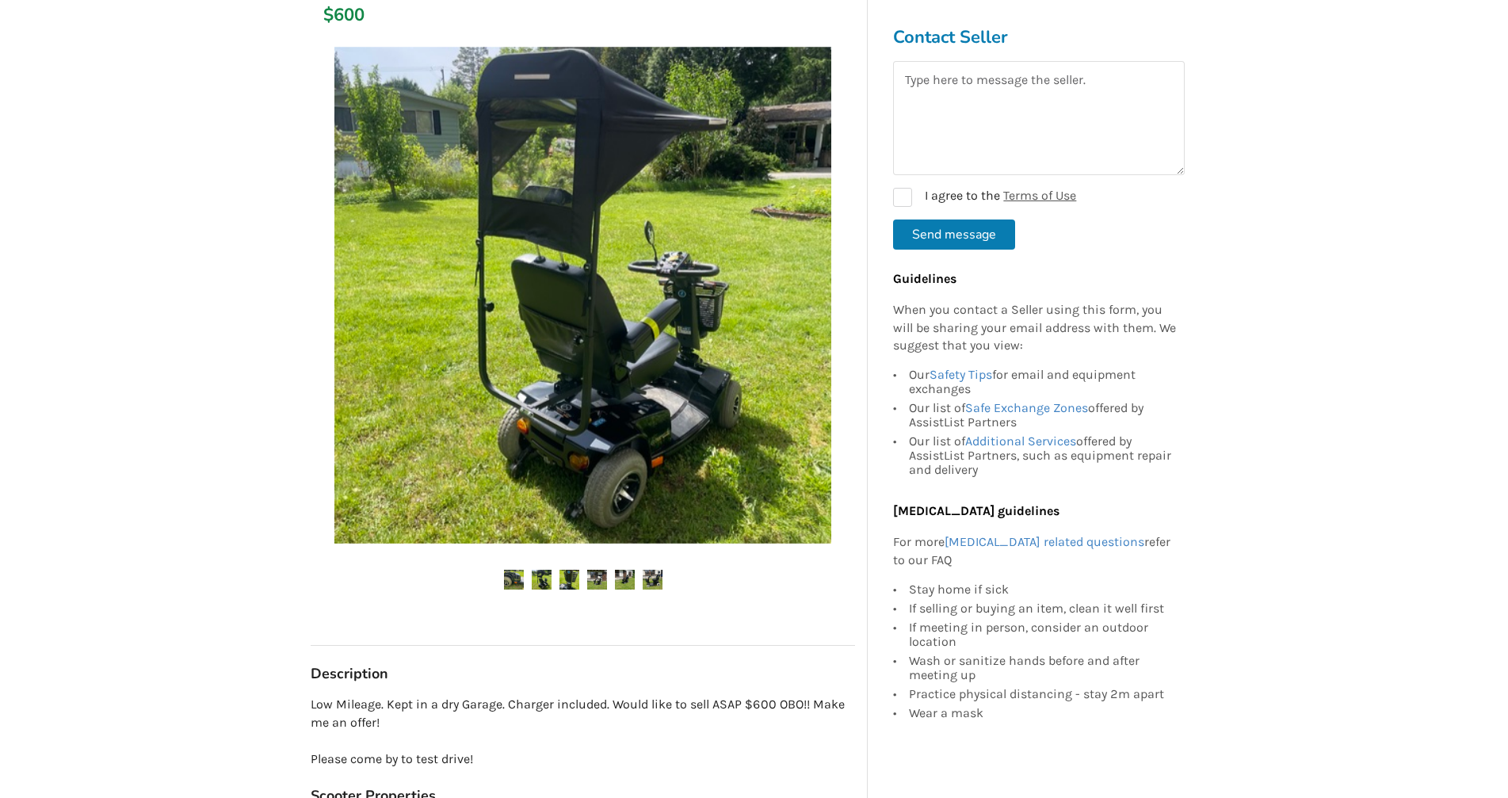
scroll to position [238, 0]
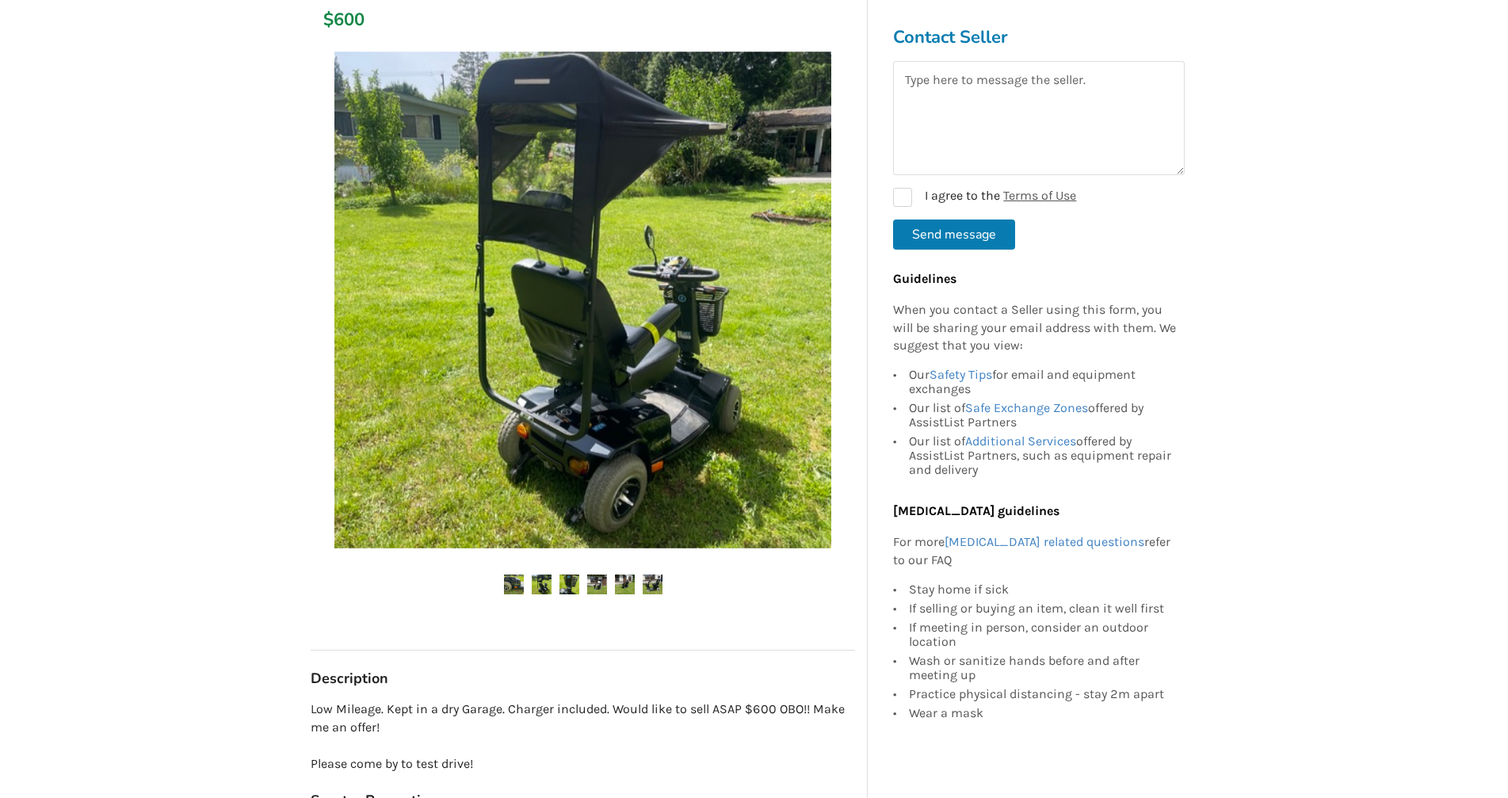
click at [659, 588] on img at bounding box center [653, 585] width 20 height 20
click at [141, 371] on div "Back to Results [PERSON_NAME] Last Updated [DATE] Mobility Scooter $600 [PERSON…" at bounding box center [754, 804] width 1508 height 1919
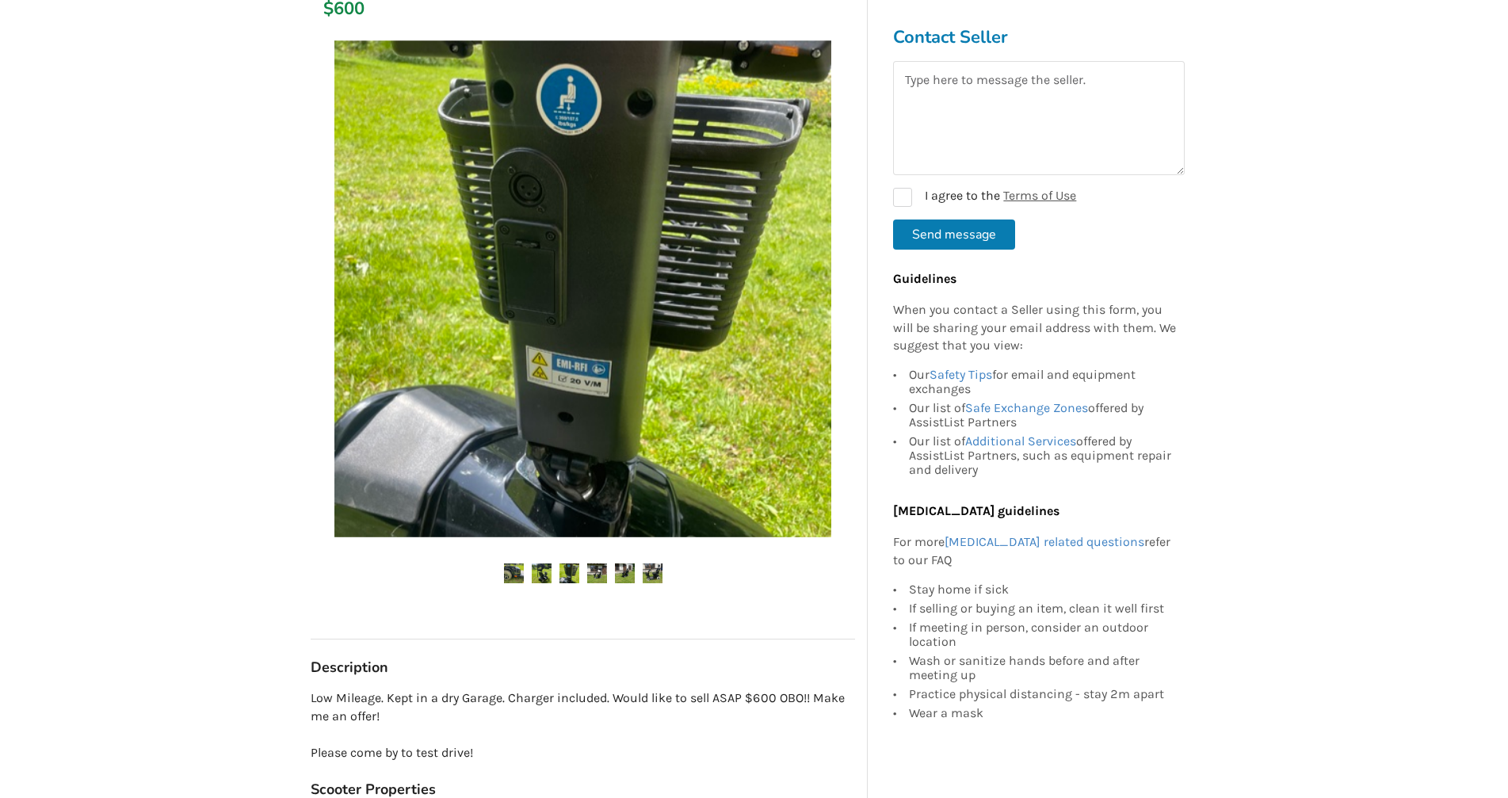
scroll to position [396, 0]
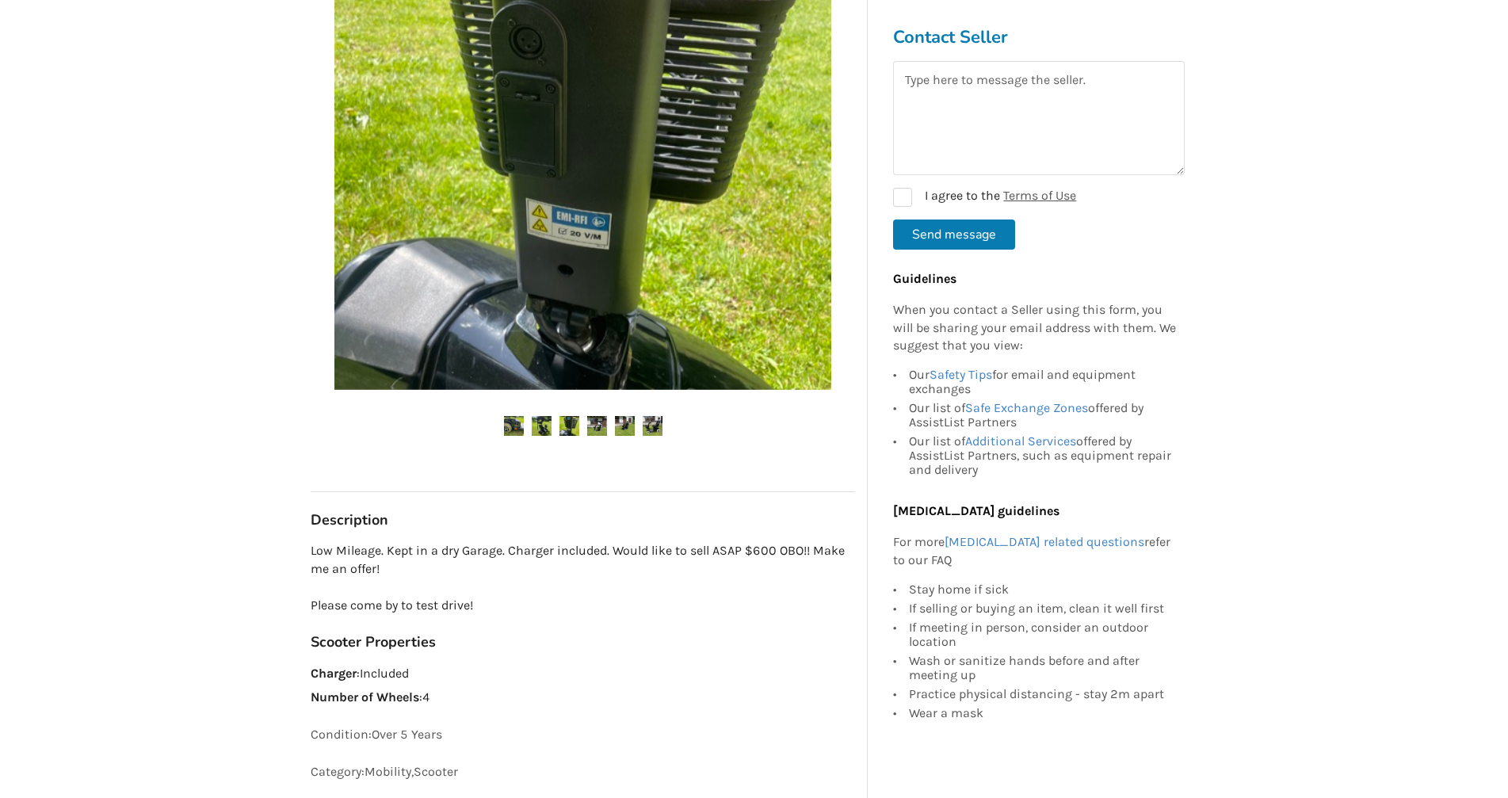
click at [651, 428] on img at bounding box center [653, 426] width 20 height 20
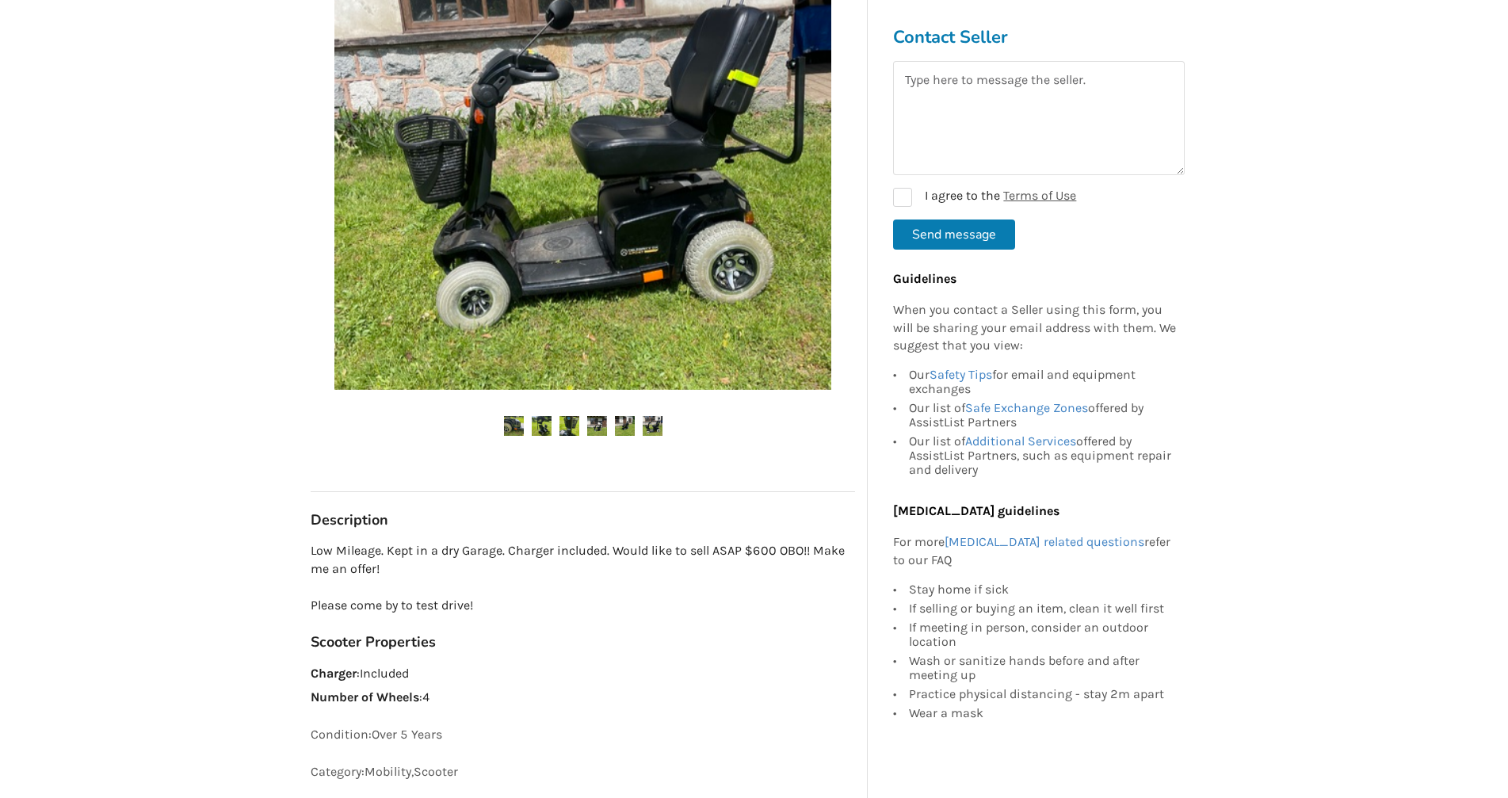
click at [621, 427] on img at bounding box center [625, 426] width 20 height 20
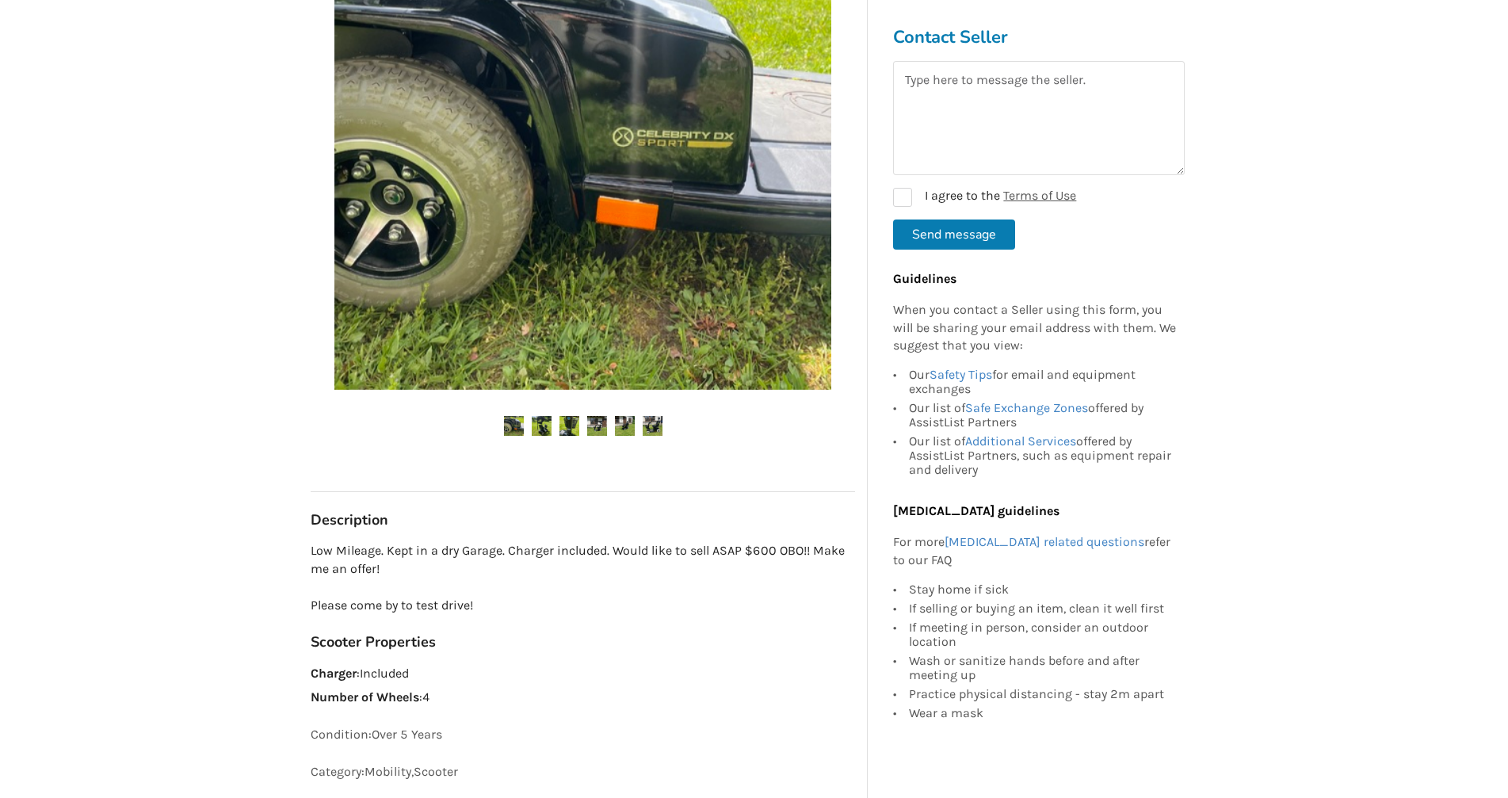
click at [596, 430] on img at bounding box center [597, 426] width 20 height 20
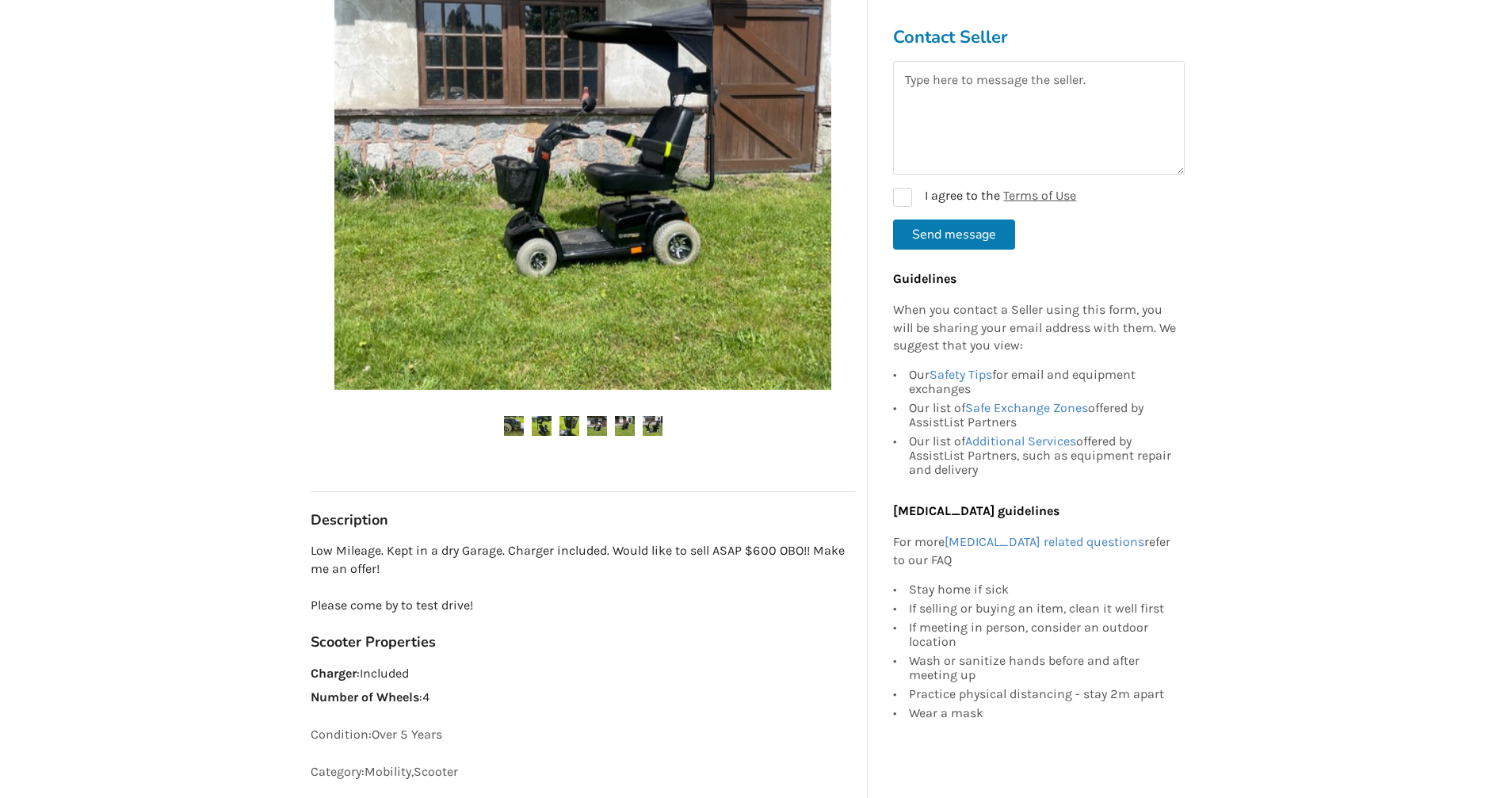
click at [551, 425] on img at bounding box center [542, 426] width 20 height 20
click at [1334, 321] on div "Back to Results [PERSON_NAME] Last Updated [DATE] Mobility Scooter $600 [PERSON…" at bounding box center [754, 646] width 1508 height 1919
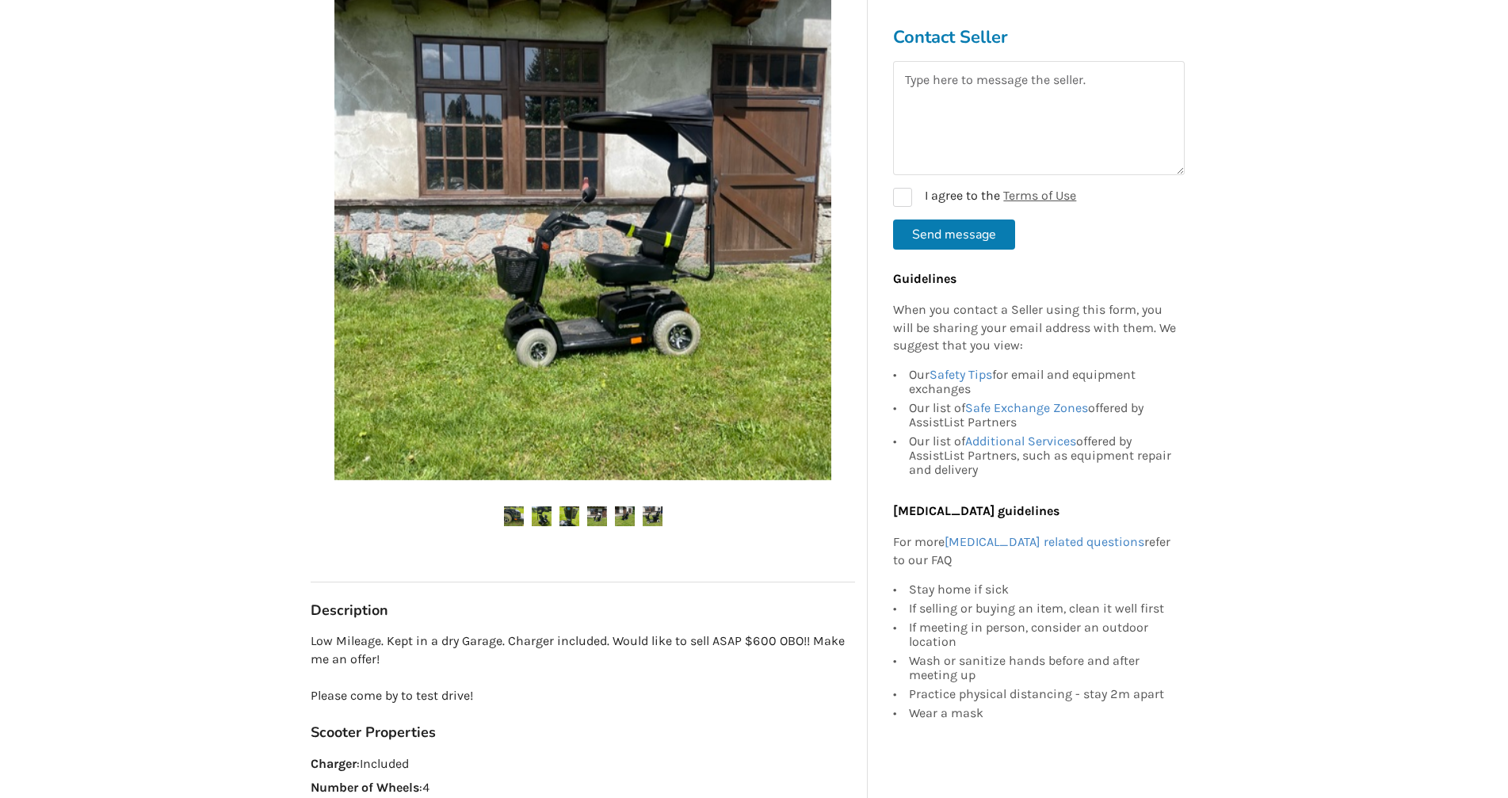
scroll to position [317, 0]
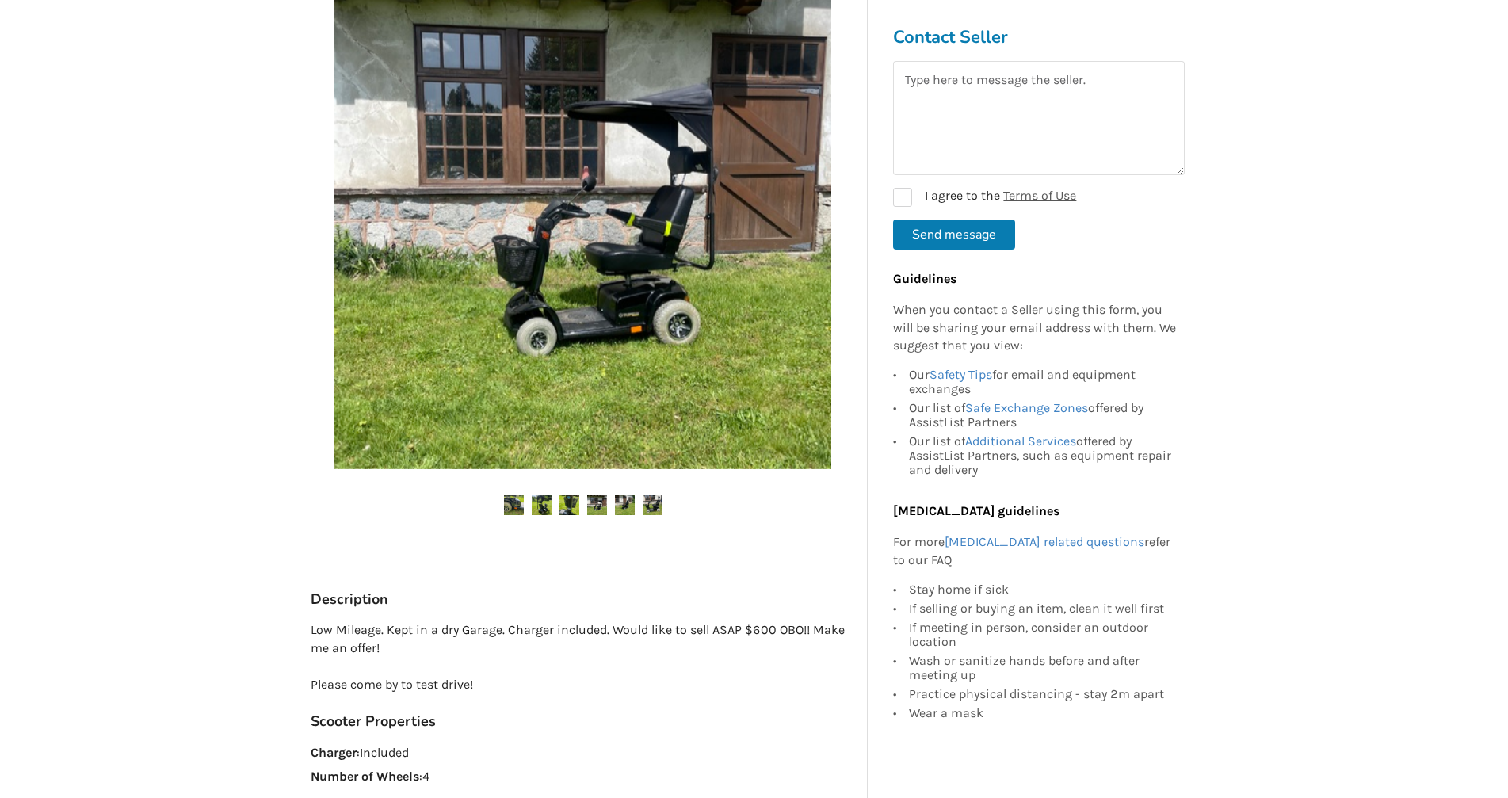
click at [662, 500] on img at bounding box center [653, 505] width 20 height 20
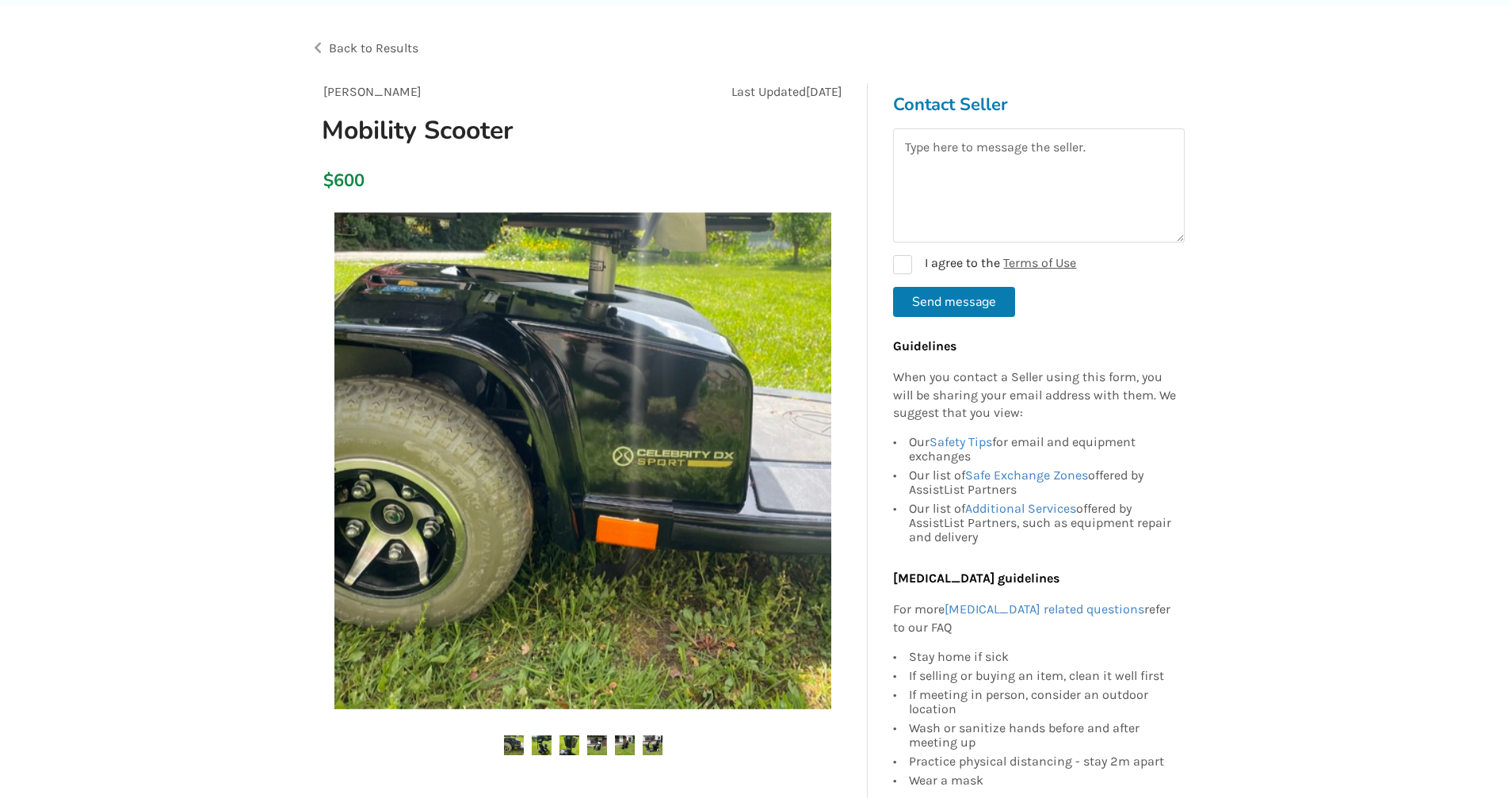
scroll to position [158, 0]
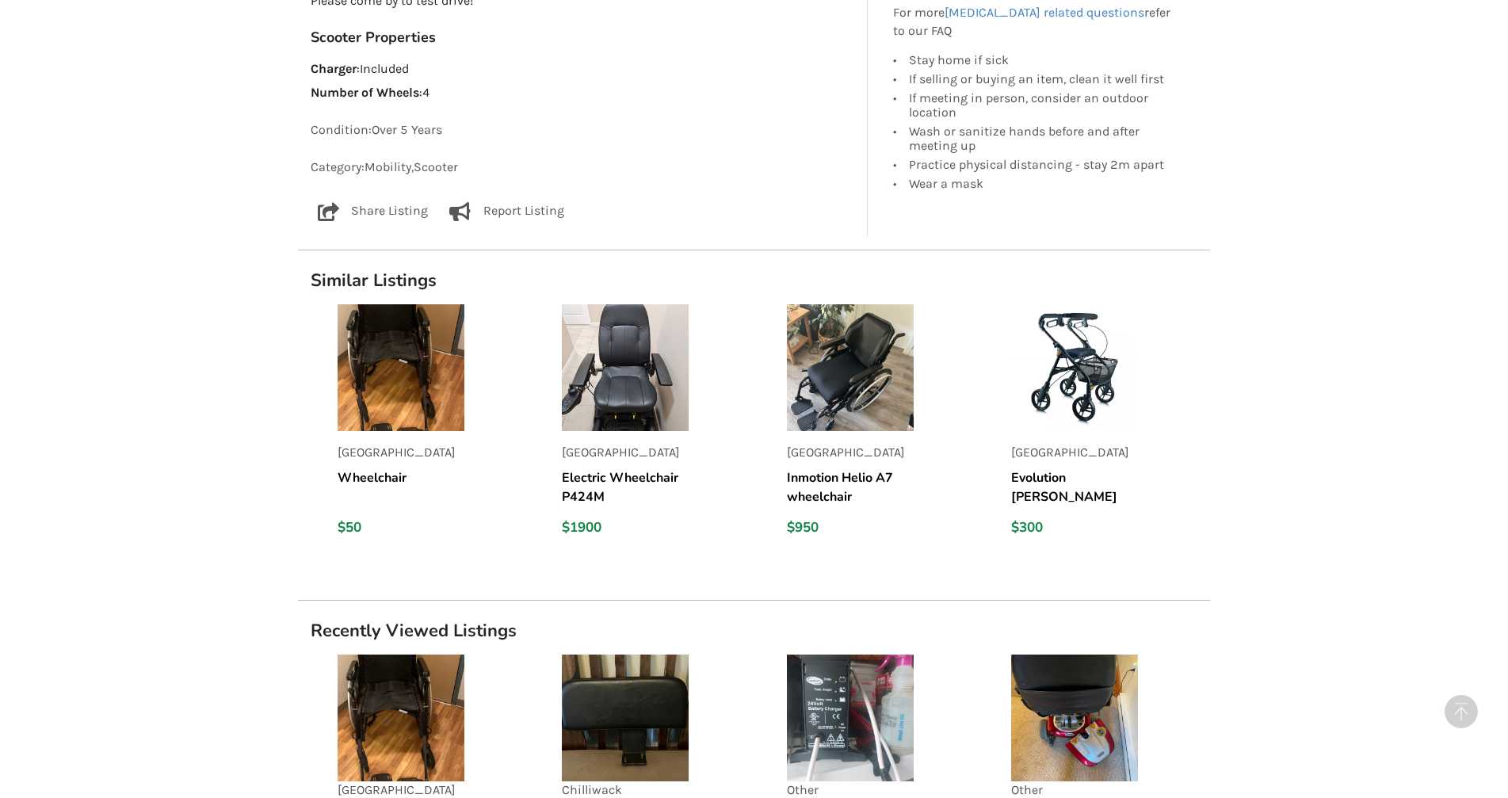
scroll to position [1030, 0]
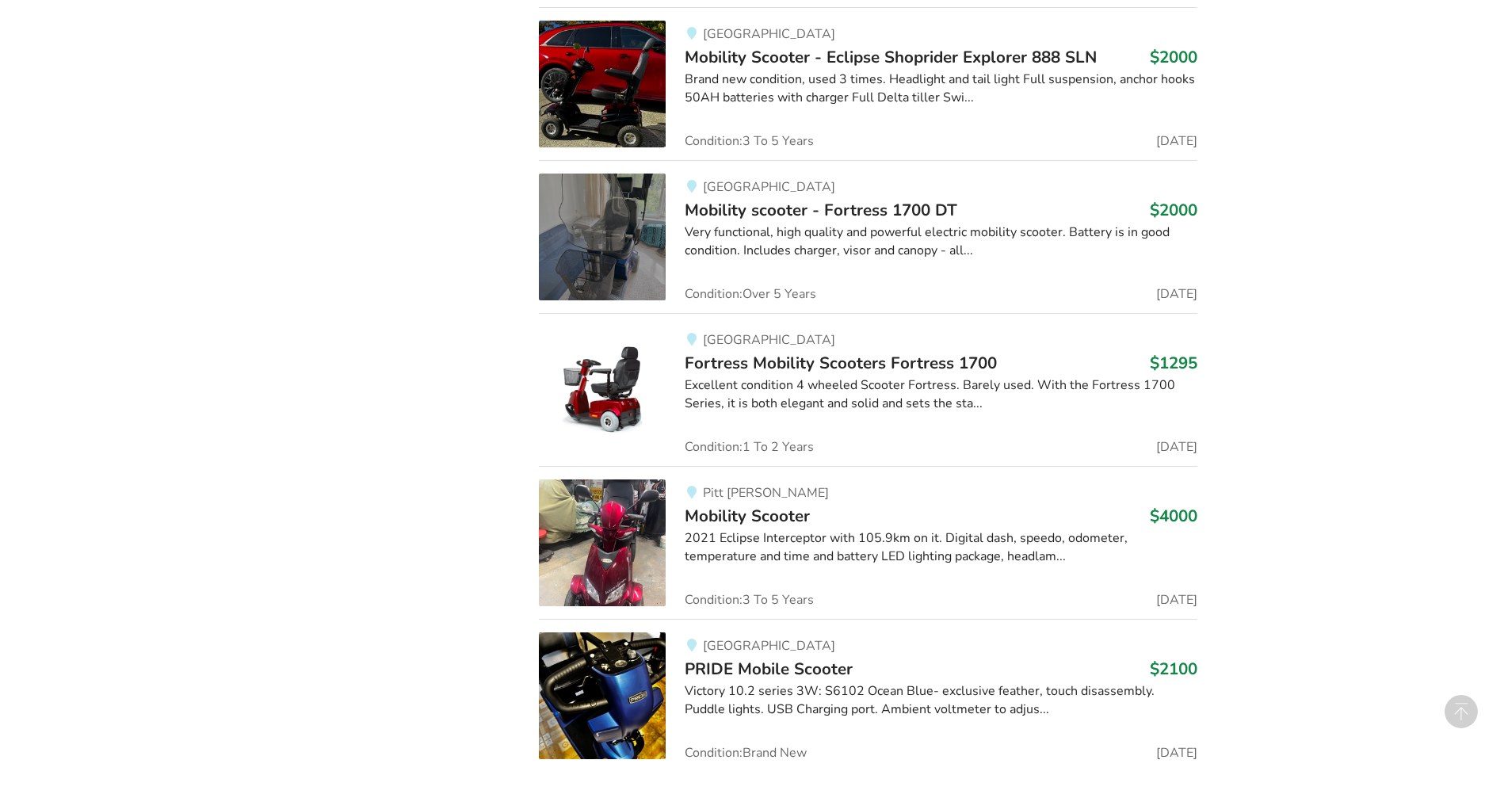
scroll to position [1434, 0]
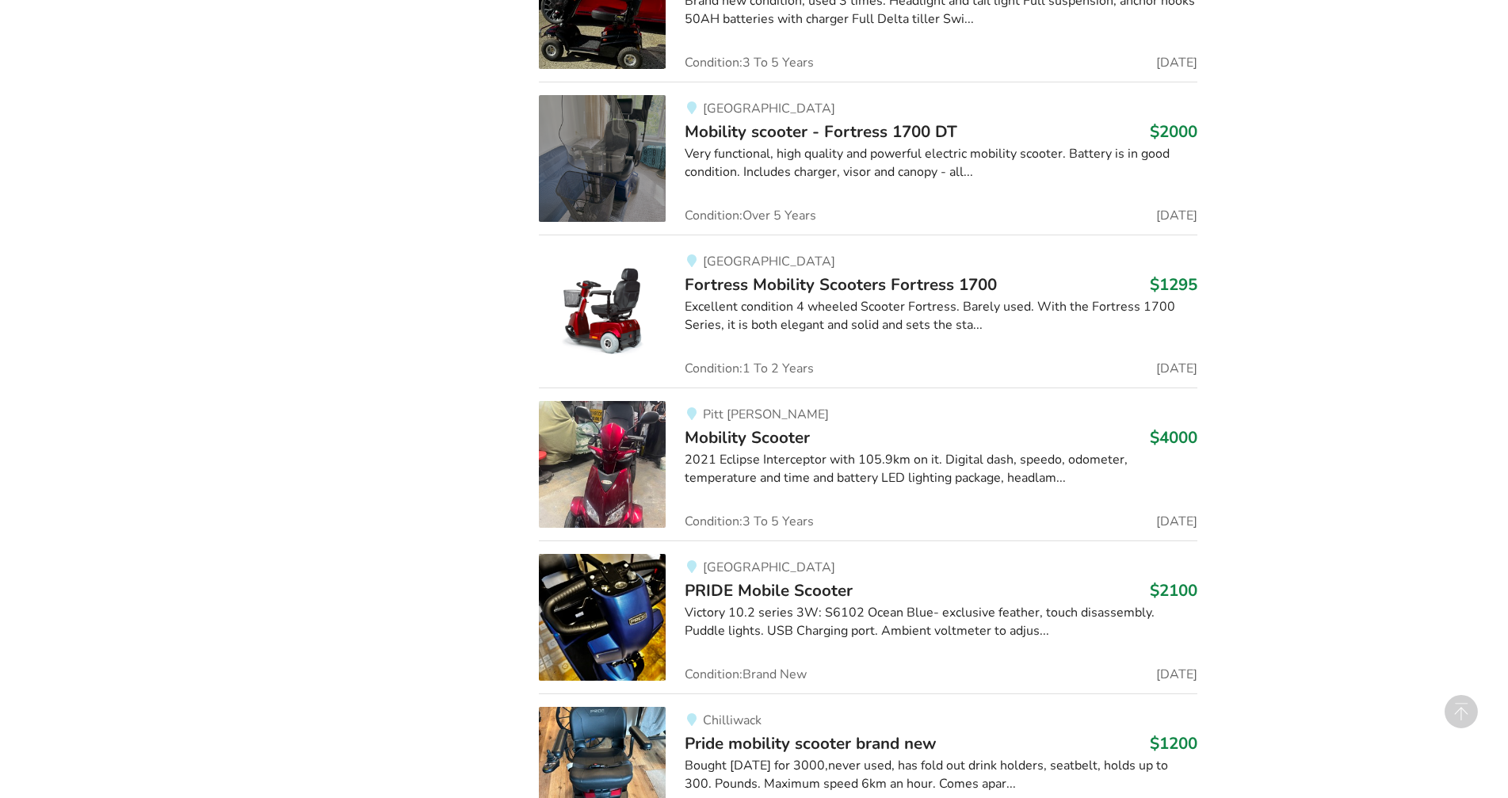
click at [949, 284] on span "Fortress Mobility Scooters Fortress 1700" at bounding box center [841, 284] width 312 height 22
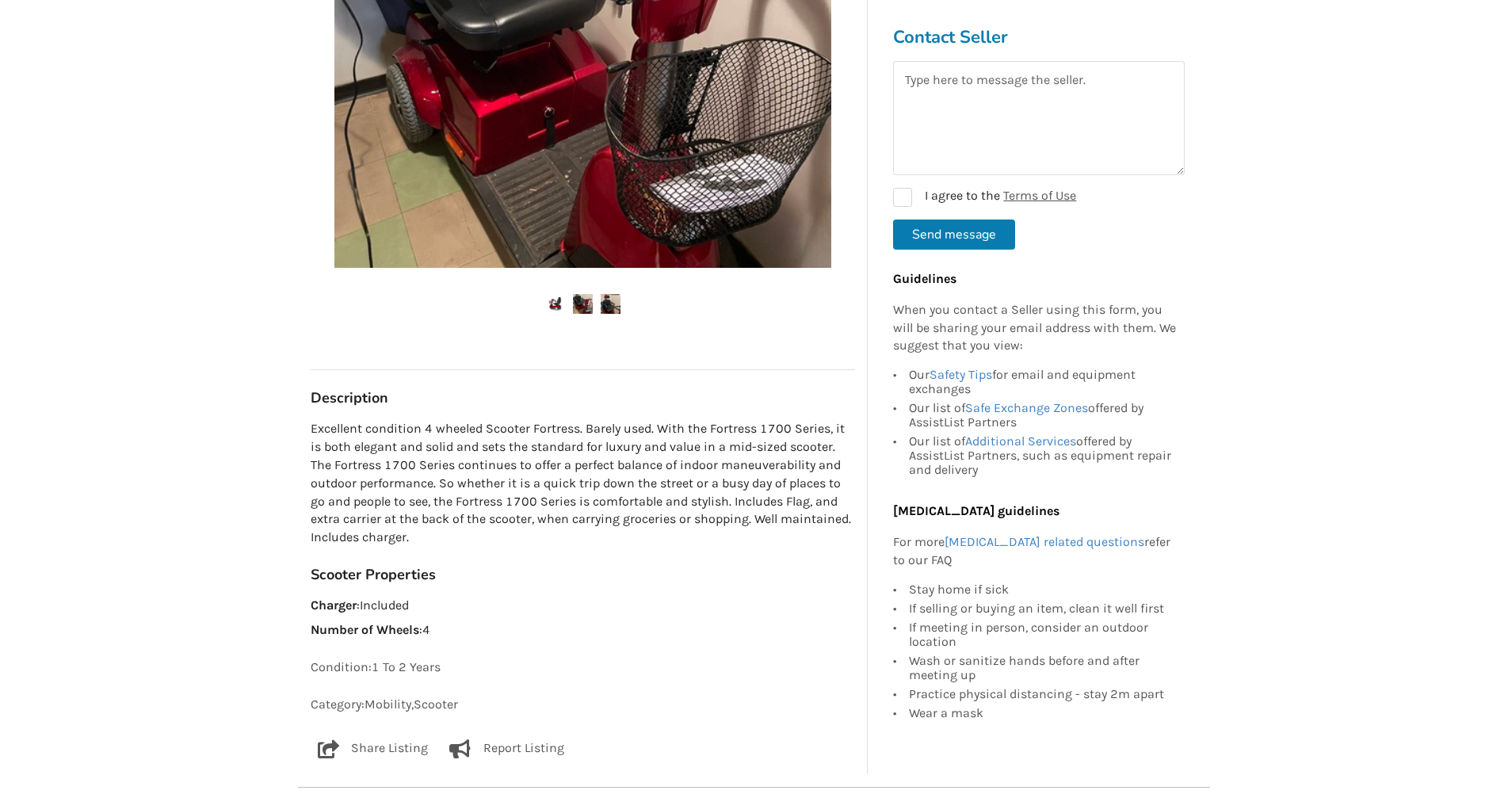
scroll to position [555, 0]
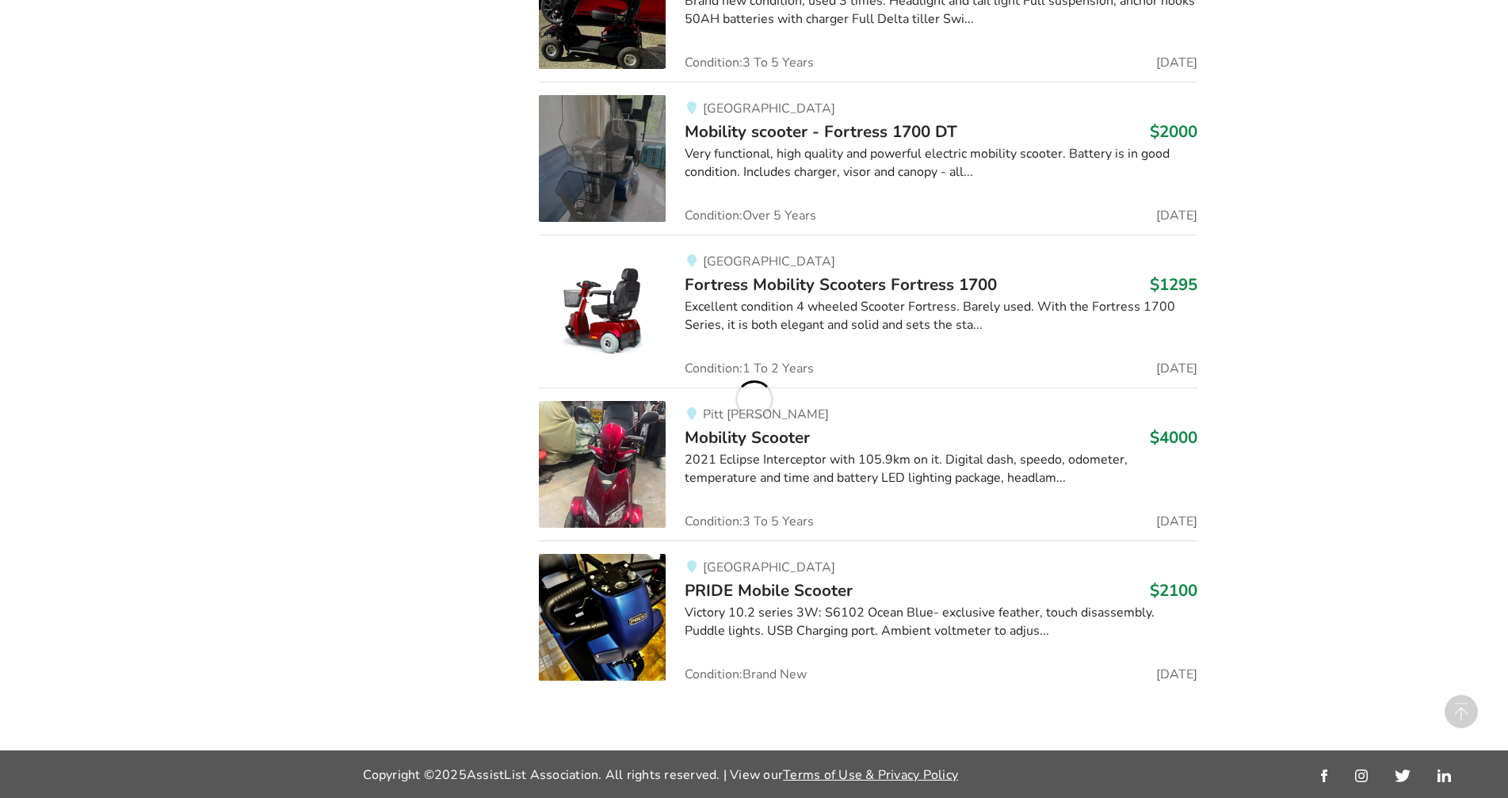
scroll to position [1434, 0]
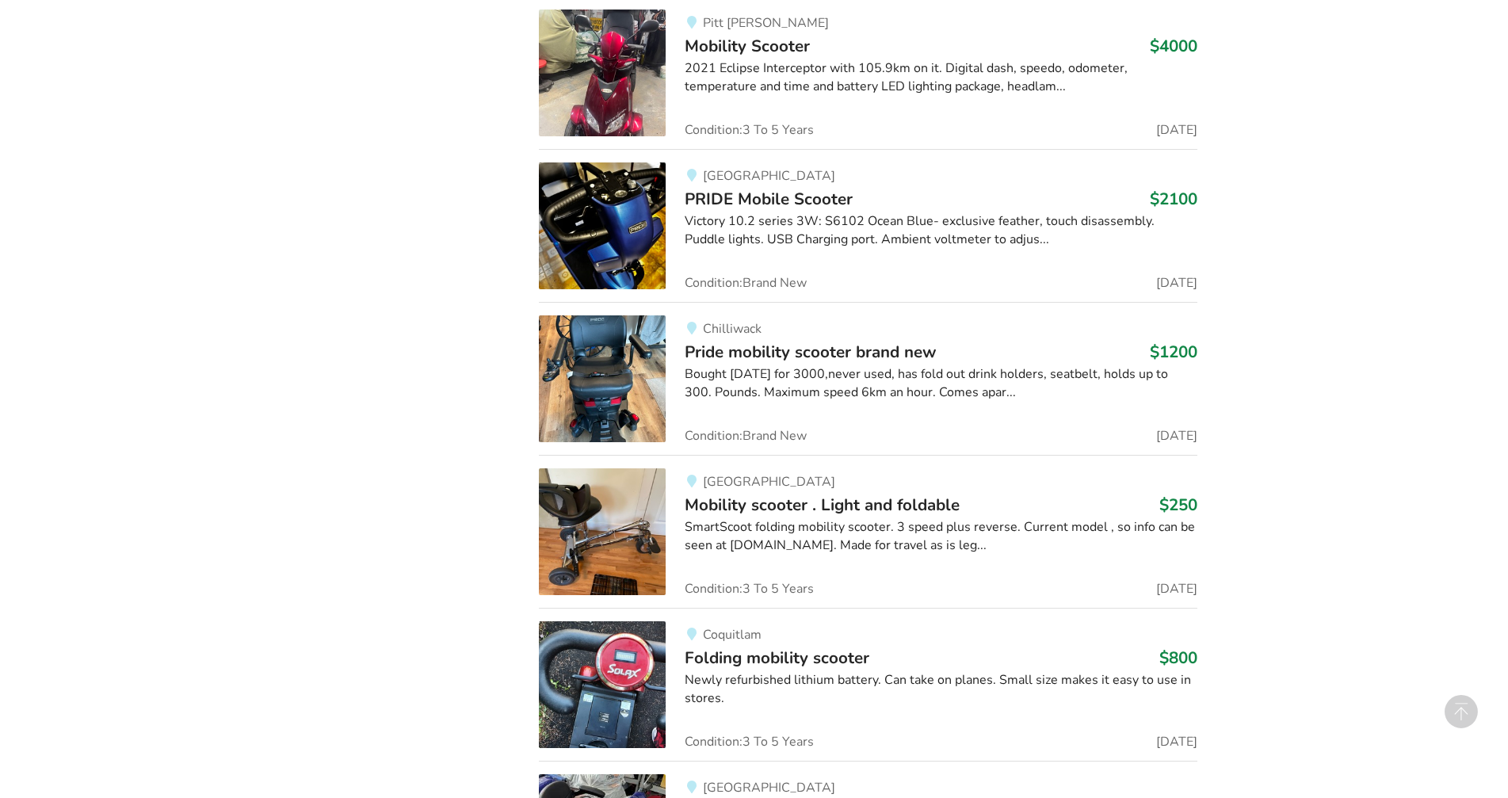
click at [1293, 464] on div "Equipment Listings Filters Clear All Sort By Most recent Price ascending Price …" at bounding box center [754, 188] width 1508 height 3366
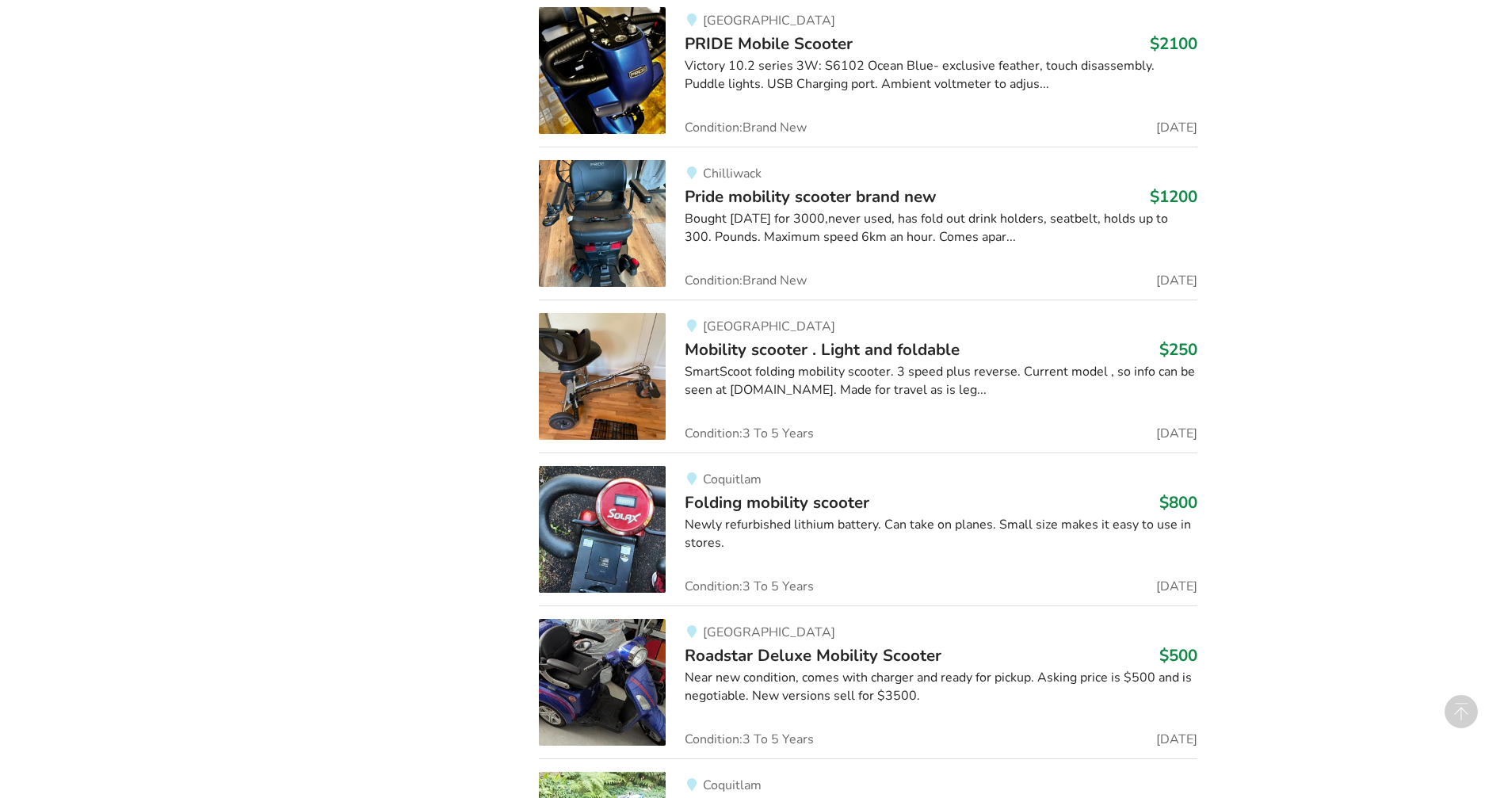
scroll to position [1984, 0]
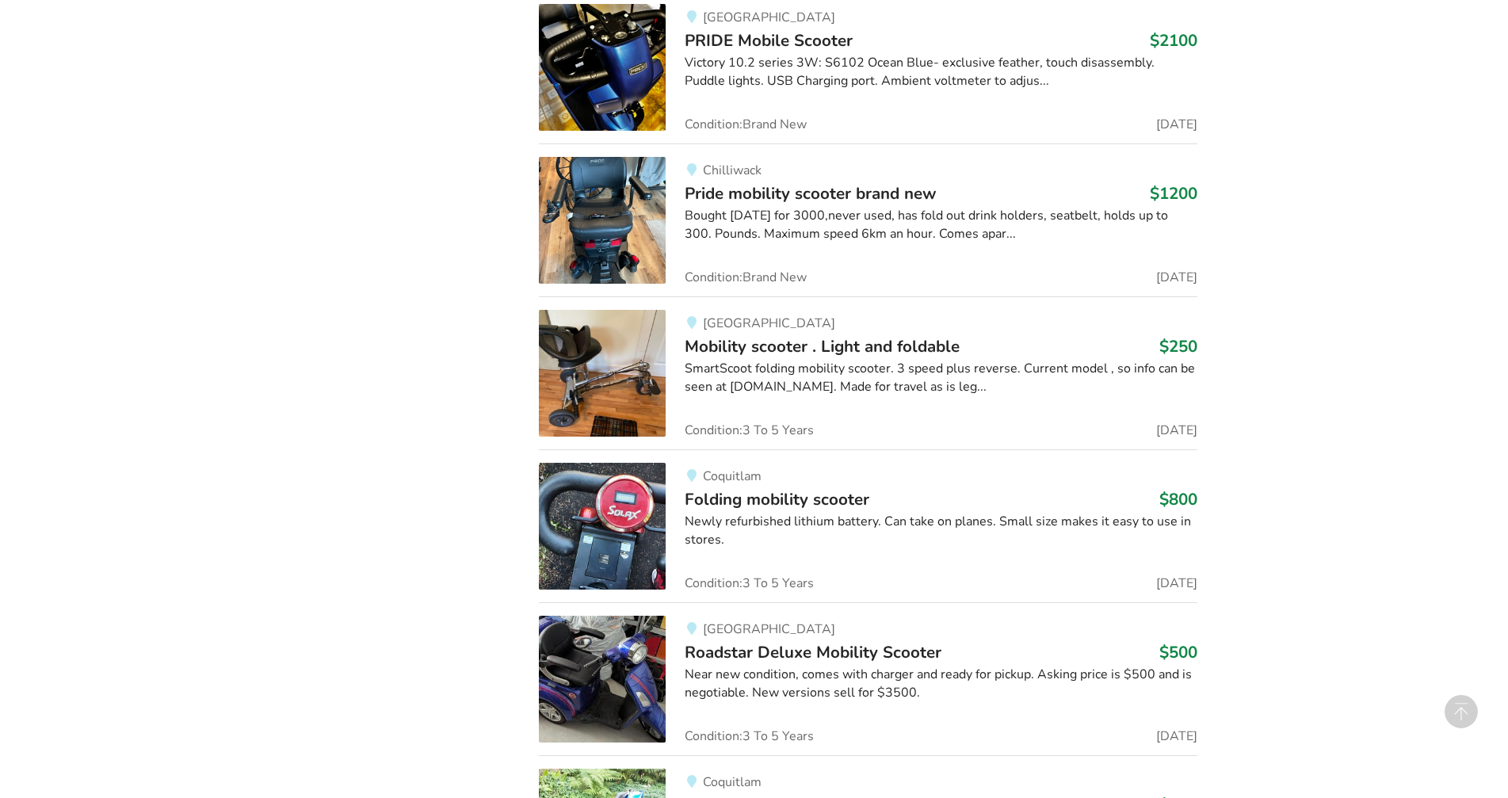
click at [896, 344] on span "Mobility scooter . Light and foldable" at bounding box center [822, 346] width 275 height 22
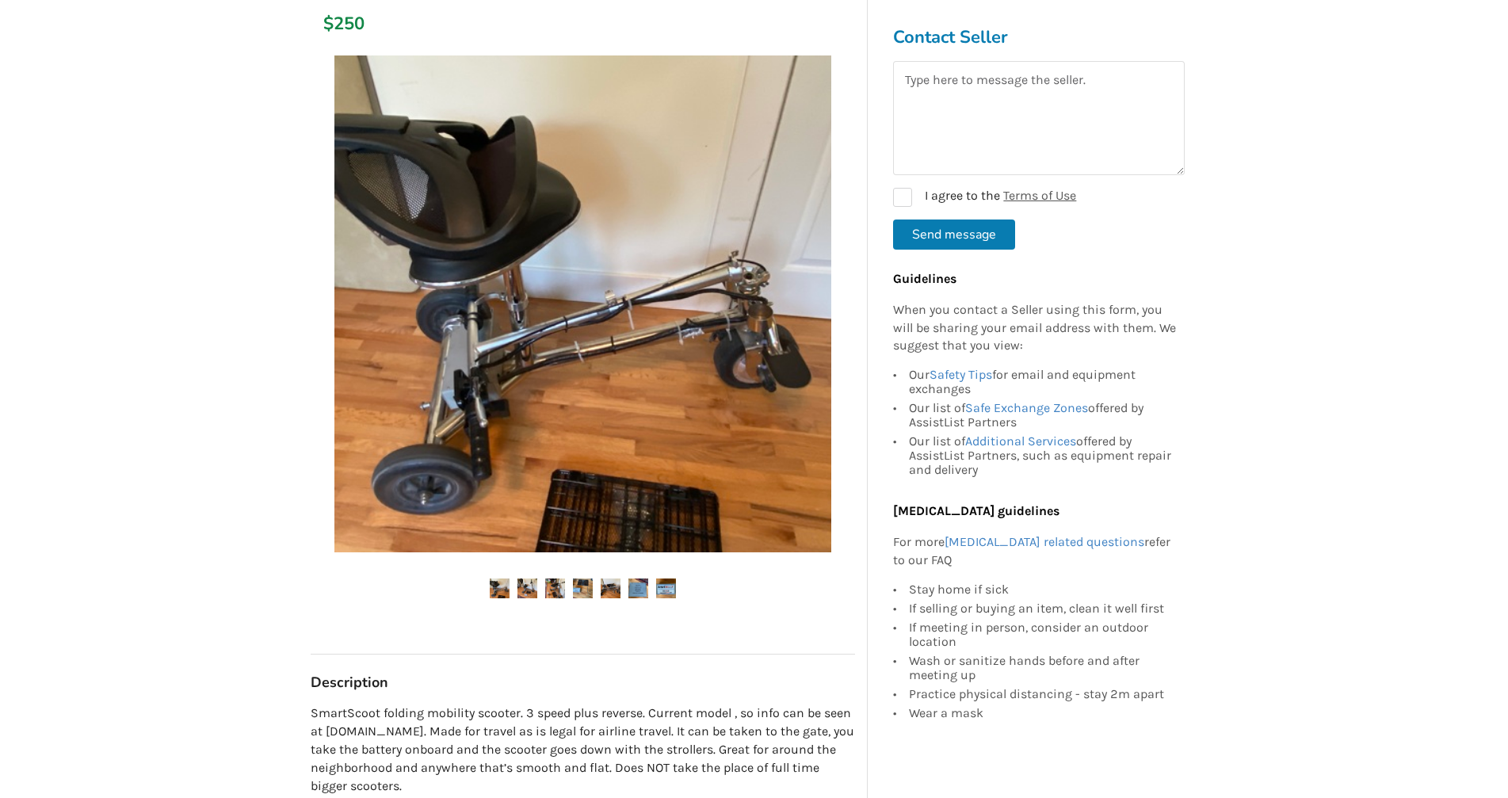
scroll to position [396, 0]
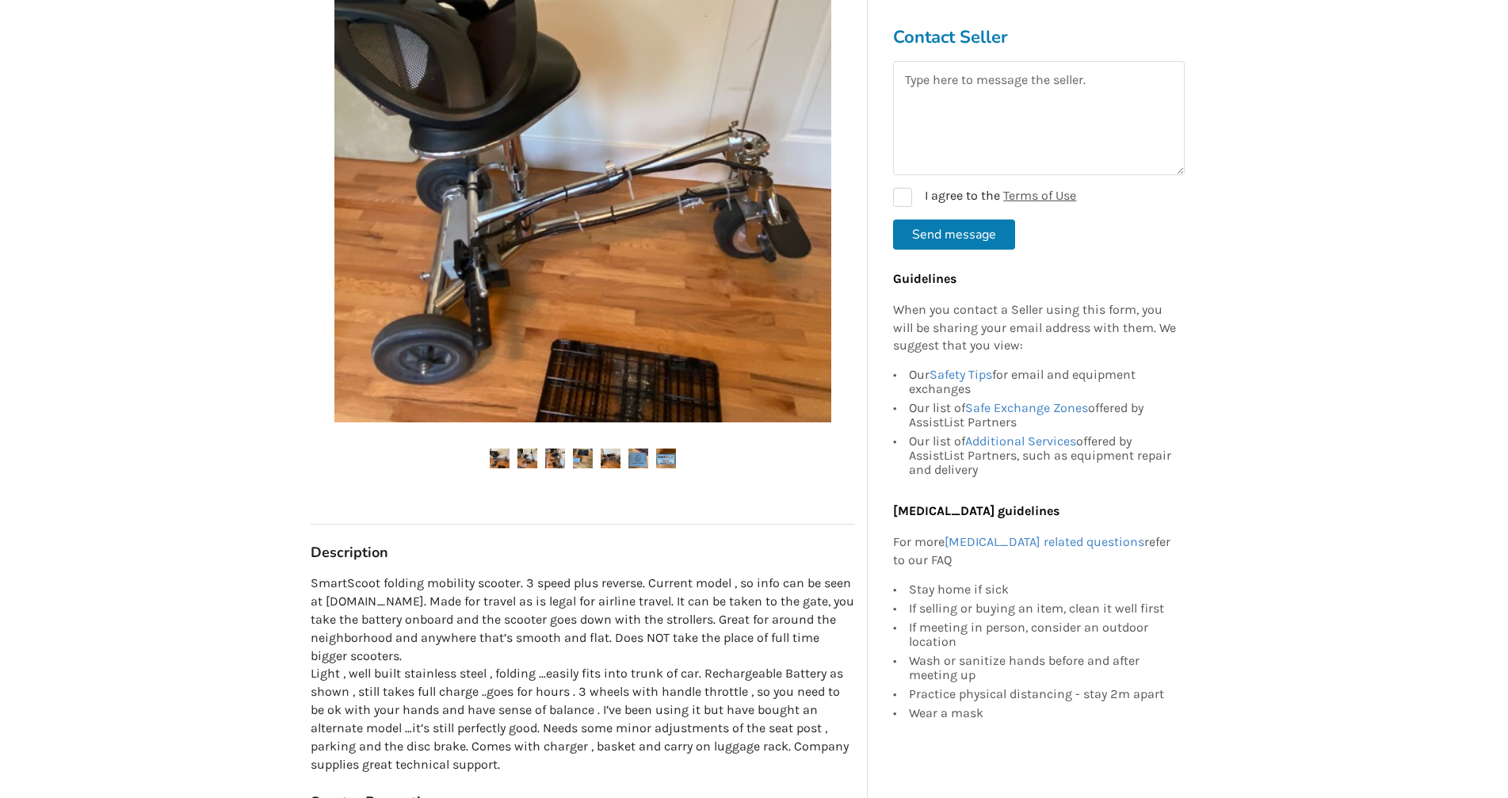
click at [521, 457] on img at bounding box center [527, 459] width 20 height 20
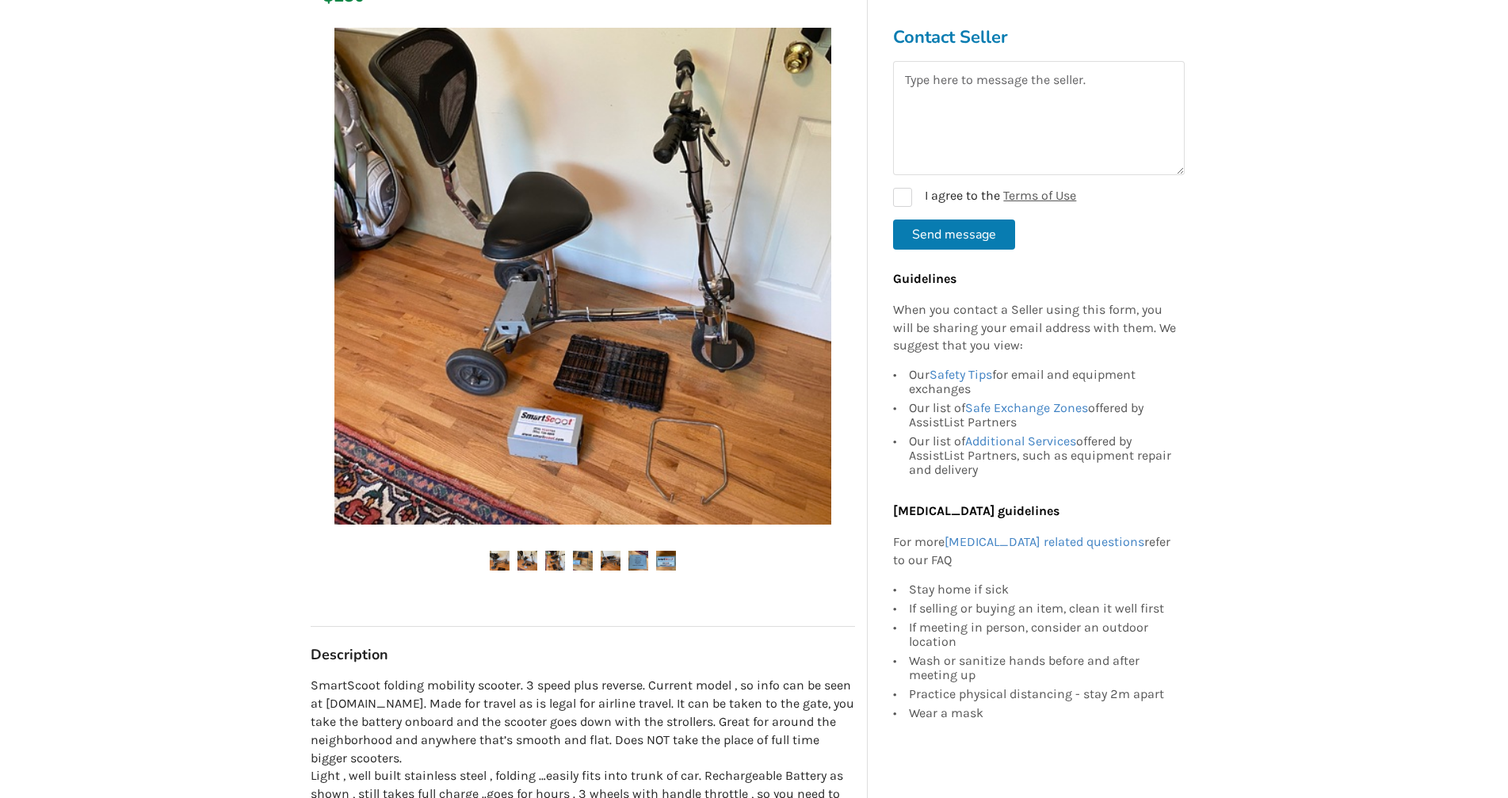
scroll to position [317, 0]
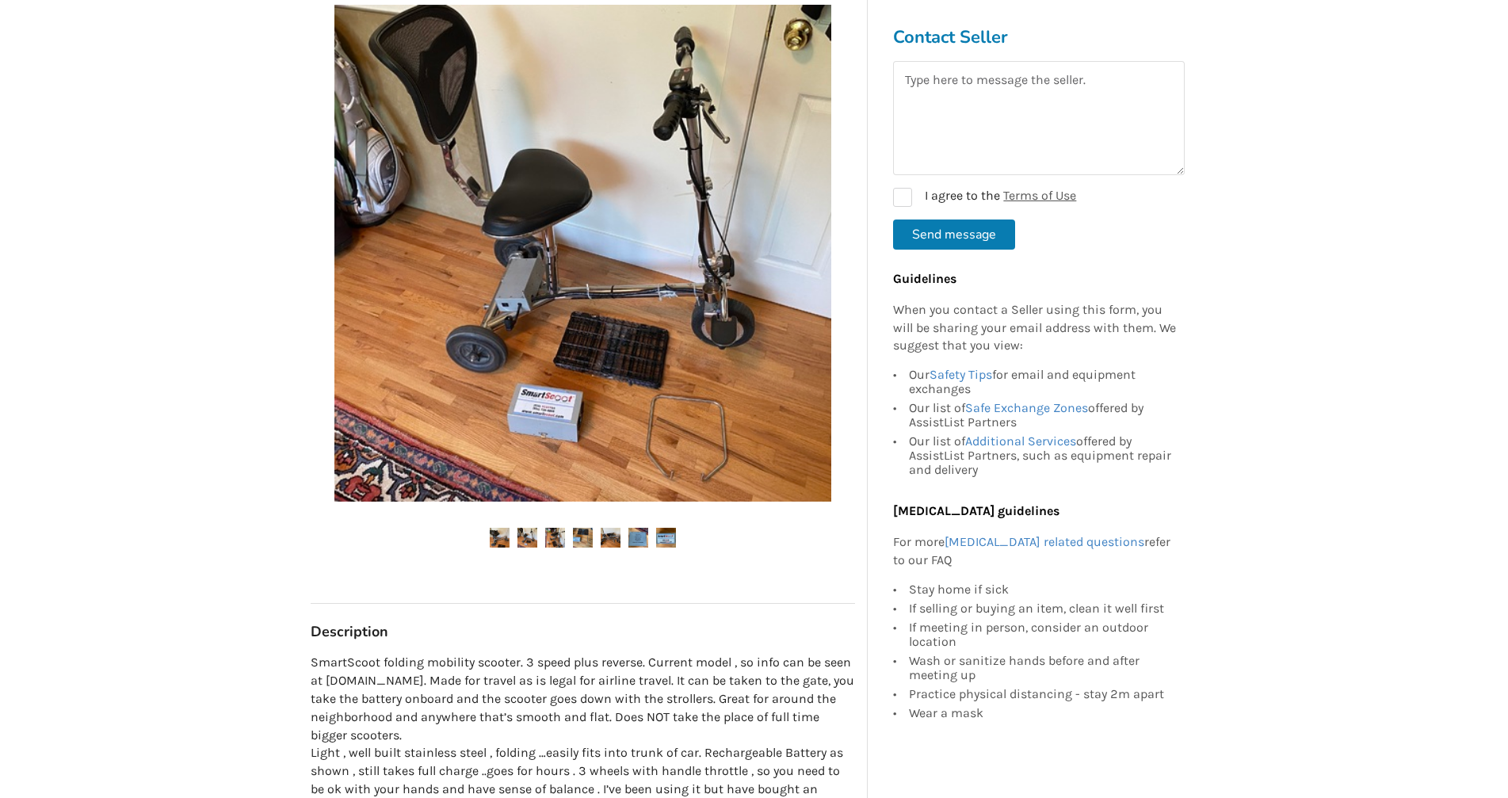
click at [554, 538] on img at bounding box center [555, 538] width 20 height 20
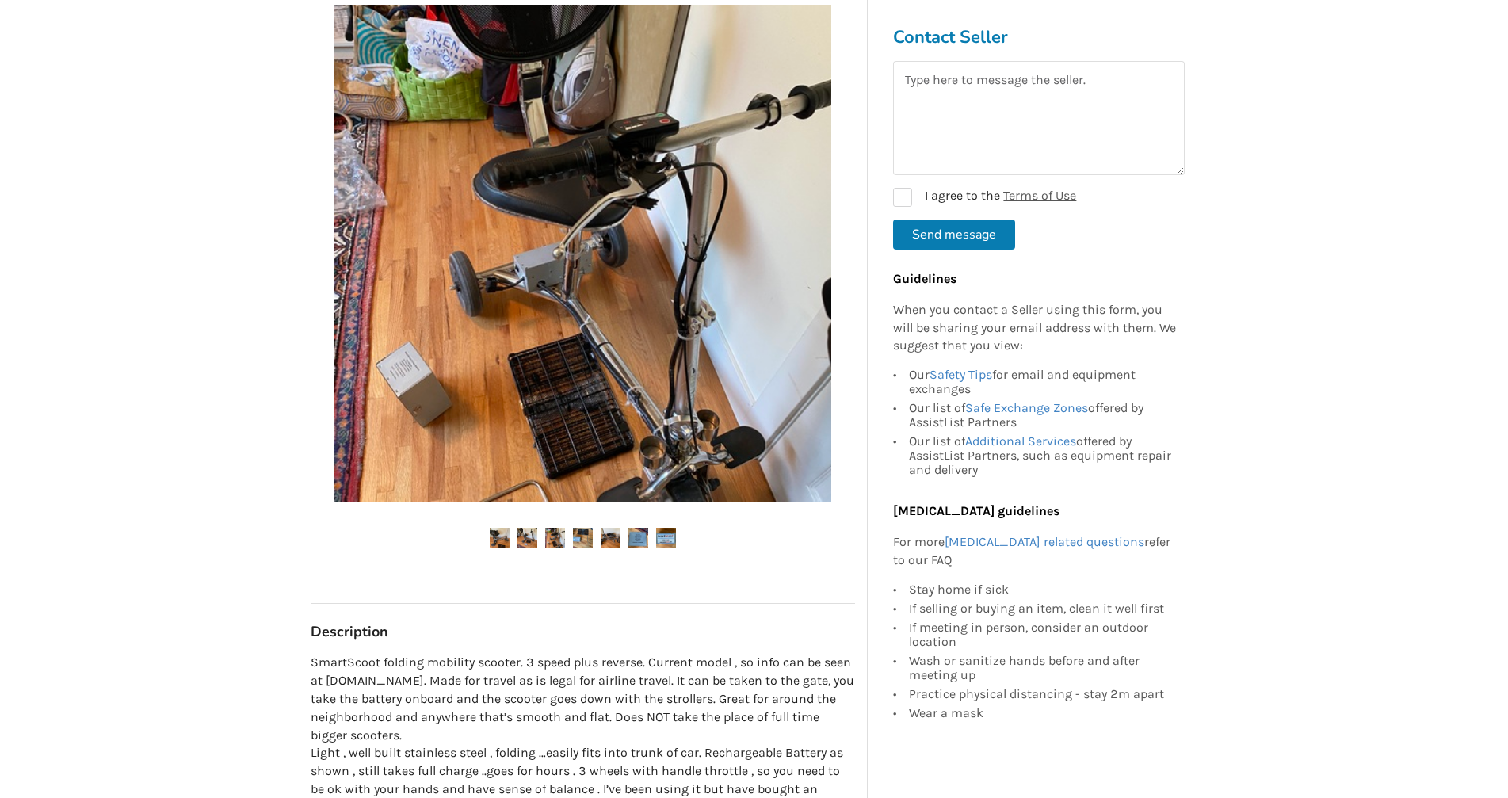
click at [576, 538] on img at bounding box center [583, 538] width 20 height 20
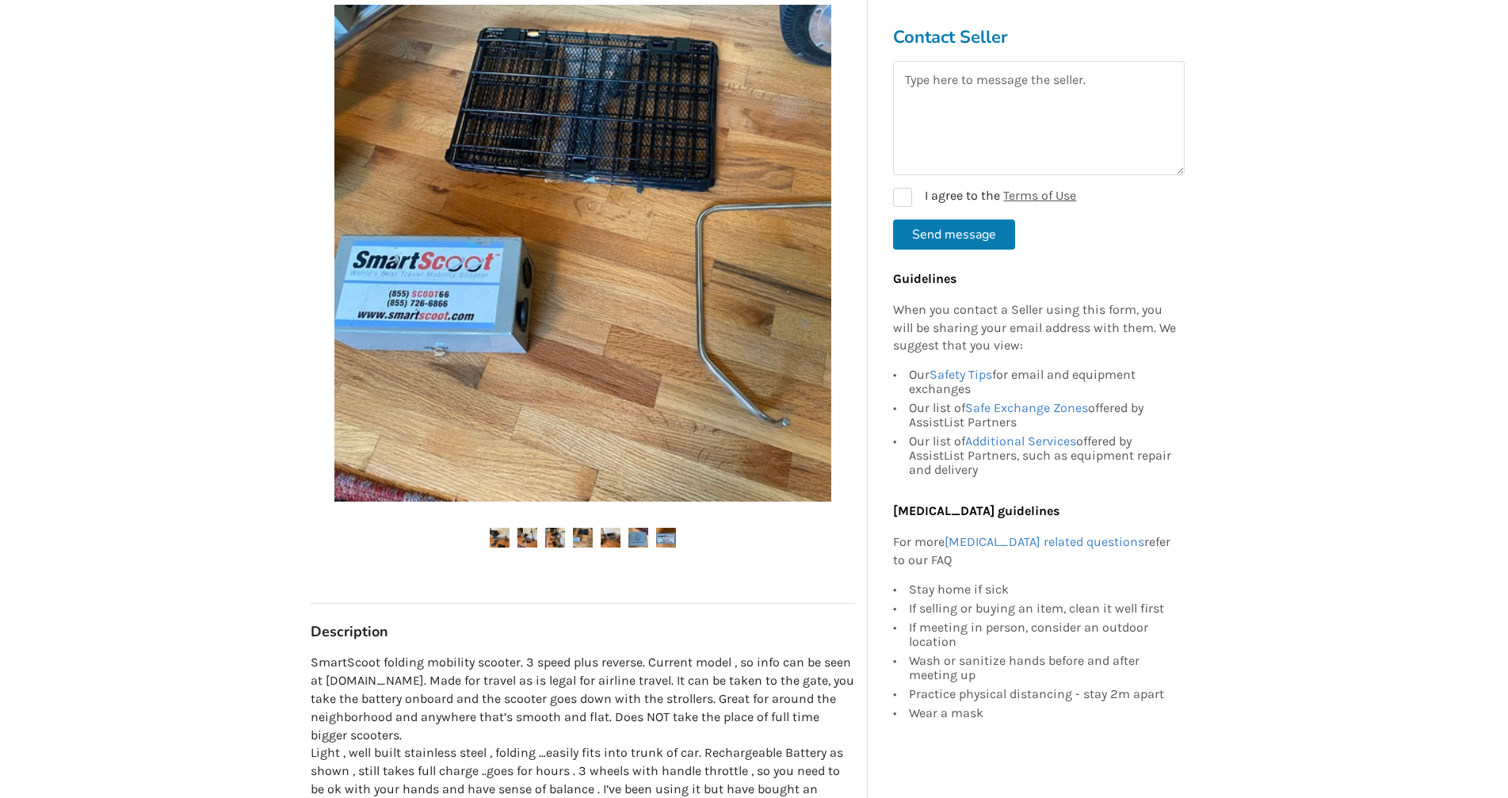
click at [612, 535] on img at bounding box center [611, 538] width 20 height 20
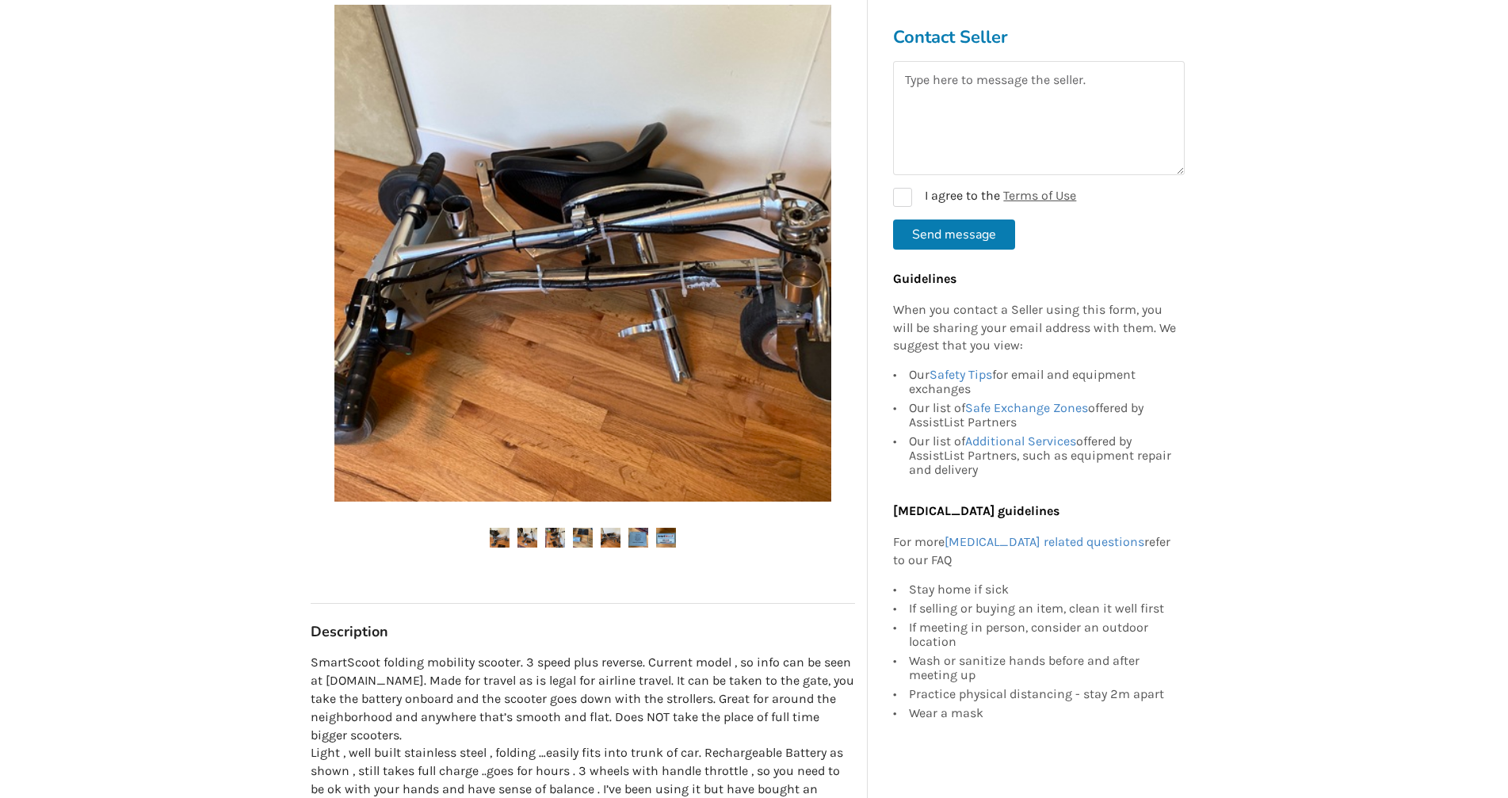
click at [640, 536] on img at bounding box center [638, 538] width 20 height 20
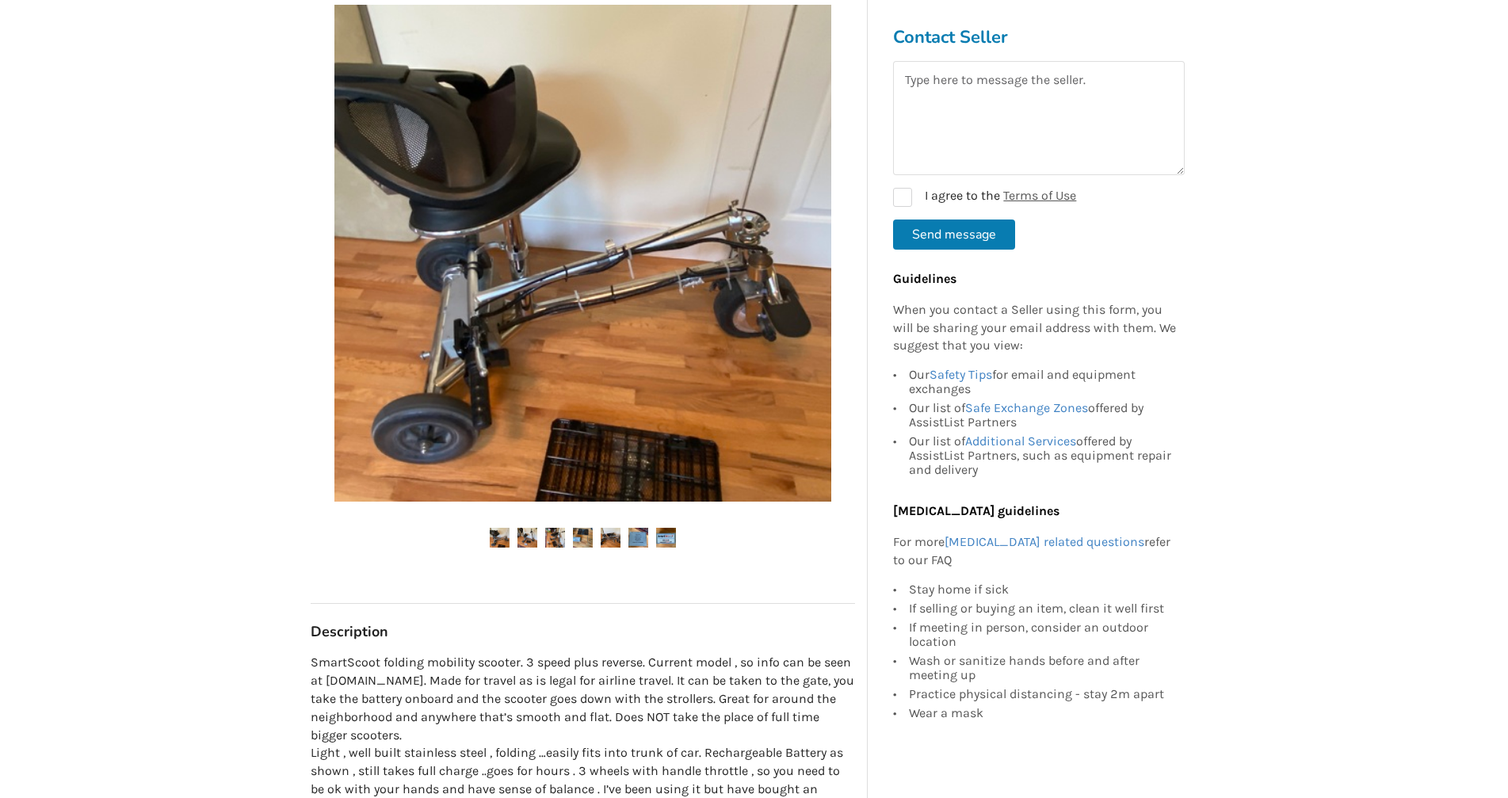
click at [663, 541] on img at bounding box center [666, 538] width 20 height 20
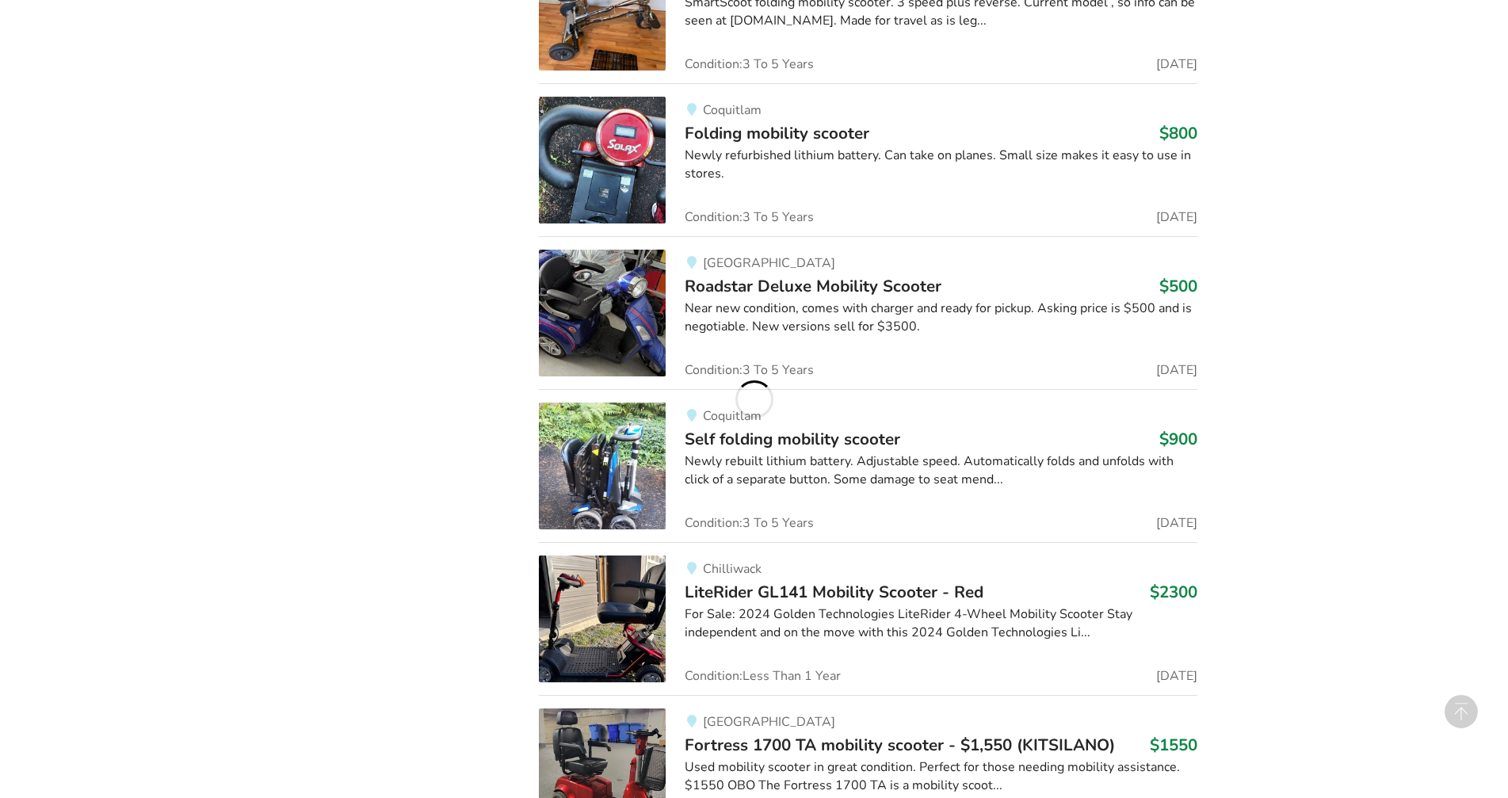
scroll to position [1434, 0]
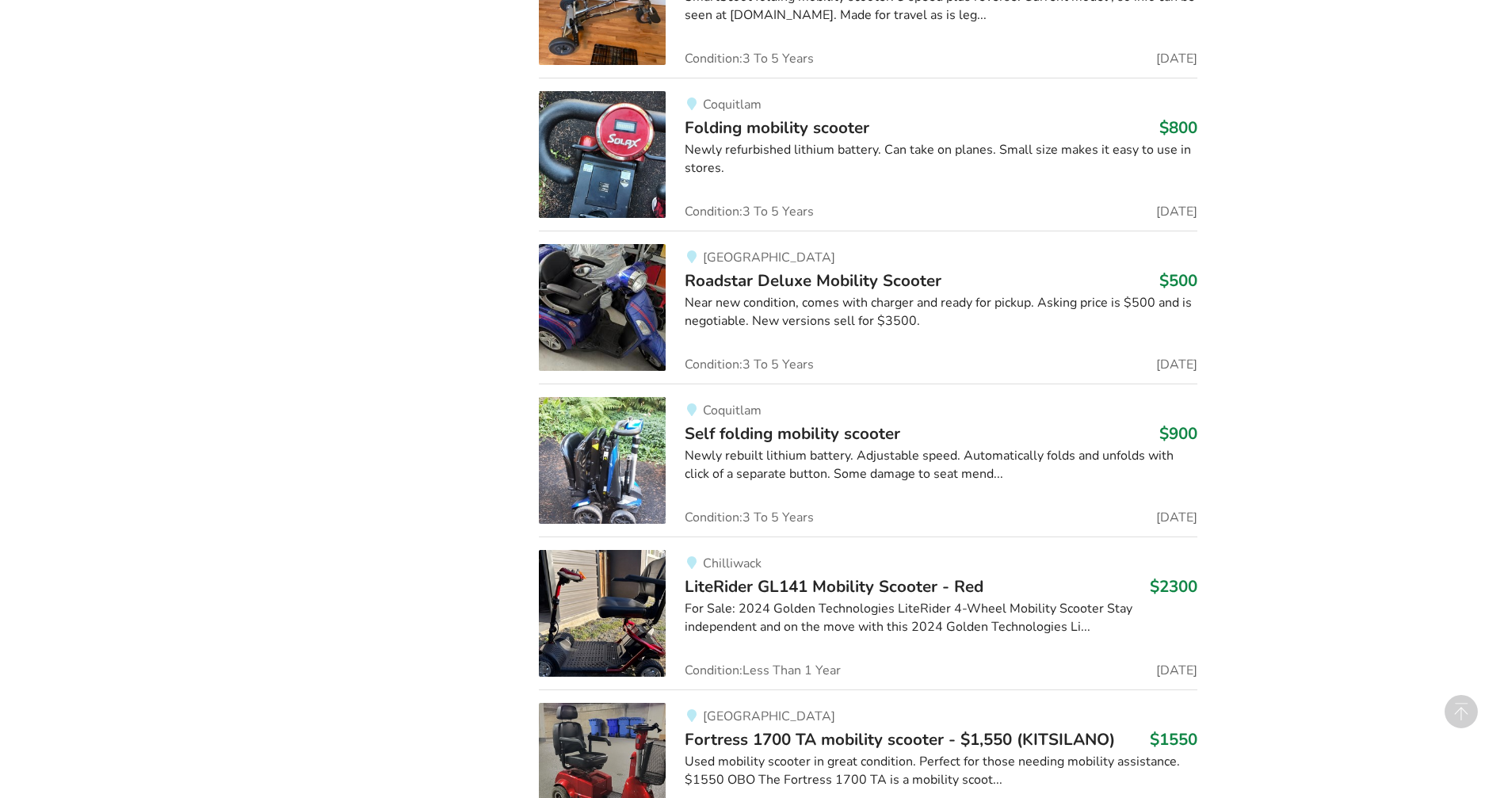
scroll to position [2385, 0]
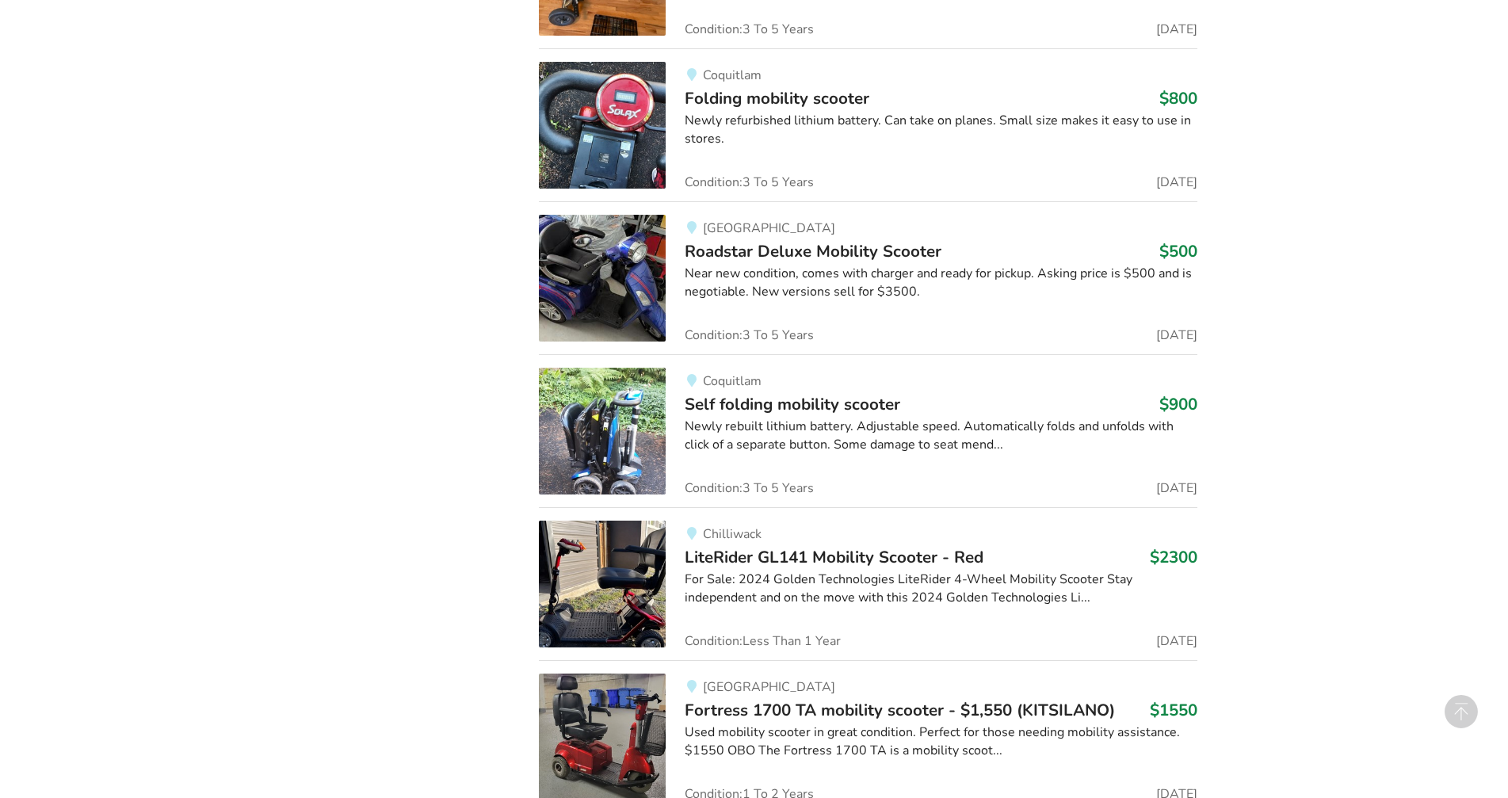
click at [813, 252] on span "Roadstar Deluxe Mobility Scooter" at bounding box center [813, 251] width 257 height 22
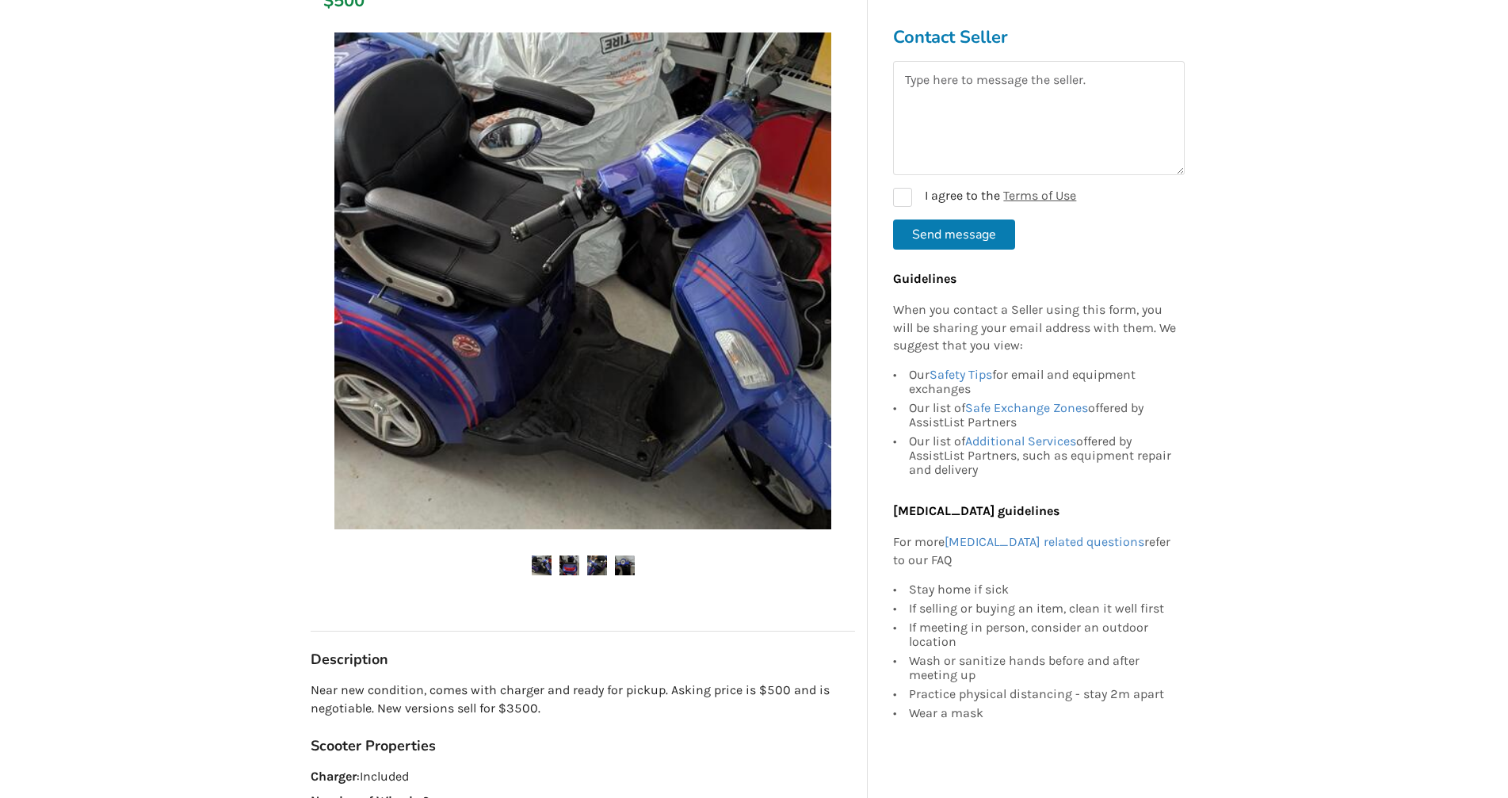
scroll to position [317, 0]
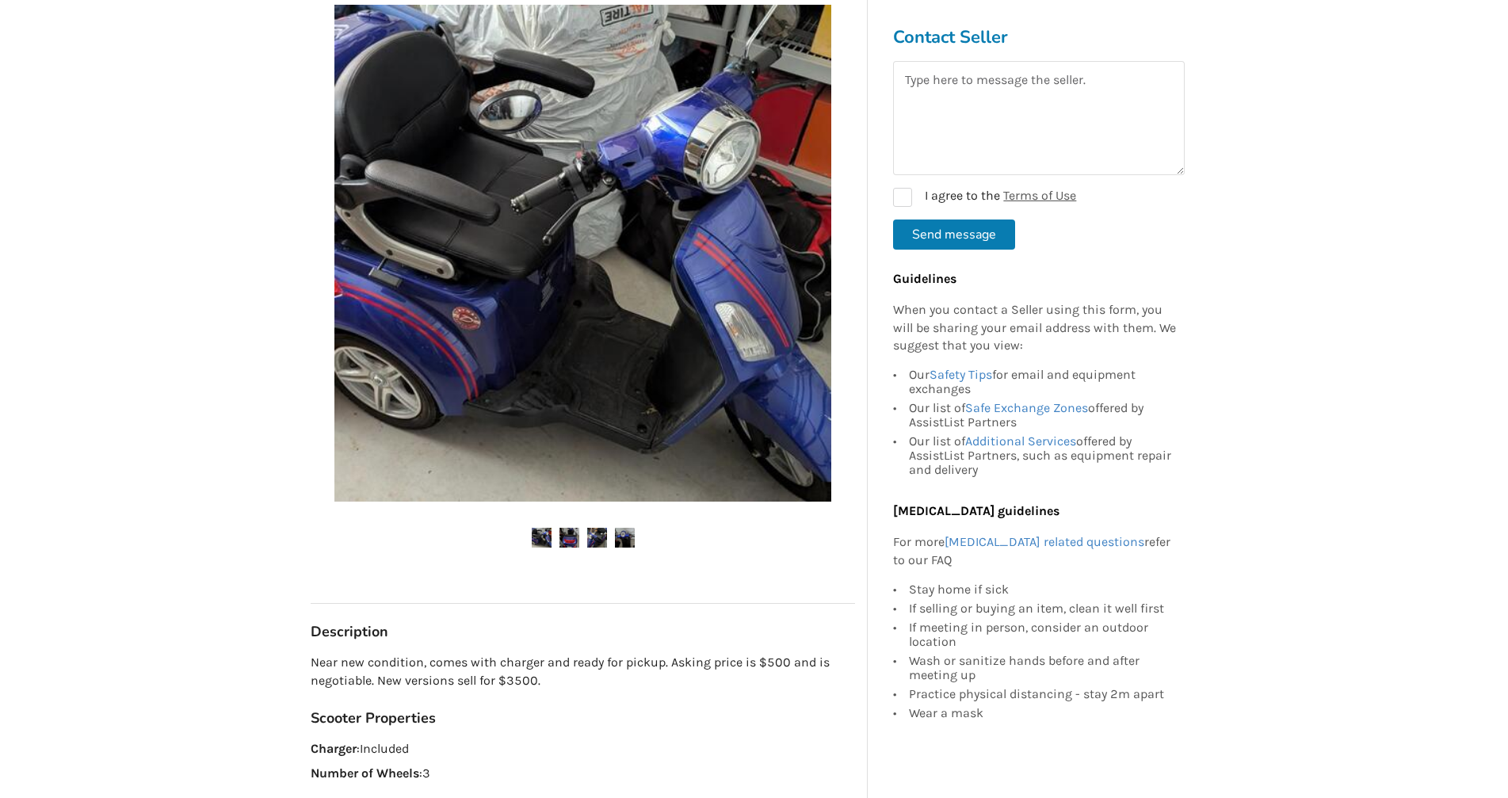
click at [565, 540] on img at bounding box center [569, 538] width 20 height 20
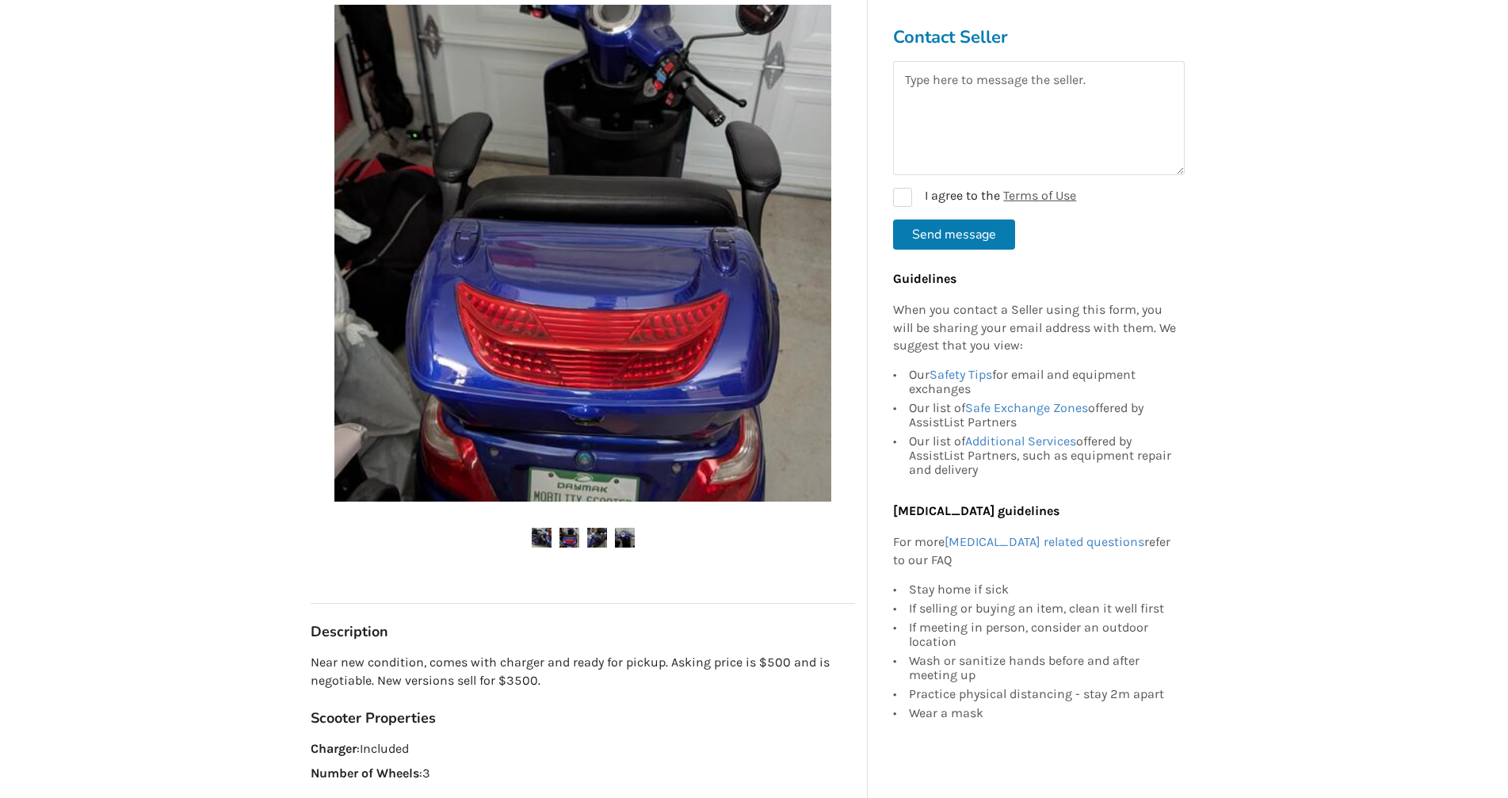
click at [595, 538] on img at bounding box center [597, 538] width 20 height 20
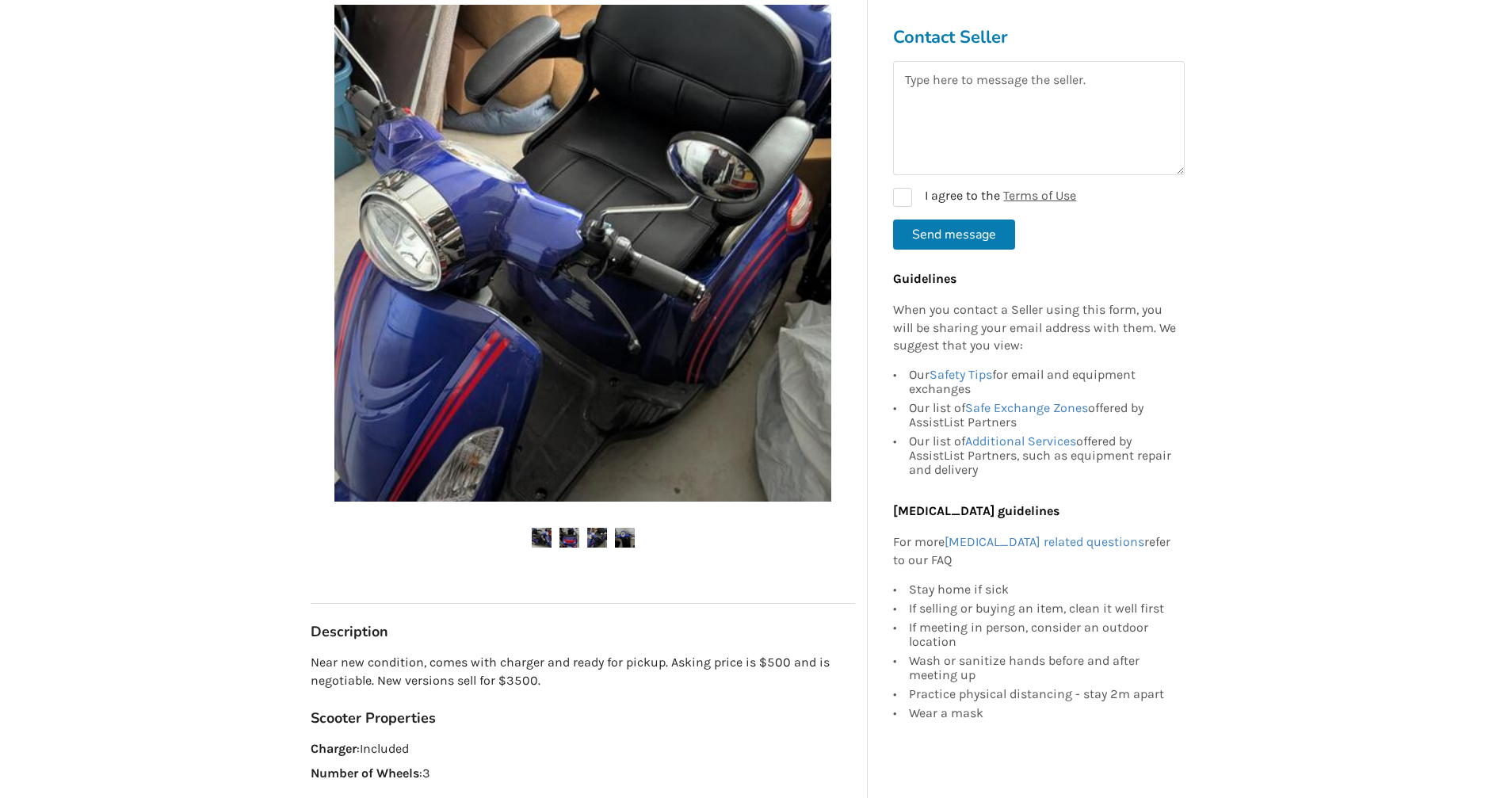
click at [622, 538] on img at bounding box center [625, 538] width 20 height 20
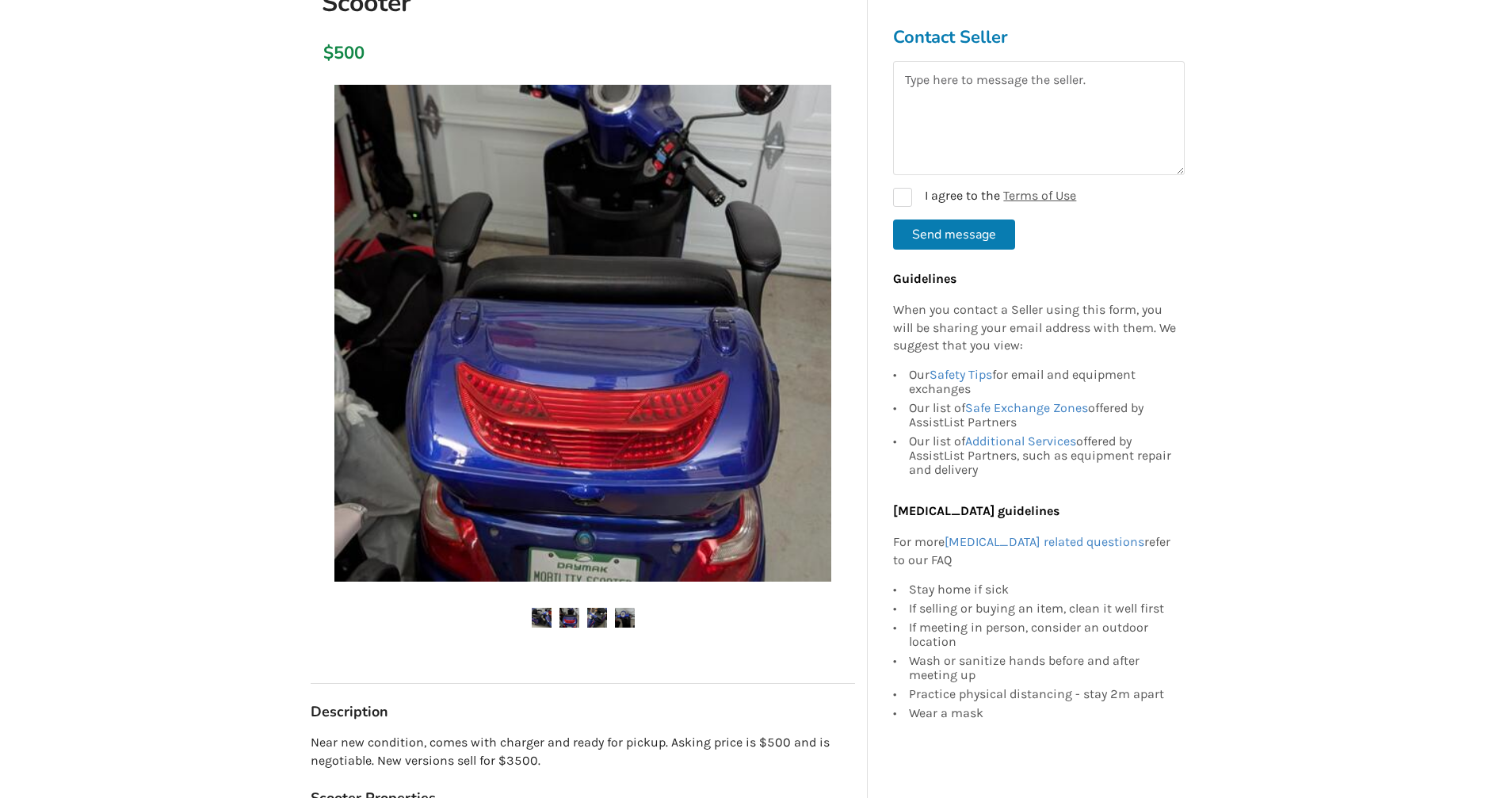
scroll to position [0, 0]
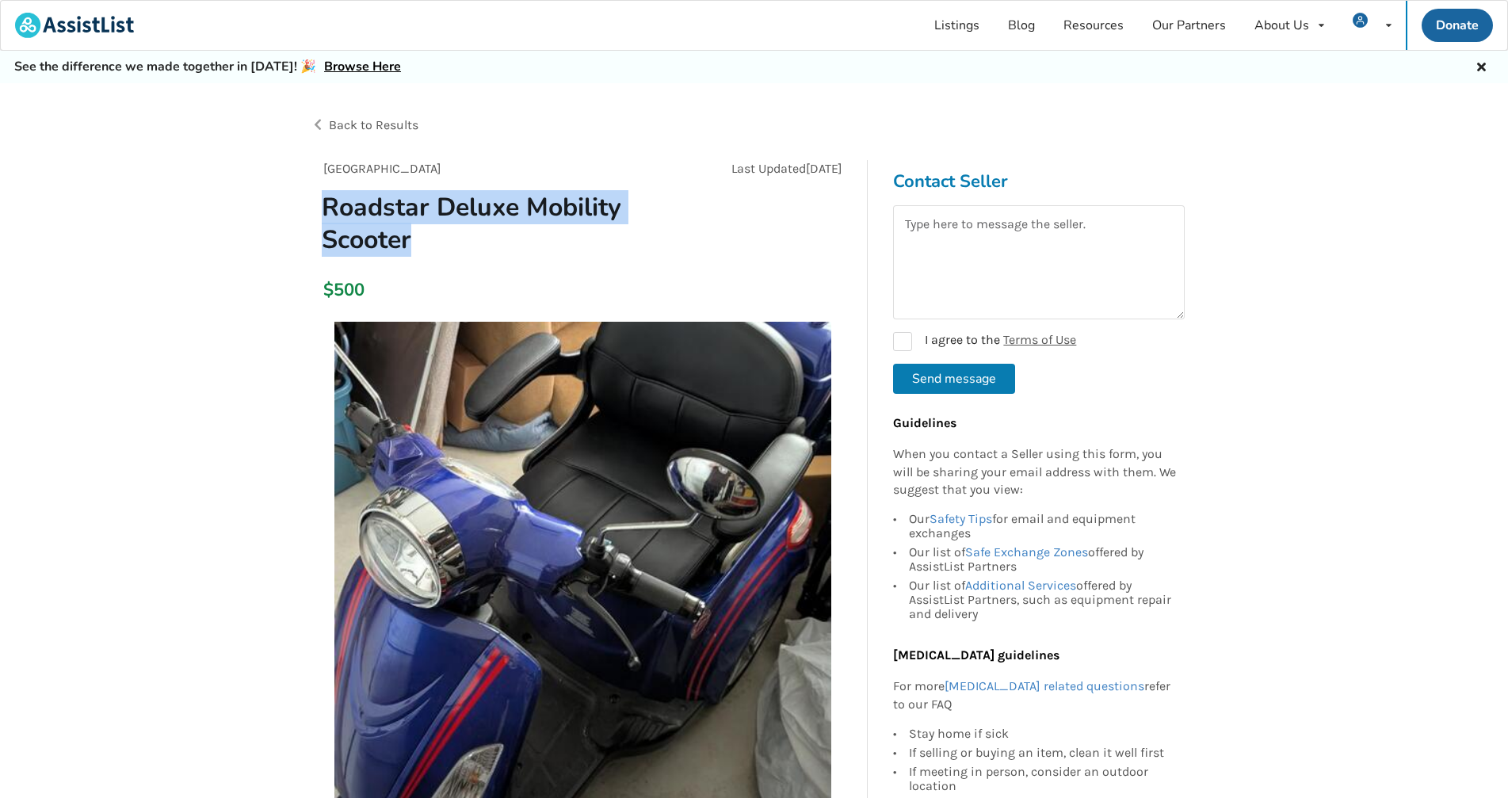
drag, startPoint x: 326, startPoint y: 204, endPoint x: 633, endPoint y: 228, distance: 308.4
click at [633, 228] on h1 "Roadstar Deluxe Mobility Scooter" at bounding box center [496, 223] width 375 height 65
copy h1 "Roadstar Deluxe Mobility Scooter"
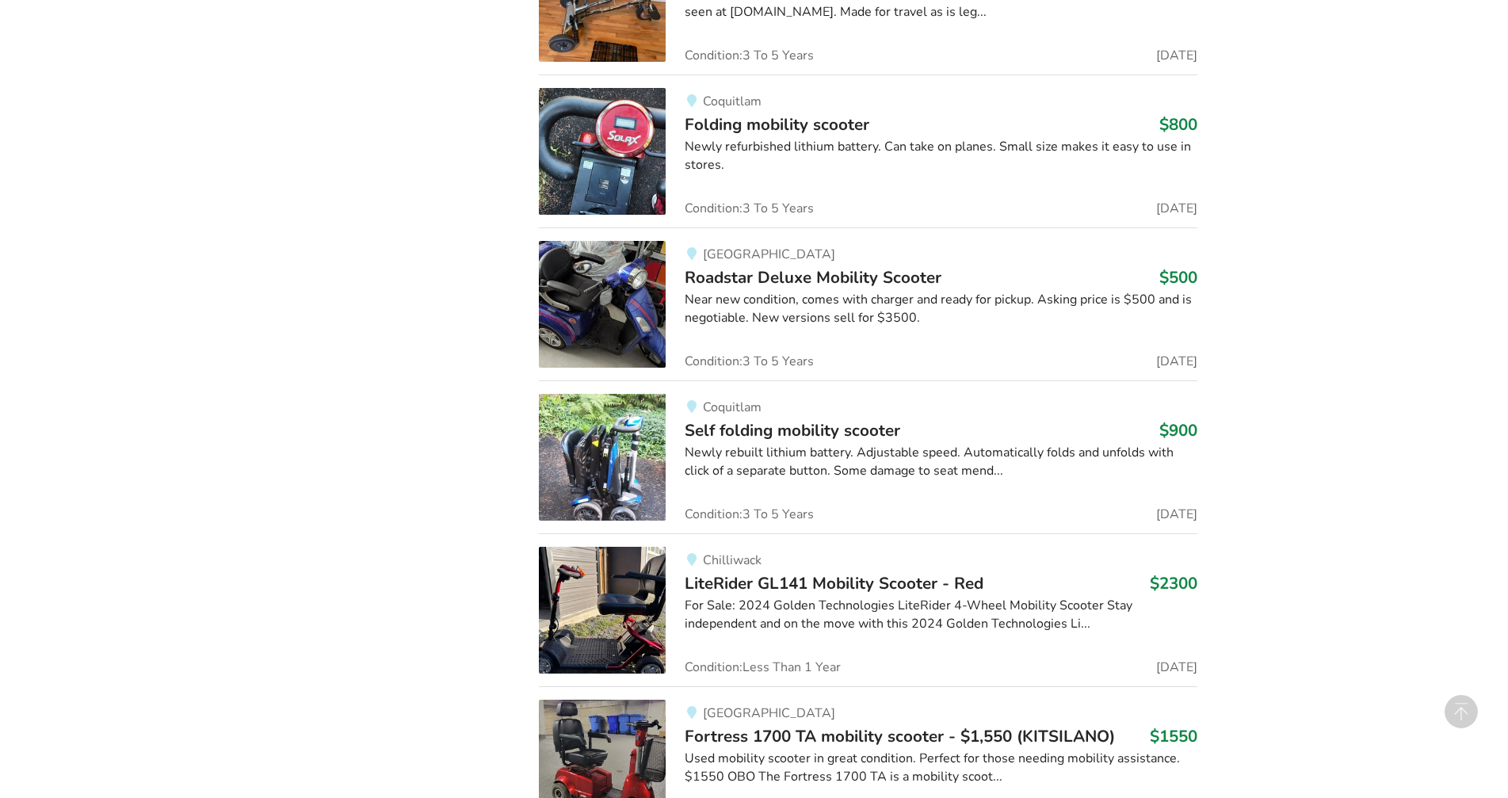
scroll to position [2464, 0]
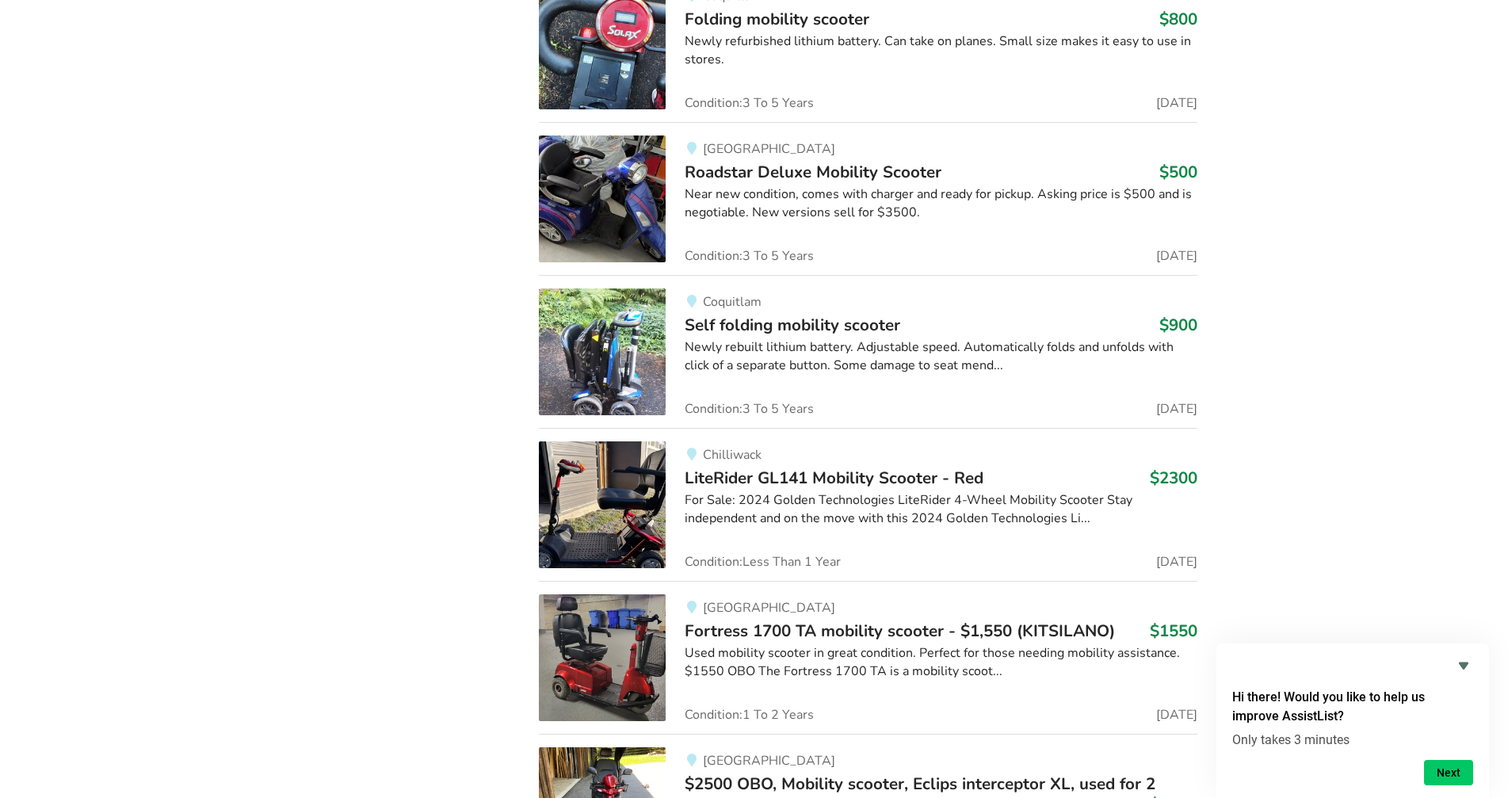
click at [865, 321] on span "Self folding mobility scooter" at bounding box center [793, 325] width 216 height 22
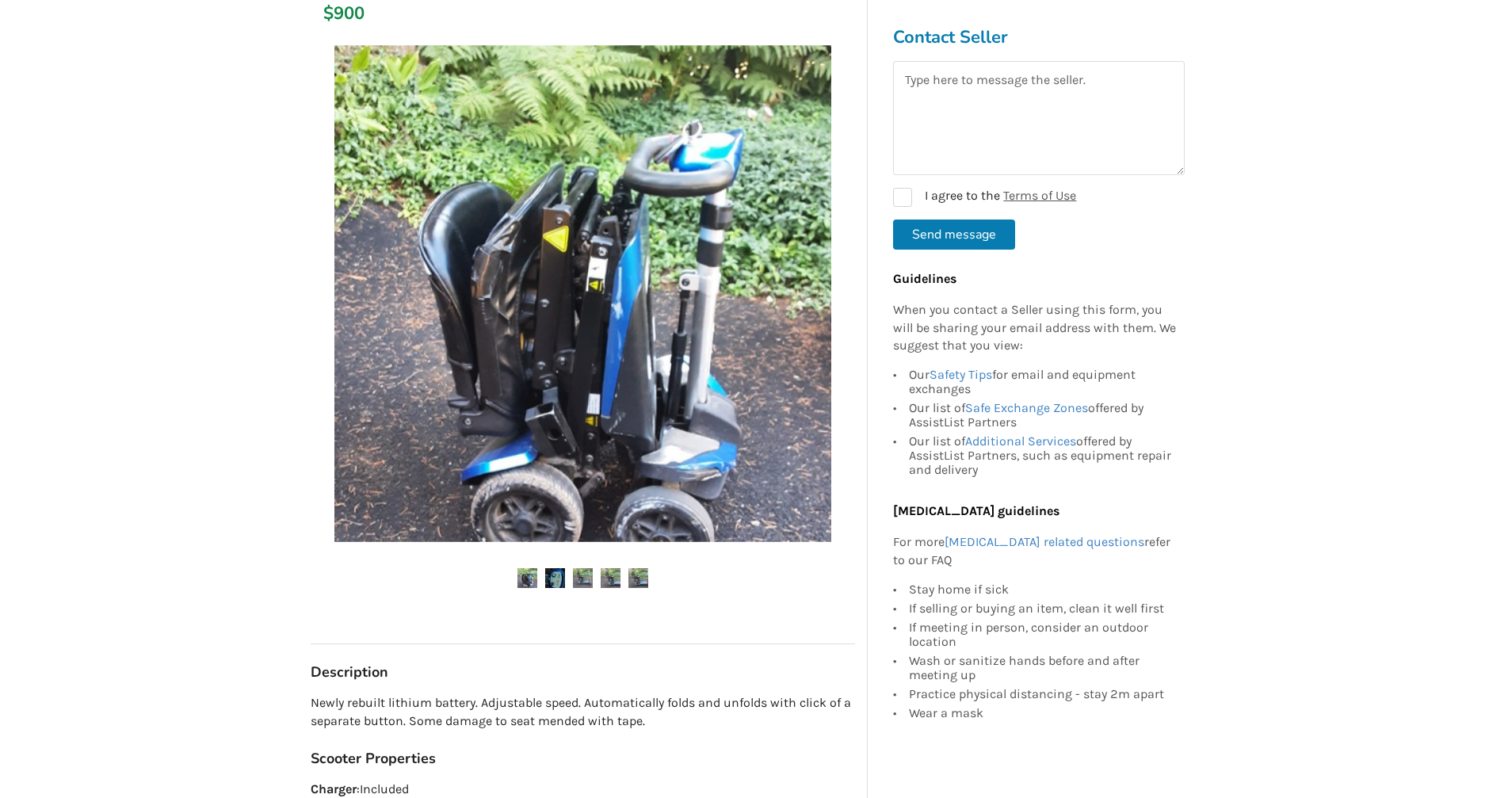
scroll to position [317, 0]
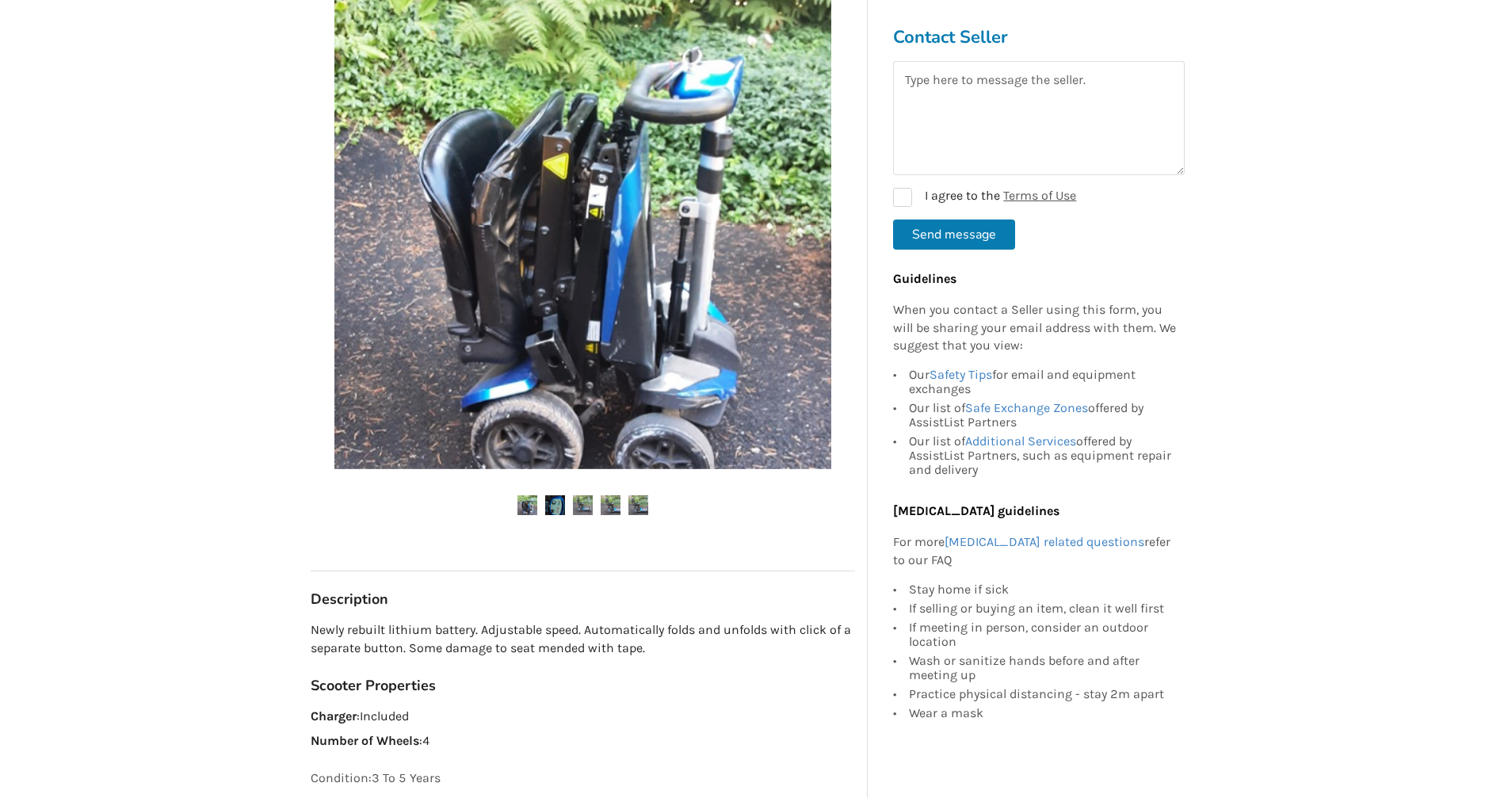
click at [586, 506] on img at bounding box center [583, 505] width 20 height 20
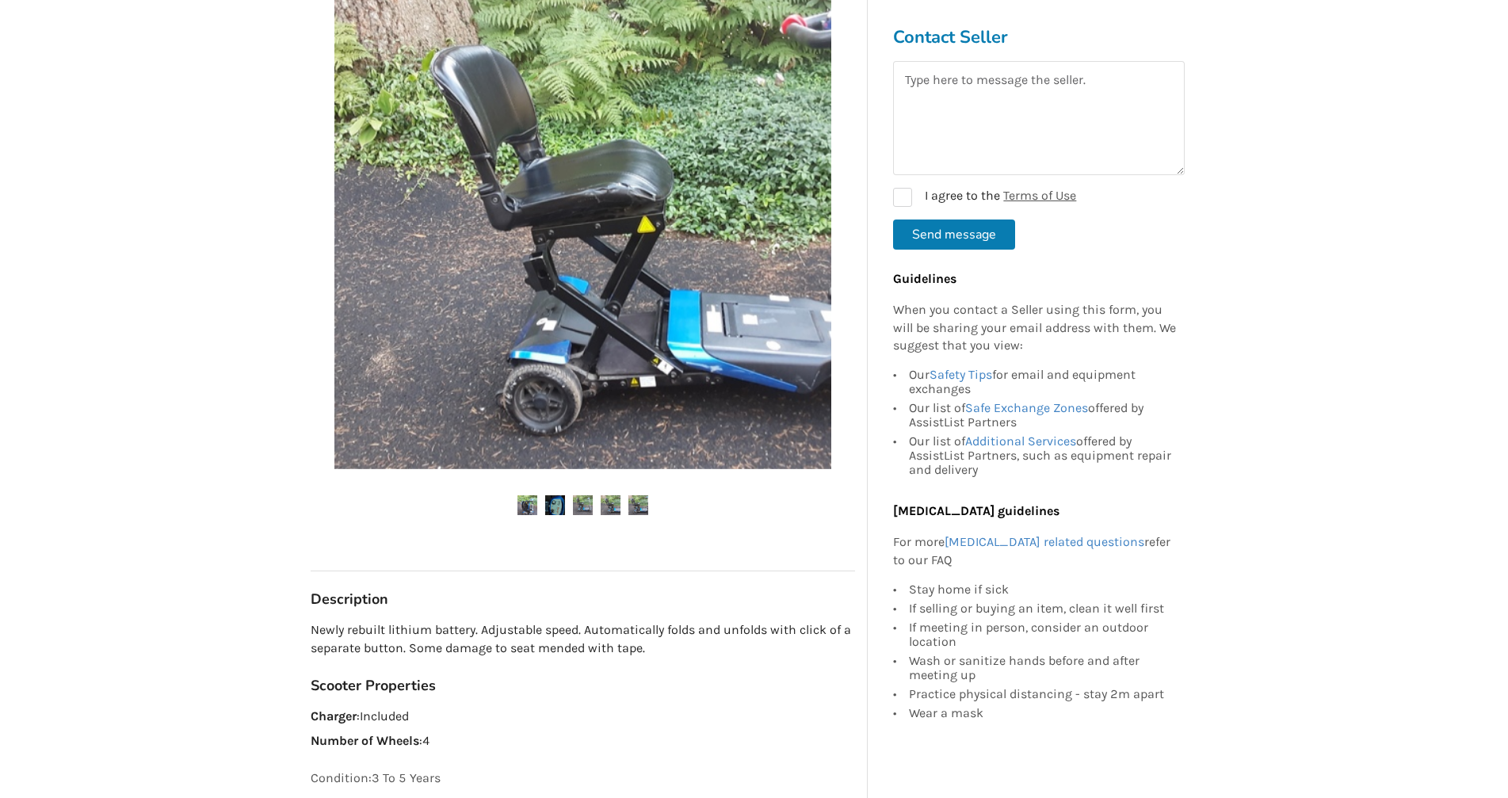
click at [611, 506] on img at bounding box center [611, 505] width 20 height 20
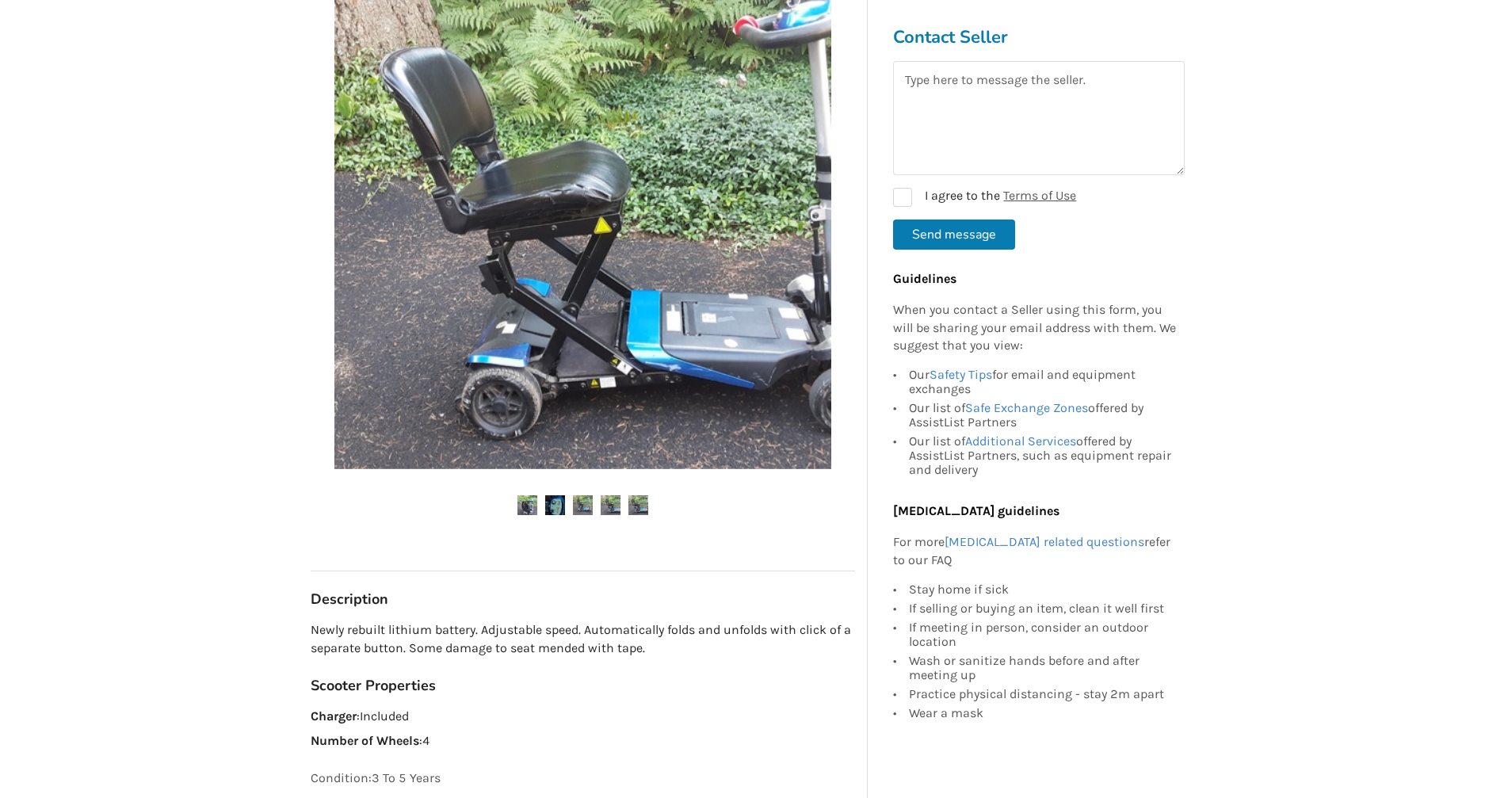
click at [643, 504] on img at bounding box center [638, 505] width 20 height 20
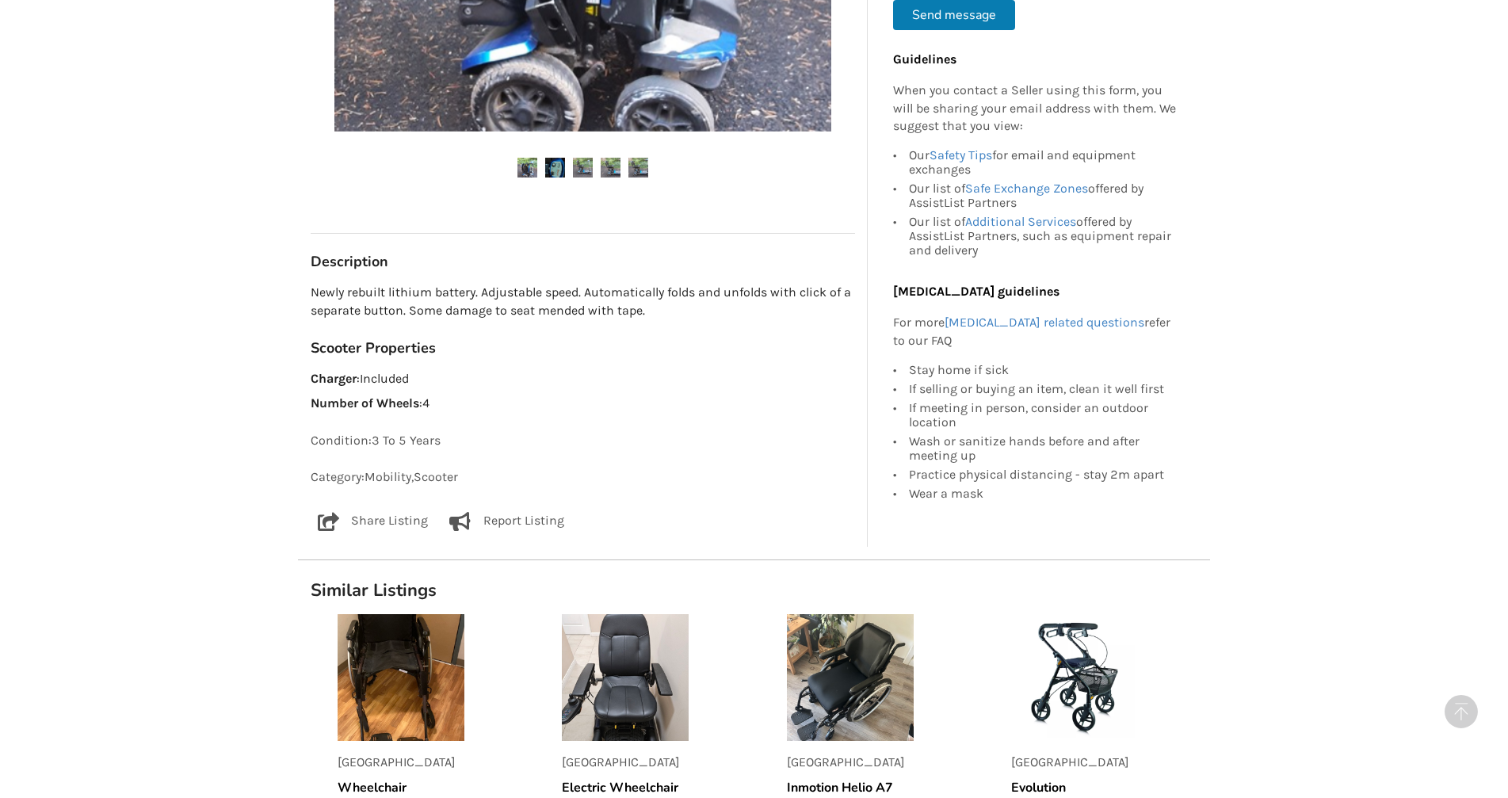
scroll to position [475, 0]
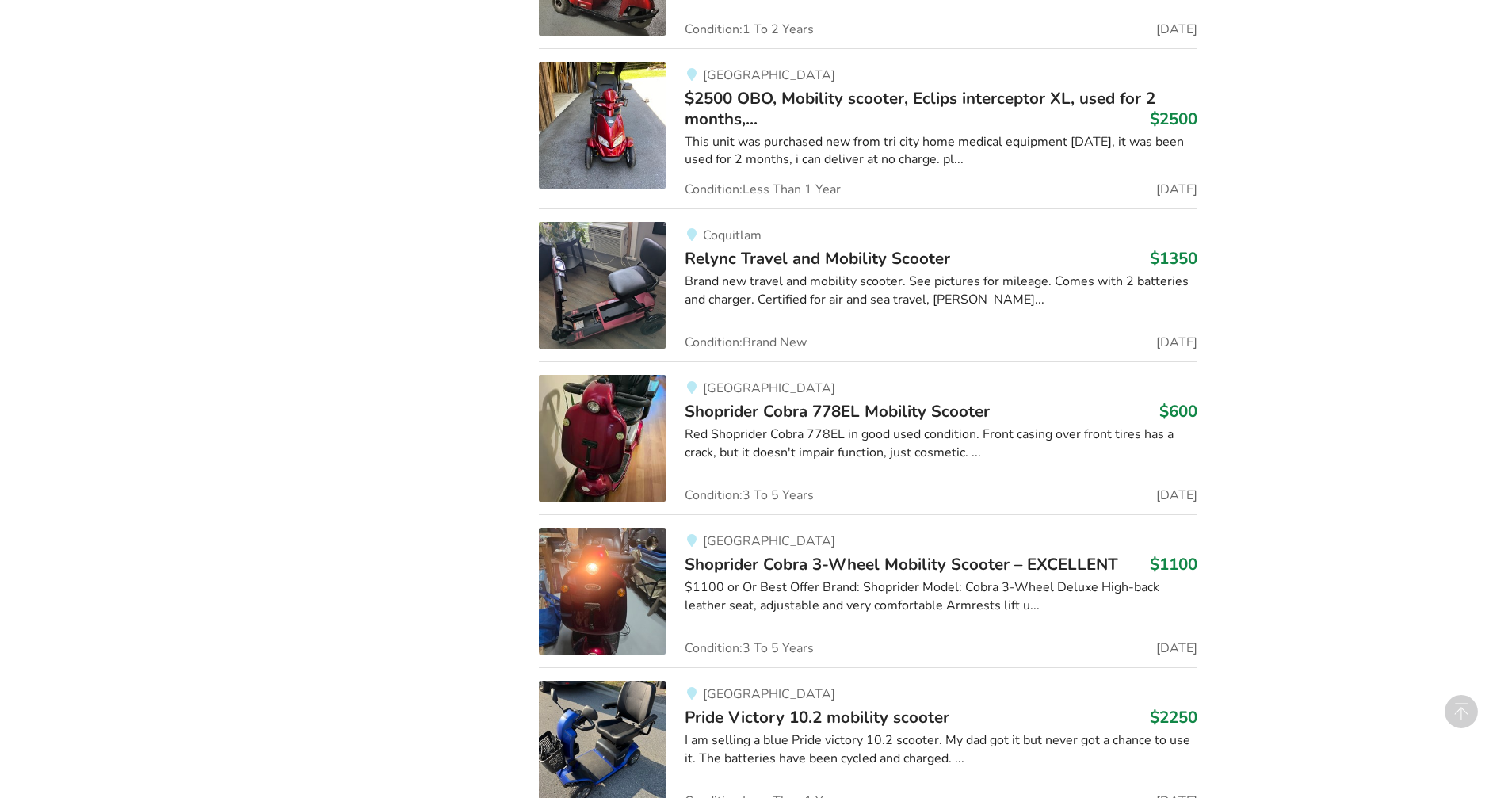
scroll to position [3178, 0]
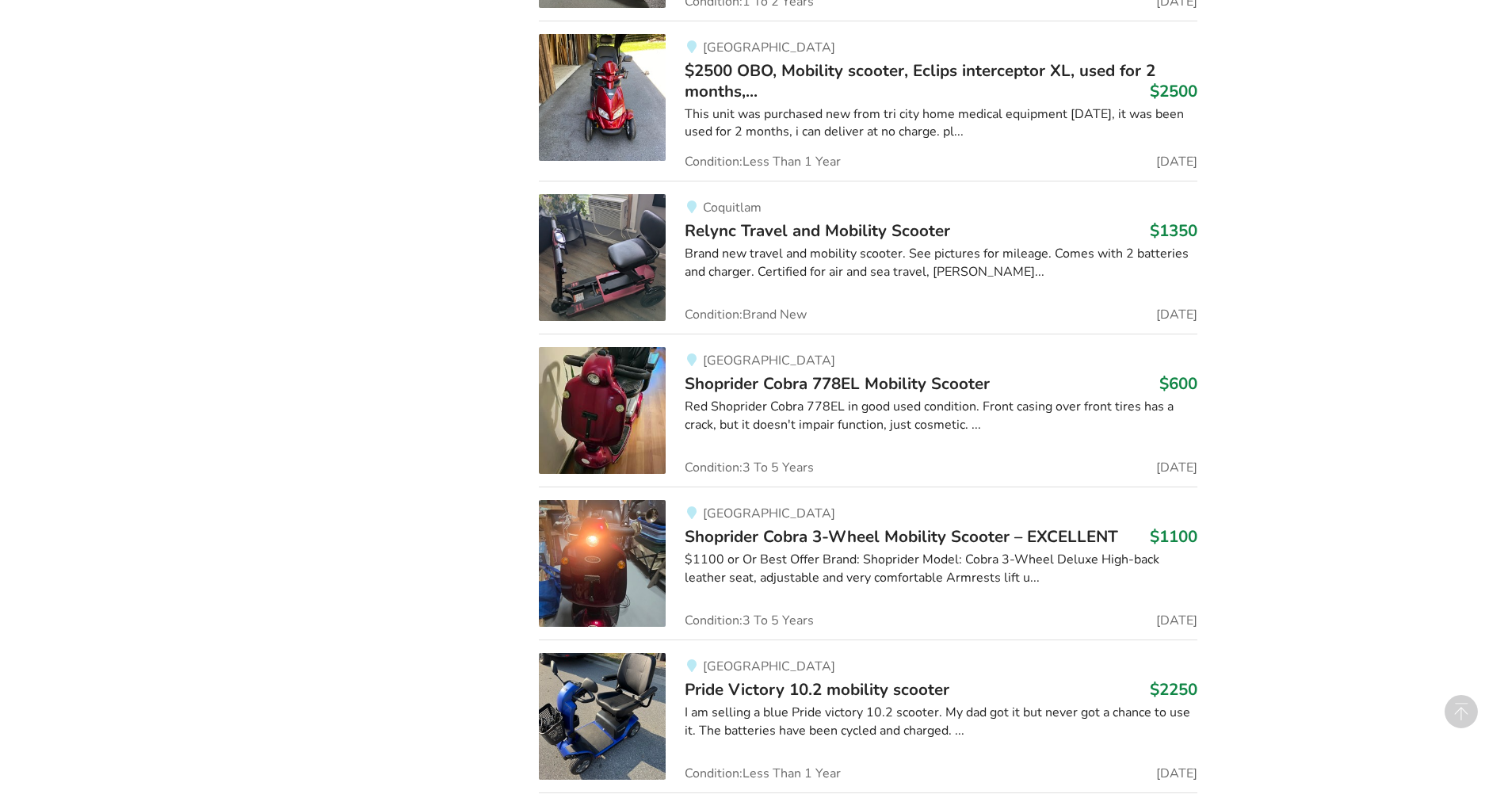
click at [855, 383] on span "Shoprider Cobra 778EL Mobility Scooter" at bounding box center [837, 383] width 305 height 22
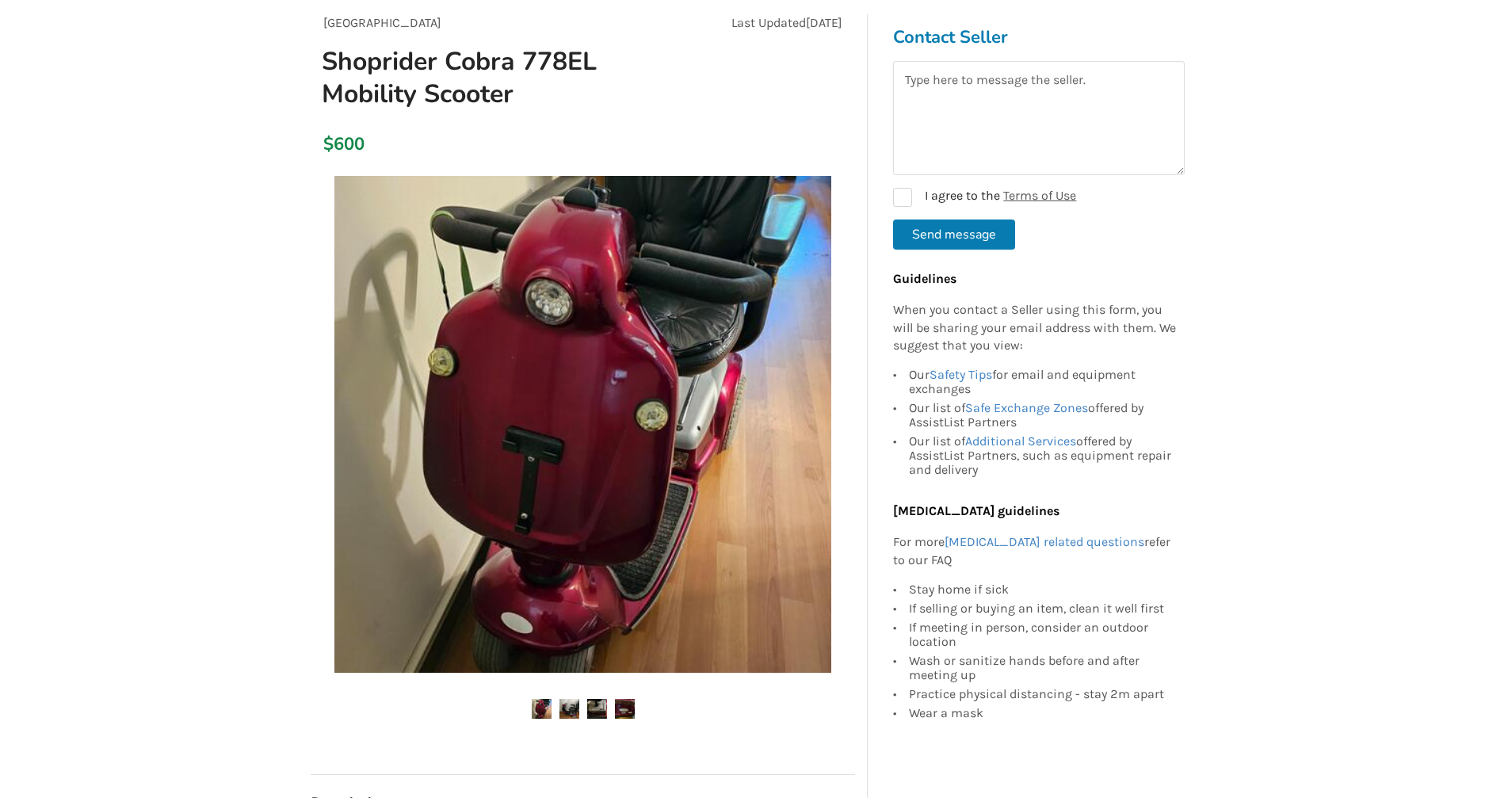
scroll to position [158, 0]
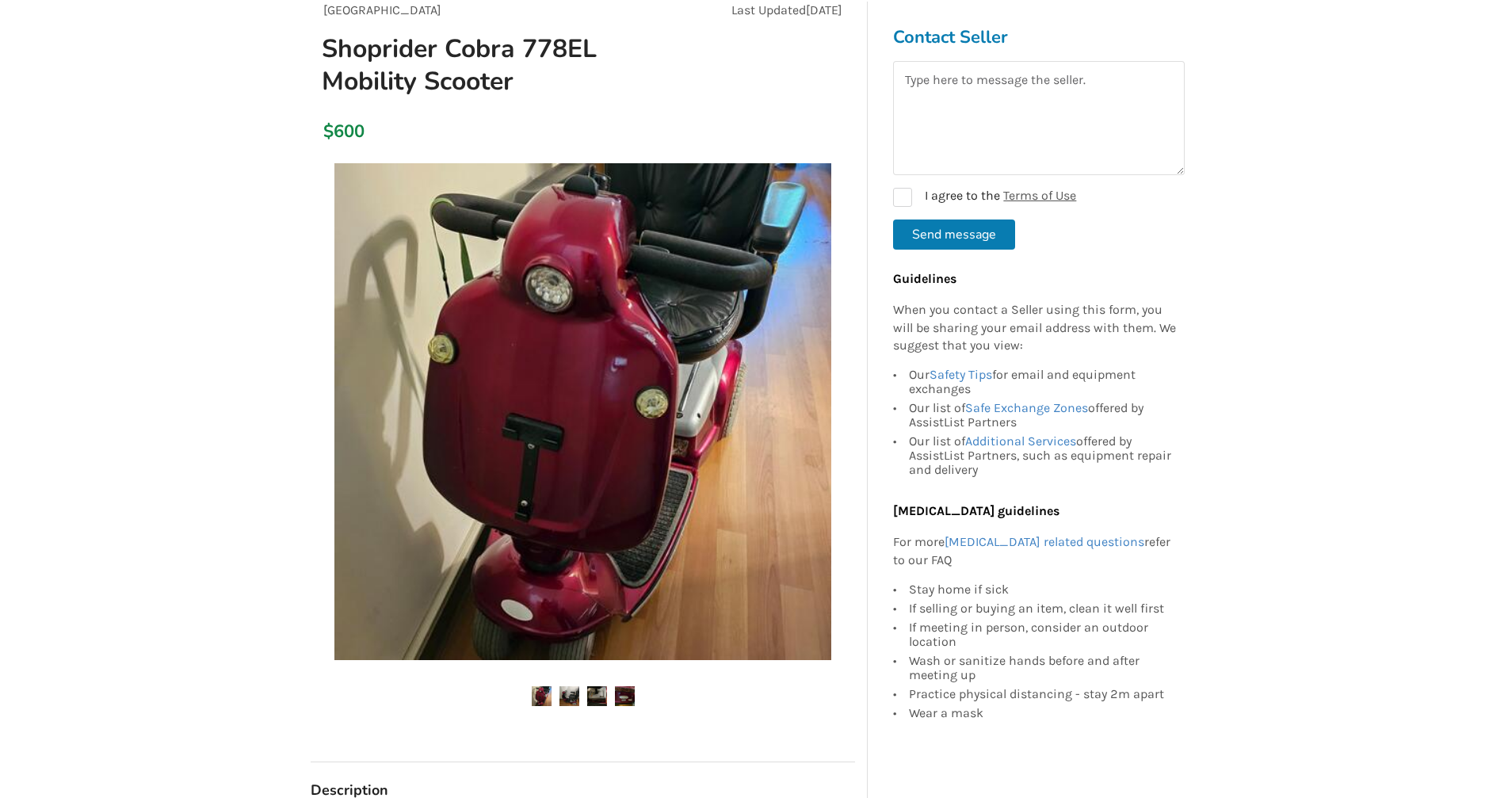
click at [571, 699] on img at bounding box center [569, 696] width 20 height 20
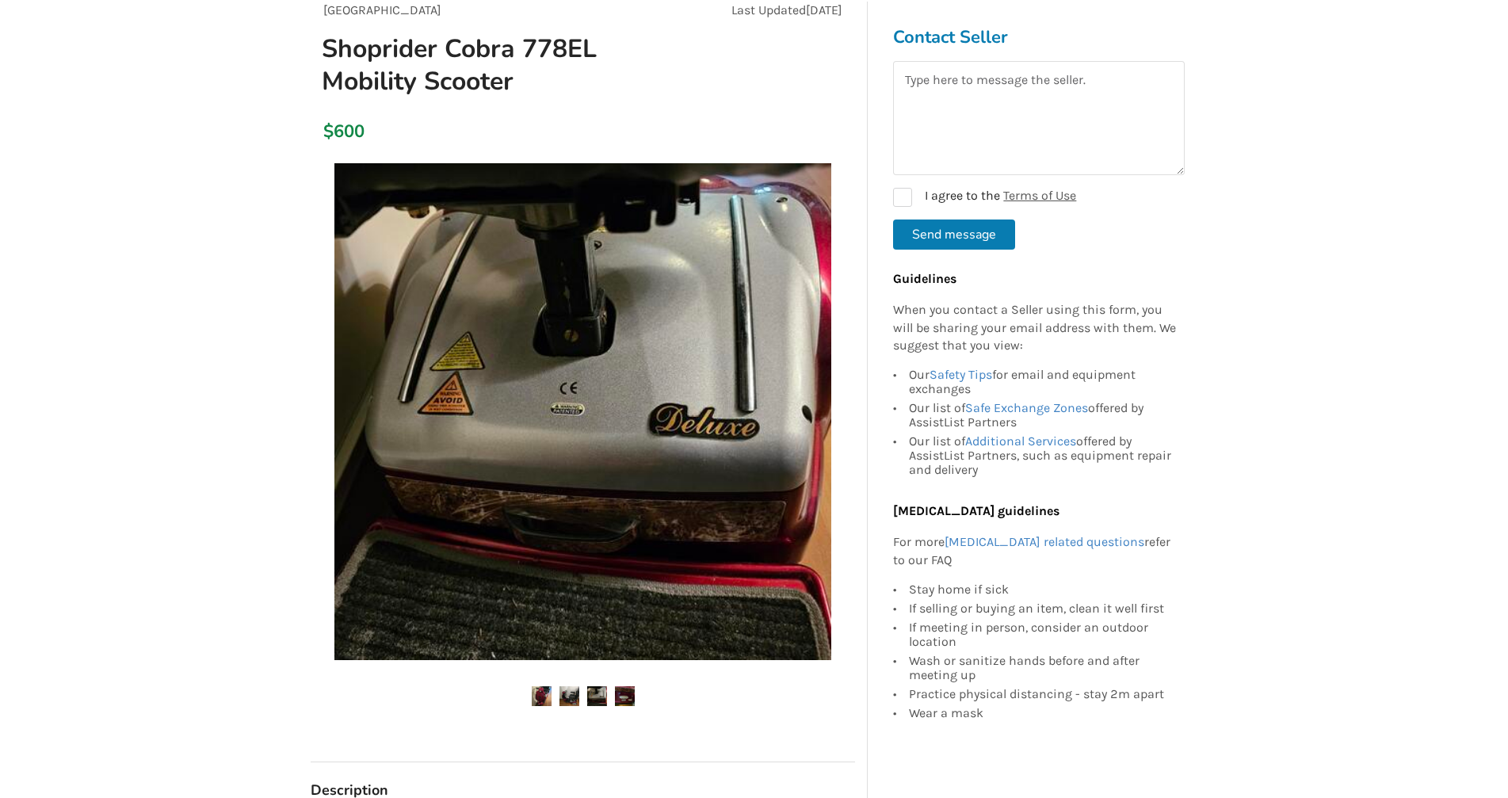
click at [594, 696] on img at bounding box center [597, 696] width 20 height 20
click at [627, 694] on img at bounding box center [625, 696] width 20 height 20
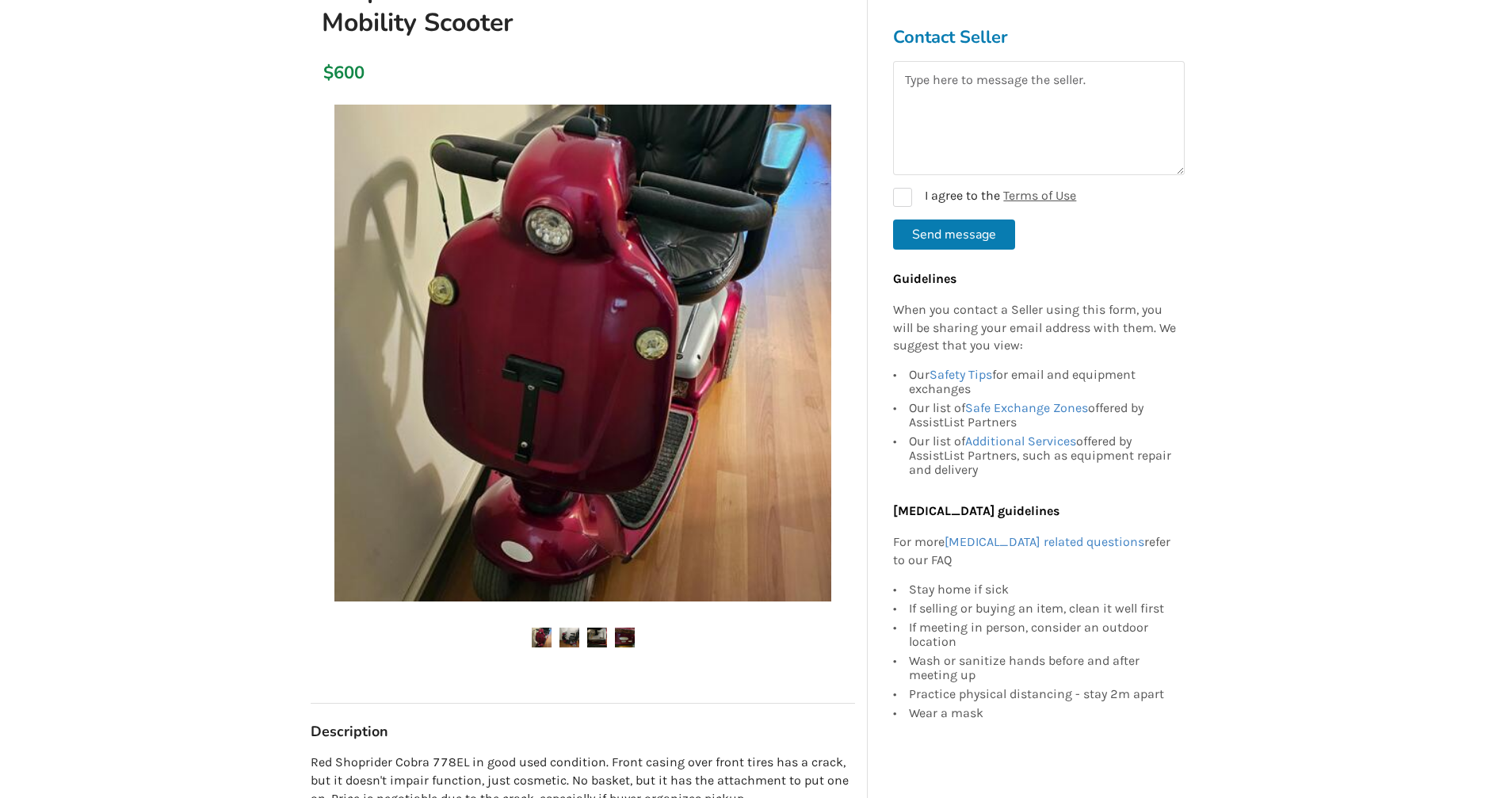
scroll to position [79, 0]
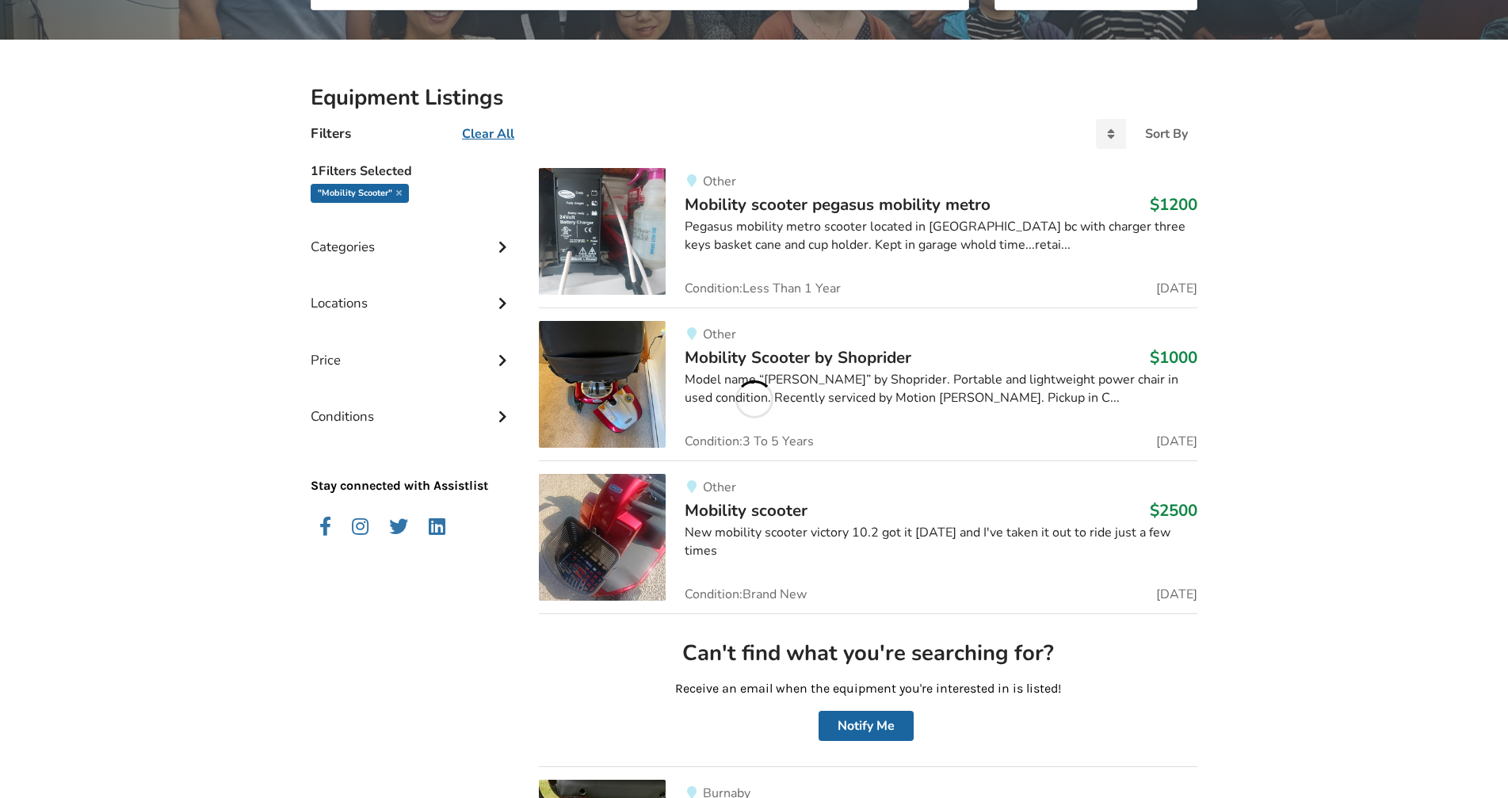
scroll to position [209, 0]
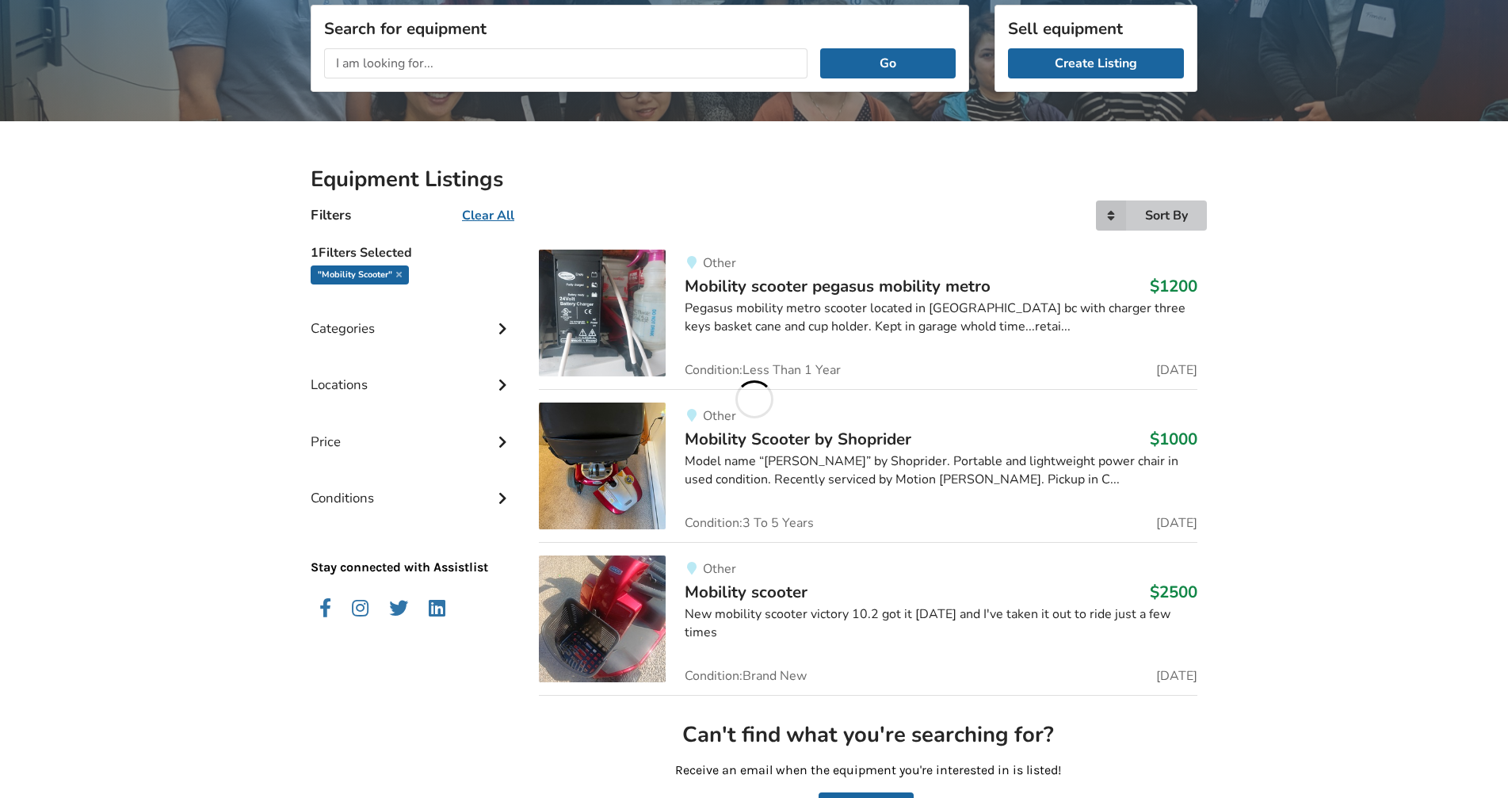
click at [1170, 218] on div "Sort By" at bounding box center [1166, 215] width 43 height 13
click at [1124, 276] on span "Price ascending" at bounding box center [1136, 280] width 89 height 17
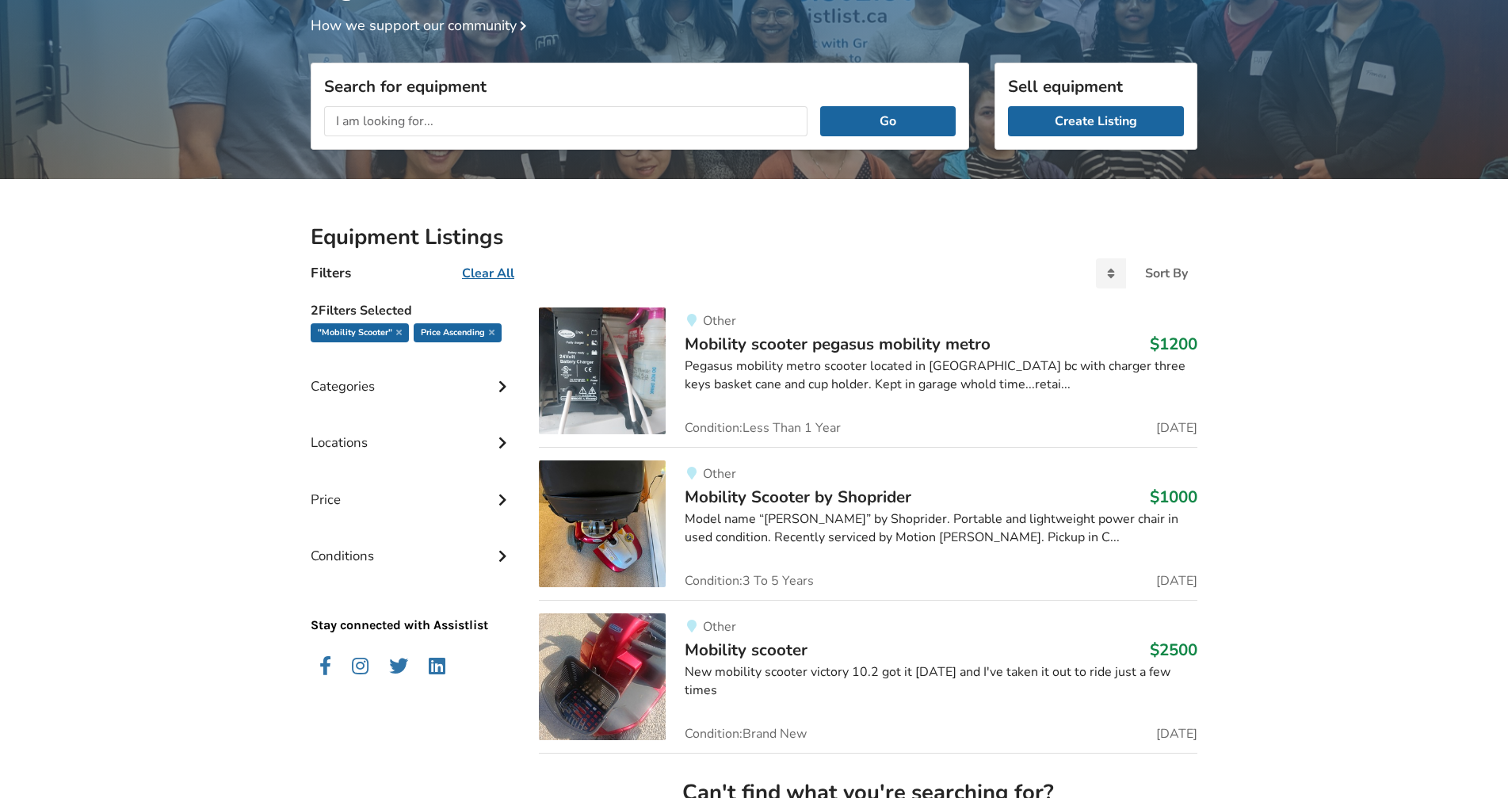
scroll to position [130, 0]
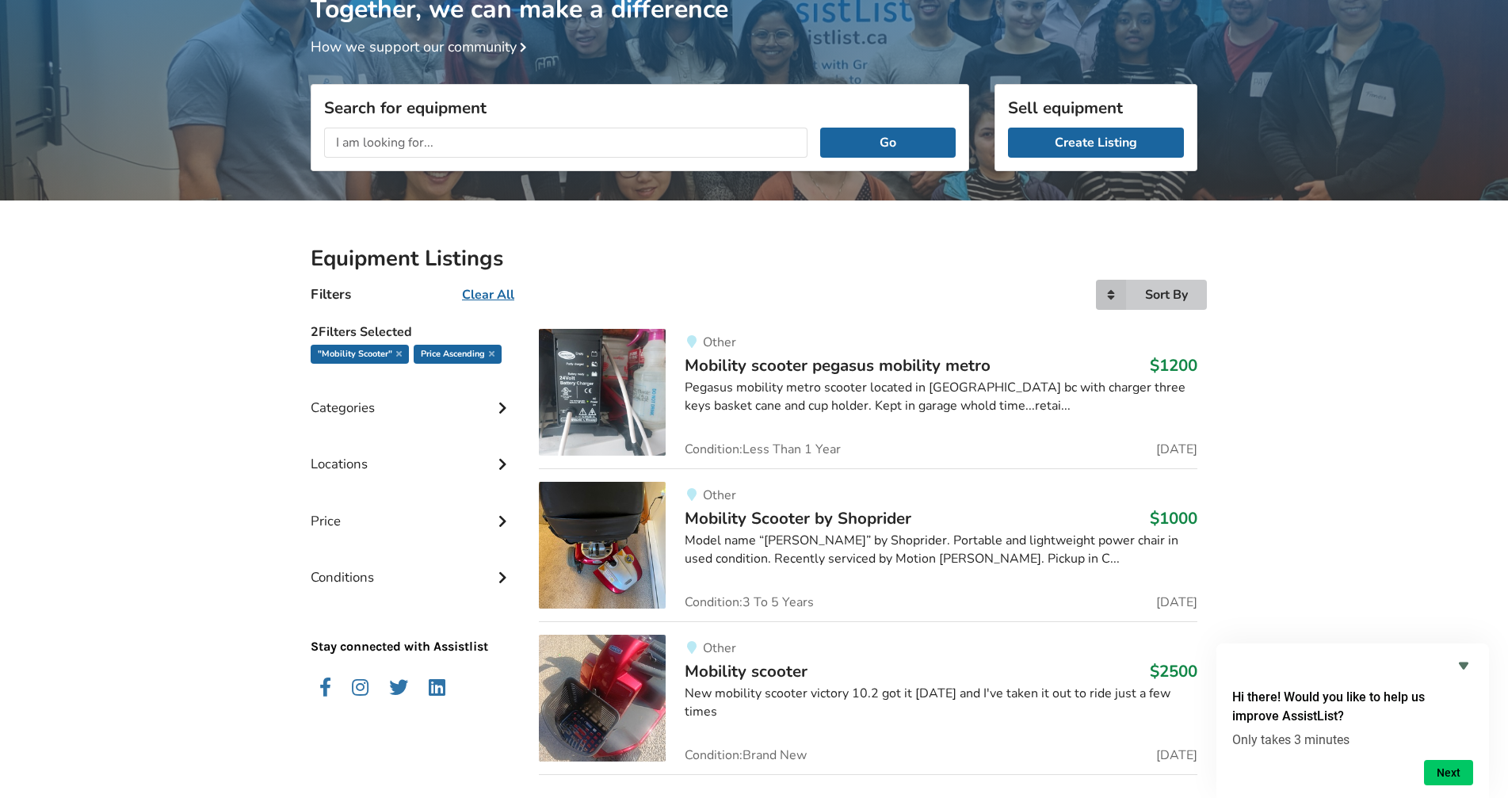
click at [1183, 299] on div "Sort By" at bounding box center [1166, 294] width 43 height 13
click at [1165, 397] on span "Price descending" at bounding box center [1140, 392] width 97 height 17
click at [498, 465] on icon at bounding box center [502, 462] width 16 height 13
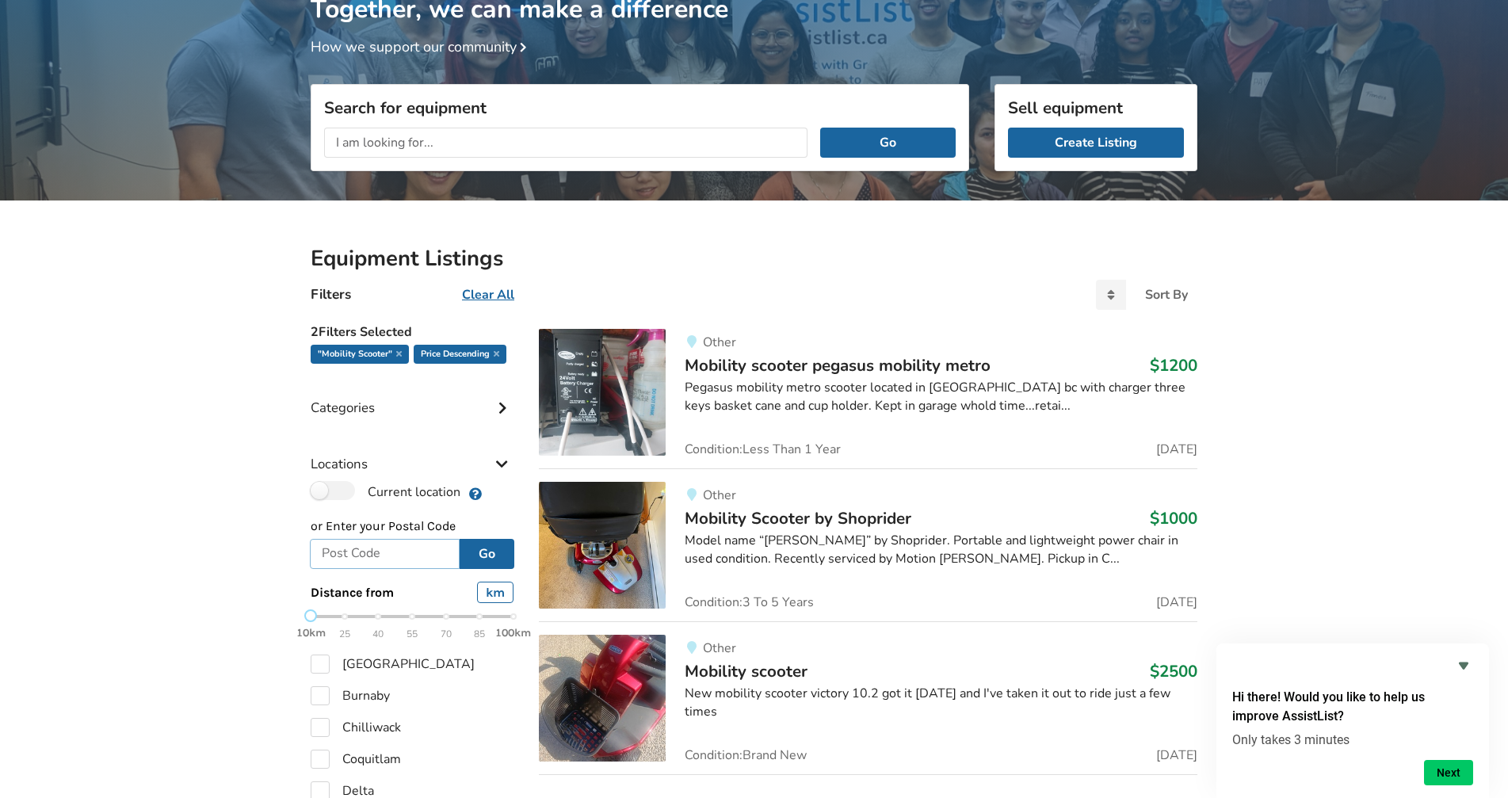
click at [406, 557] on input "text" at bounding box center [385, 554] width 150 height 30
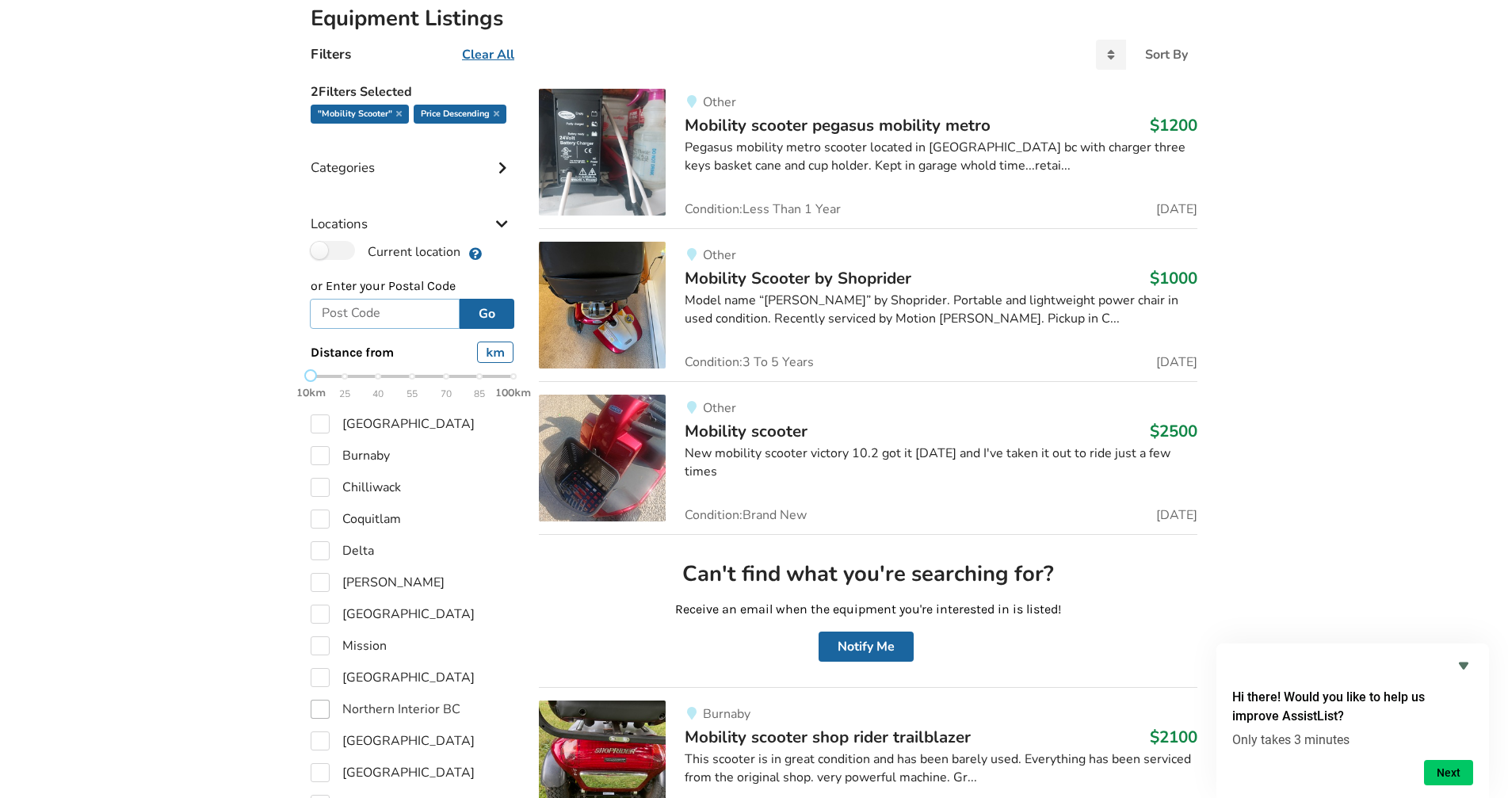
scroll to position [447, 0]
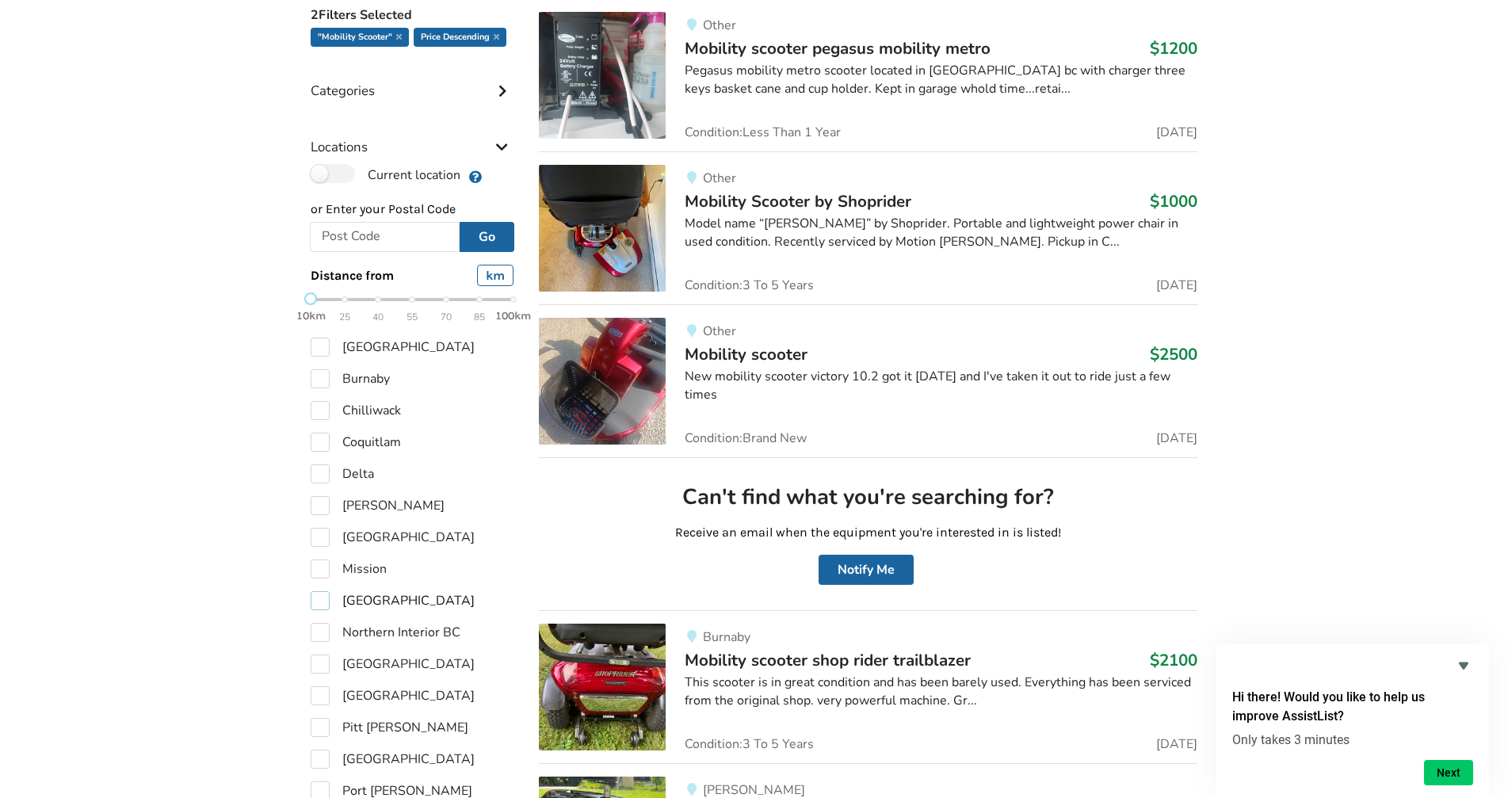
click at [323, 602] on label "[GEOGRAPHIC_DATA]" at bounding box center [393, 600] width 164 height 19
checkbox input "true"
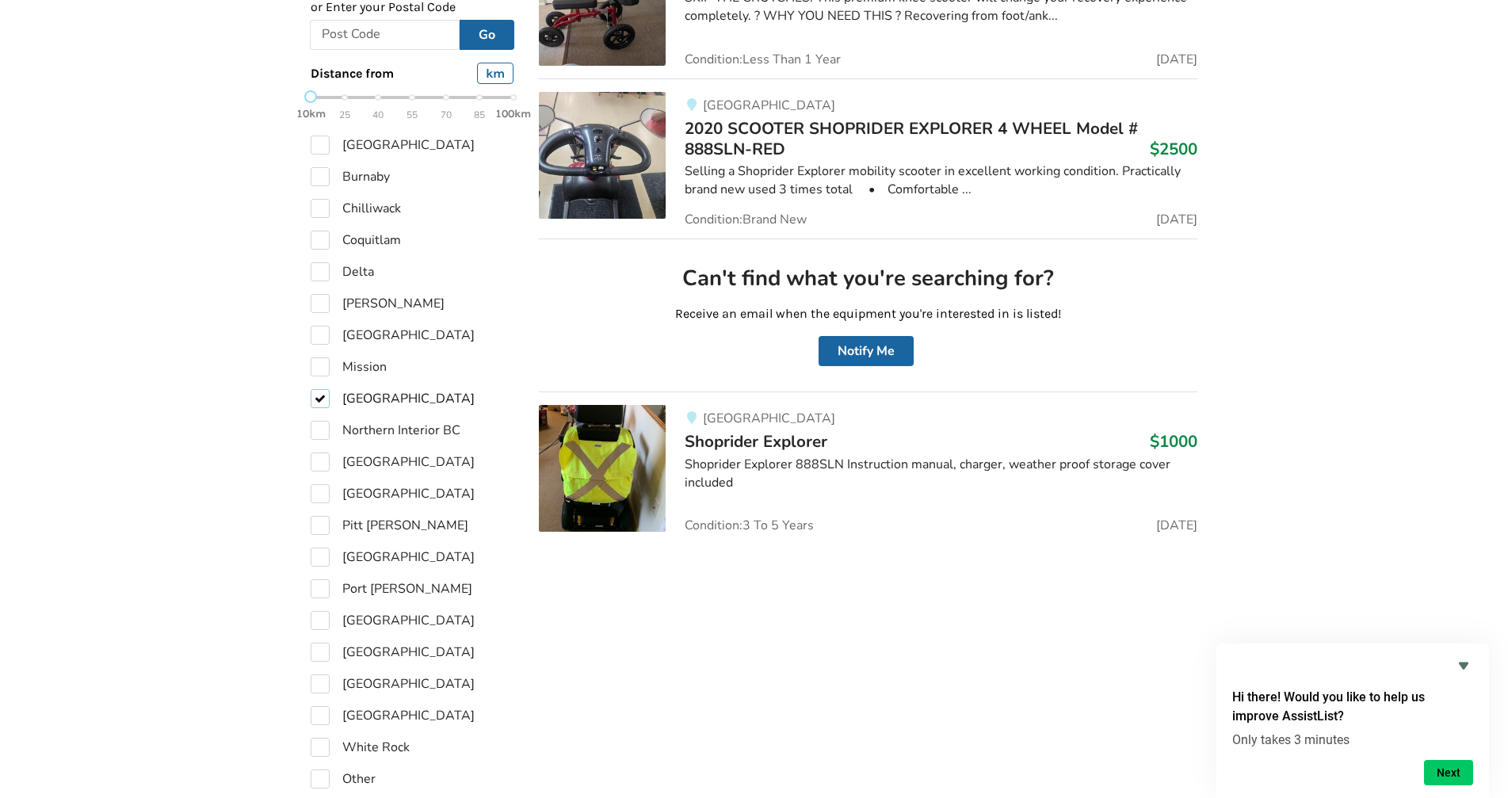
scroll to position [764, 0]
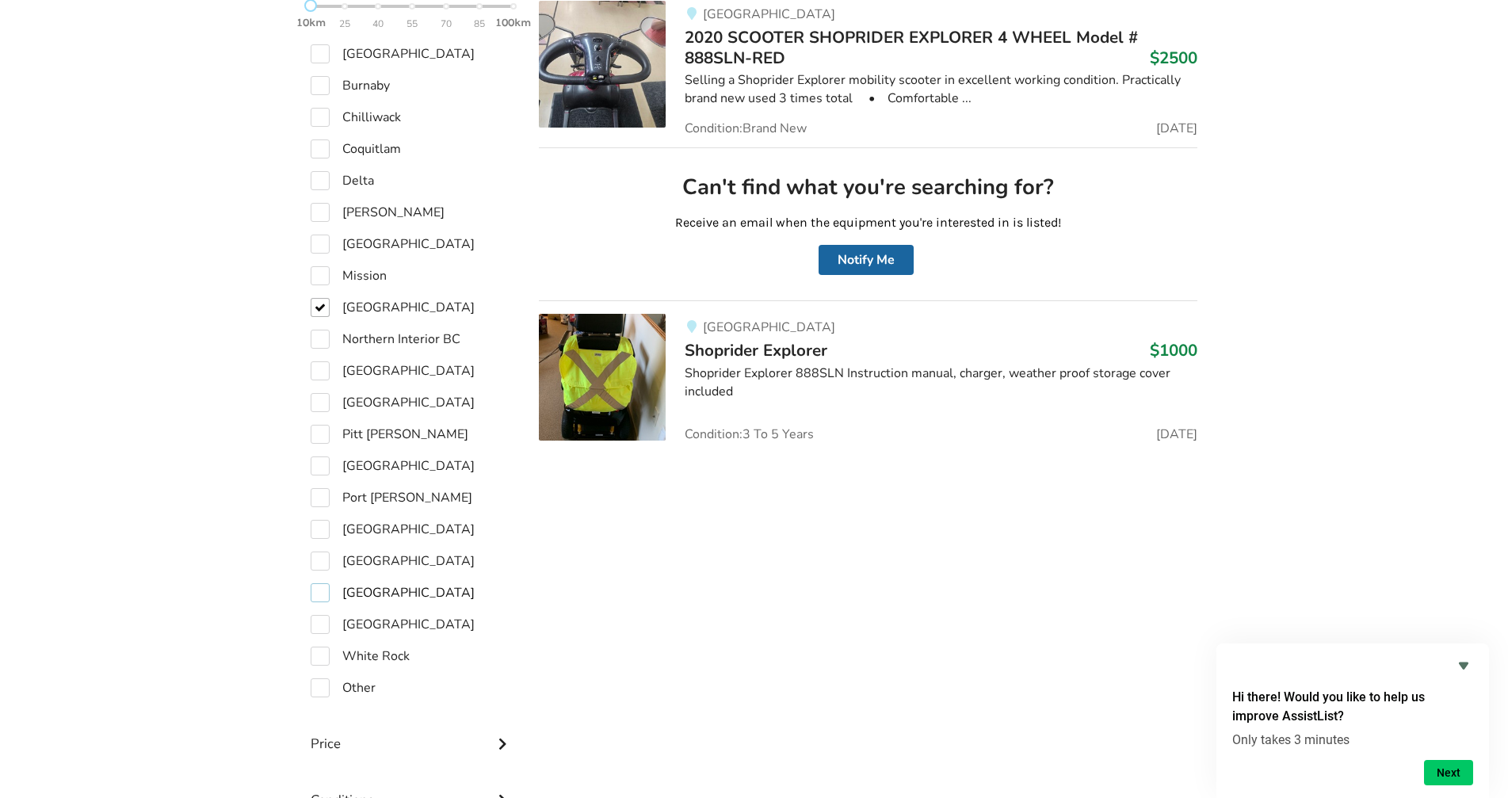
click at [315, 595] on label "[GEOGRAPHIC_DATA]" at bounding box center [393, 592] width 164 height 19
checkbox input "true"
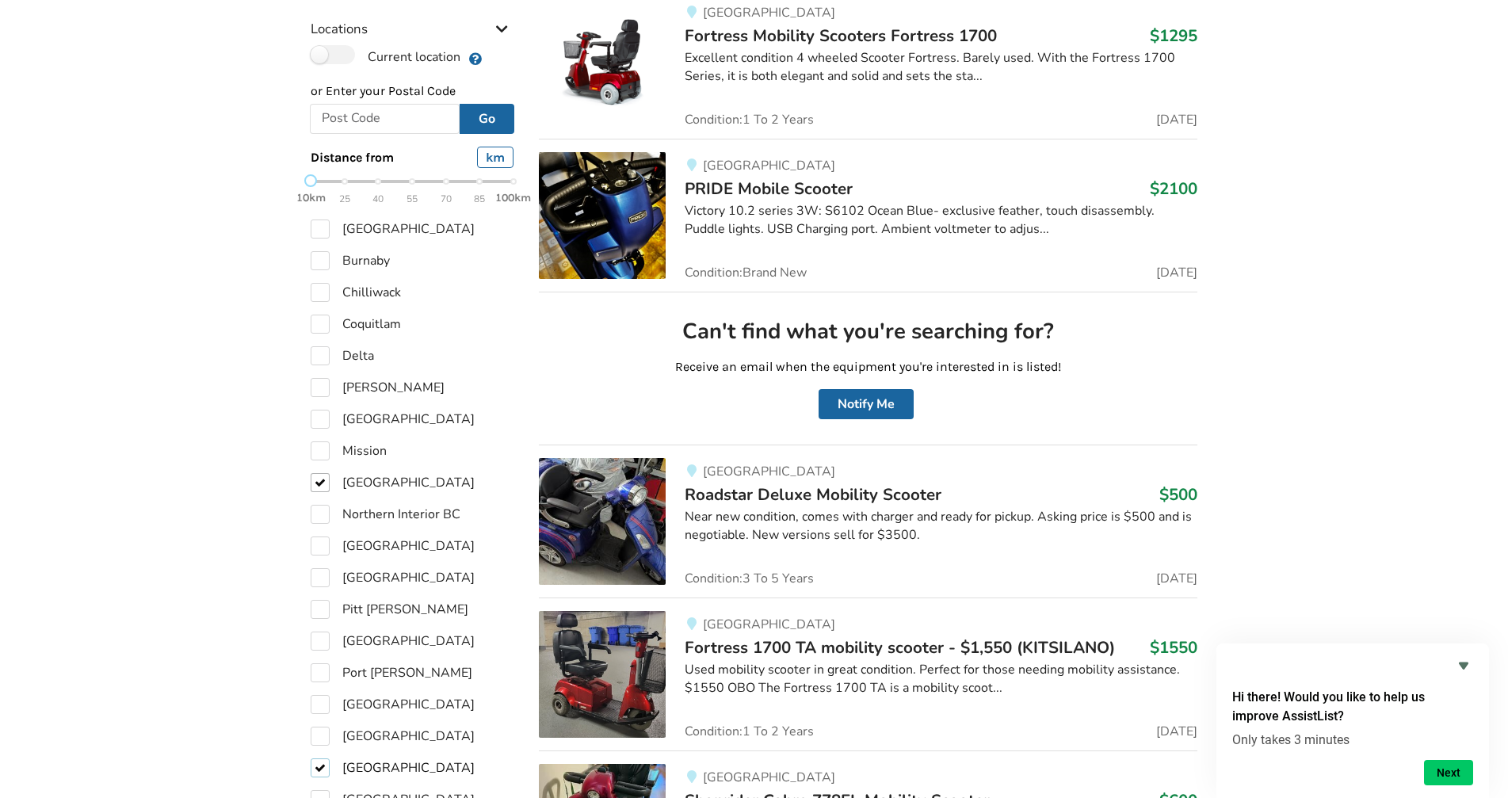
scroll to position [605, 0]
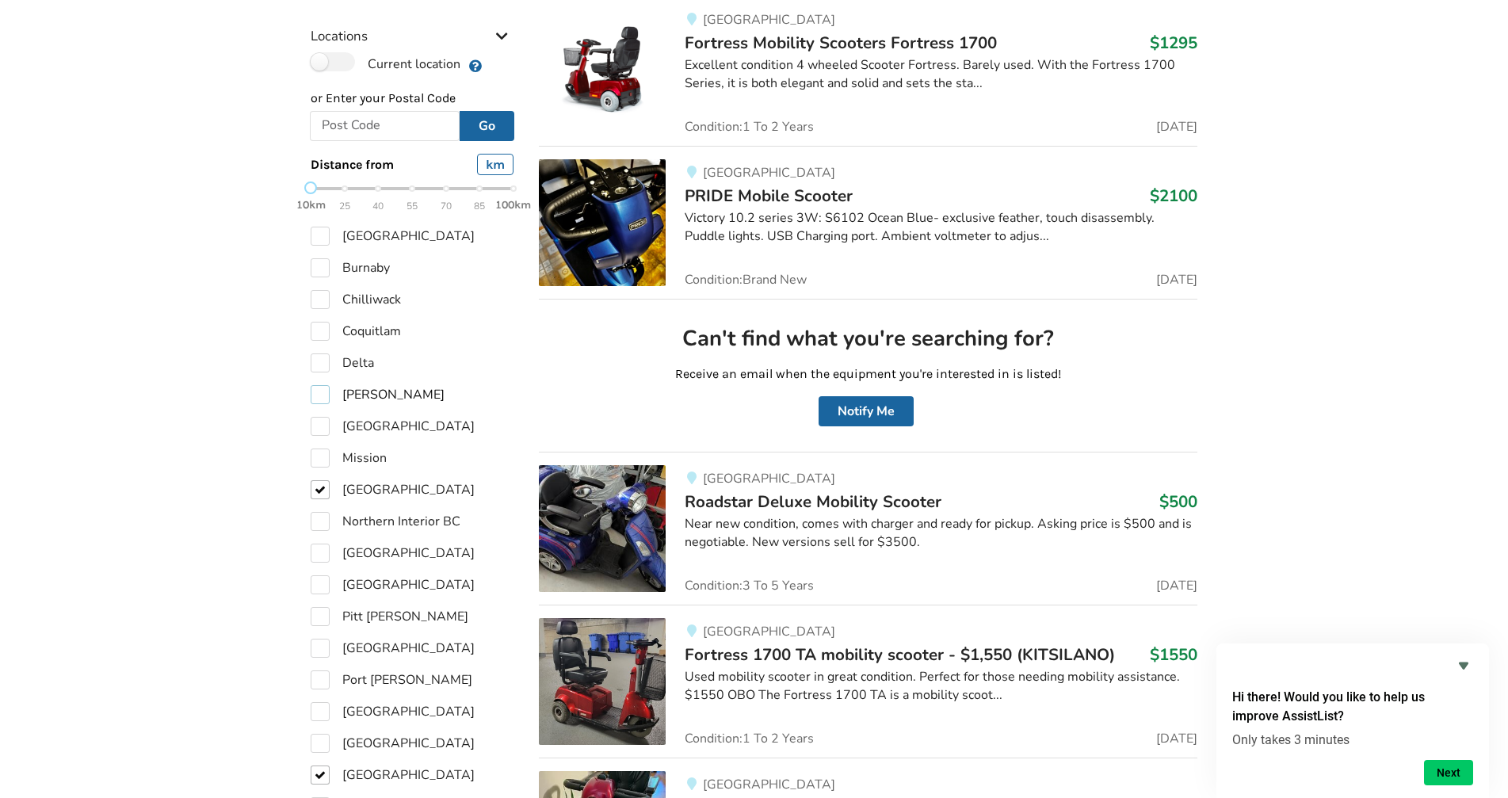
click at [313, 385] on label "[PERSON_NAME]" at bounding box center [378, 394] width 134 height 19
checkbox input "true"
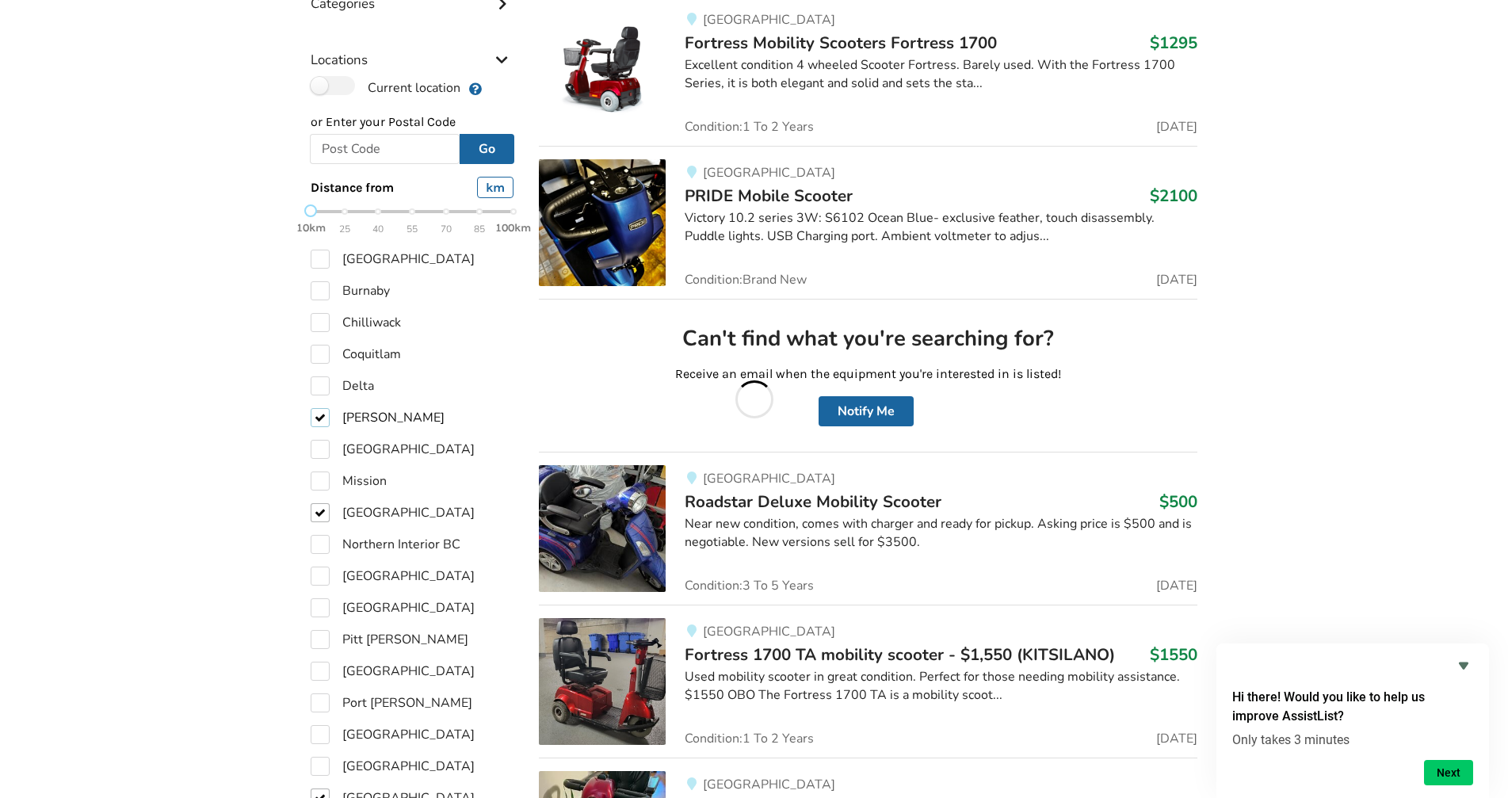
scroll to position [629, 0]
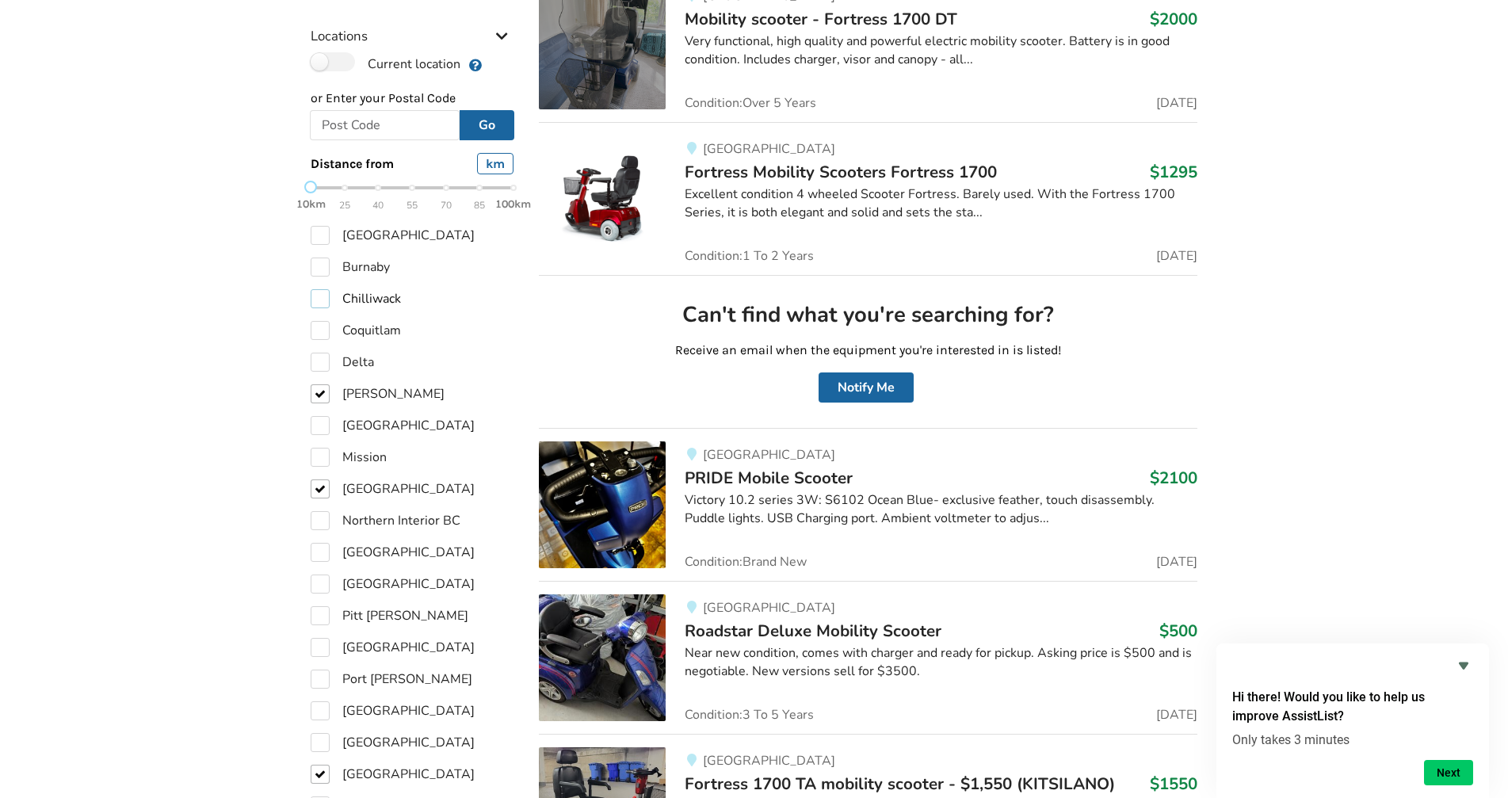
click at [321, 289] on label "Chilliwack" at bounding box center [356, 298] width 90 height 19
checkbox input "true"
click at [323, 226] on label "[GEOGRAPHIC_DATA]" at bounding box center [393, 235] width 164 height 19
checkbox input "true"
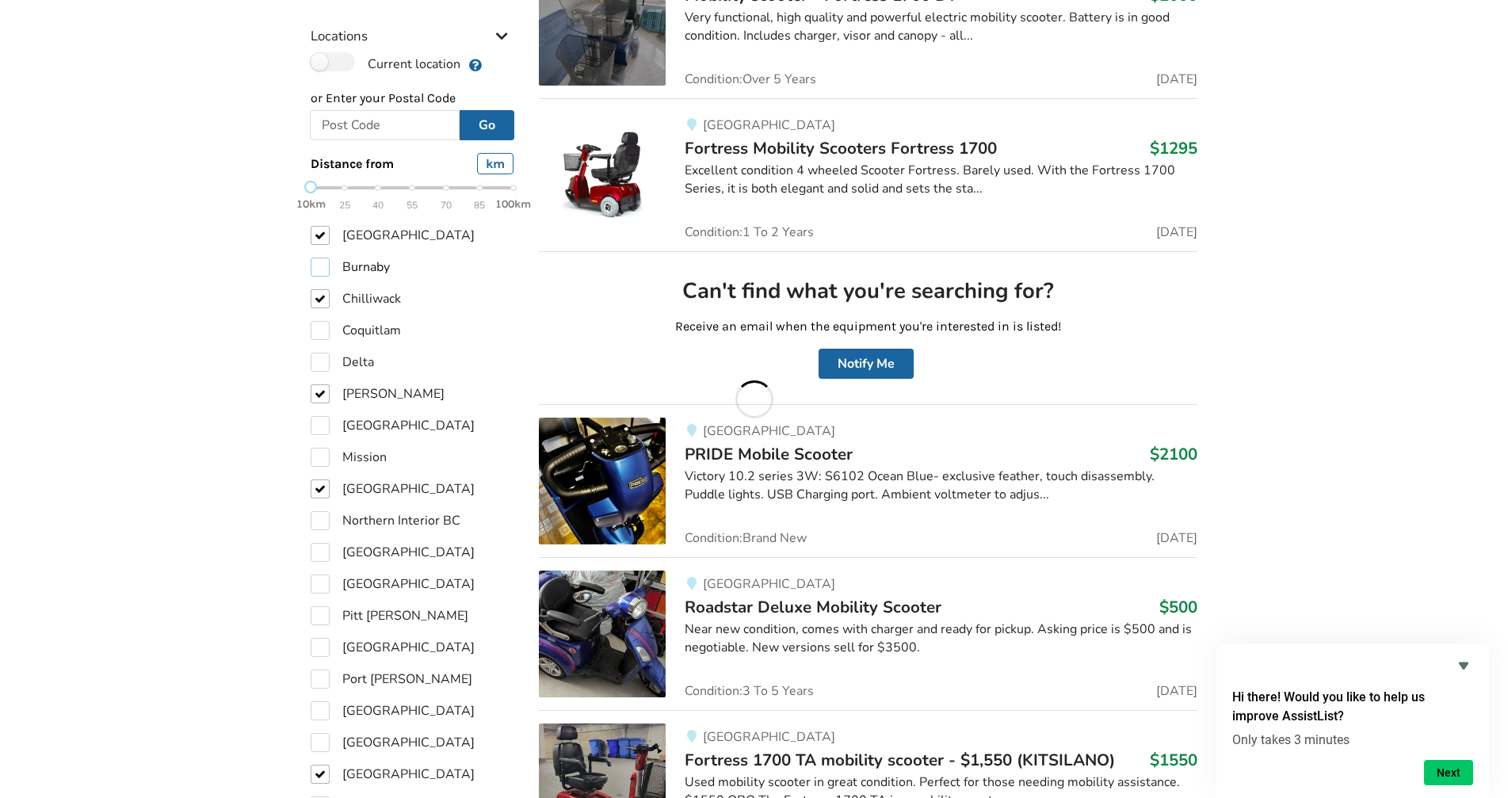
click at [318, 258] on label "Burnaby" at bounding box center [350, 267] width 79 height 19
checkbox input "true"
click at [317, 321] on label "Coquitlam" at bounding box center [356, 330] width 90 height 19
checkbox input "true"
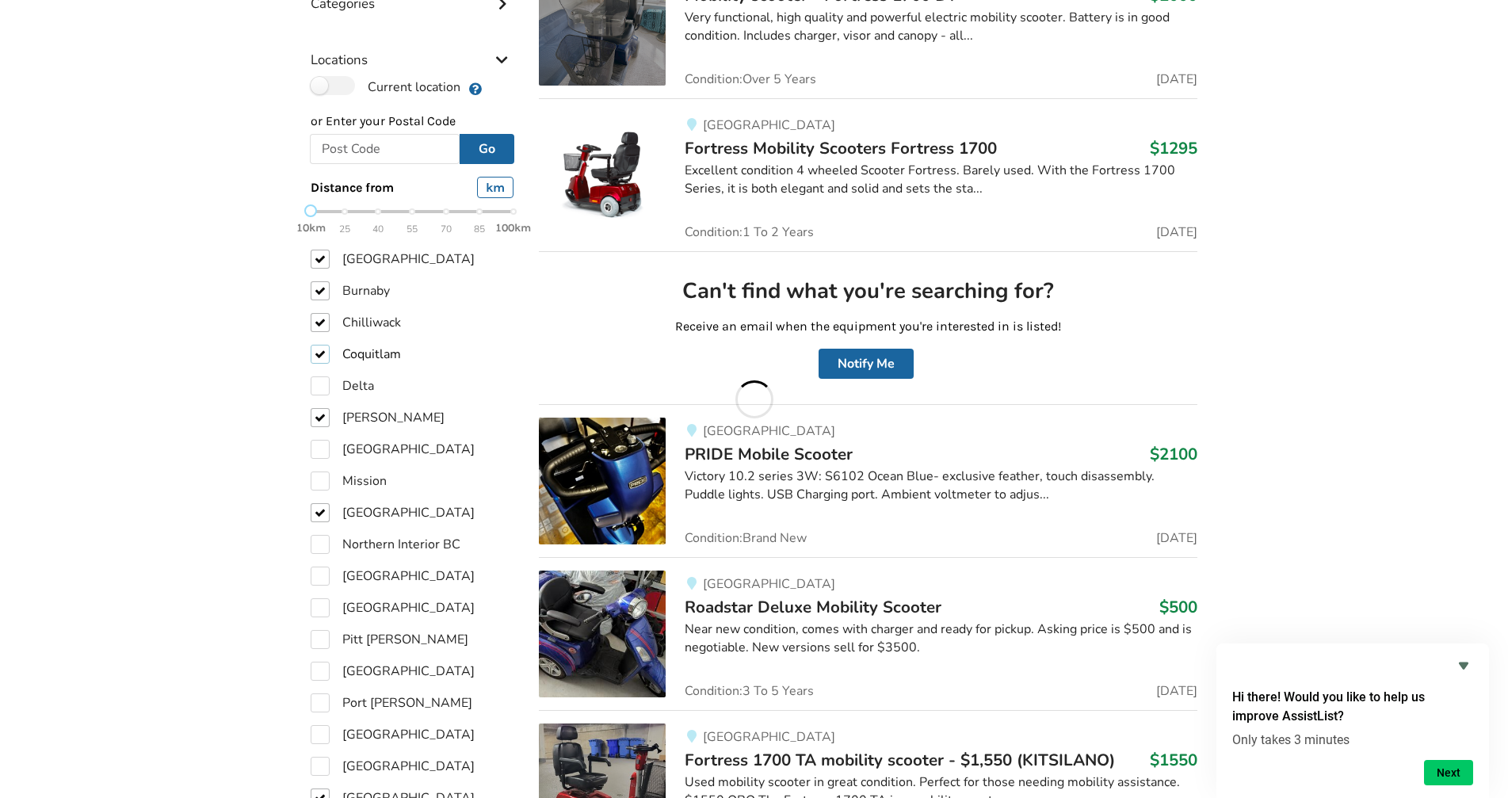
scroll to position [677, 0]
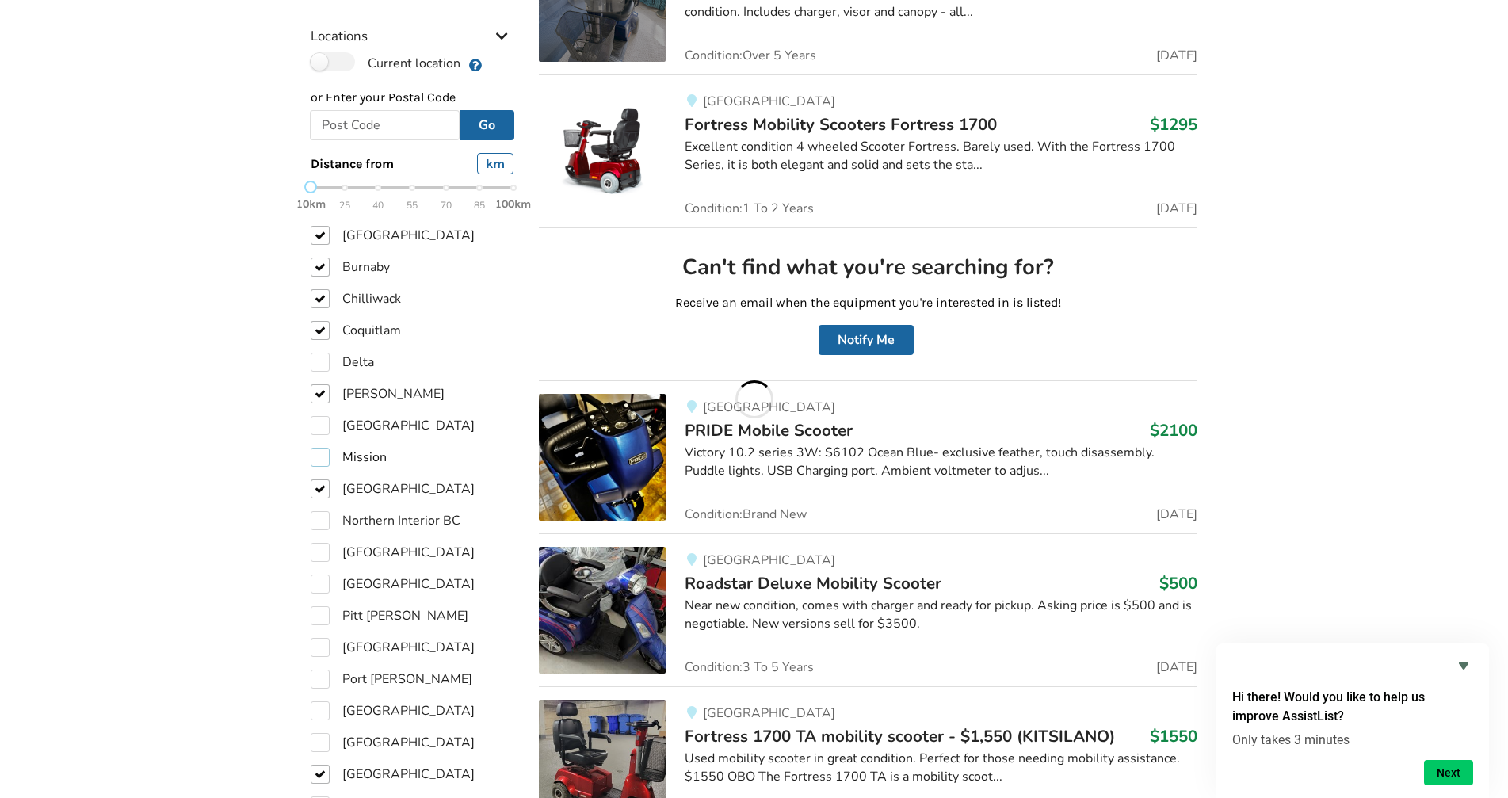
click at [323, 448] on label "Mission" at bounding box center [349, 457] width 76 height 19
checkbox input "true"
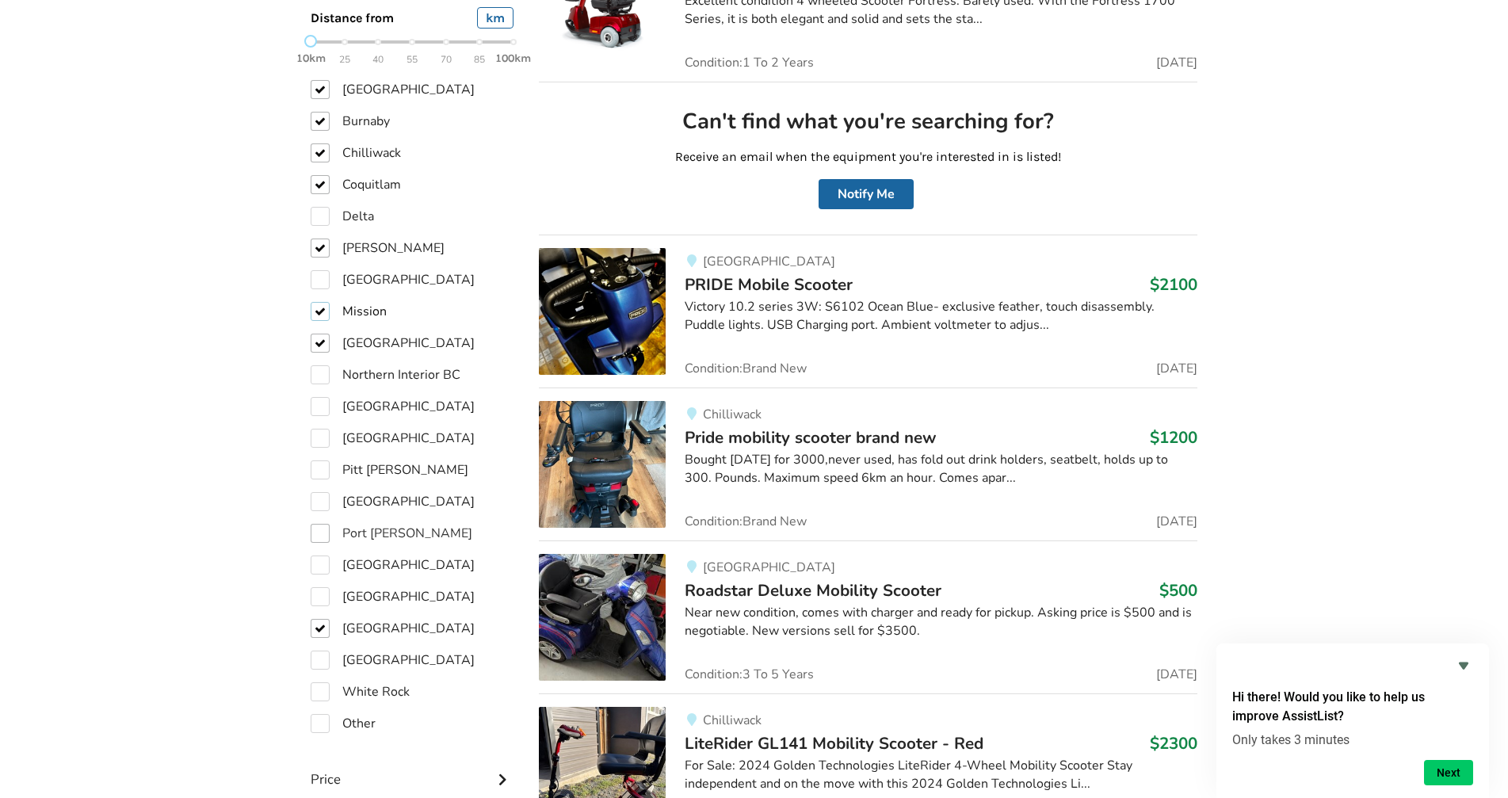
scroll to position [835, 0]
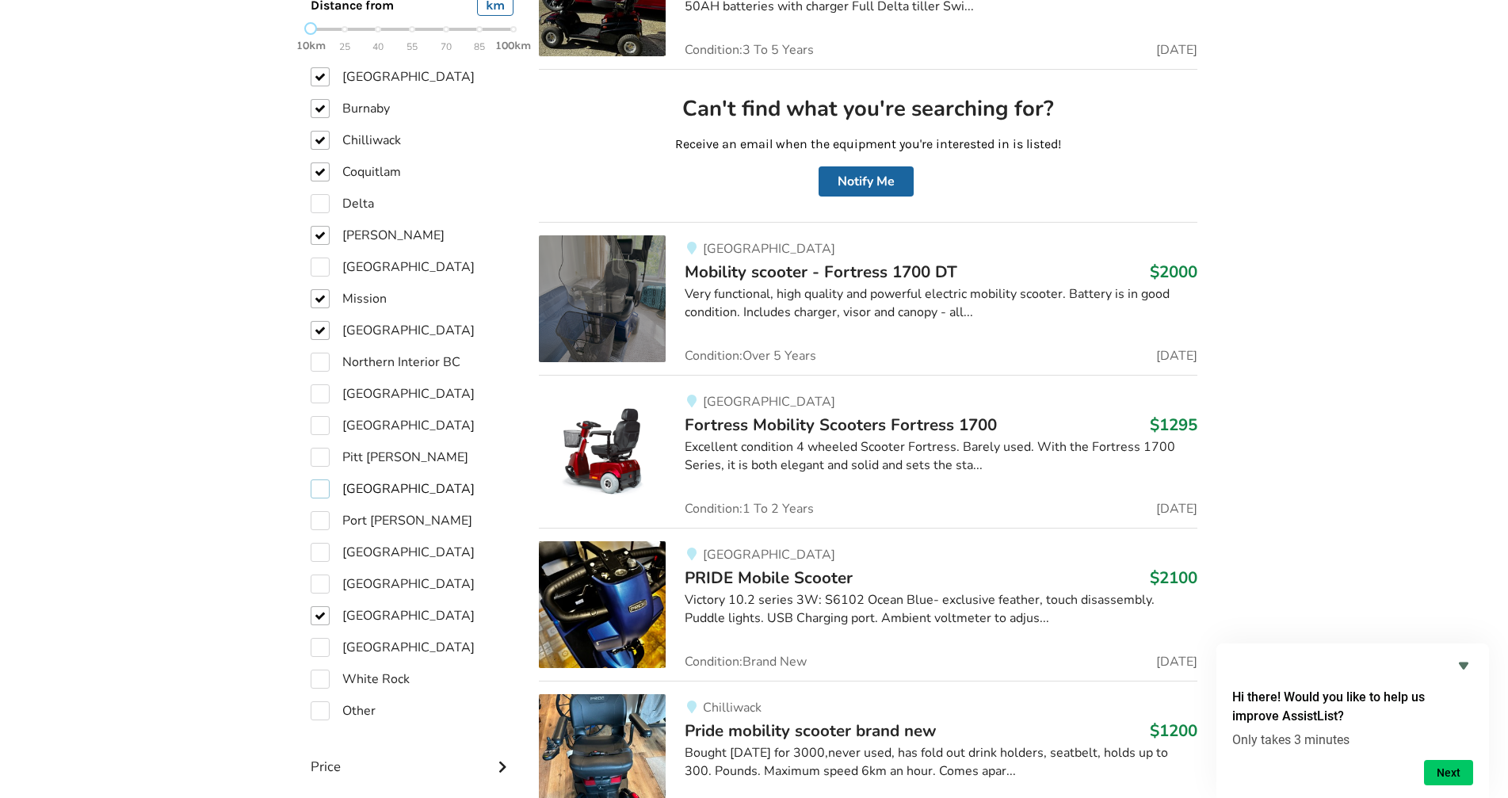
click at [322, 479] on label "[GEOGRAPHIC_DATA]" at bounding box center [393, 488] width 164 height 19
checkbox input "true"
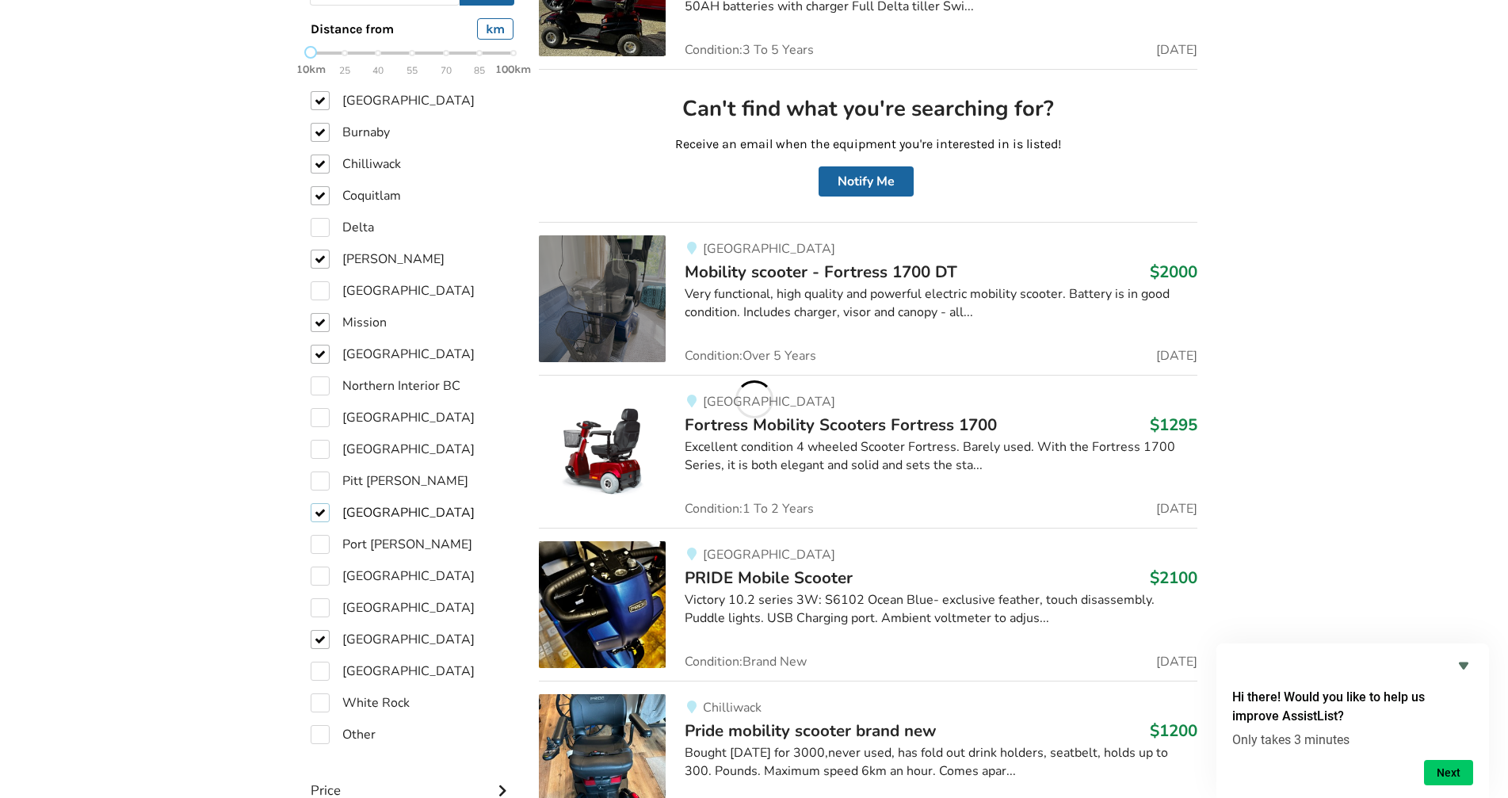
scroll to position [859, 0]
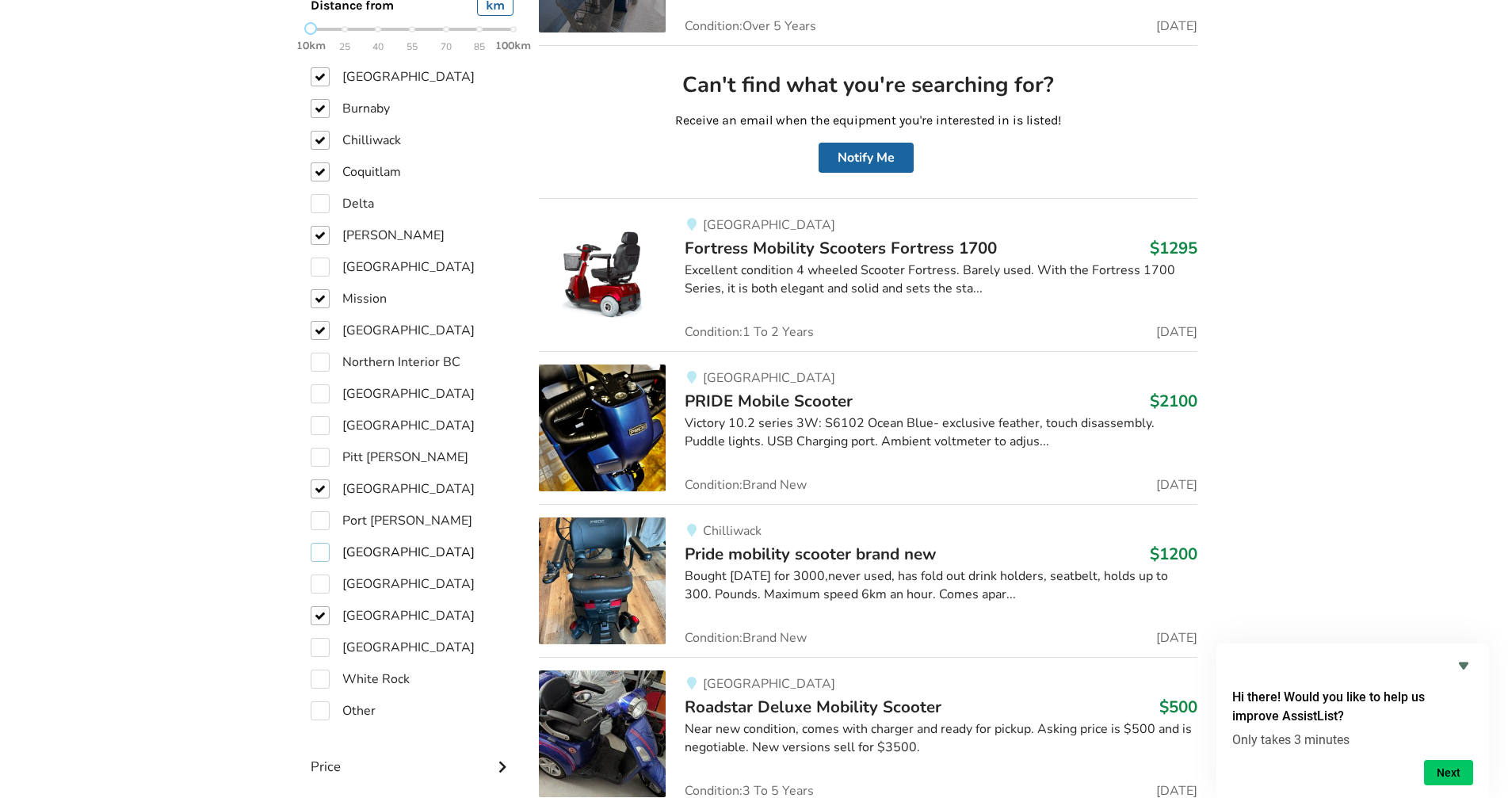
click at [315, 543] on label "[GEOGRAPHIC_DATA]" at bounding box center [393, 552] width 164 height 19
checkbox input "true"
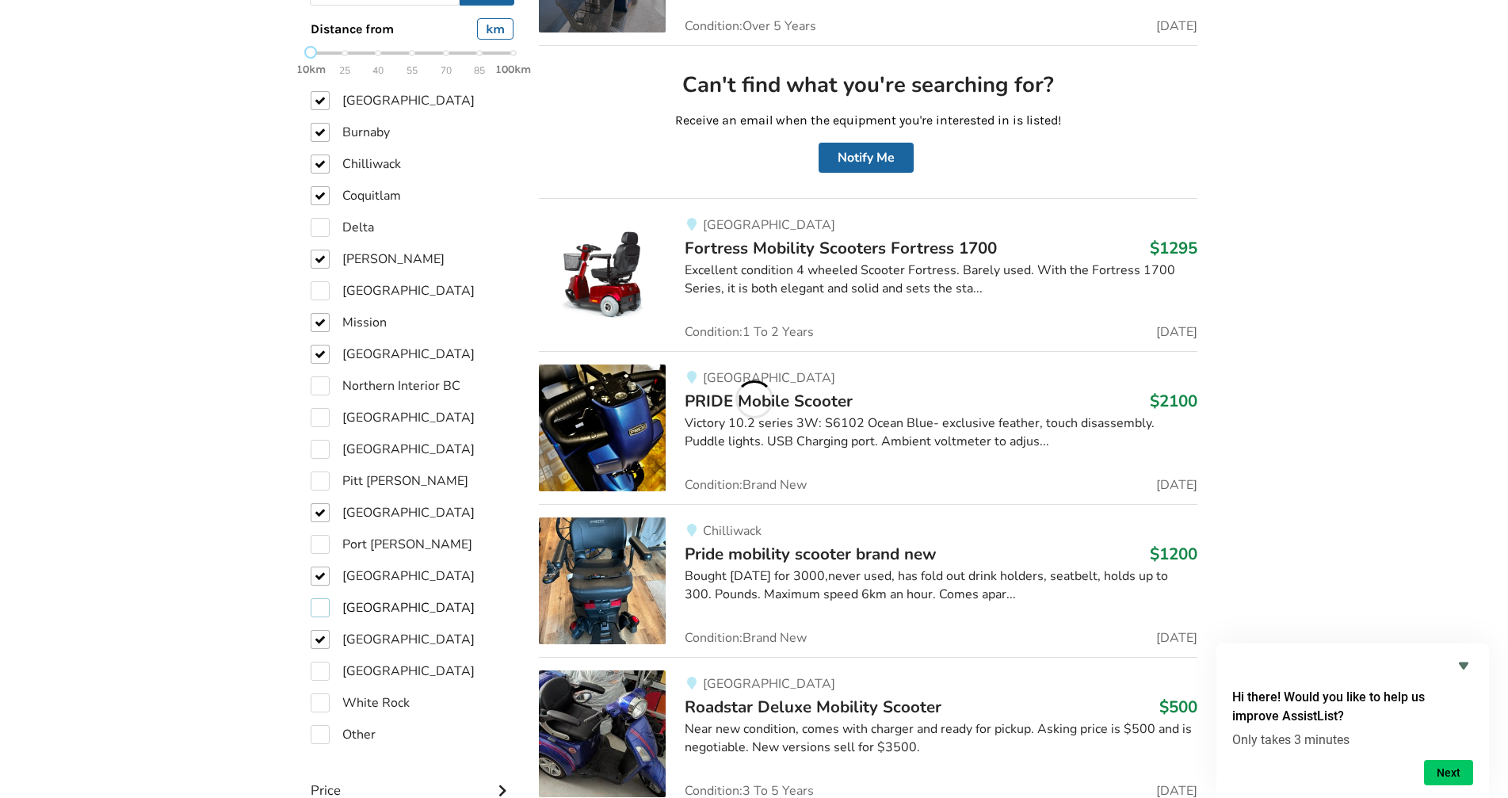
click at [319, 598] on label "[GEOGRAPHIC_DATA]" at bounding box center [393, 607] width 164 height 19
checkbox input "true"
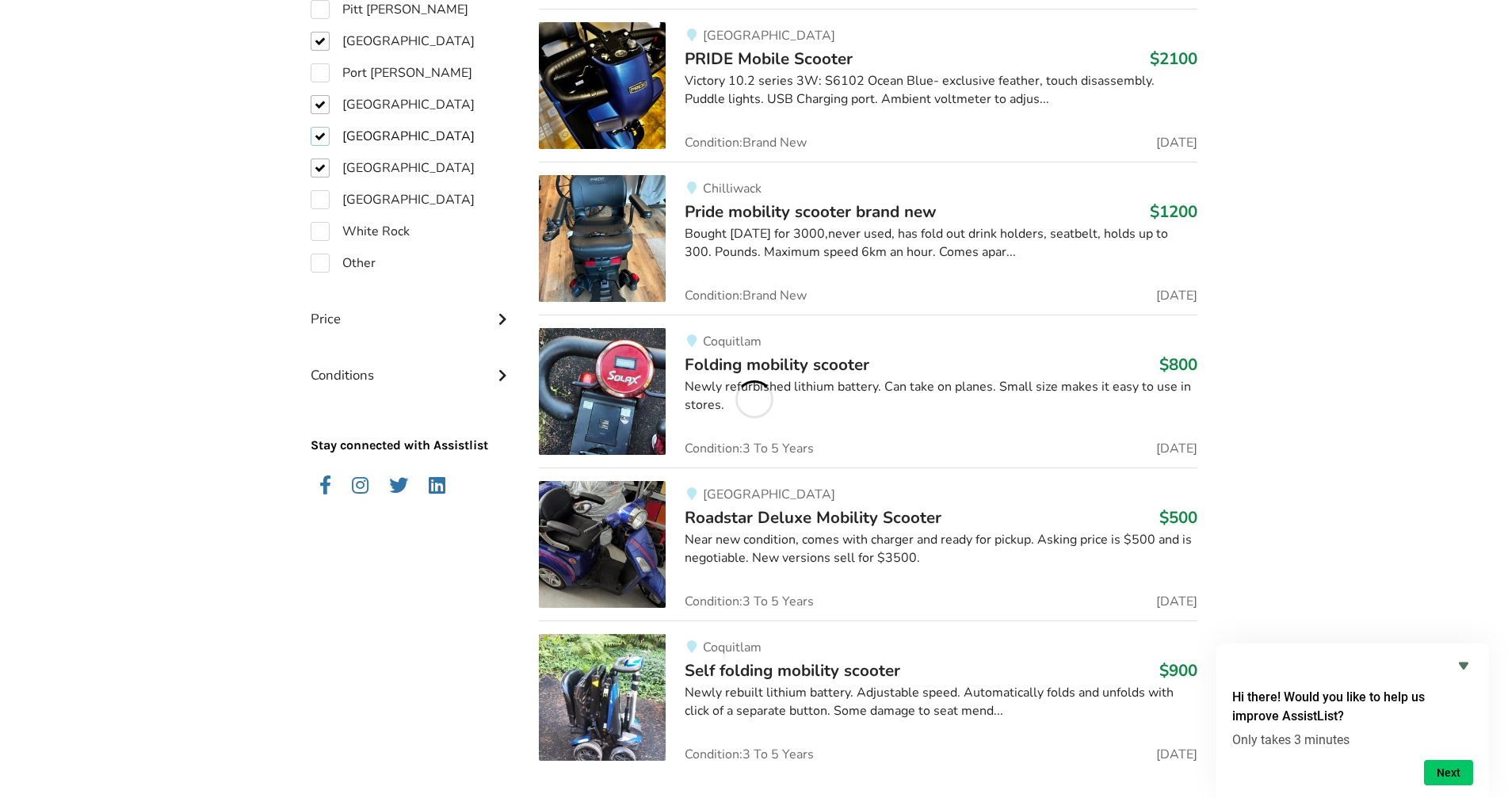
scroll to position [1358, 0]
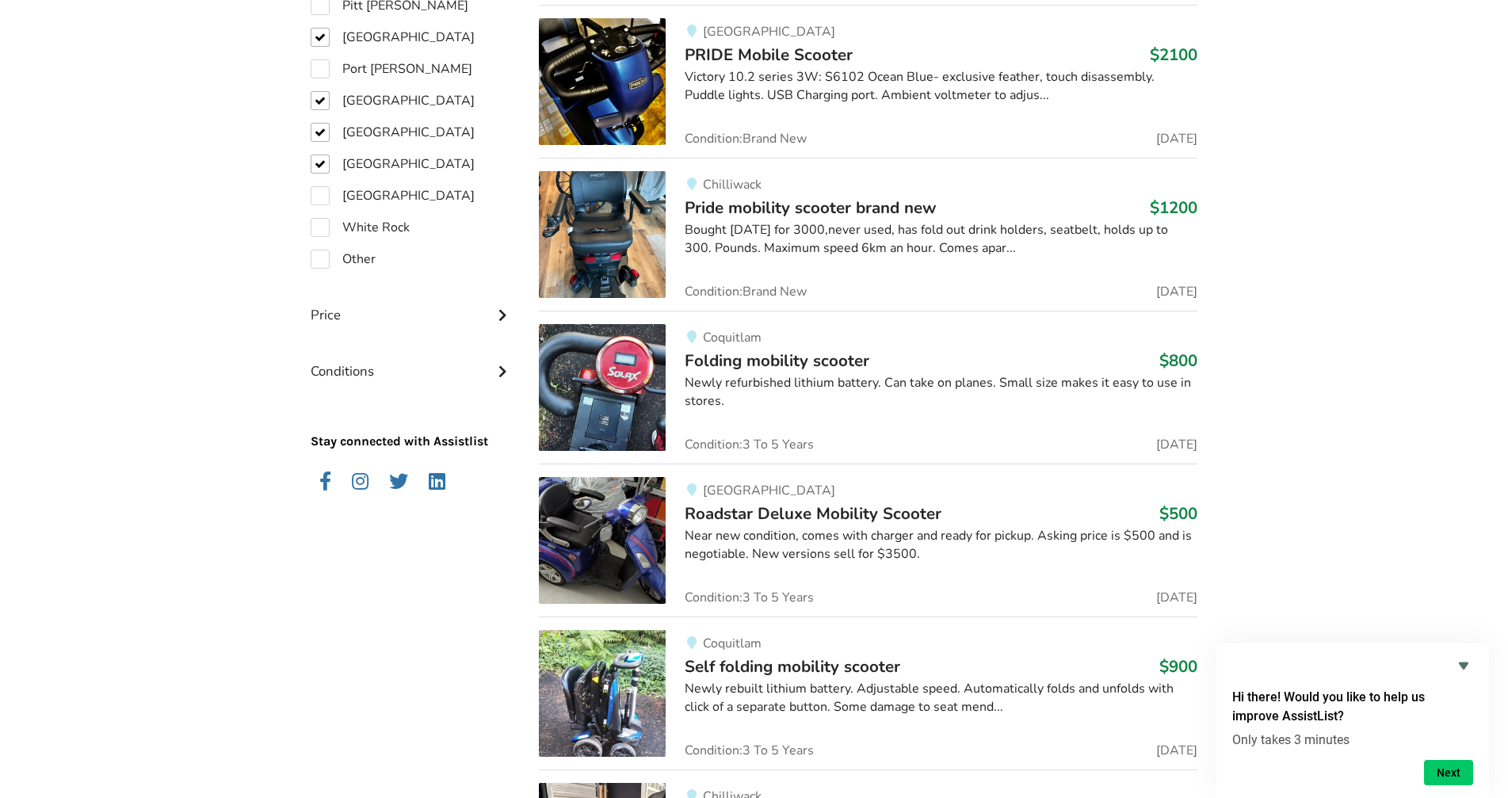
click at [851, 205] on span "Pride mobility scooter brand new" at bounding box center [811, 208] width 252 height 22
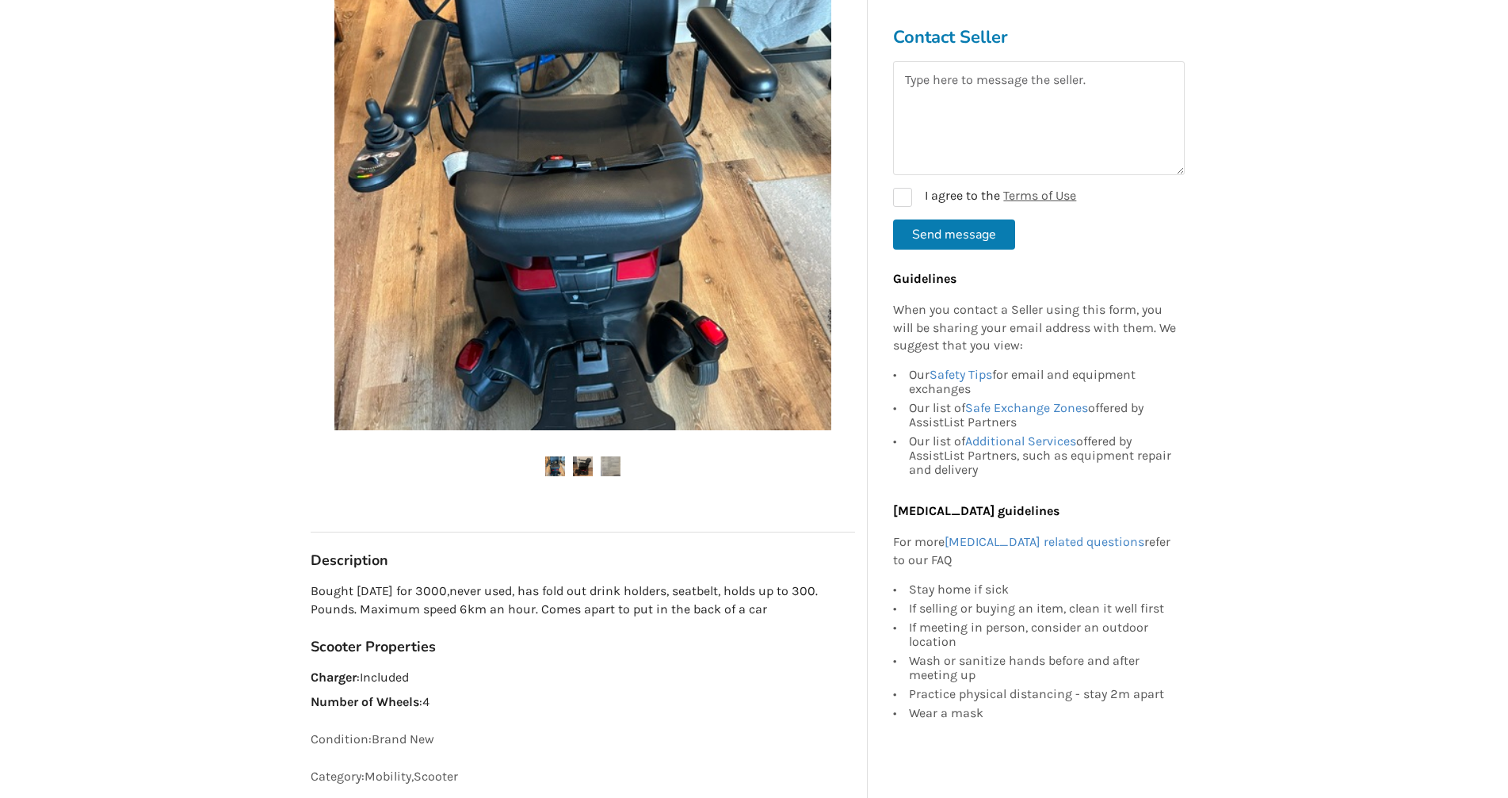
scroll to position [396, 0]
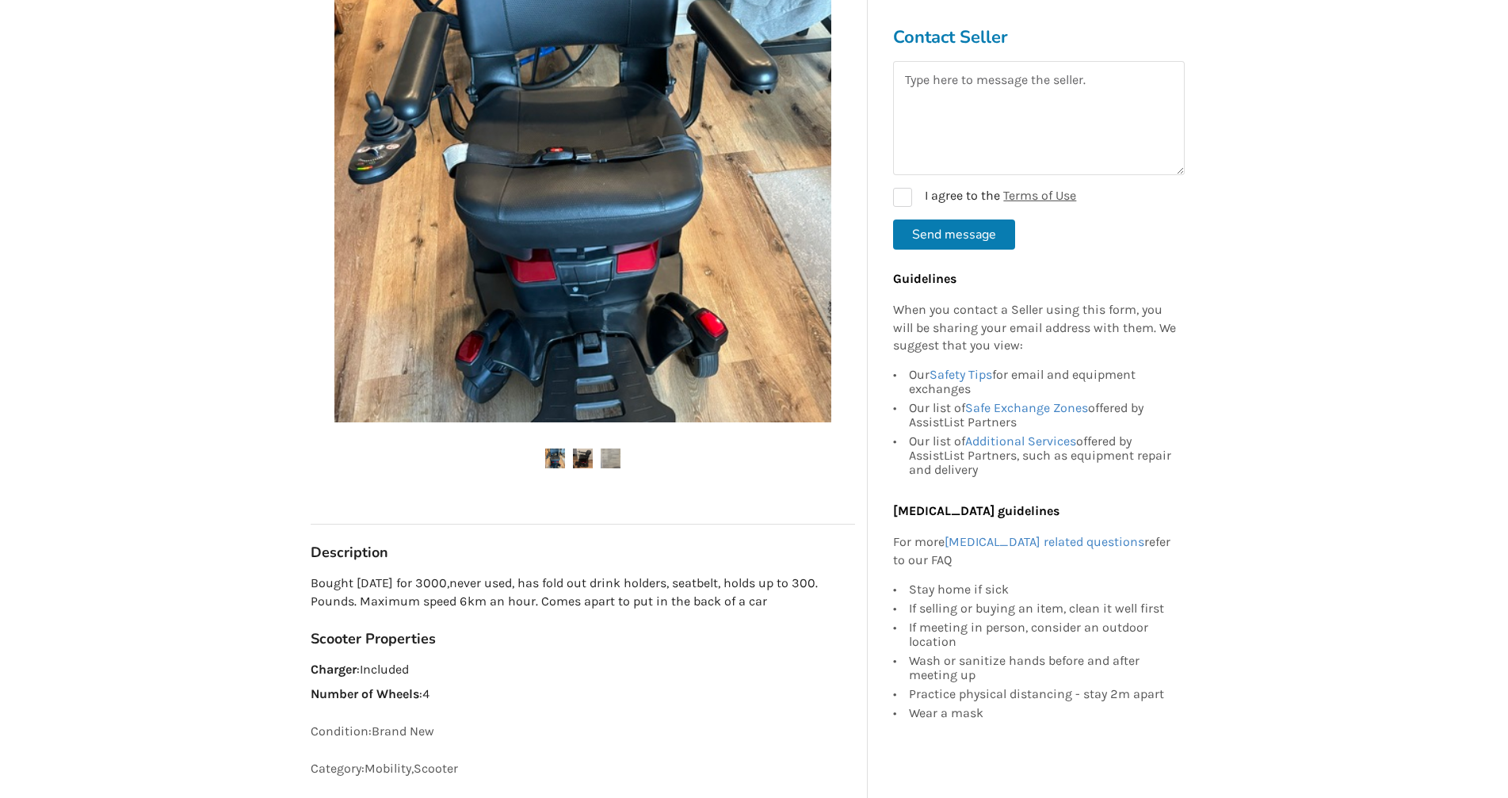
click at [578, 459] on img at bounding box center [583, 459] width 20 height 20
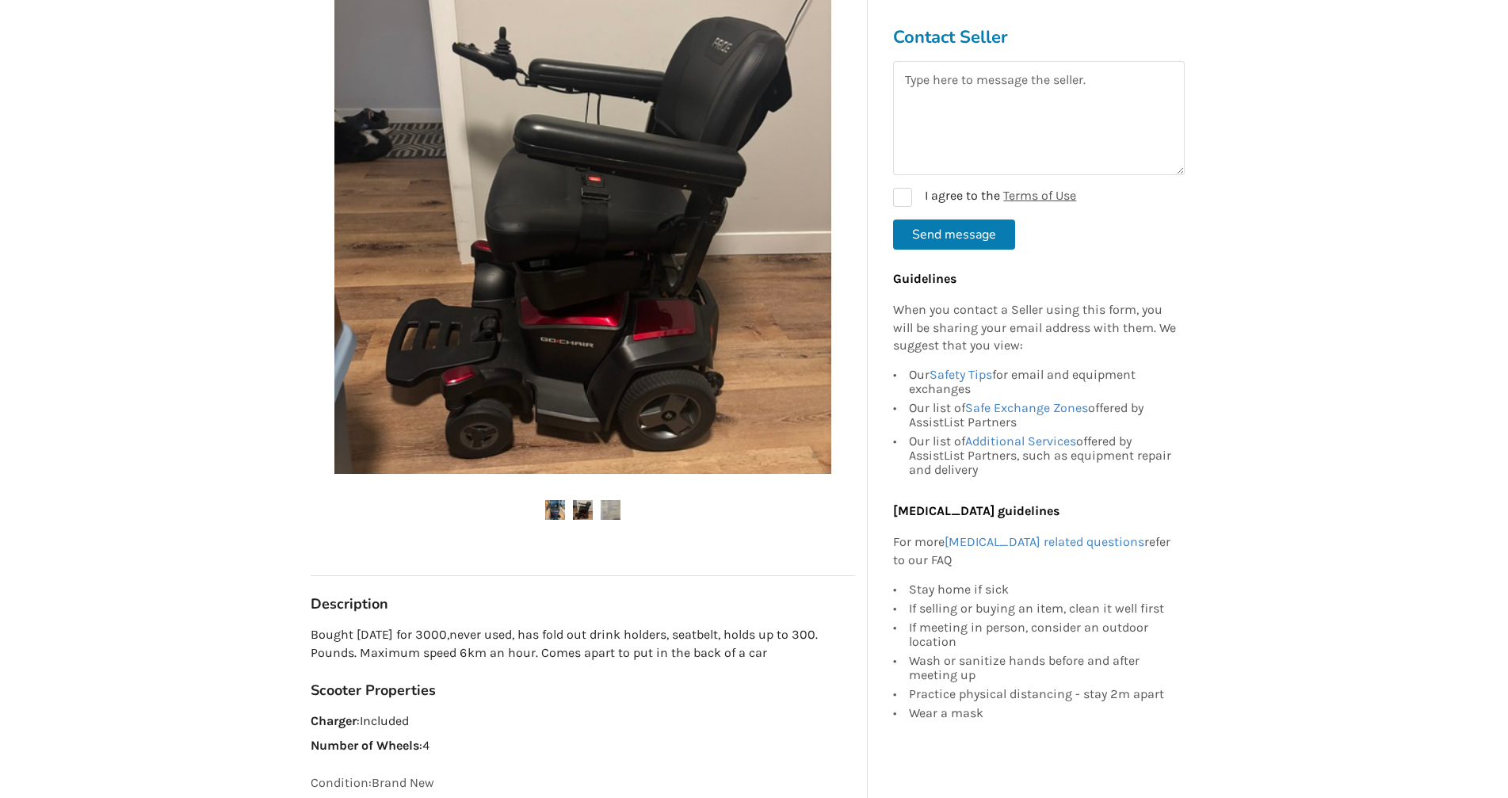
scroll to position [317, 0]
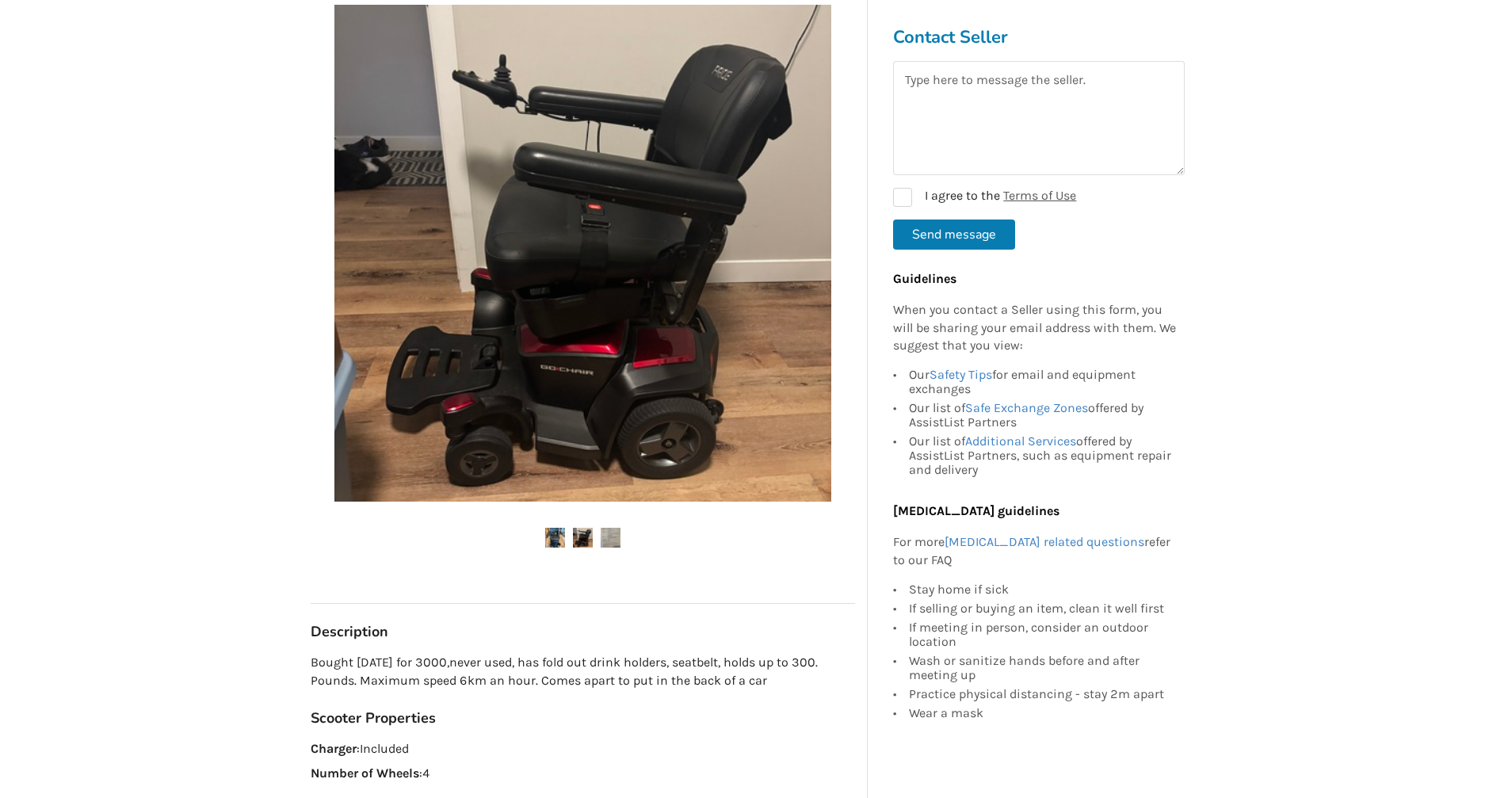
click at [617, 536] on img at bounding box center [611, 538] width 20 height 20
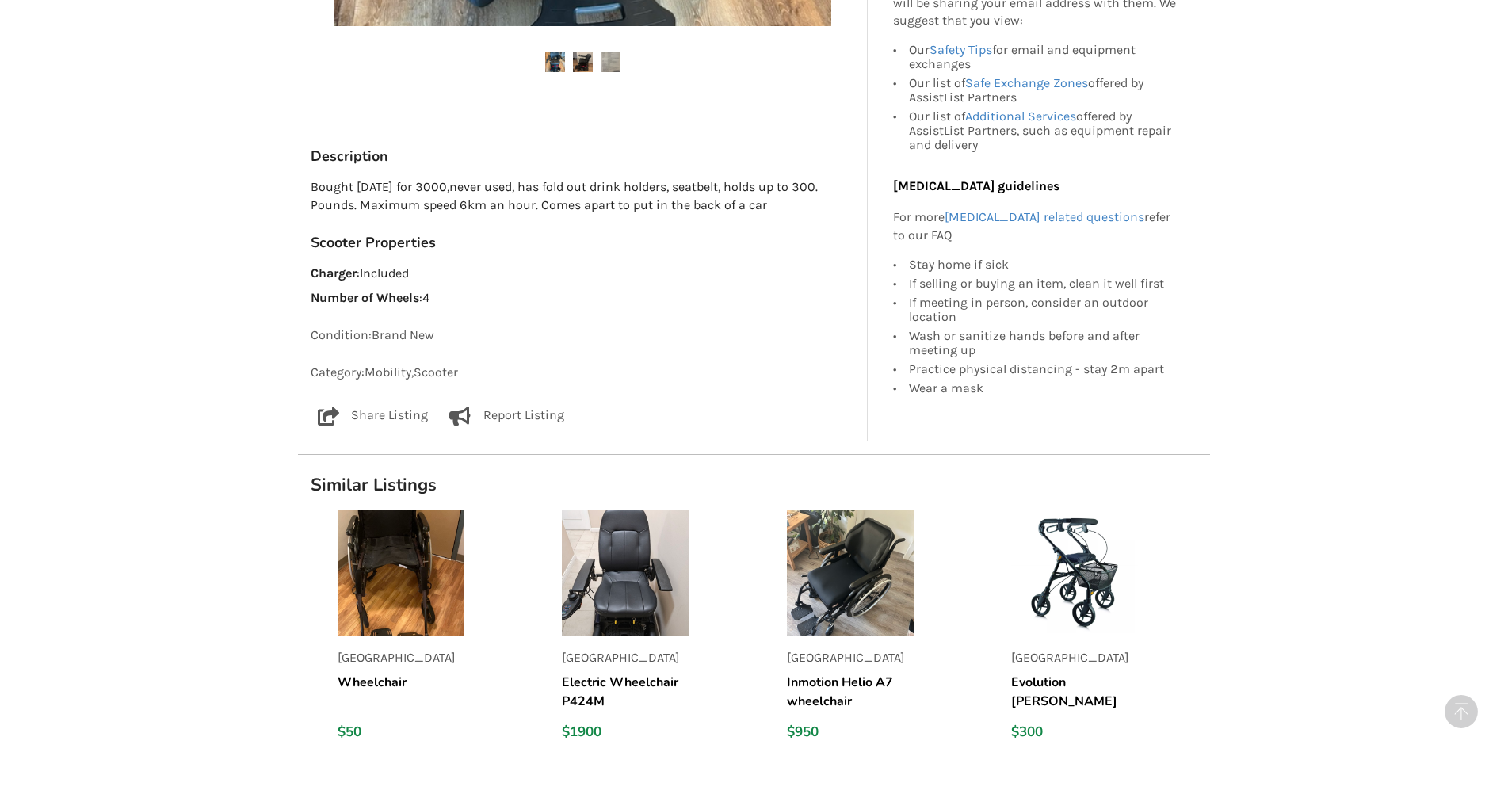
scroll to position [634, 0]
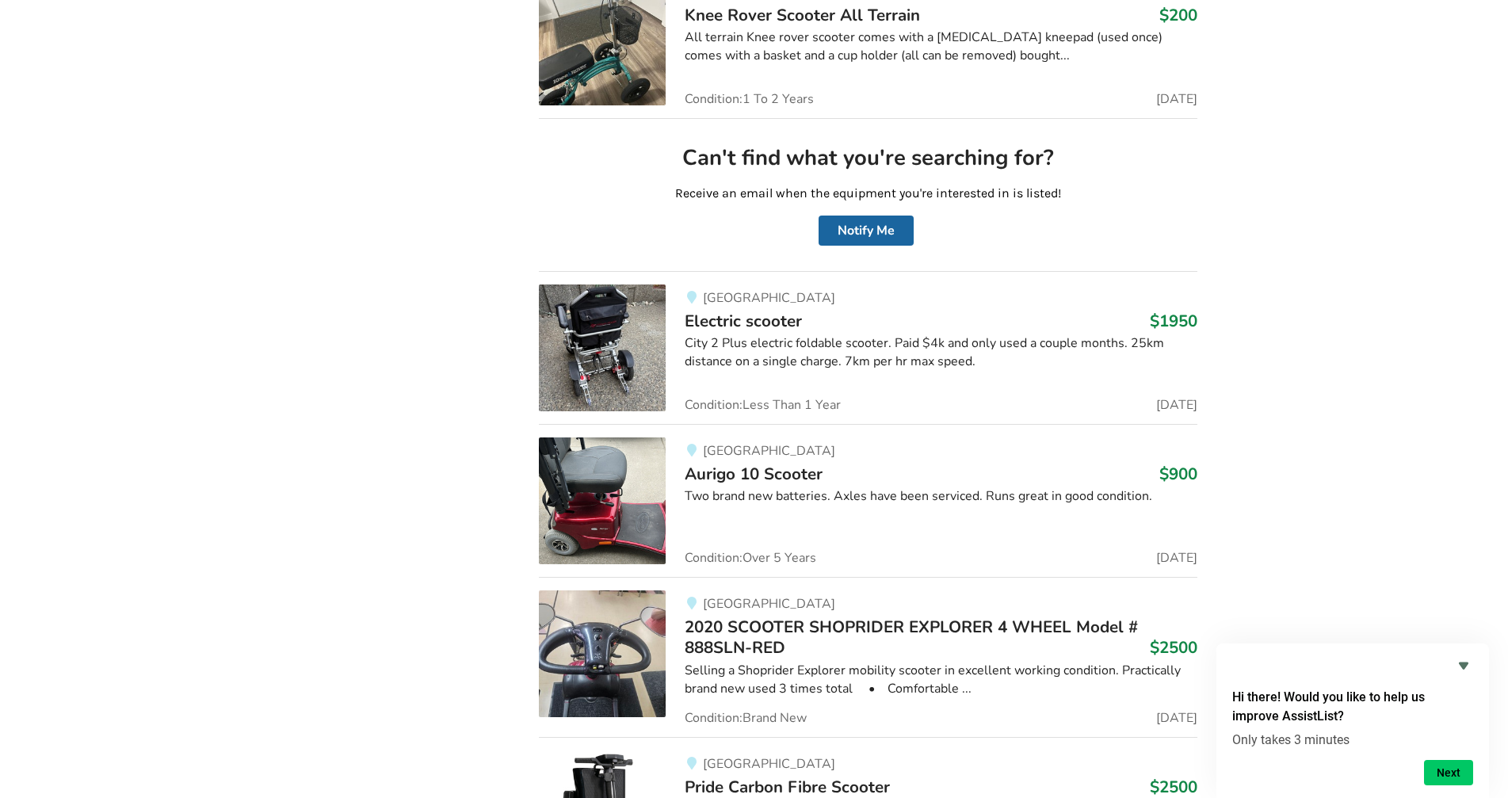
scroll to position [4152, 0]
click at [790, 466] on span "Aurigo 10 Scooter" at bounding box center [754, 472] width 138 height 22
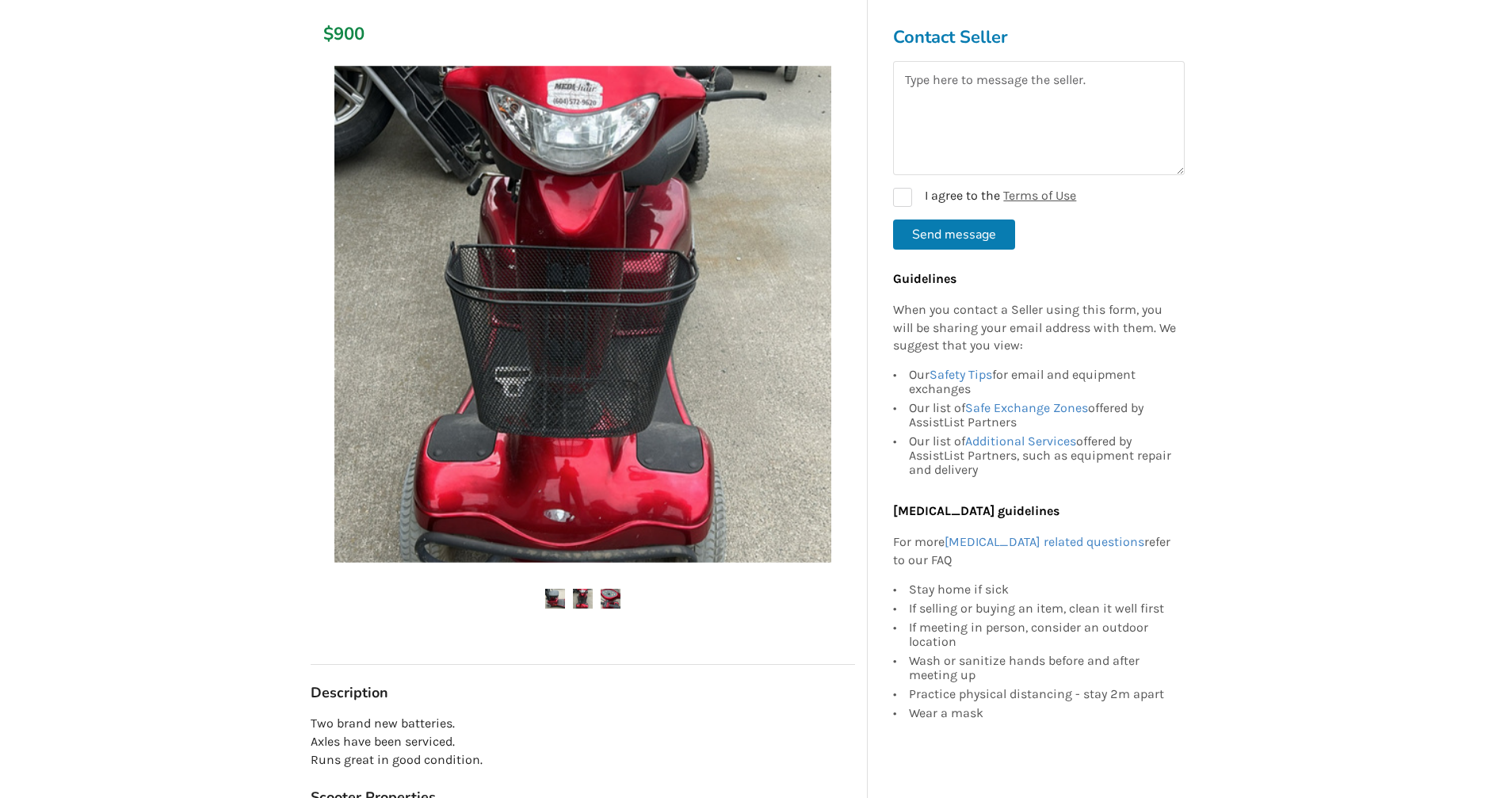
scroll to position [158, 0]
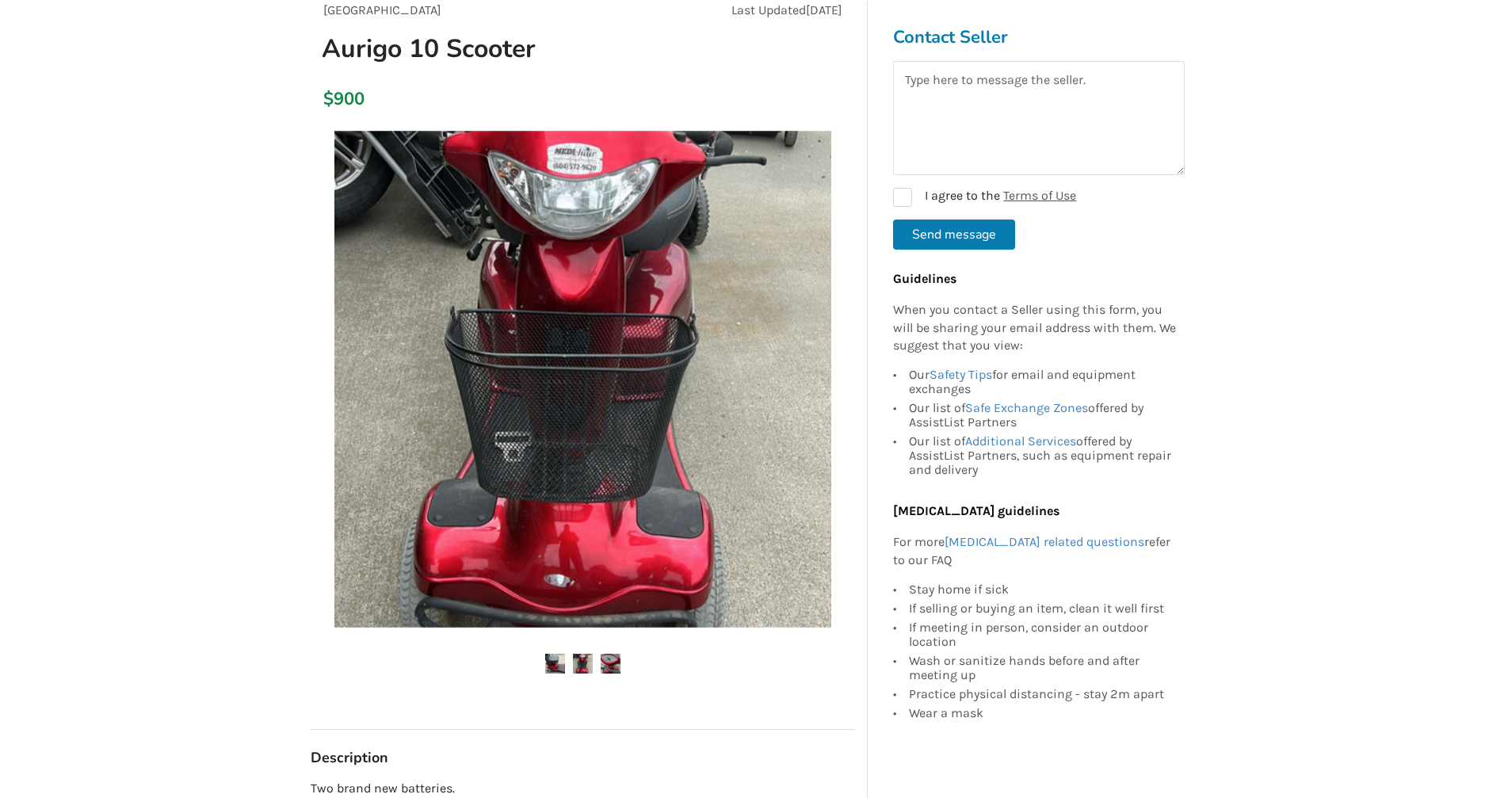
click at [586, 659] on img at bounding box center [583, 664] width 20 height 20
click at [613, 661] on img at bounding box center [611, 664] width 20 height 20
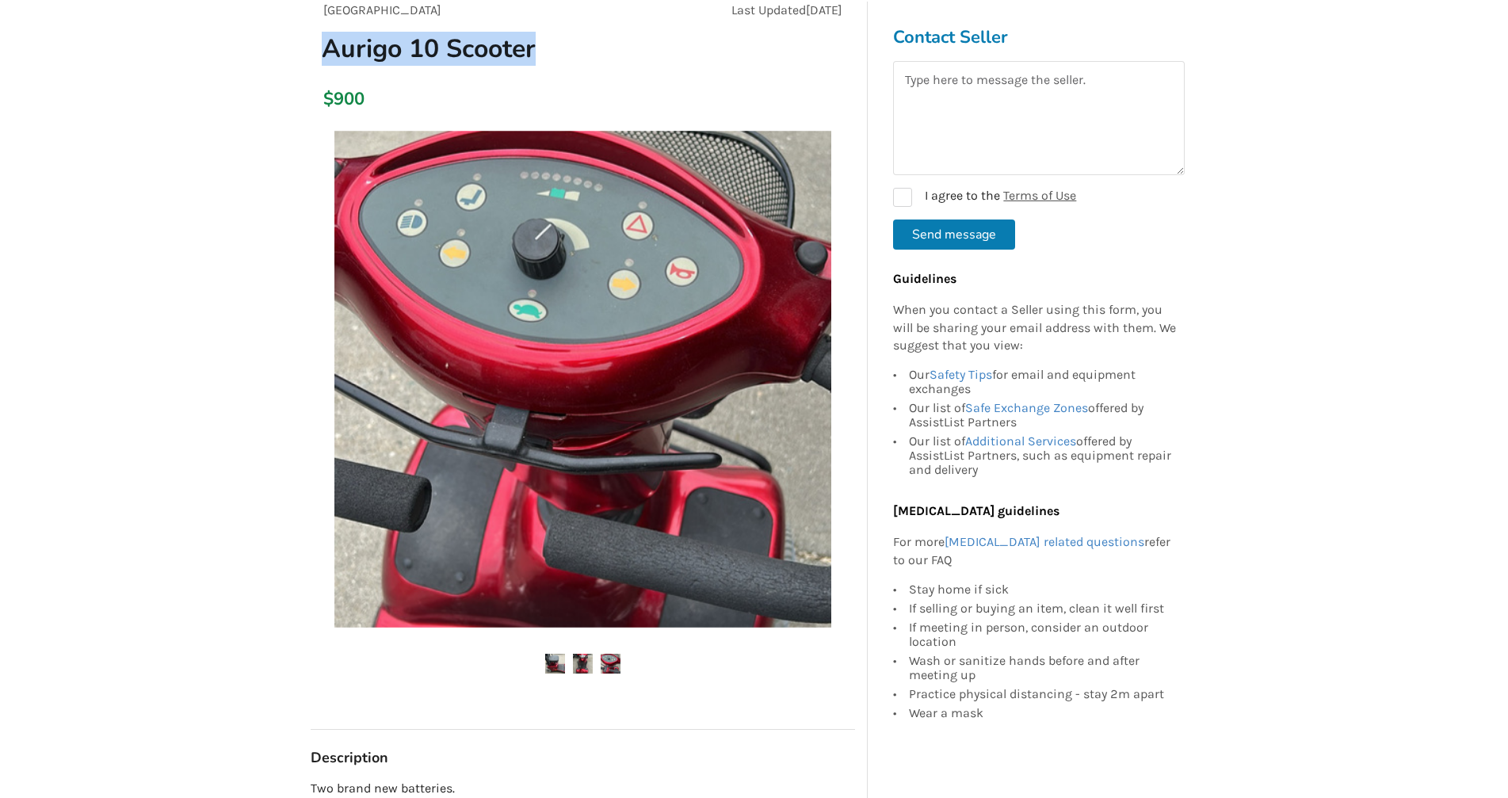
drag, startPoint x: 326, startPoint y: 49, endPoint x: 548, endPoint y: 44, distance: 222.7
click at [548, 44] on h1 "Aurigo 10 Scooter" at bounding box center [496, 48] width 375 height 32
copy h1 "Aurigo 10 Scooter"
